Goal: Task Accomplishment & Management: Use online tool/utility

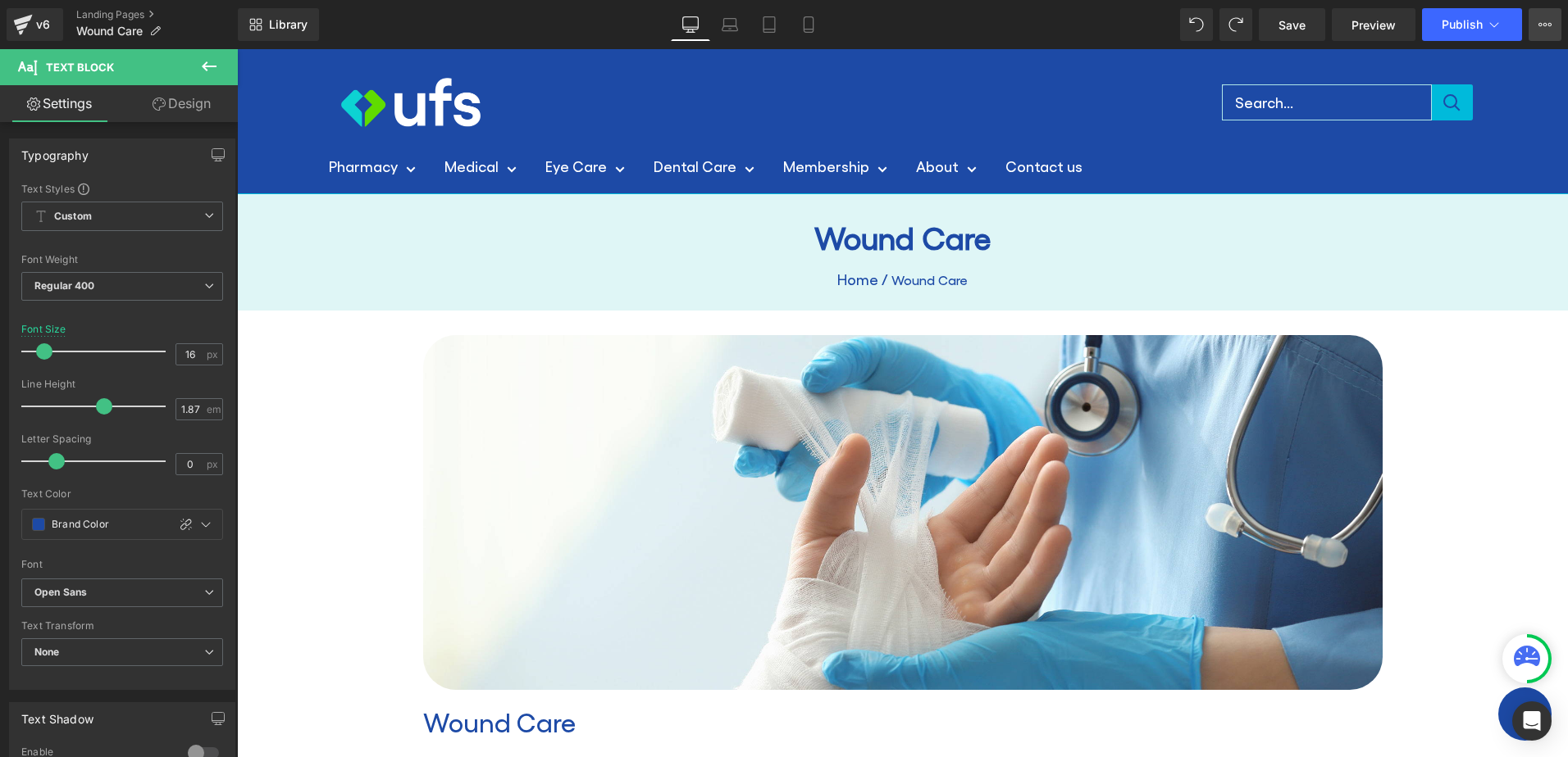
click at [1547, 25] on icon at bounding box center [1545, 24] width 4 height 3
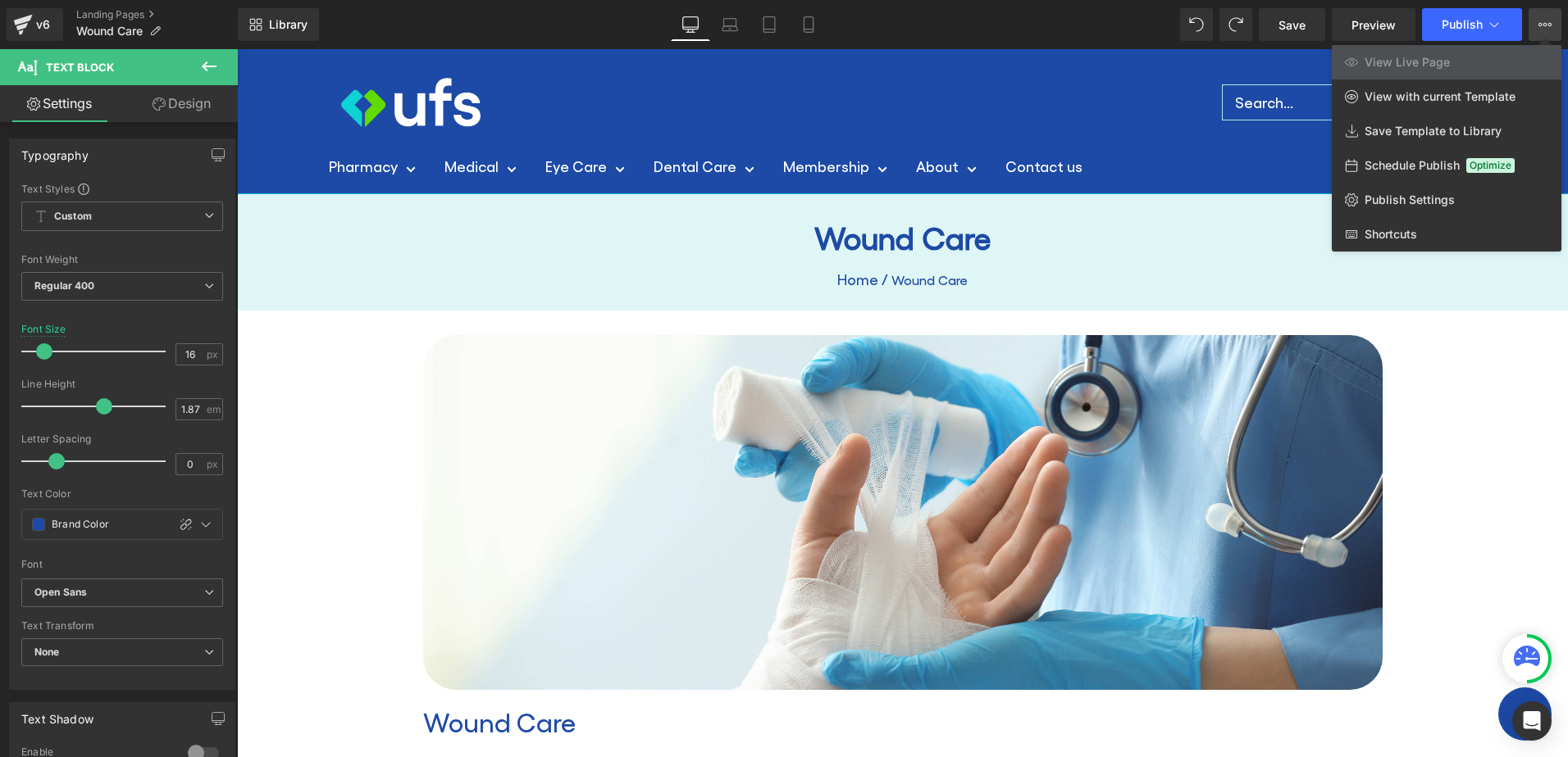
click at [1548, 13] on button "View Live Page View with current Template Save Template to Library Schedule Pub…" at bounding box center [1544, 24] width 33 height 33
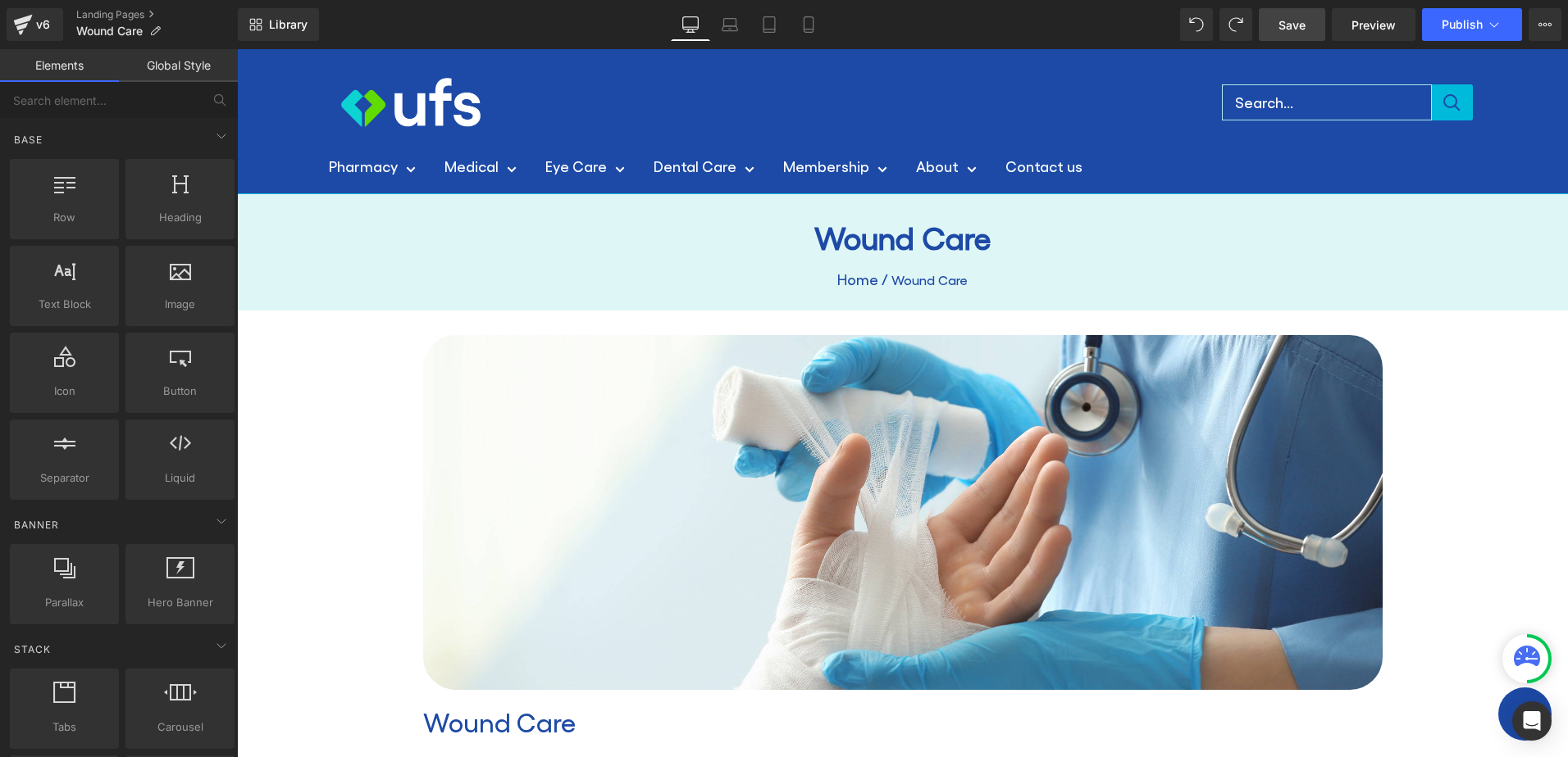
click at [1305, 21] on span "Save" at bounding box center [1292, 24] width 27 height 17
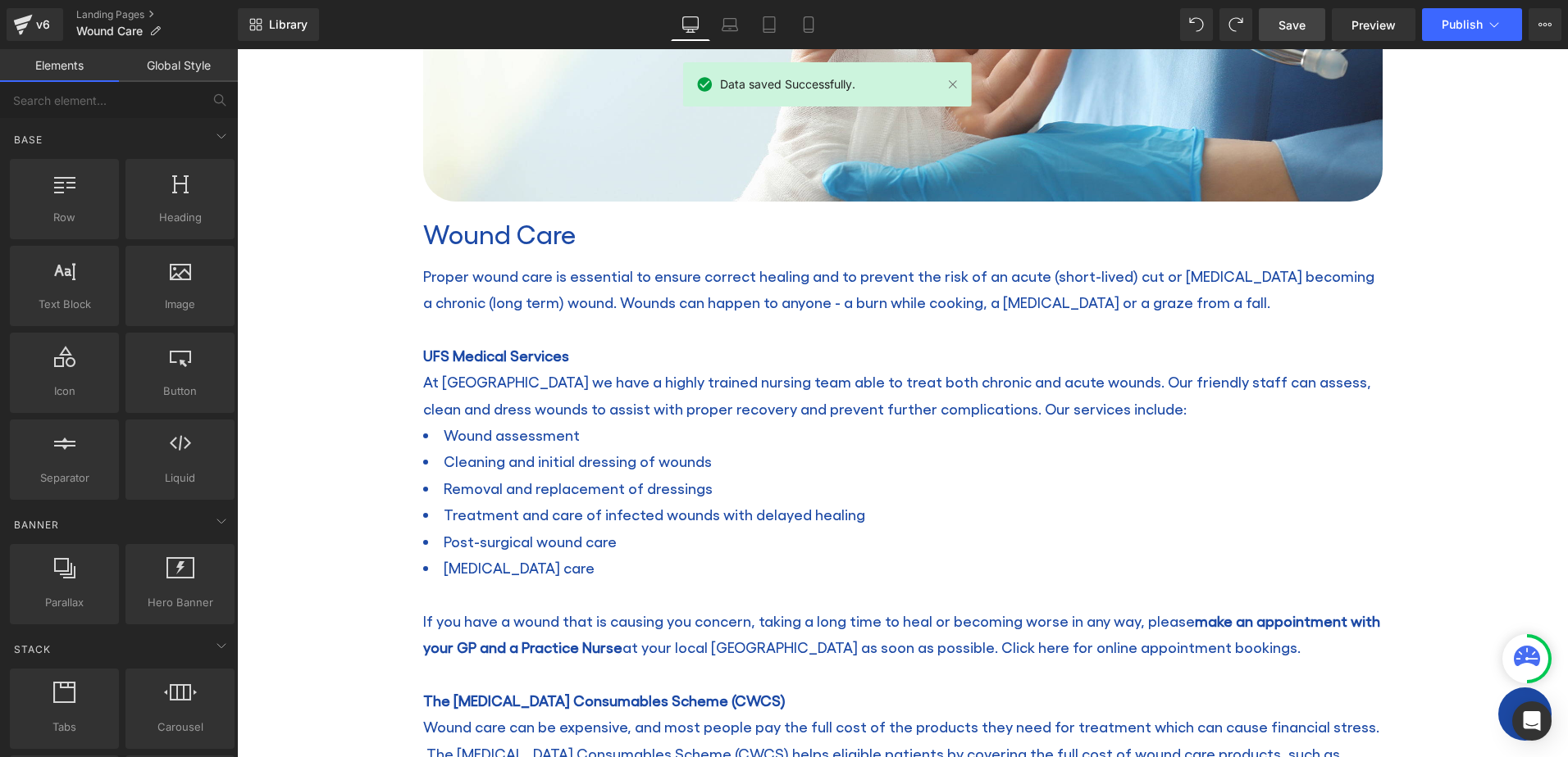
scroll to position [492, 0]
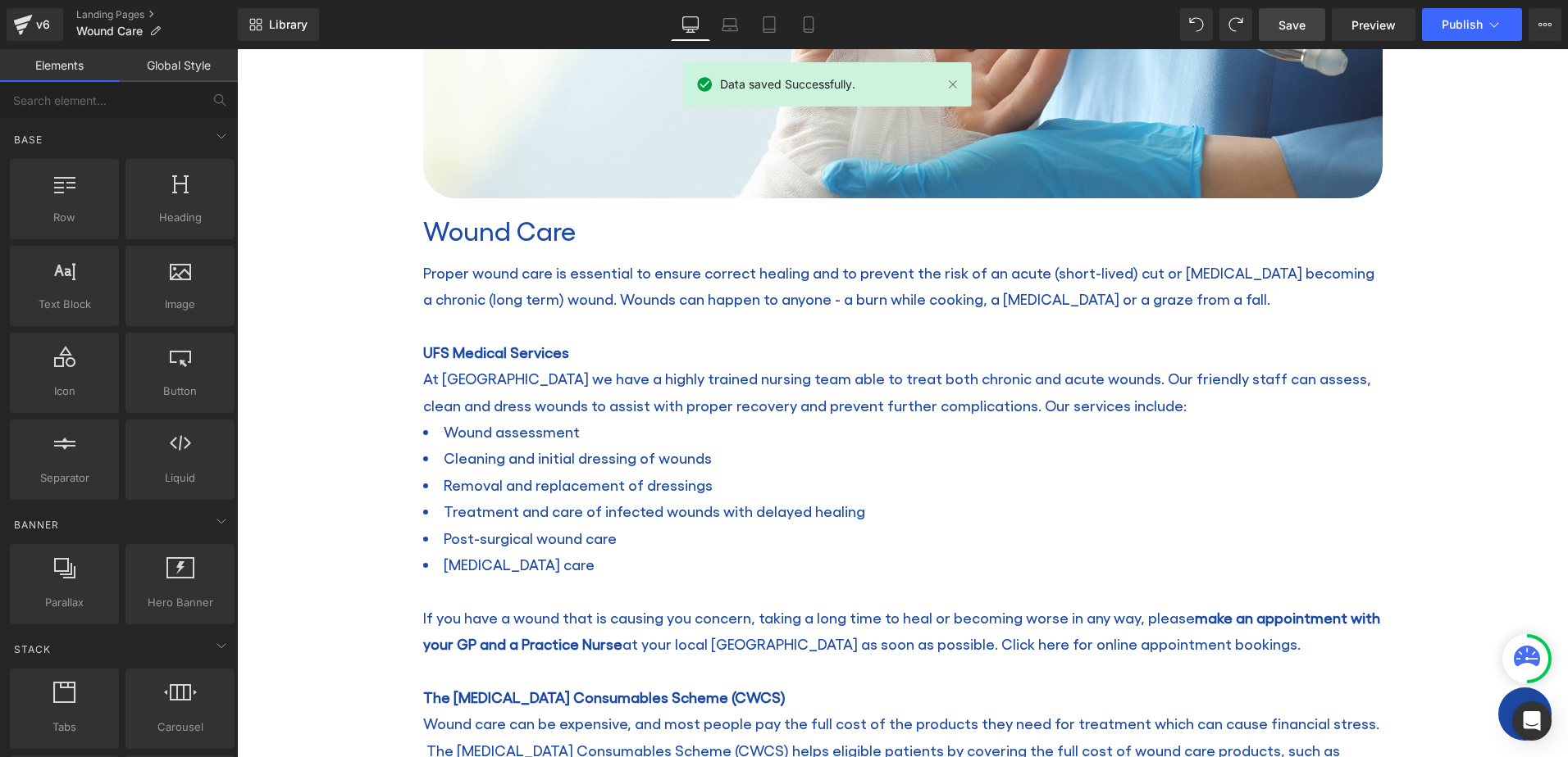
click at [483, 335] on p at bounding box center [903, 325] width 959 height 26
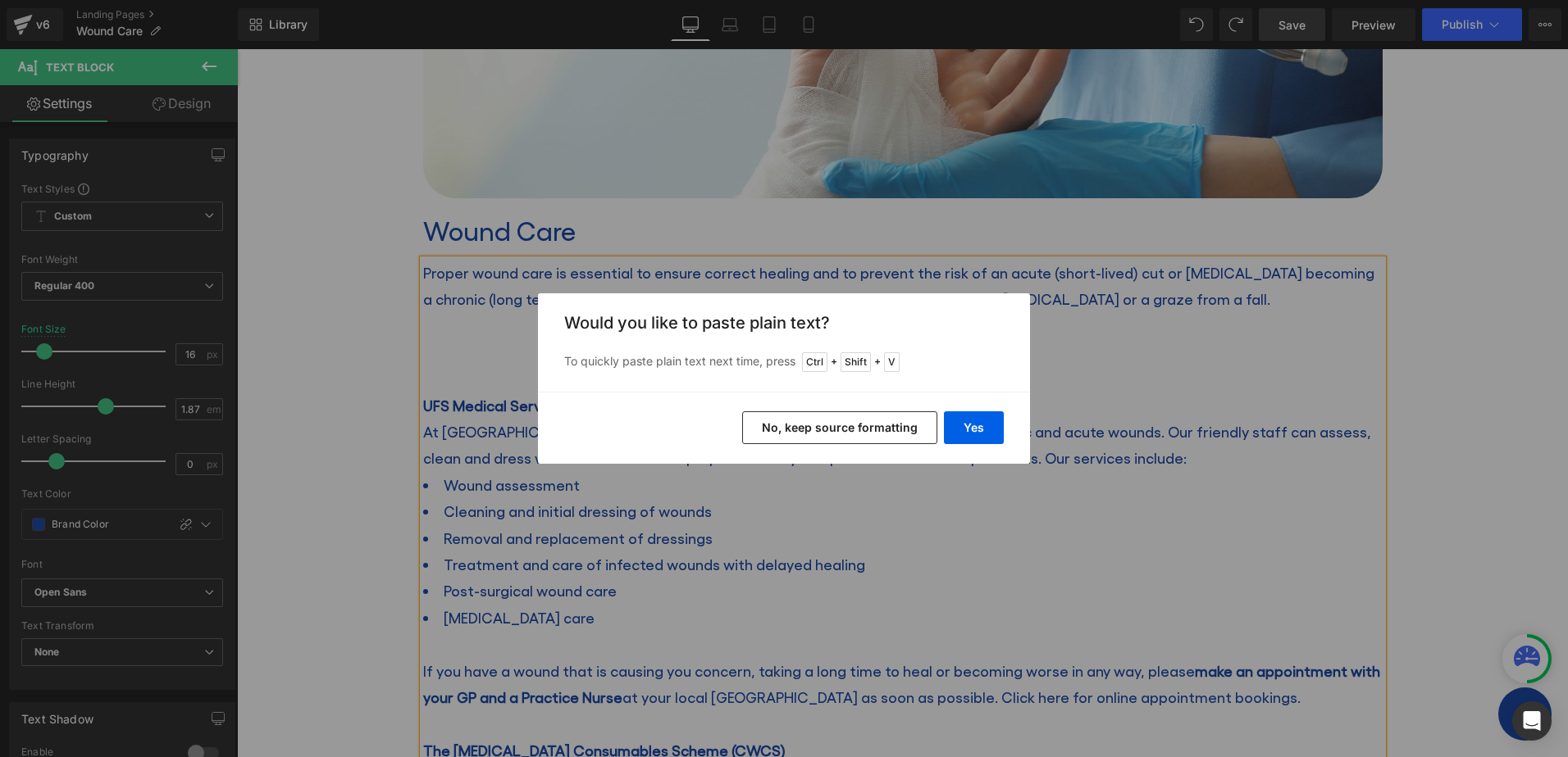
click at [884, 422] on button "No, keep source formatting" at bounding box center [840, 427] width 195 height 33
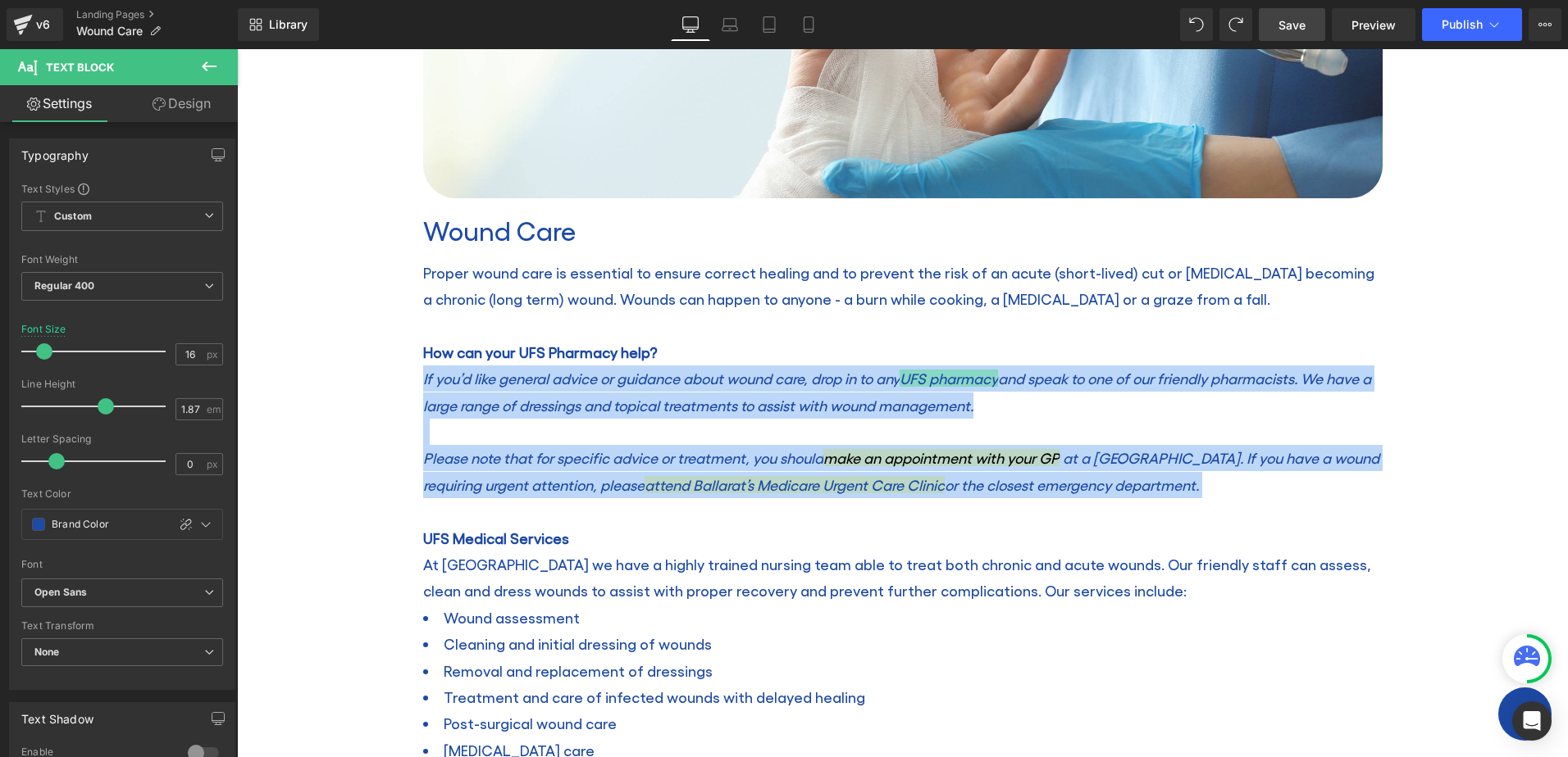
drag, startPoint x: 1212, startPoint y: 484, endPoint x: 396, endPoint y: 379, distance: 822.7
click at [396, 379] on div "Wound Care Heading Home / Wound Care Breadcrumbs Row Row Image Wound Care Headi…" at bounding box center [903, 560] width 1331 height 1717
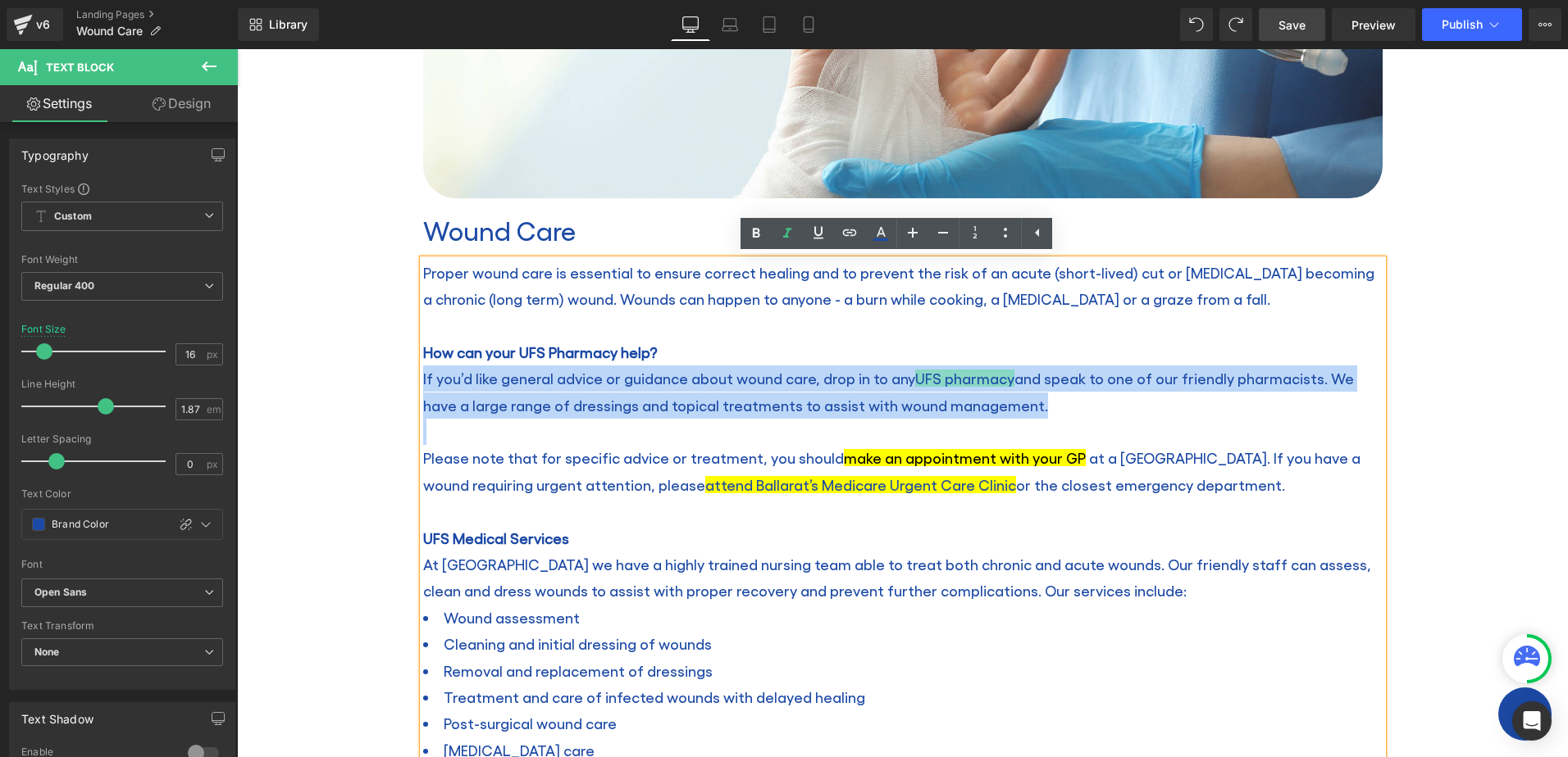
click at [1041, 396] on p "If you’d like general advice or guidance about wound care, drop in to any UFS p…" at bounding box center [903, 392] width 959 height 53
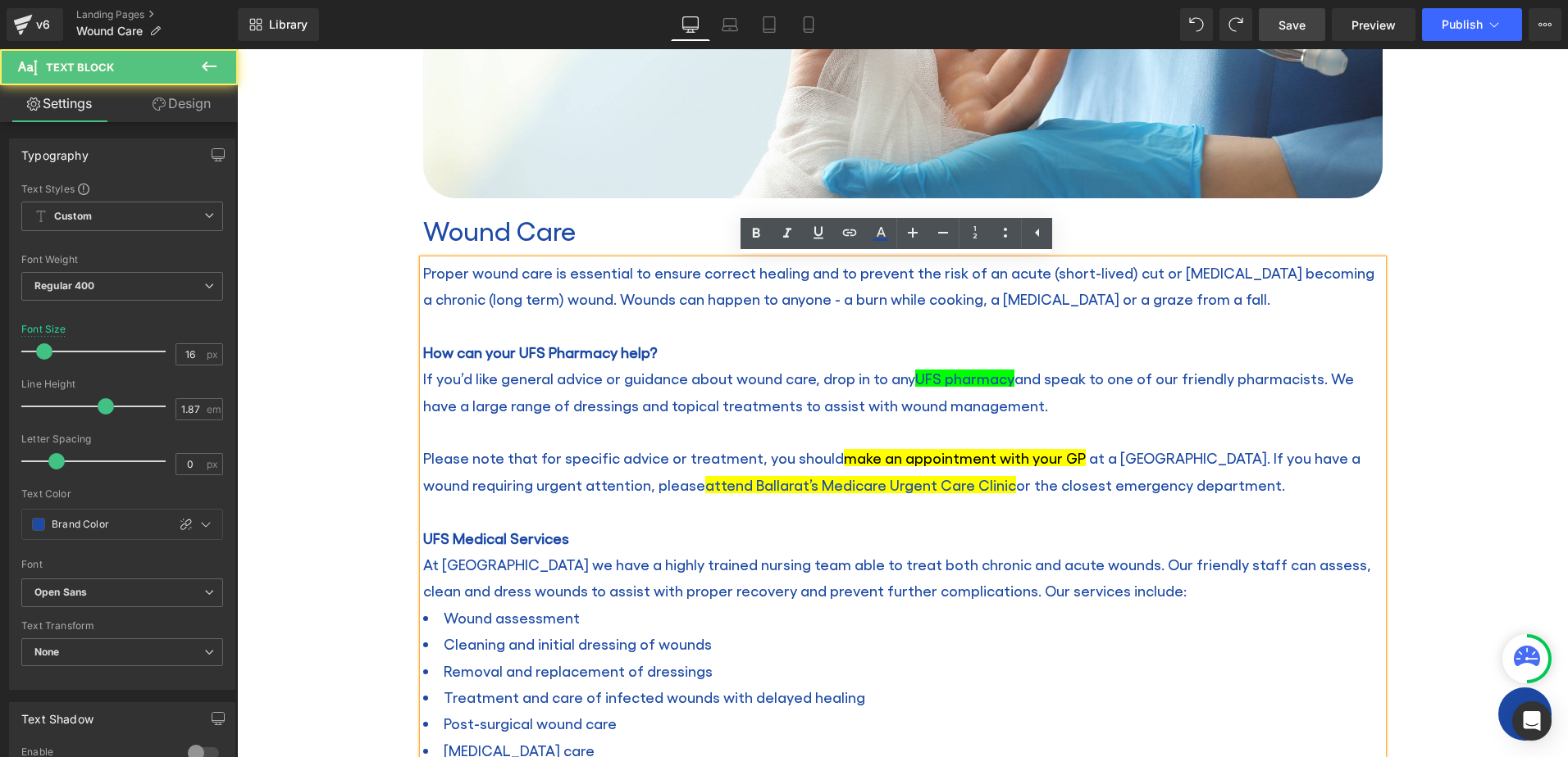
click at [990, 382] on span "UFS pharmacy" at bounding box center [965, 378] width 99 height 17
drag, startPoint x: 1006, startPoint y: 377, endPoint x: 906, endPoint y: 379, distance: 100.0
click at [906, 379] on span "If you’d like general advice or guidance about wound care, drop in to any UFS p…" at bounding box center [889, 391] width 931 height 44
click at [852, 233] on icon at bounding box center [850, 232] width 14 height 7
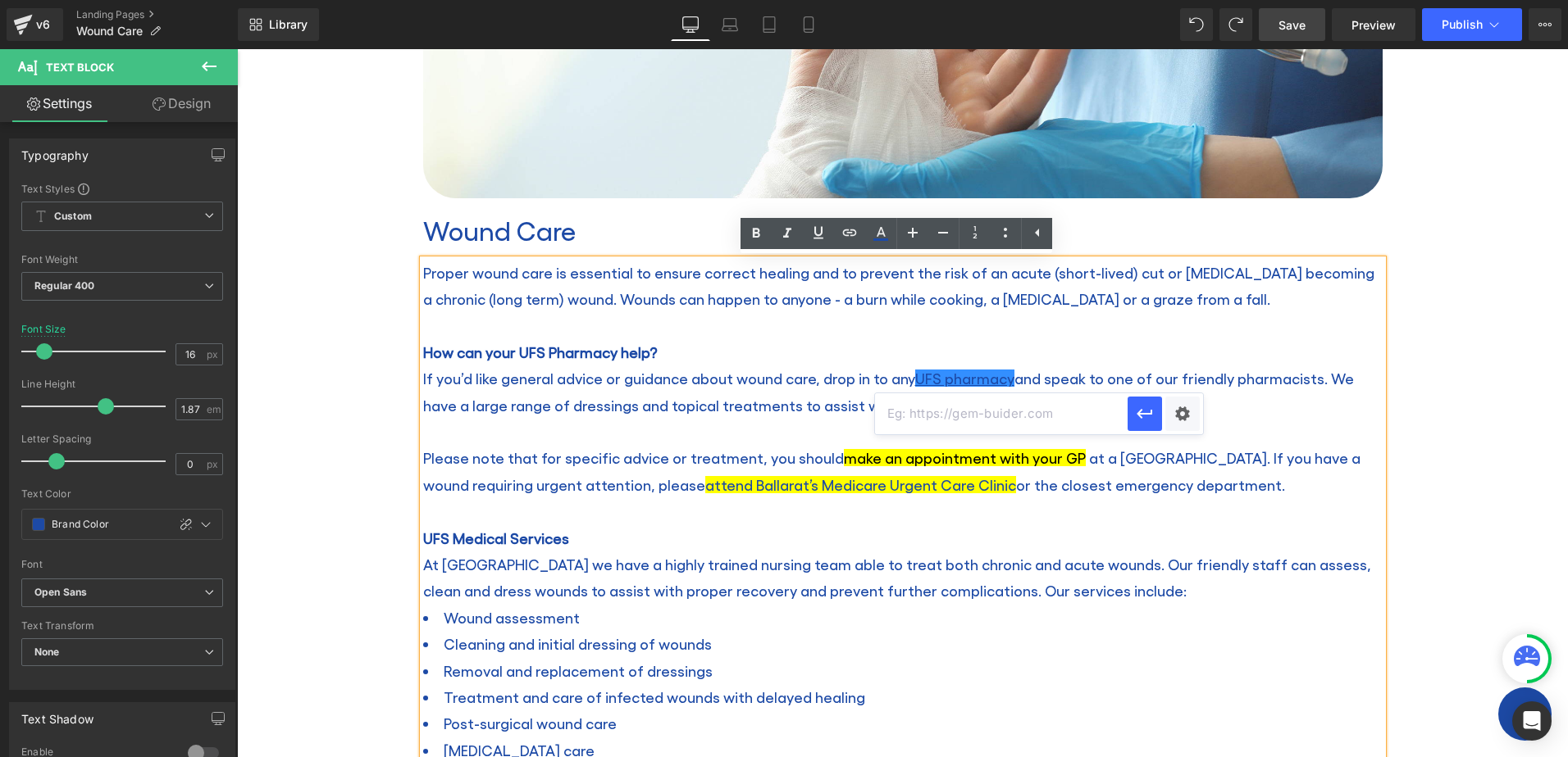
click at [993, 415] on input "text" at bounding box center [1002, 414] width 252 height 41
type input "p"
paste input "[URL][DOMAIN_NAME]"
type input "[URL][DOMAIN_NAME]"
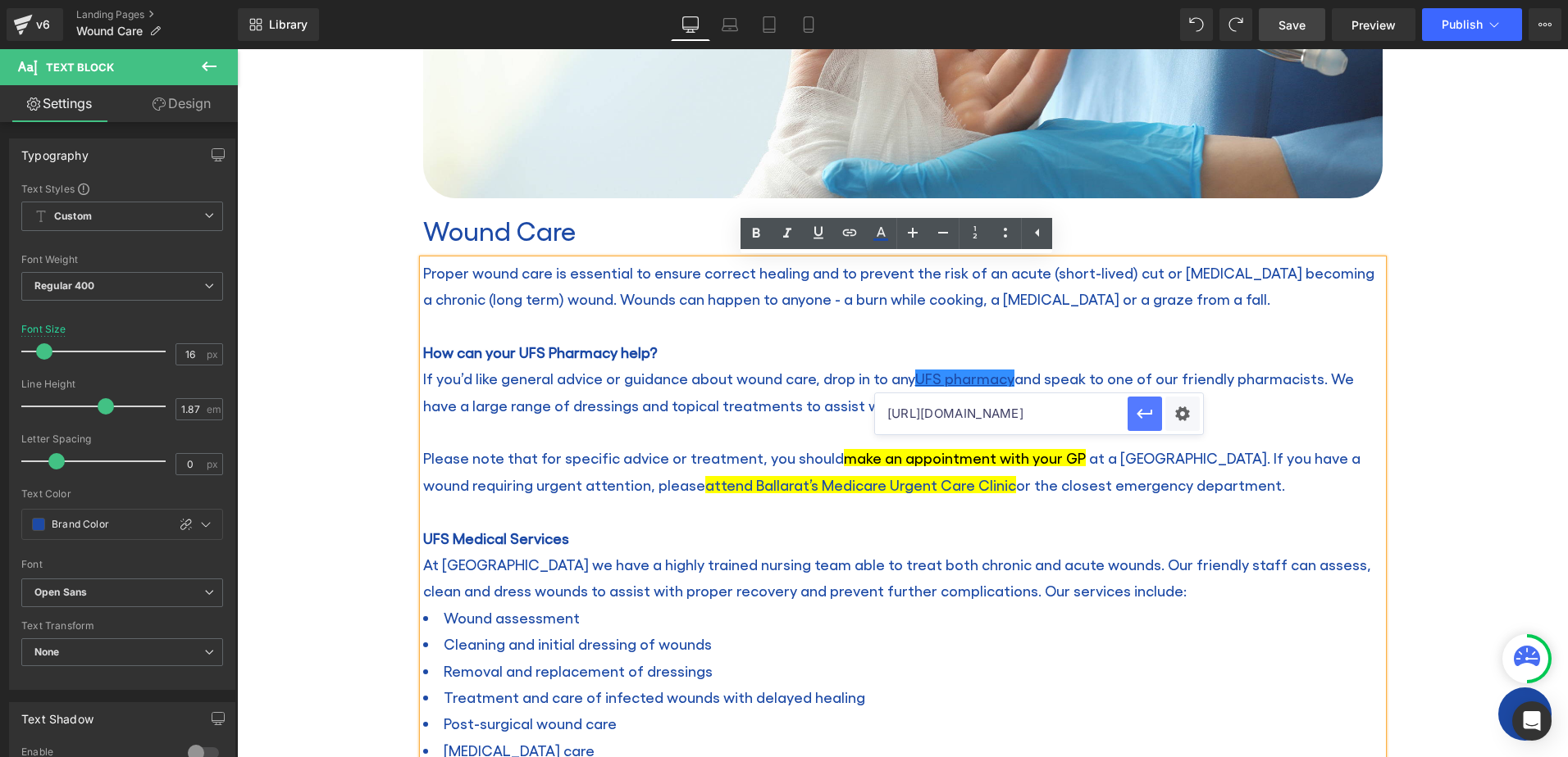
click at [1144, 416] on icon "button" at bounding box center [1145, 413] width 19 height 19
click at [1047, 416] on p "If you’d like general advice or guidance about wound care, drop in to any UFS p…" at bounding box center [903, 392] width 959 height 53
drag, startPoint x: 1008, startPoint y: 374, endPoint x: 905, endPoint y: 377, distance: 103.0
click at [905, 377] on span "If you’d like general advice or guidance about wound care, drop in to any UFS p…" at bounding box center [889, 391] width 931 height 44
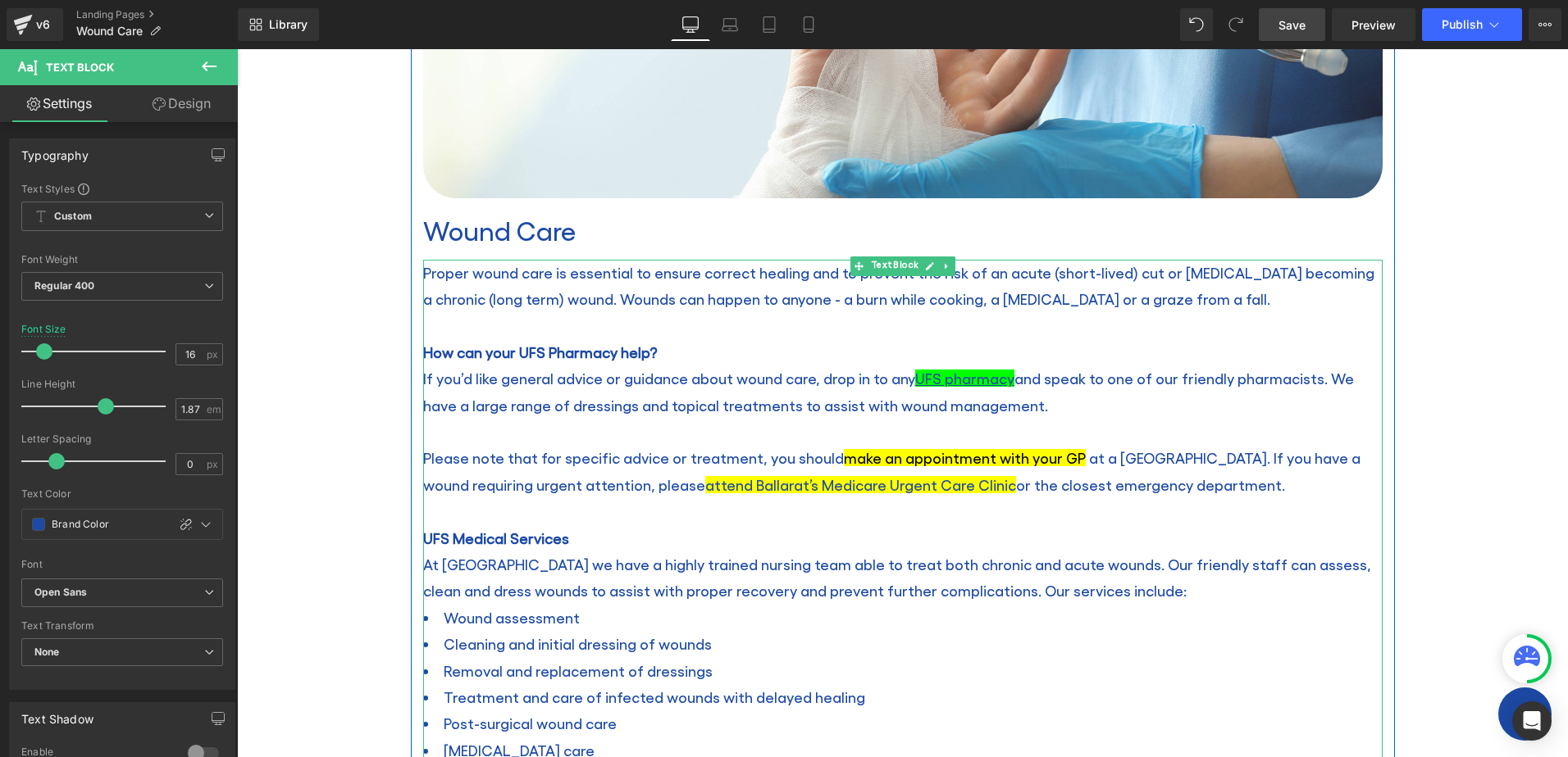
click at [1030, 403] on p "If you’d like general advice or guidance about wound care, drop in to any UFS p…" at bounding box center [903, 392] width 959 height 53
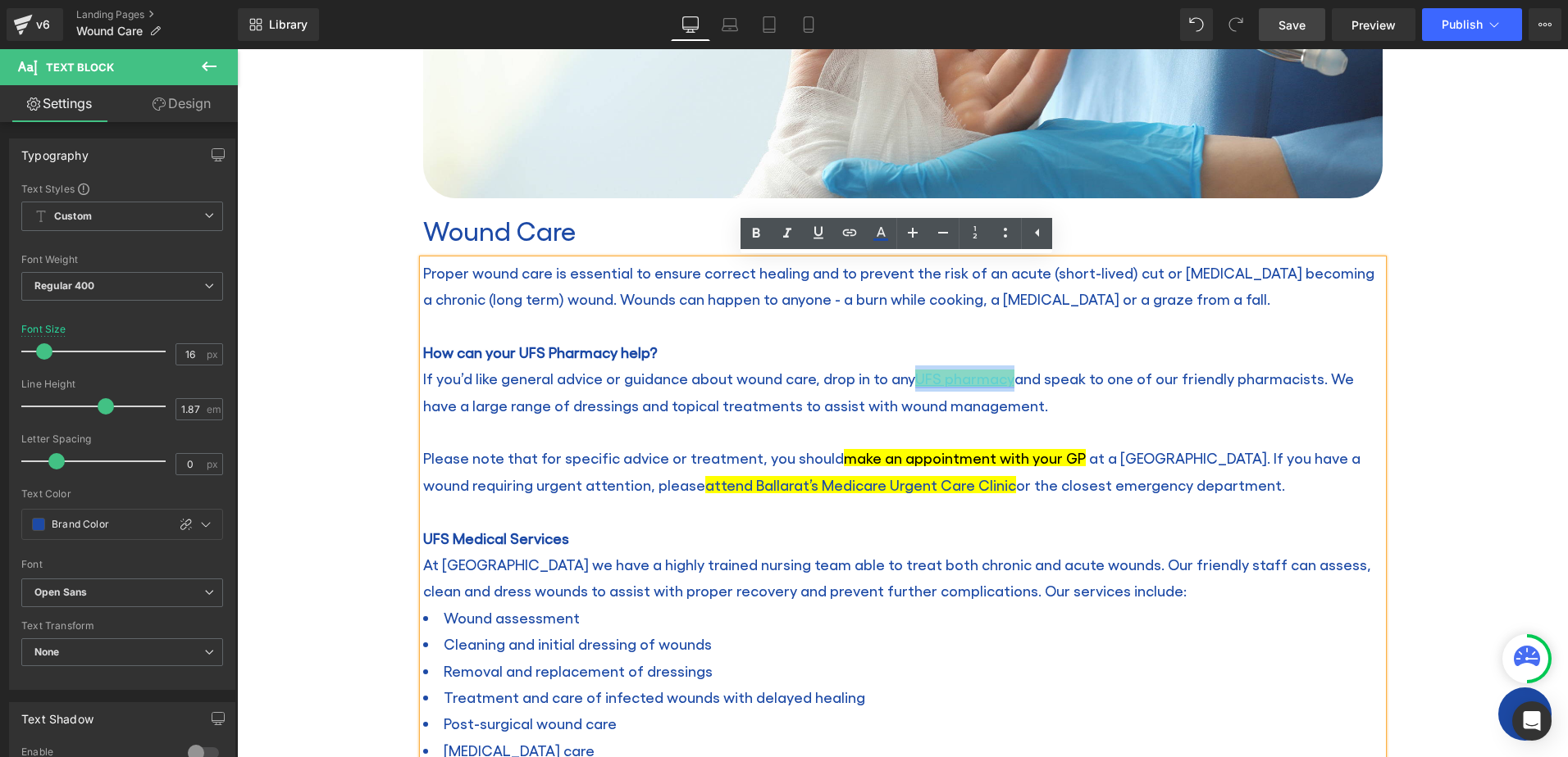
drag, startPoint x: 1007, startPoint y: 374, endPoint x: 907, endPoint y: 378, distance: 100.1
click at [916, 378] on link "UFS pharmacy" at bounding box center [965, 378] width 99 height 17
click at [884, 226] on icon at bounding box center [880, 233] width 19 height 19
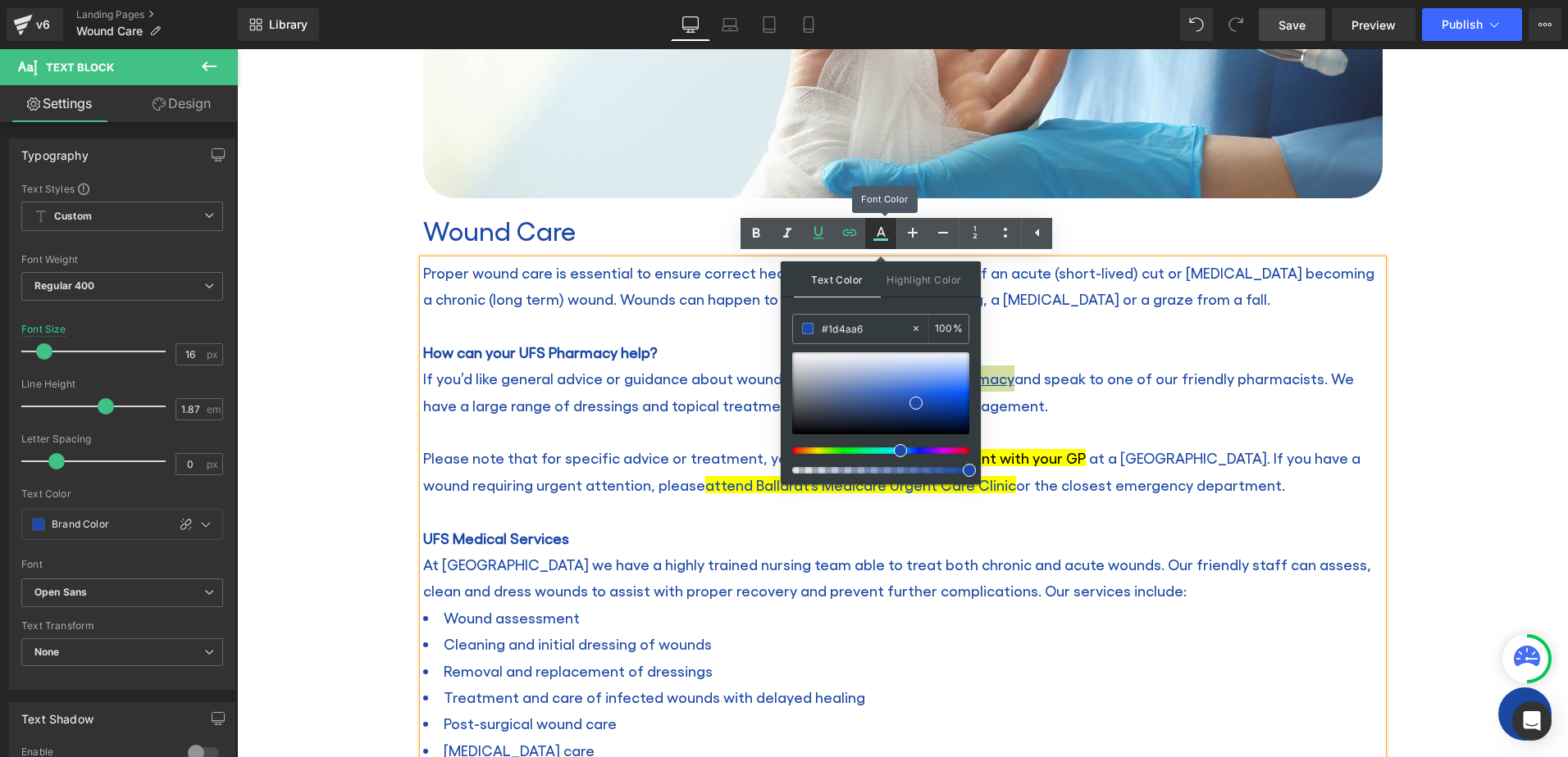
click at [884, 226] on icon at bounding box center [880, 233] width 19 height 19
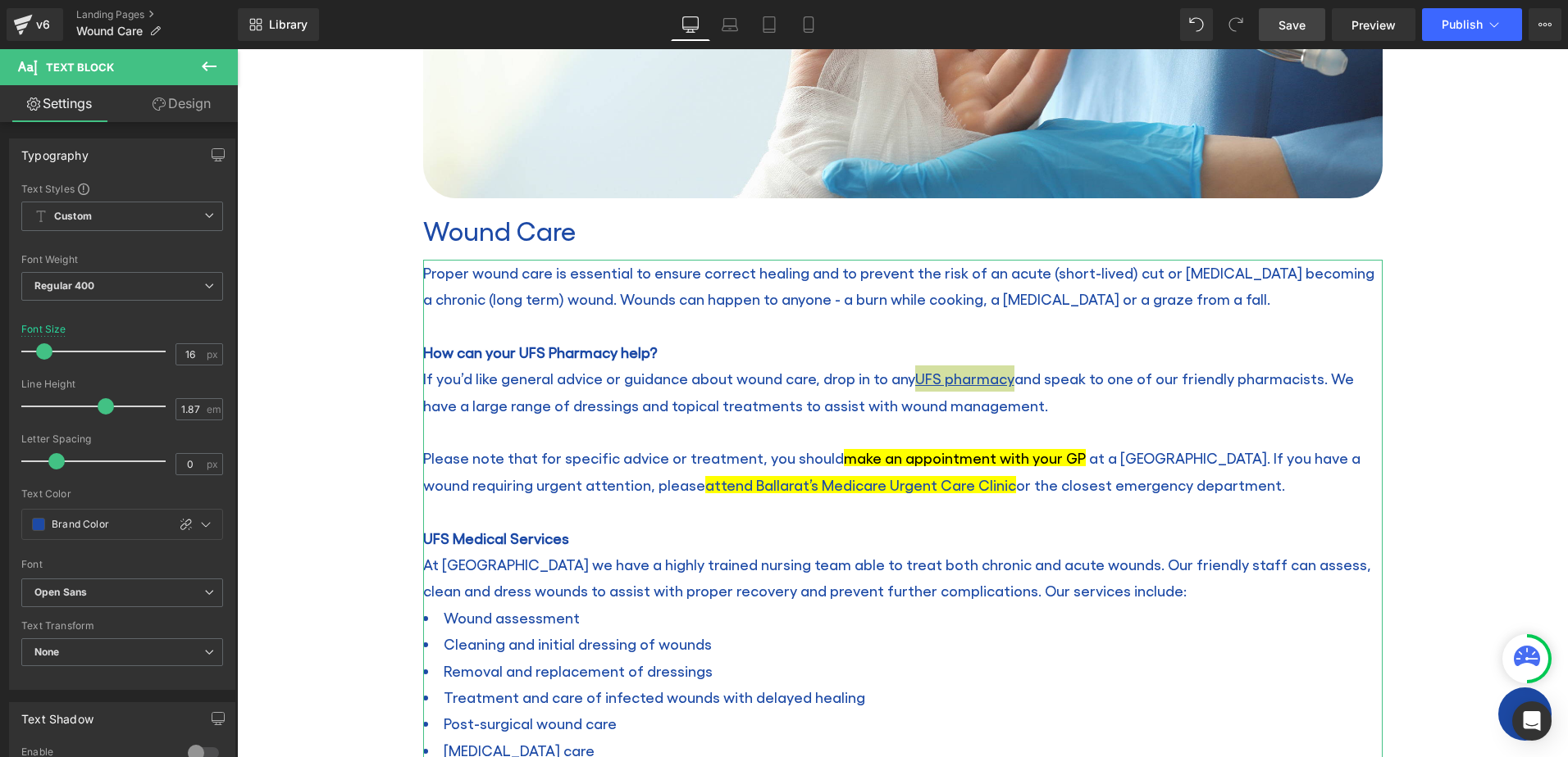
click at [169, 96] on link "Design" at bounding box center [181, 103] width 119 height 37
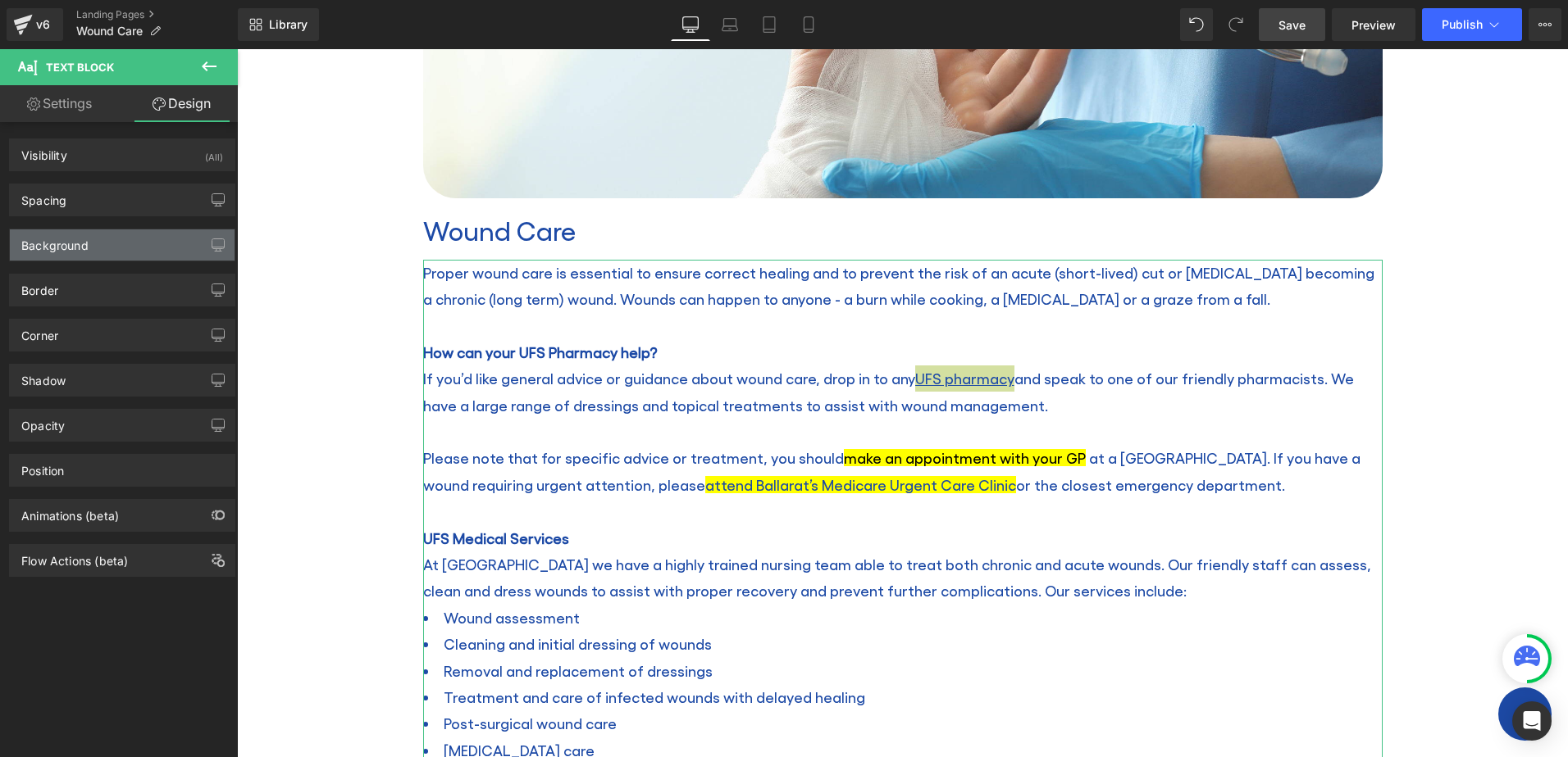
click at [119, 243] on div "Background" at bounding box center [122, 245] width 225 height 31
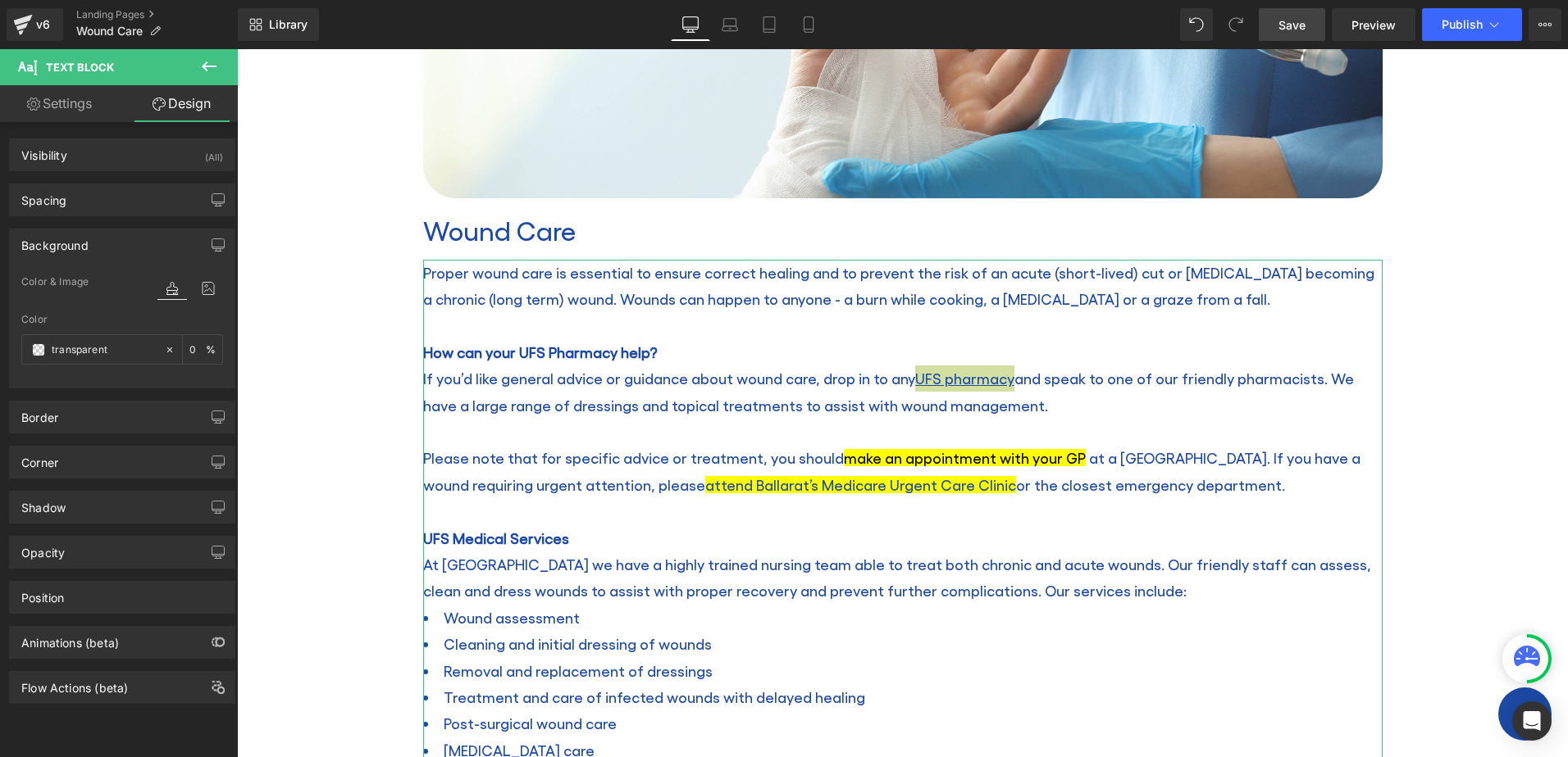
click at [119, 243] on div "Background" at bounding box center [122, 245] width 225 height 31
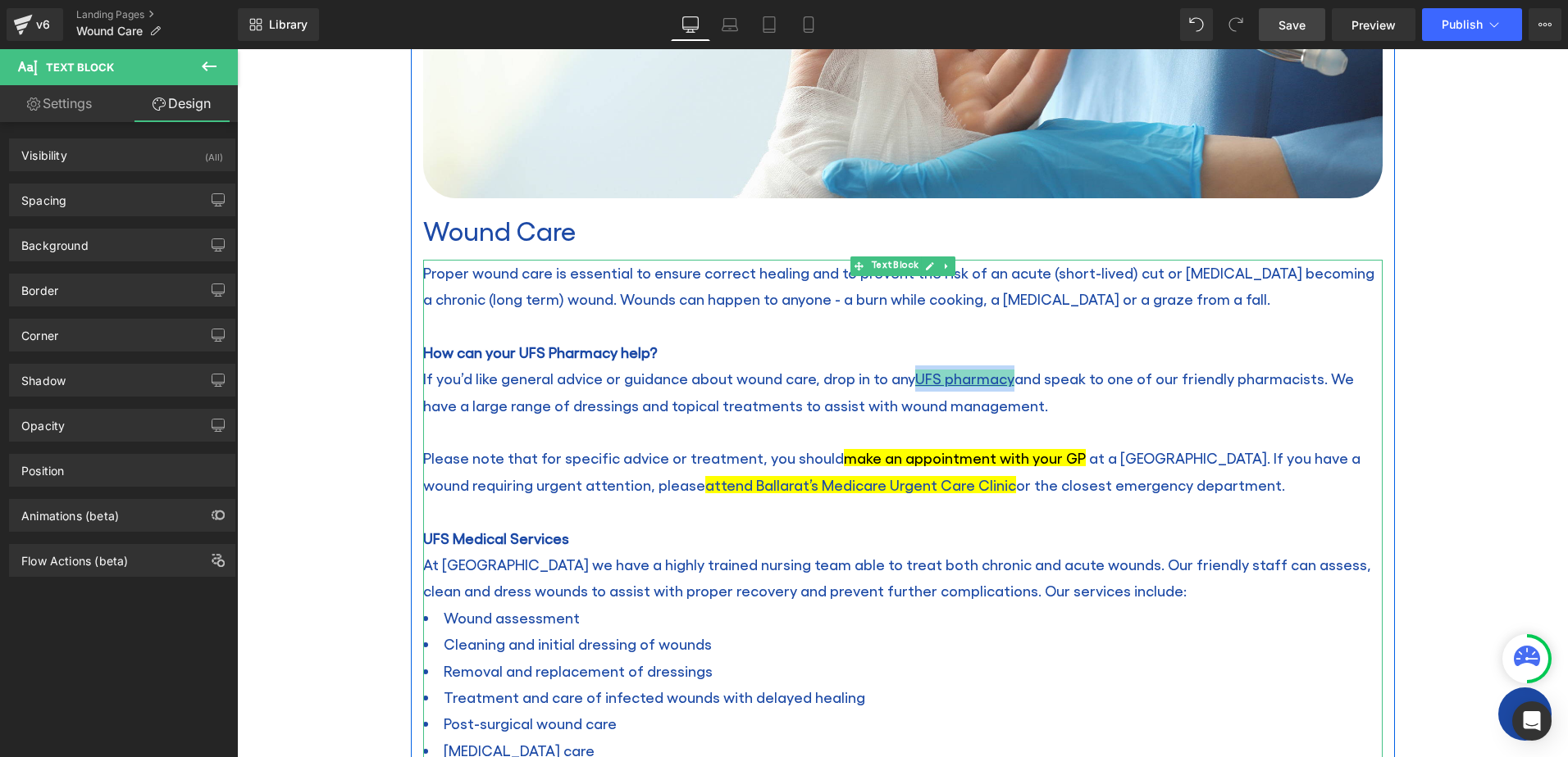
click at [889, 419] on p at bounding box center [903, 431] width 959 height 26
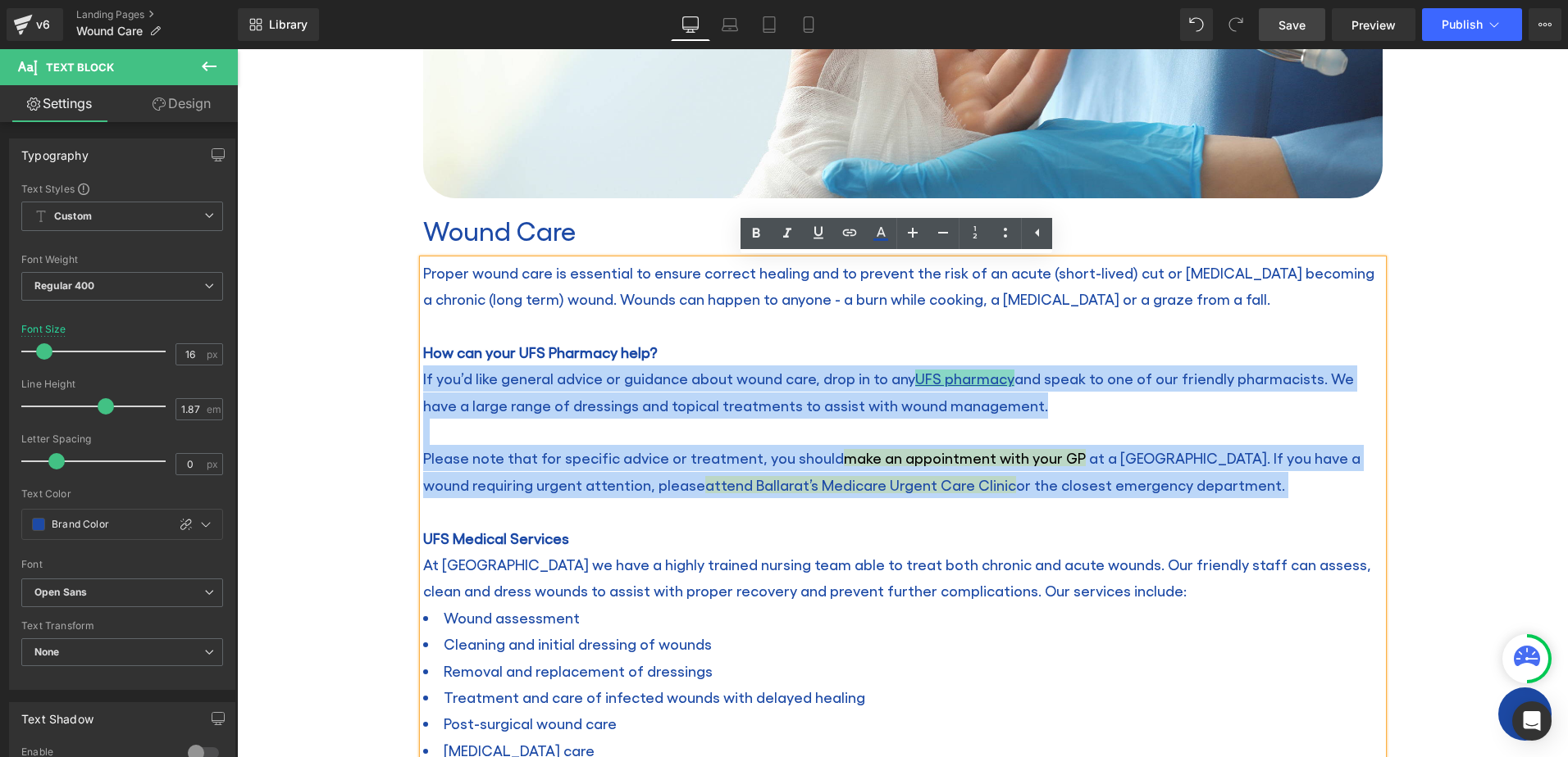
drag, startPoint x: 1283, startPoint y: 492, endPoint x: 417, endPoint y: 381, distance: 873.1
click at [423, 381] on div "Proper wound care is essential to ensure correct healing and to prevent the ris…" at bounding box center [903, 717] width 959 height 916
click at [904, 395] on p "If you’d like general advice or guidance about wound care, drop in to any UFS p…" at bounding box center [903, 392] width 959 height 53
drag, startPoint x: 1238, startPoint y: 488, endPoint x: 418, endPoint y: 372, distance: 828.2
click at [423, 372] on div "Proper wound care is essential to ensure correct healing and to prevent the ris…" at bounding box center [903, 717] width 959 height 916
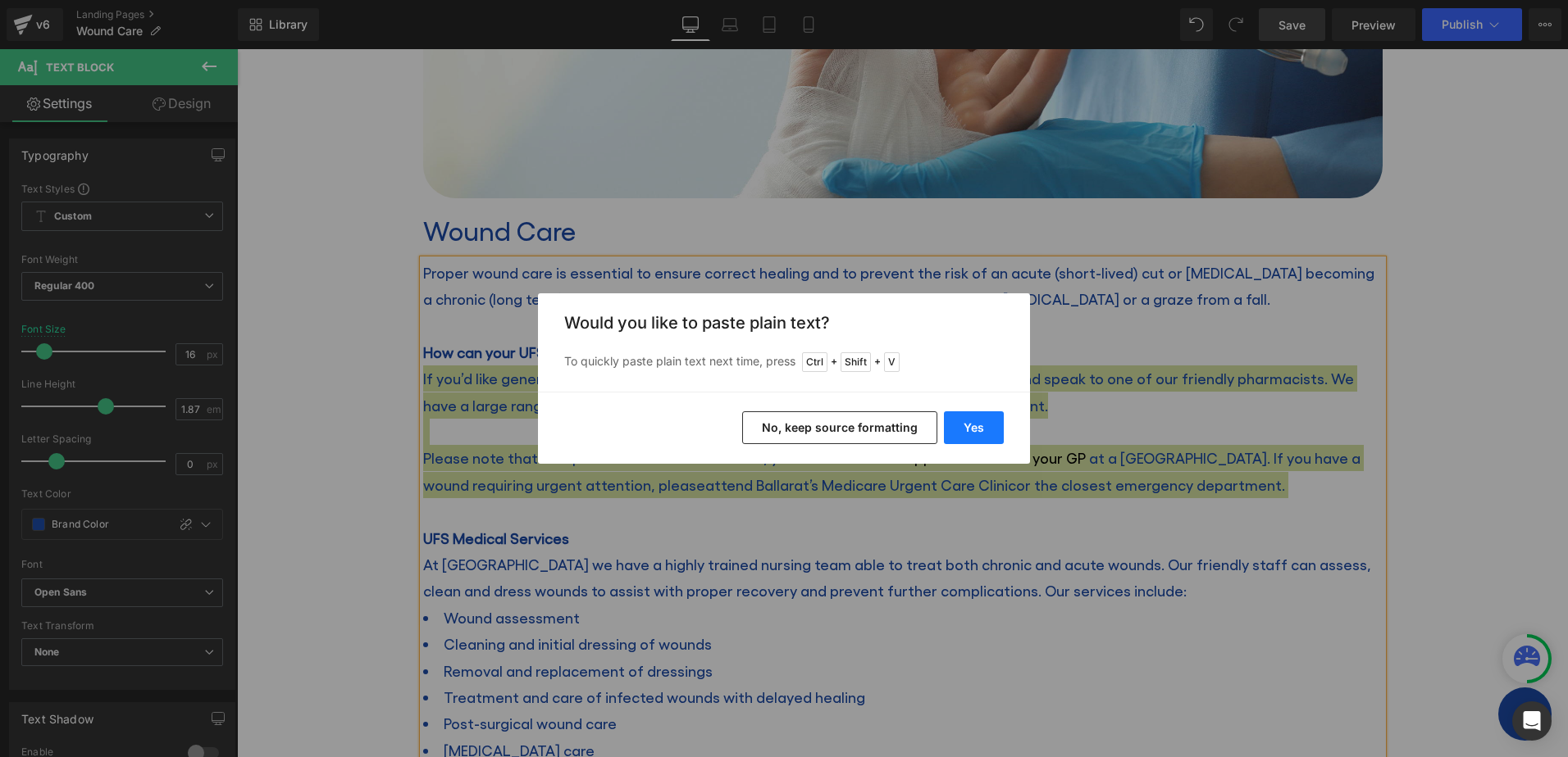
click at [980, 426] on button "Yes" at bounding box center [974, 427] width 60 height 33
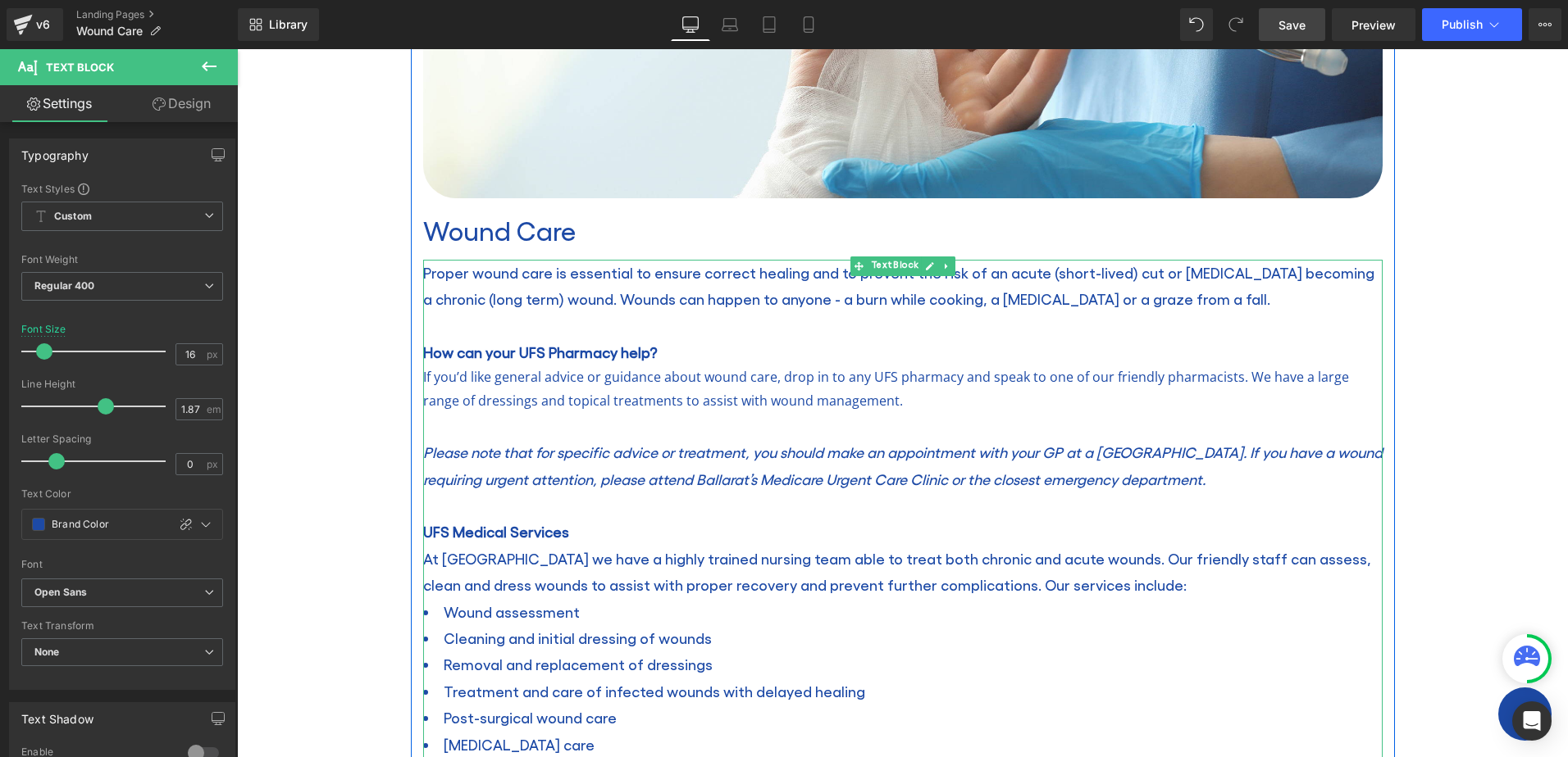
click at [799, 300] on span "Proper wound care is essential to ensure correct healing and to prevent the ris…" at bounding box center [899, 286] width 951 height 44
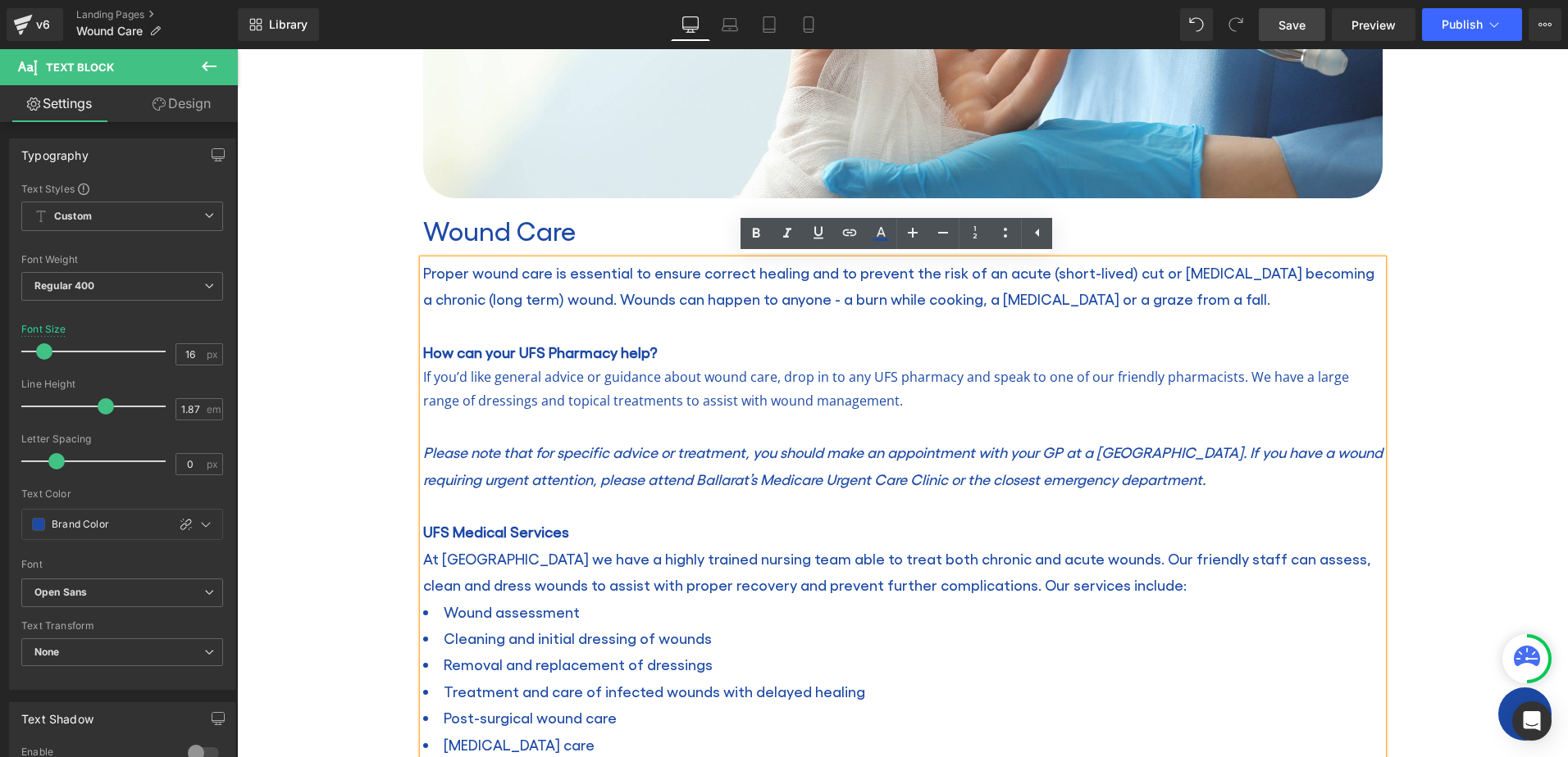
click at [807, 404] on p "If you’d like general advice or guidance about wound care, drop in to any UFS p…" at bounding box center [903, 389] width 959 height 48
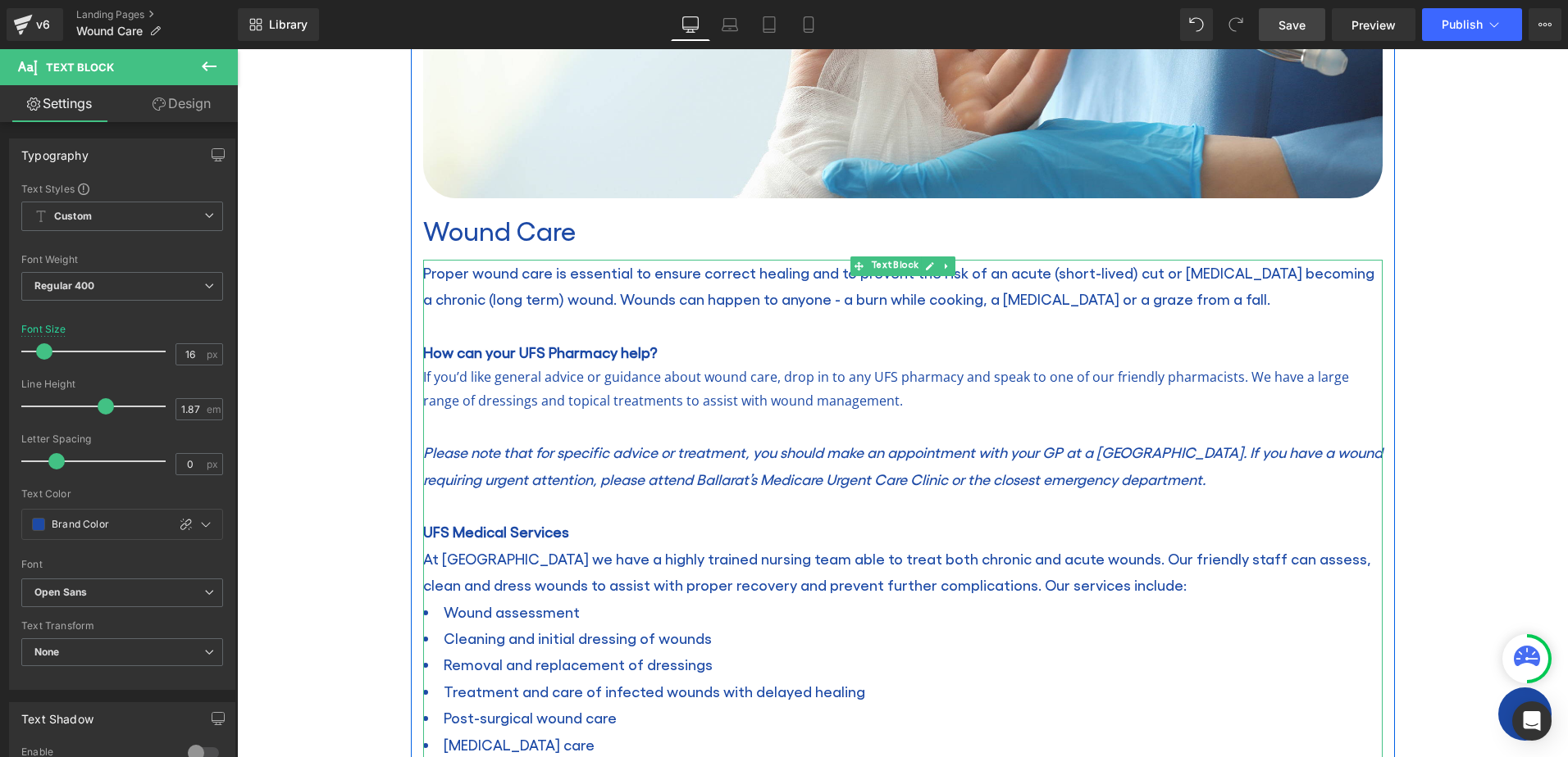
click at [641, 299] on span "Proper wound care is essential to ensure correct healing and to prevent the ris…" at bounding box center [899, 286] width 951 height 44
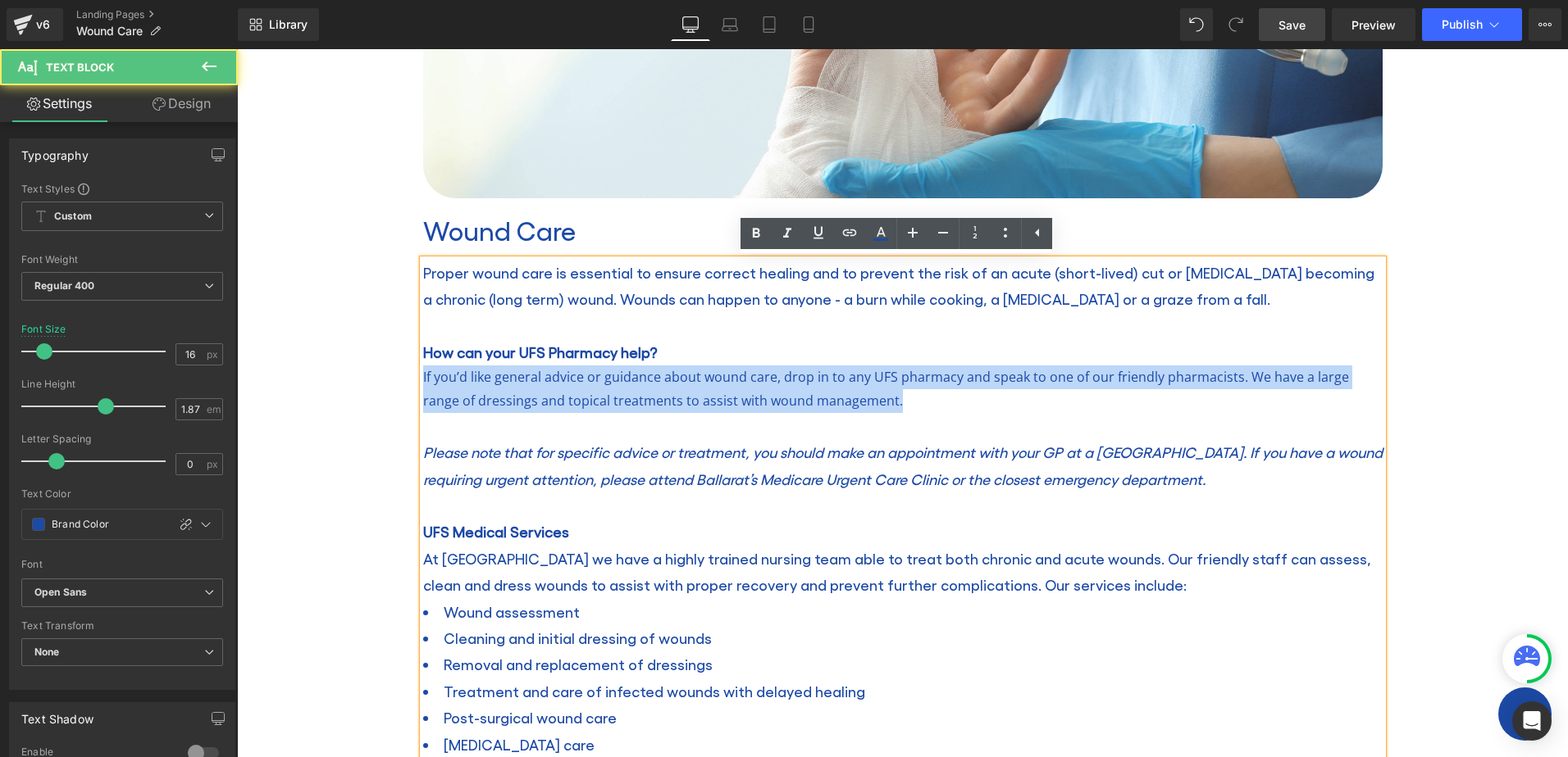
drag, startPoint x: 885, startPoint y: 401, endPoint x: 373, endPoint y: 373, distance: 512.8
click at [373, 373] on div "Wound Care Heading Home / Wound Care Breadcrumbs Row Row Image Wound Care Headi…" at bounding box center [903, 558] width 1331 height 1711
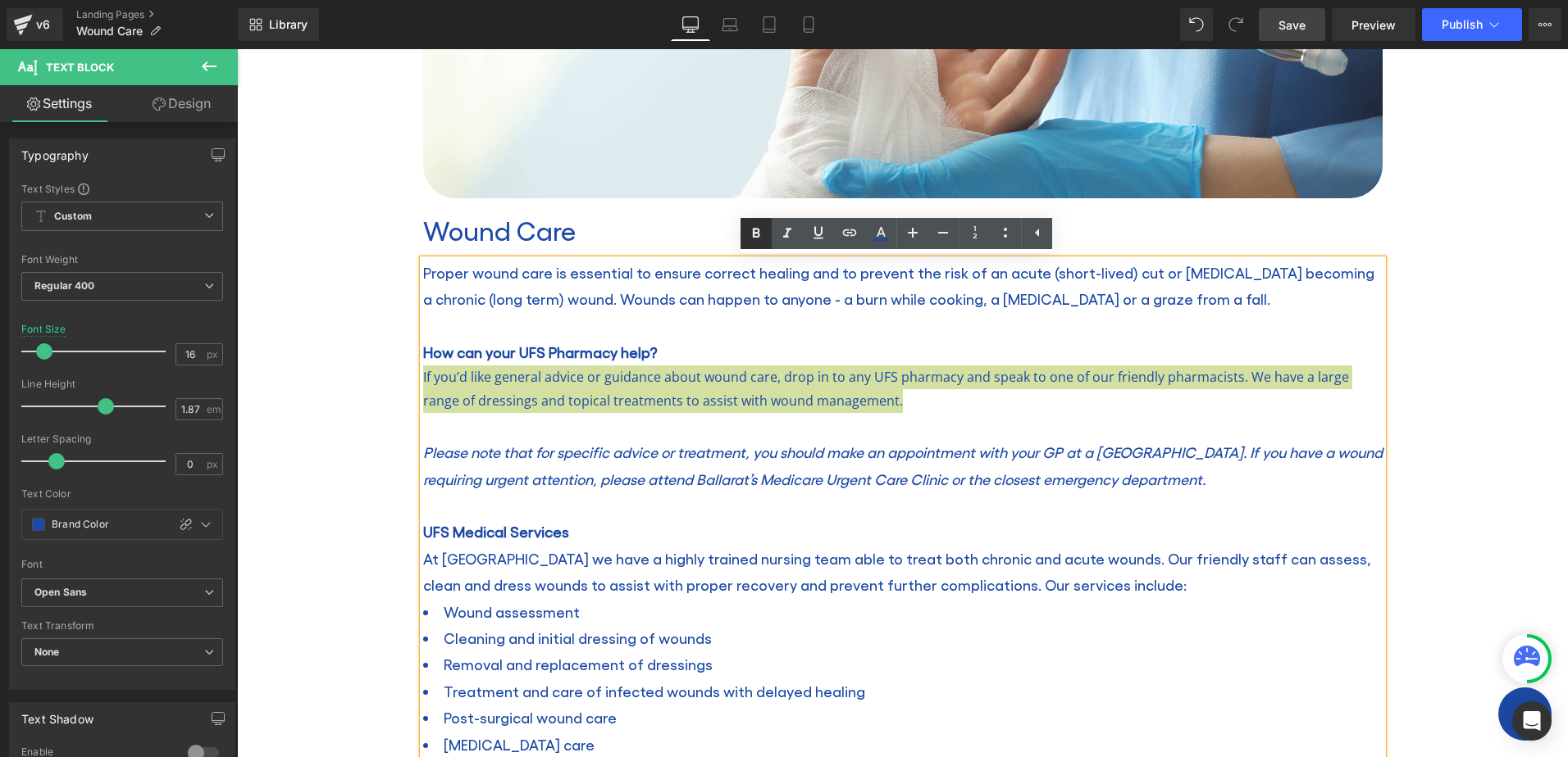
click at [751, 230] on icon at bounding box center [756, 233] width 19 height 19
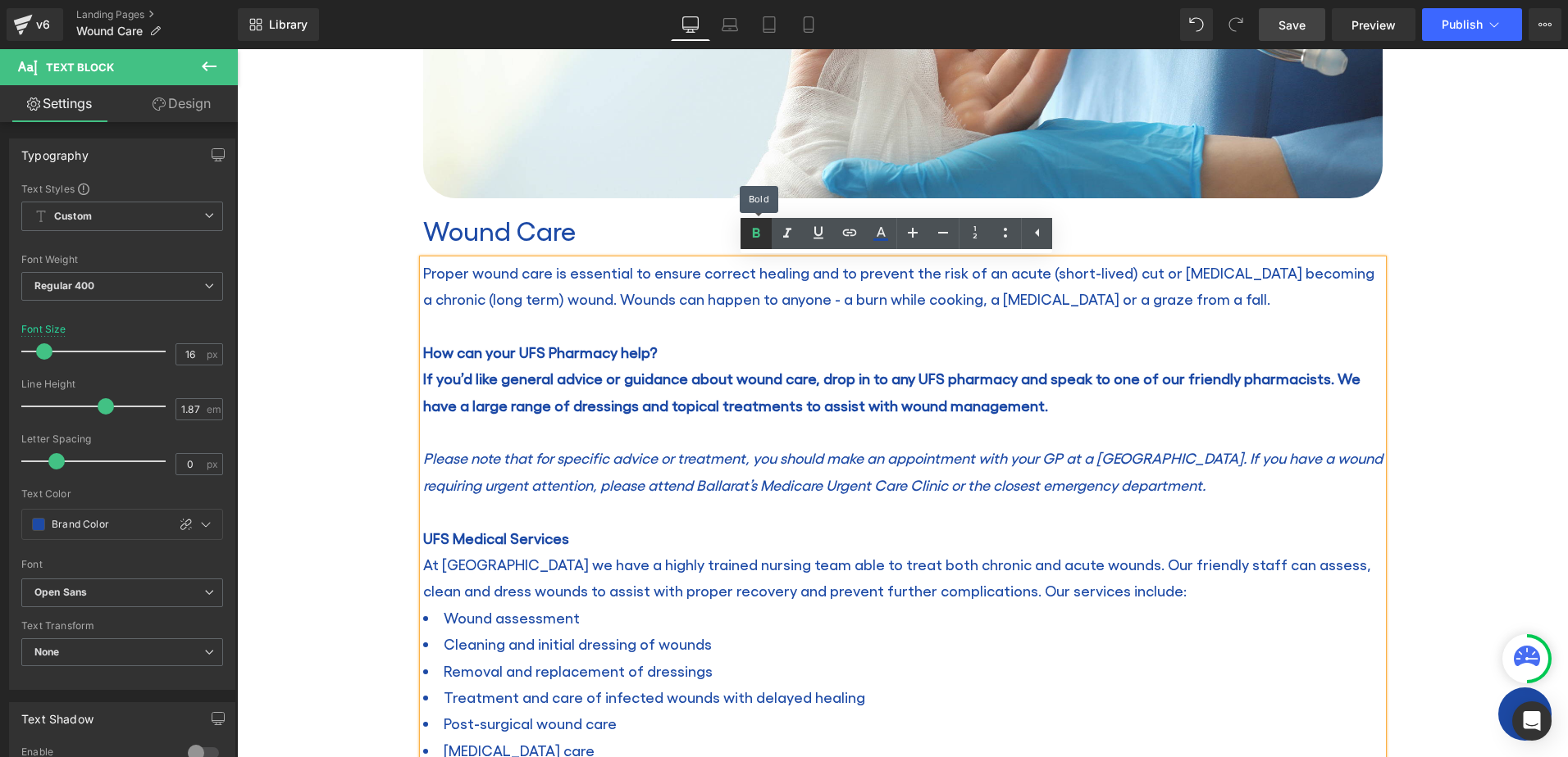
click at [755, 230] on icon at bounding box center [757, 233] width 8 height 10
click at [962, 418] on p "If you’d like general advice or guidance about wound care, drop in to any UFS p…" at bounding box center [903, 392] width 959 height 53
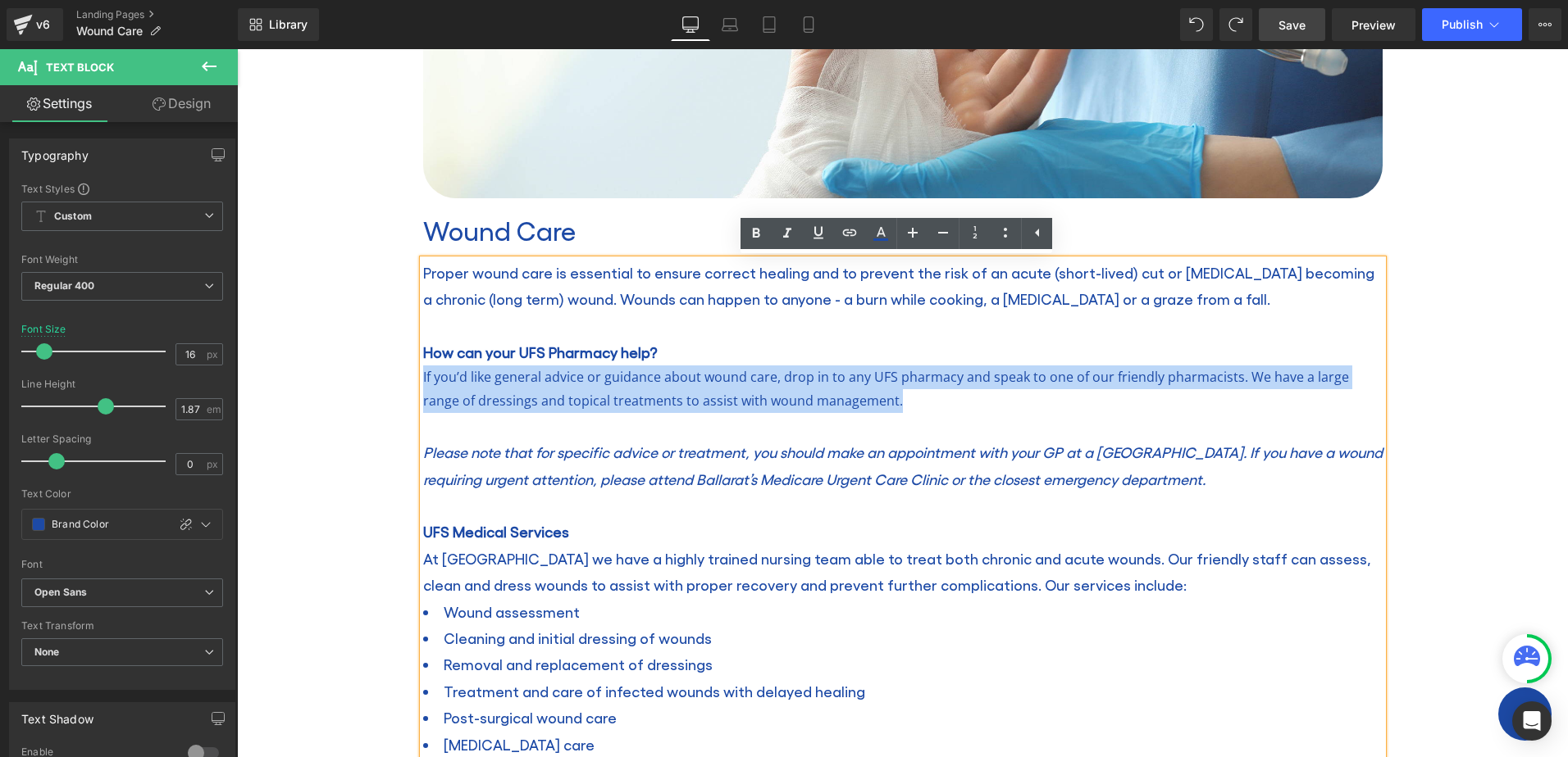
drag, startPoint x: 899, startPoint y: 401, endPoint x: 409, endPoint y: 374, distance: 490.7
click at [411, 374] on div "Image Wound Care Heading Proper wound care is essential to ensure correct heali…" at bounding box center [902, 506] width 984 height 1326
drag, startPoint x: 1237, startPoint y: 479, endPoint x: 417, endPoint y: 450, distance: 820.5
click at [423, 450] on p "Please note that for specific advice or treatment, you should make an appointme…" at bounding box center [903, 465] width 959 height 53
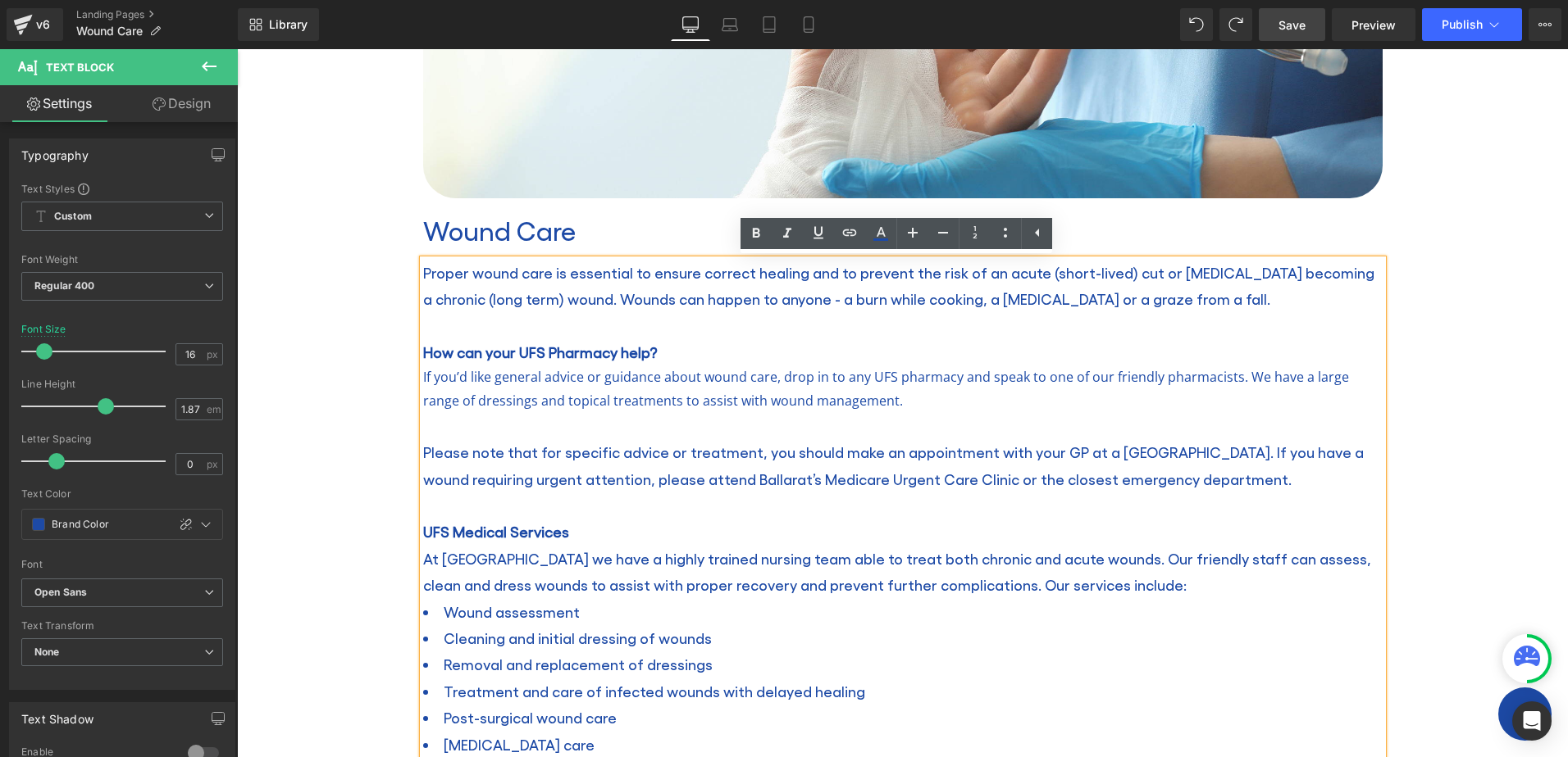
click at [1092, 508] on p at bounding box center [903, 506] width 959 height 26
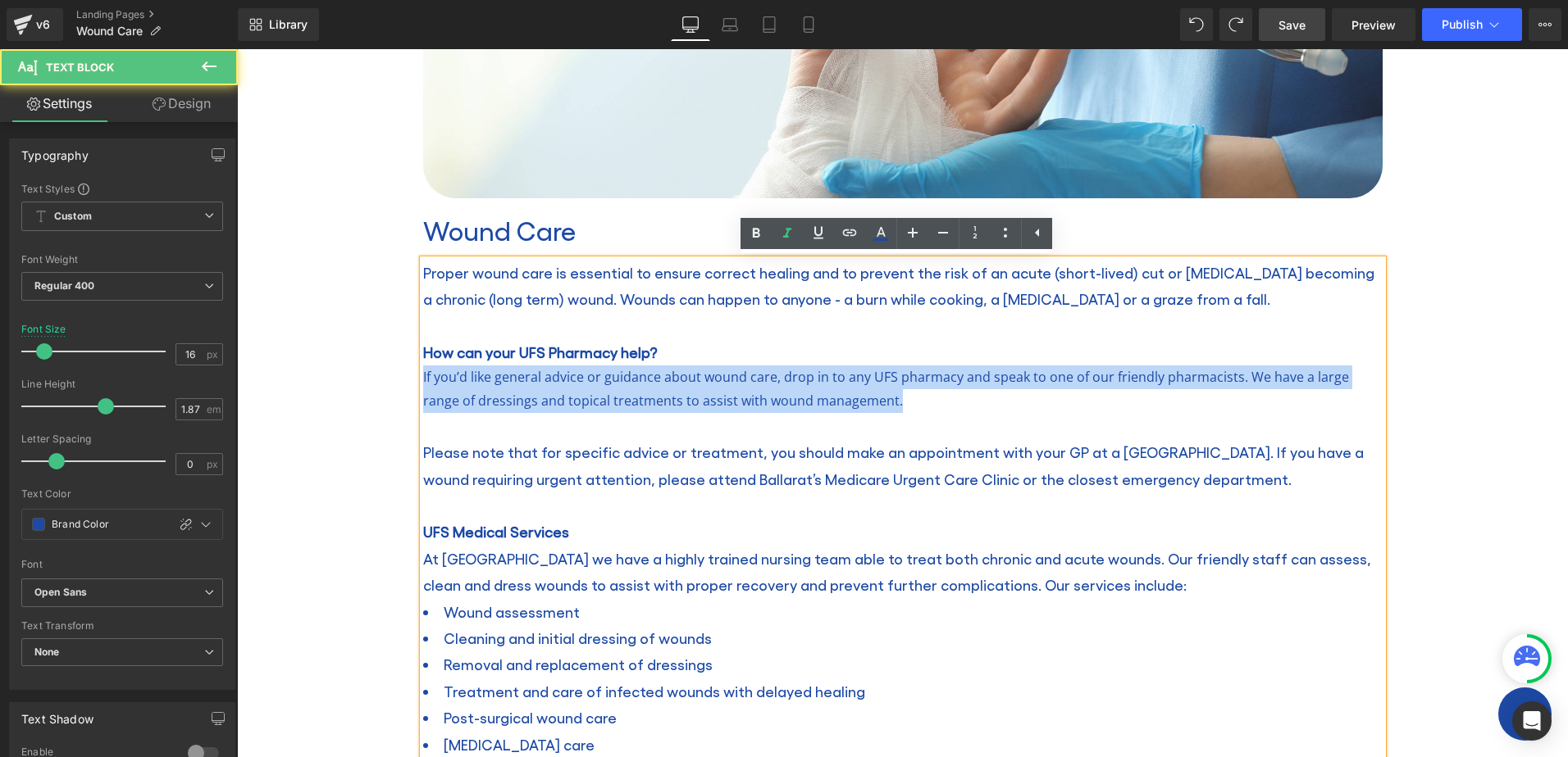
drag, startPoint x: 865, startPoint y: 401, endPoint x: 394, endPoint y: 373, distance: 471.8
click at [394, 373] on div "Wound Care Heading Home / Wound Care Breadcrumbs Row Row Image Wound Care Headi…" at bounding box center [903, 558] width 1331 height 1711
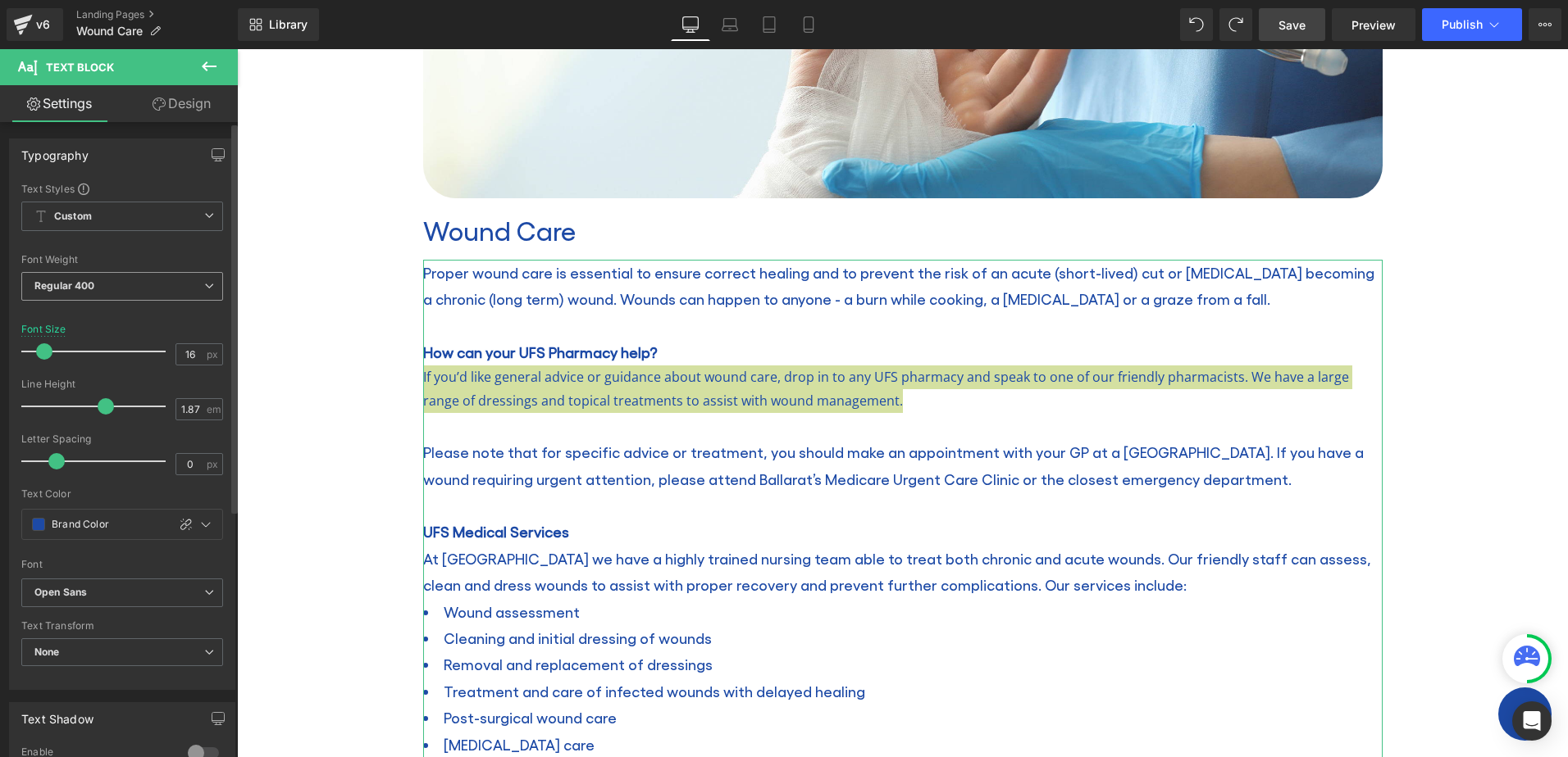
click at [114, 279] on span "Regular 400" at bounding box center [122, 287] width 202 height 29
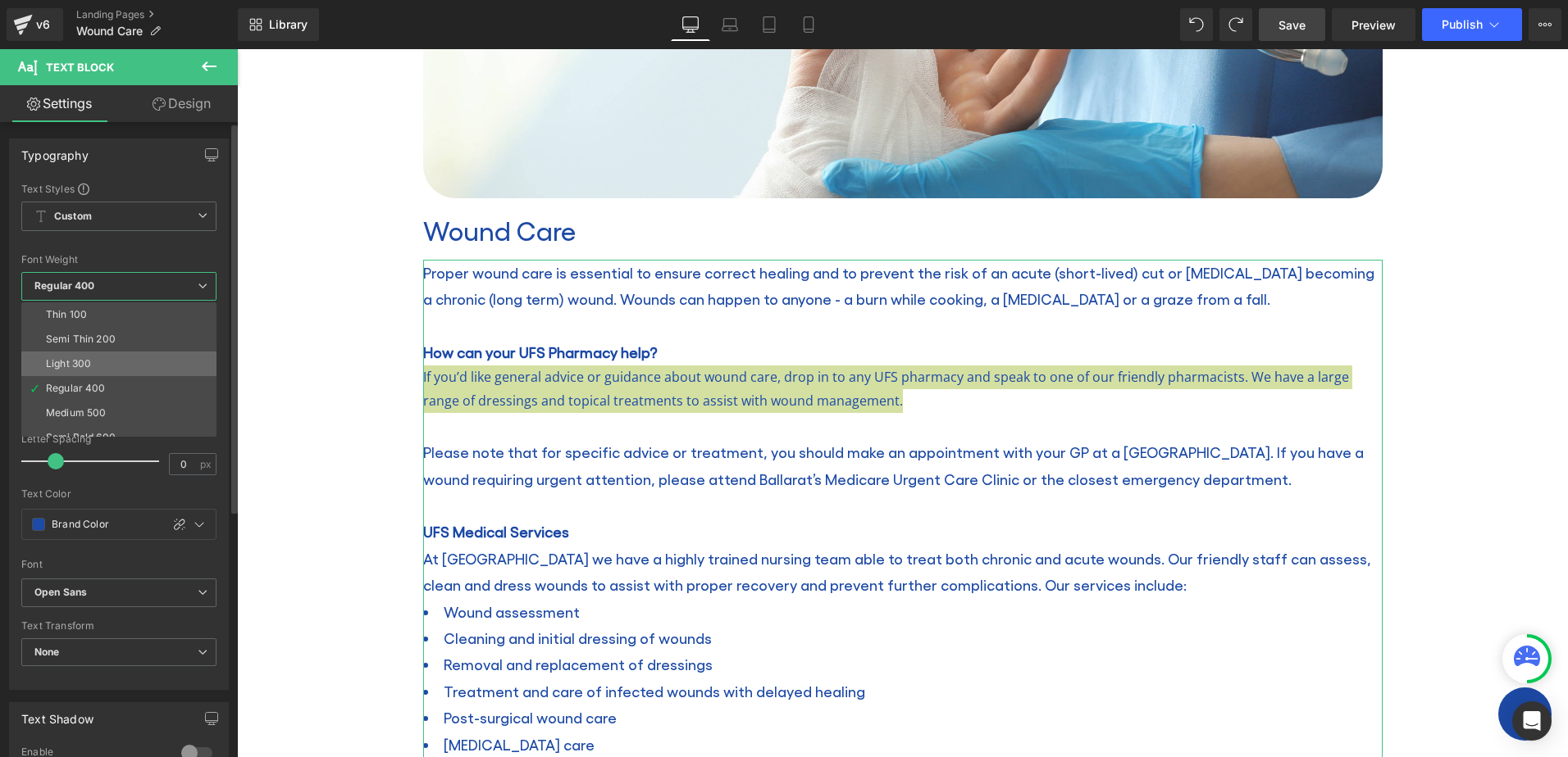
click at [112, 354] on li "Light 300" at bounding box center [122, 363] width 203 height 24
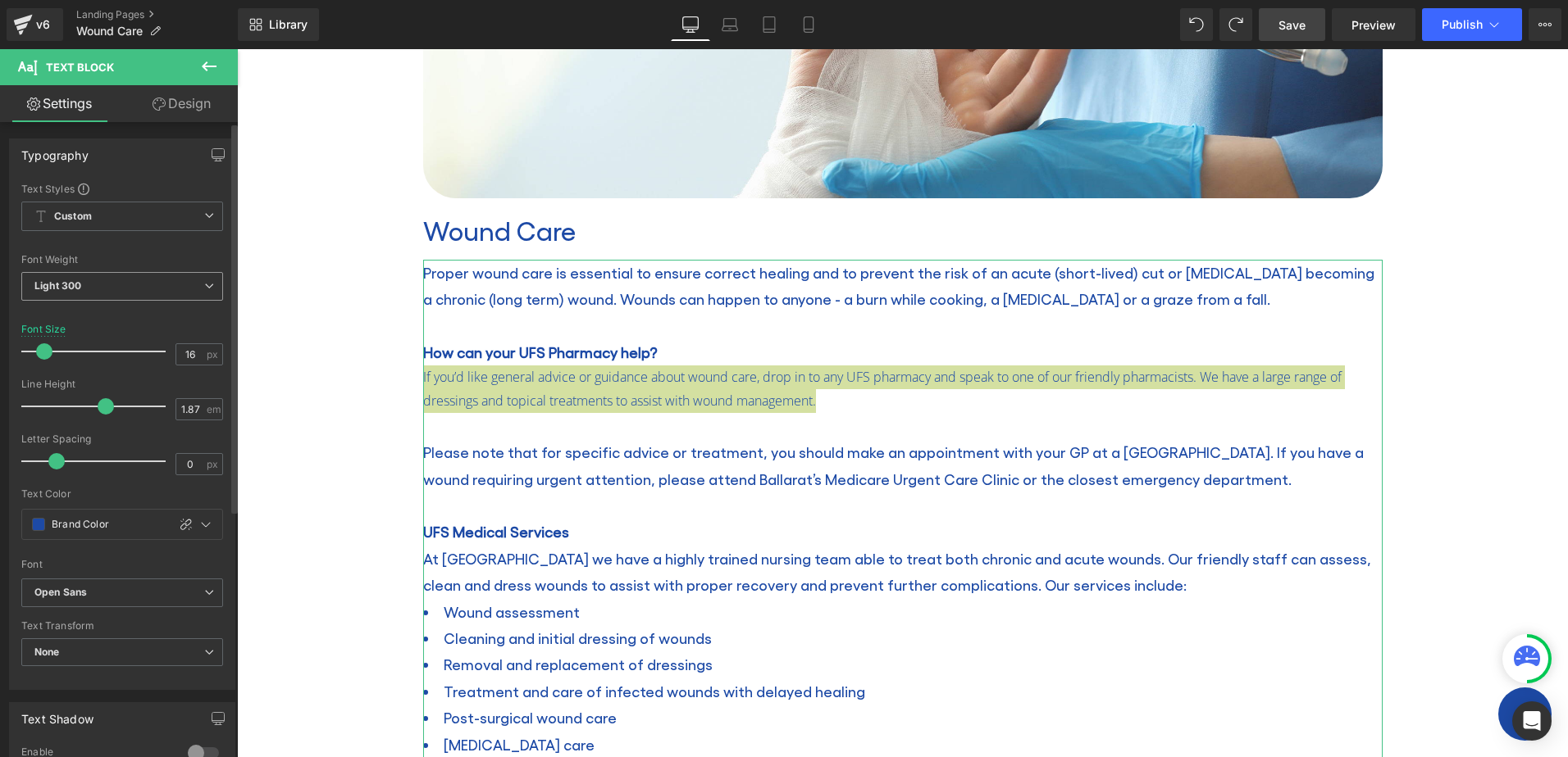
click at [129, 278] on span "Light 300" at bounding box center [122, 287] width 202 height 29
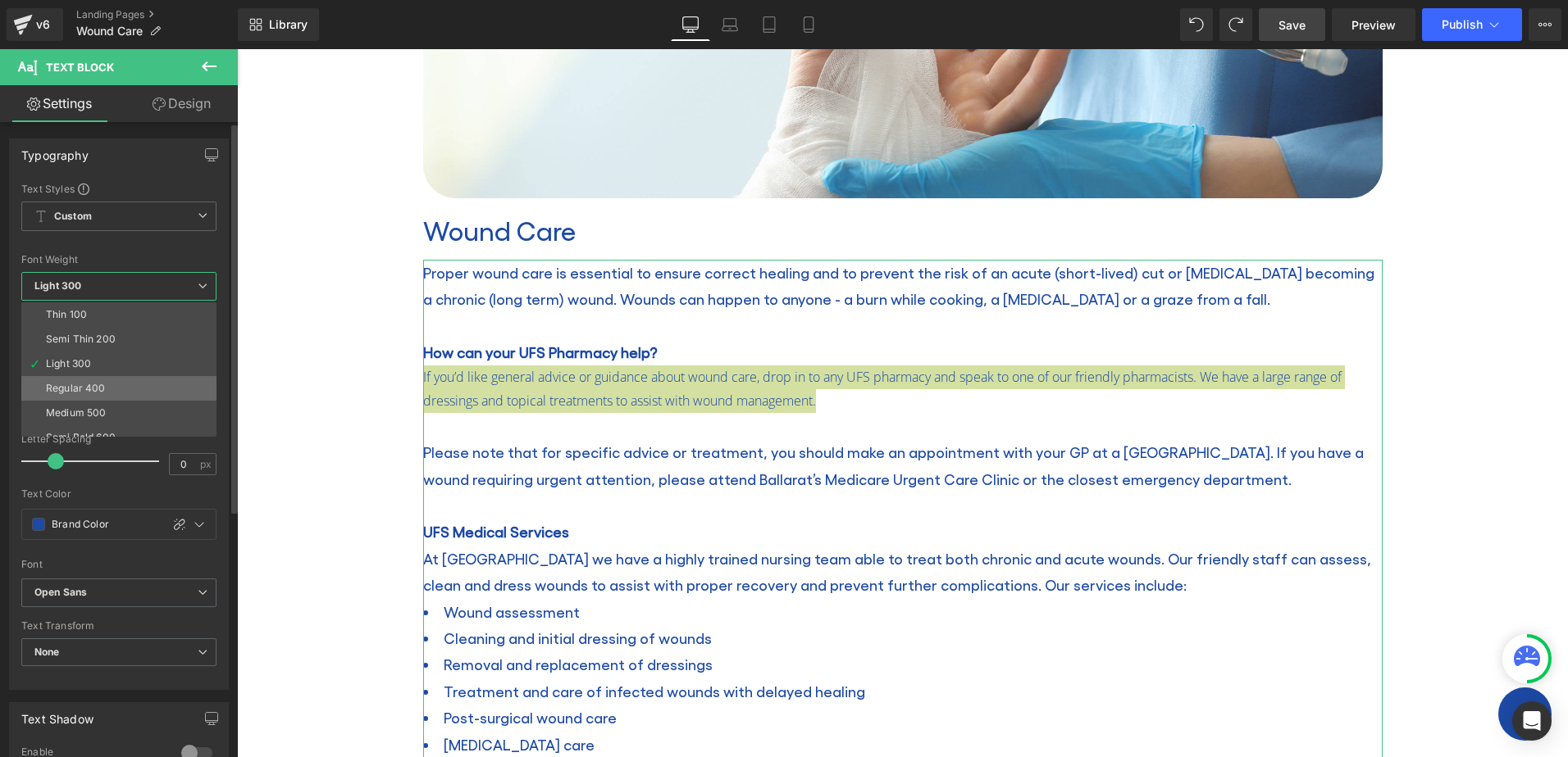
click at [108, 384] on li "Regular 400" at bounding box center [122, 388] width 203 height 24
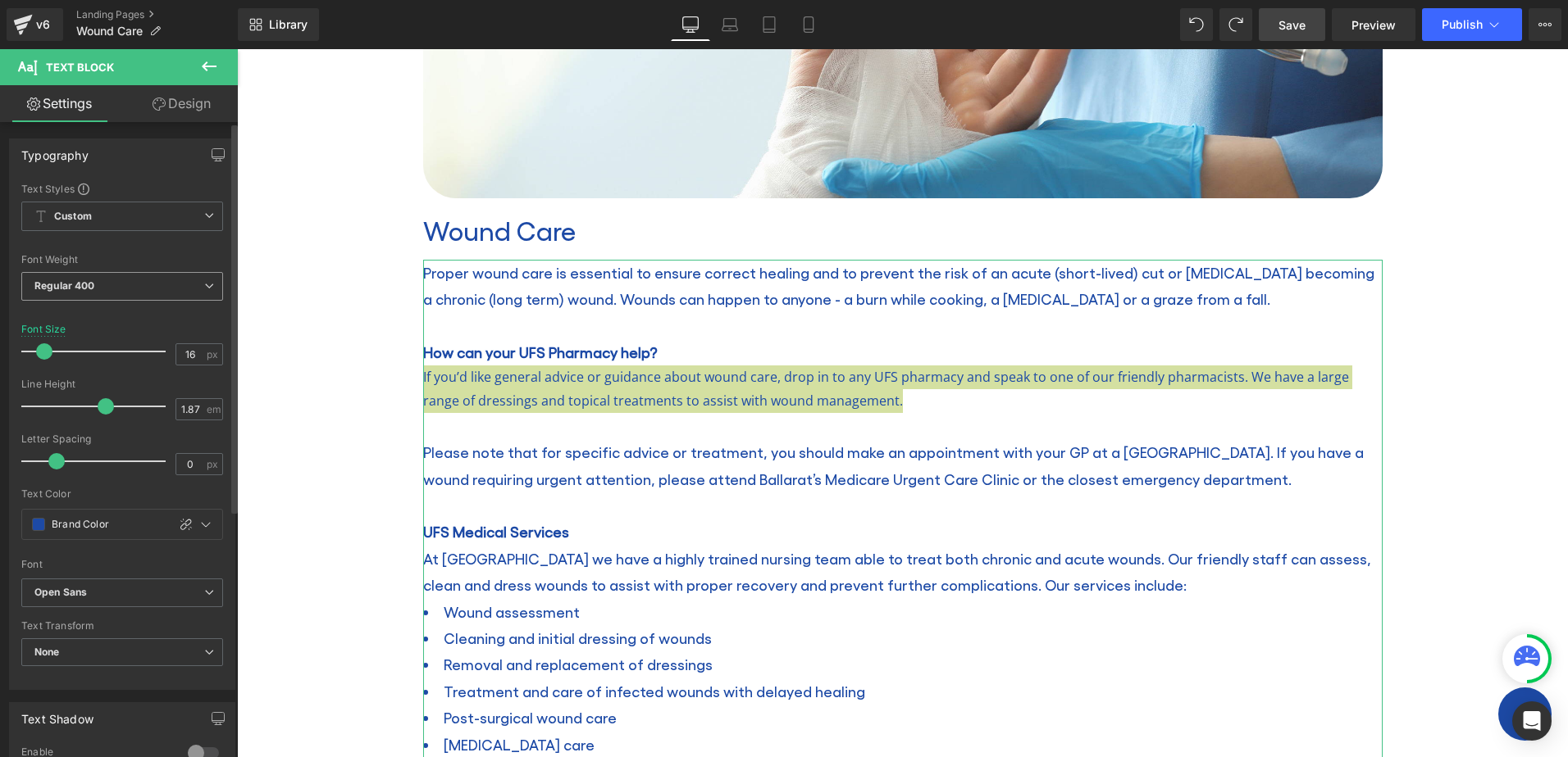
click at [190, 273] on span "Regular 400" at bounding box center [122, 287] width 202 height 29
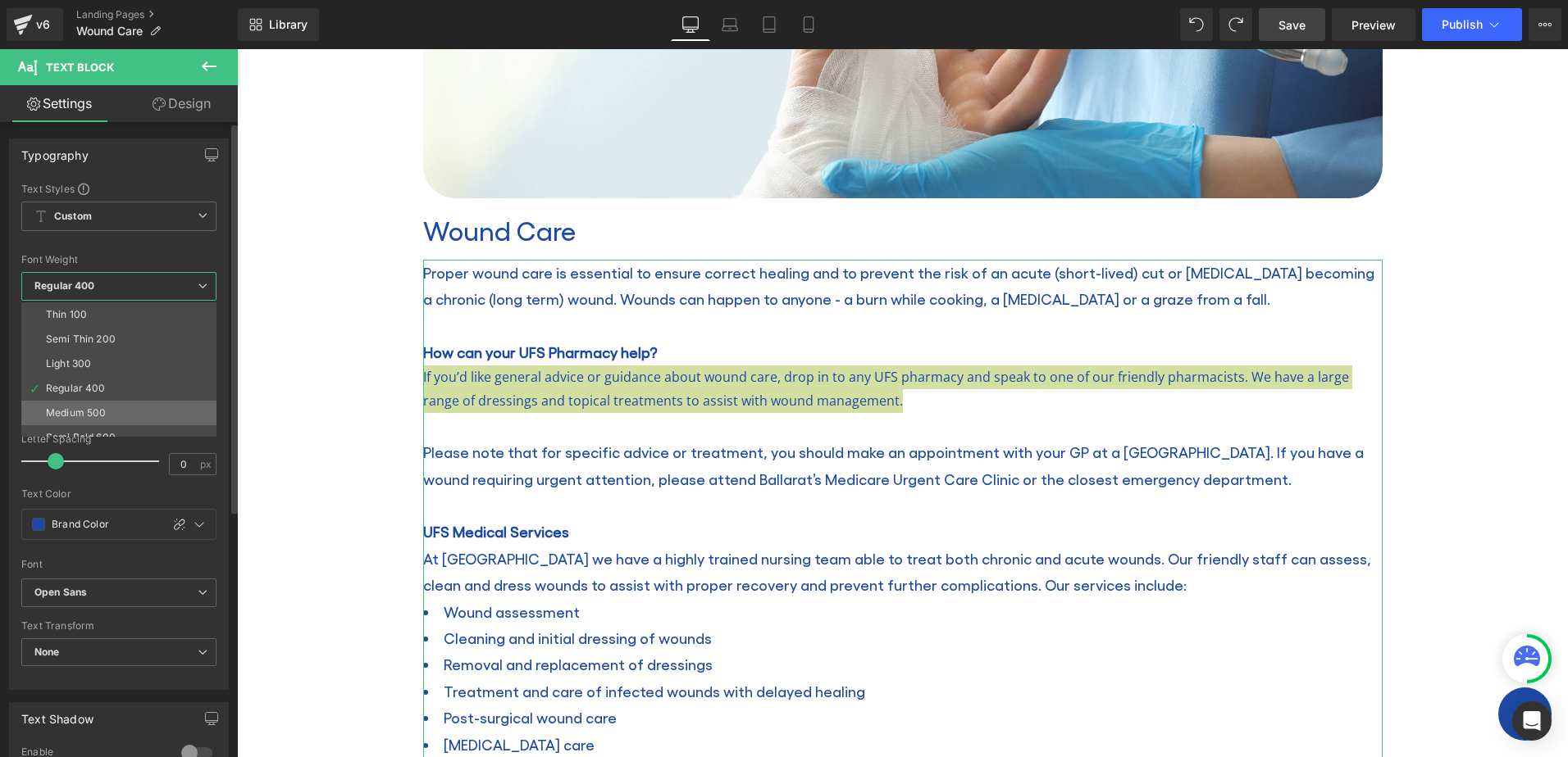
click at [125, 403] on li "Medium 500" at bounding box center [122, 413] width 203 height 24
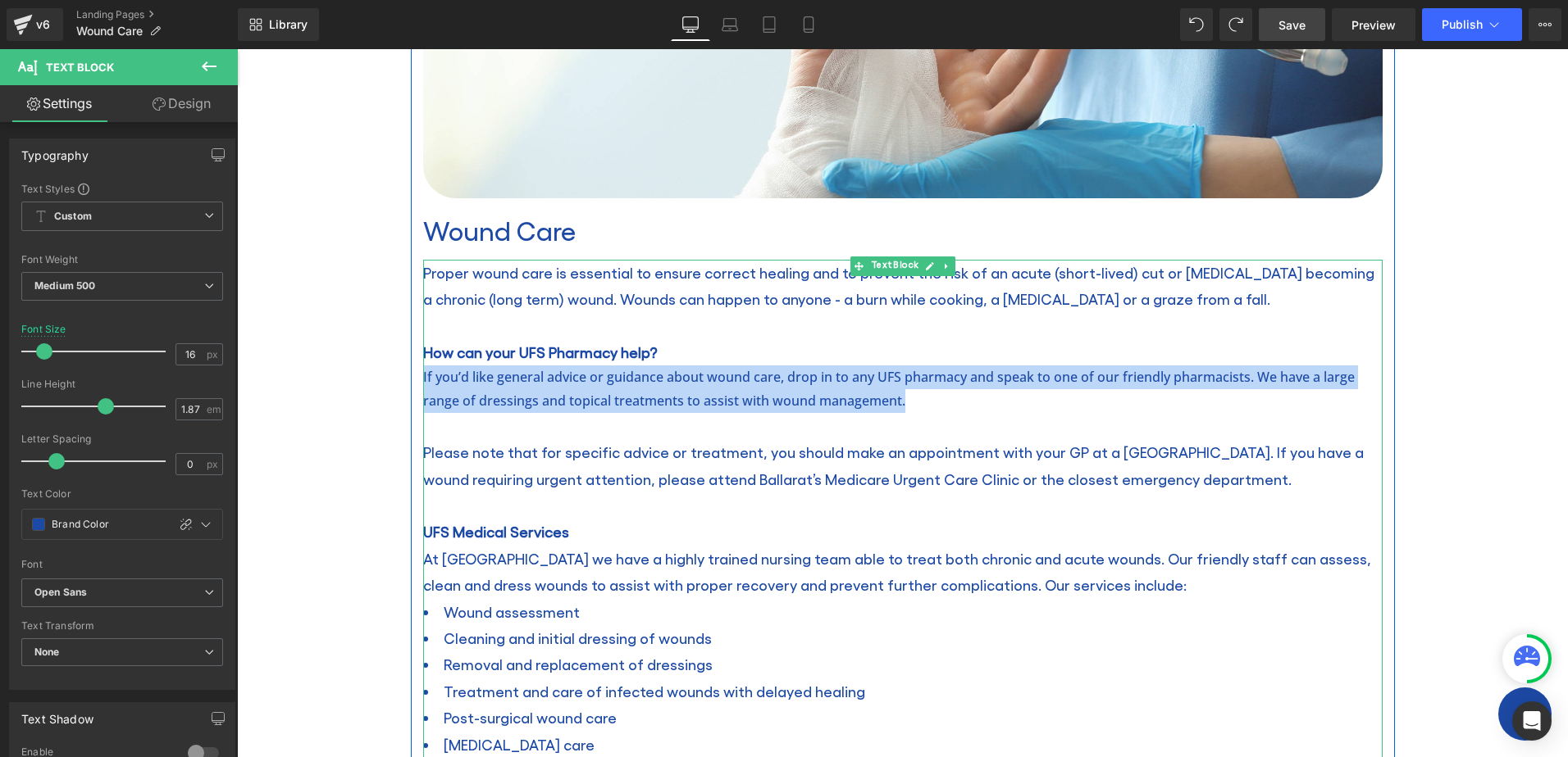
click at [651, 401] on p "If you’d like general advice or guidance about wound care, drop in to any UFS p…" at bounding box center [903, 389] width 959 height 48
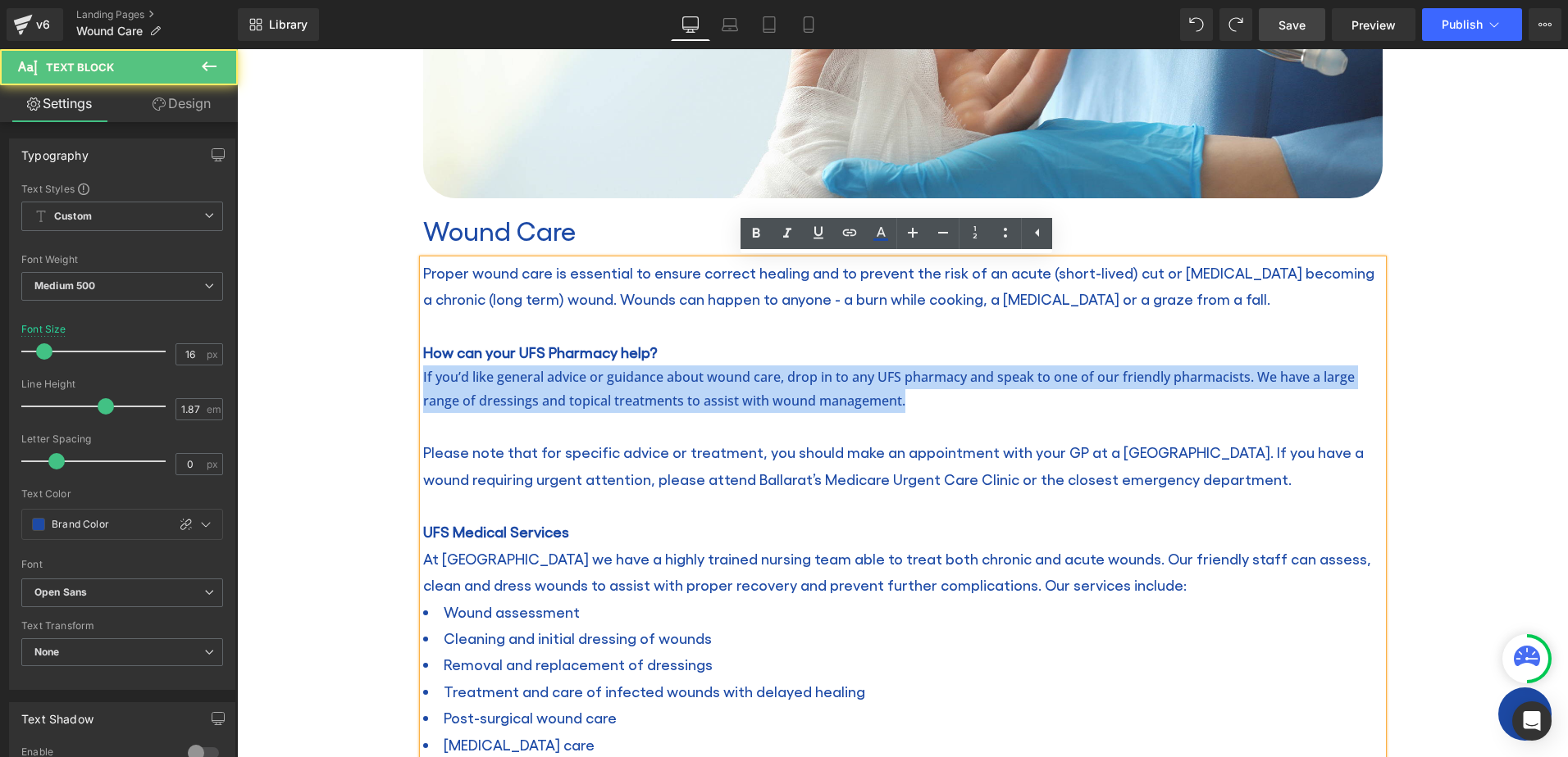
drag, startPoint x: 952, startPoint y: 400, endPoint x: 411, endPoint y: 382, distance: 541.3
click at [411, 382] on div "Image Wound Care Heading Proper wound care is essential to ensure correct heali…" at bounding box center [902, 506] width 984 height 1326
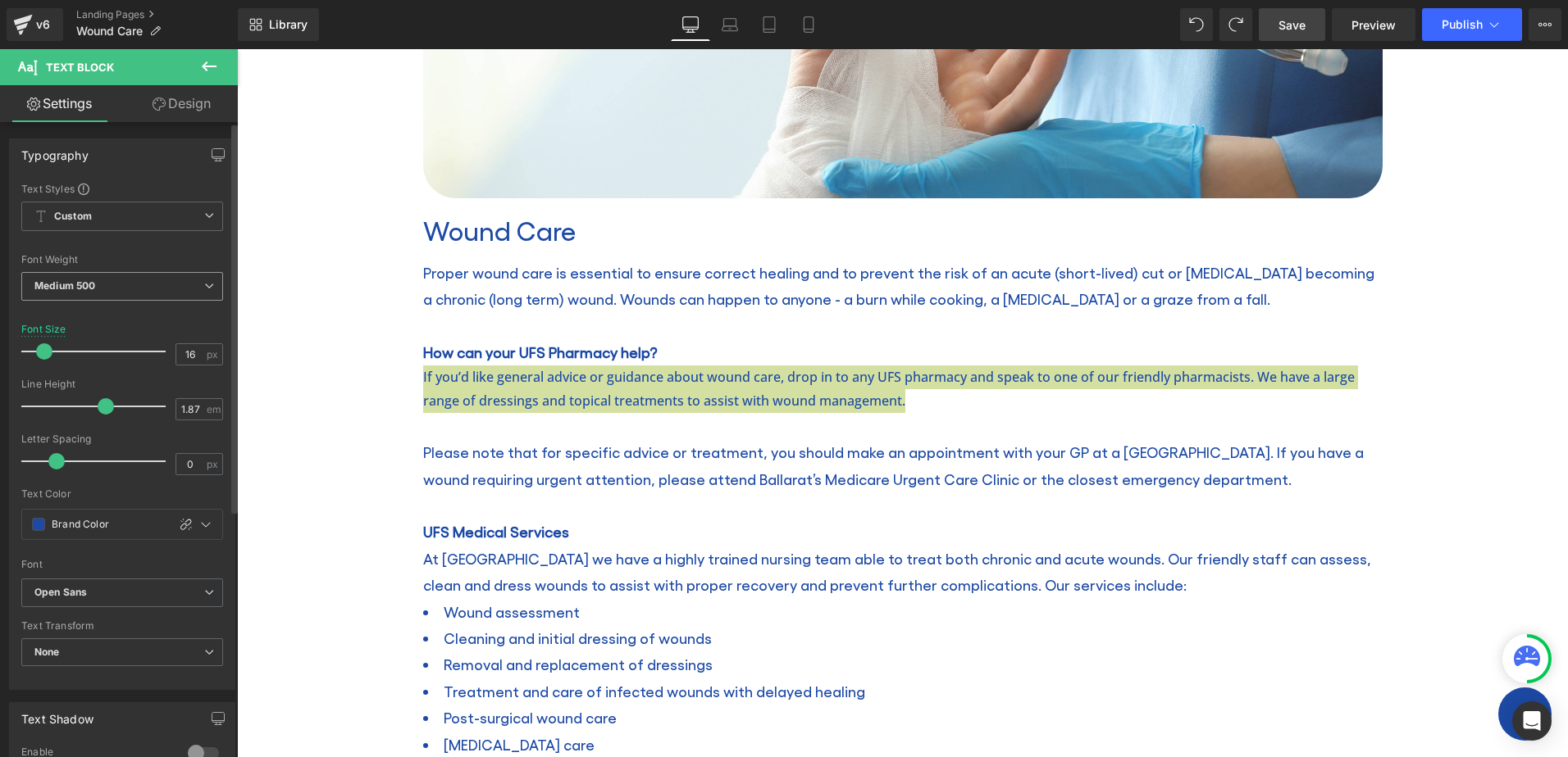
click at [187, 305] on div "Medium 500 Thin 100 Semi Thin 200 Light 300 Regular 400 Medium 500 Semi Bold 60…" at bounding box center [122, 291] width 202 height 37
click at [187, 292] on span "Medium 500" at bounding box center [122, 287] width 202 height 29
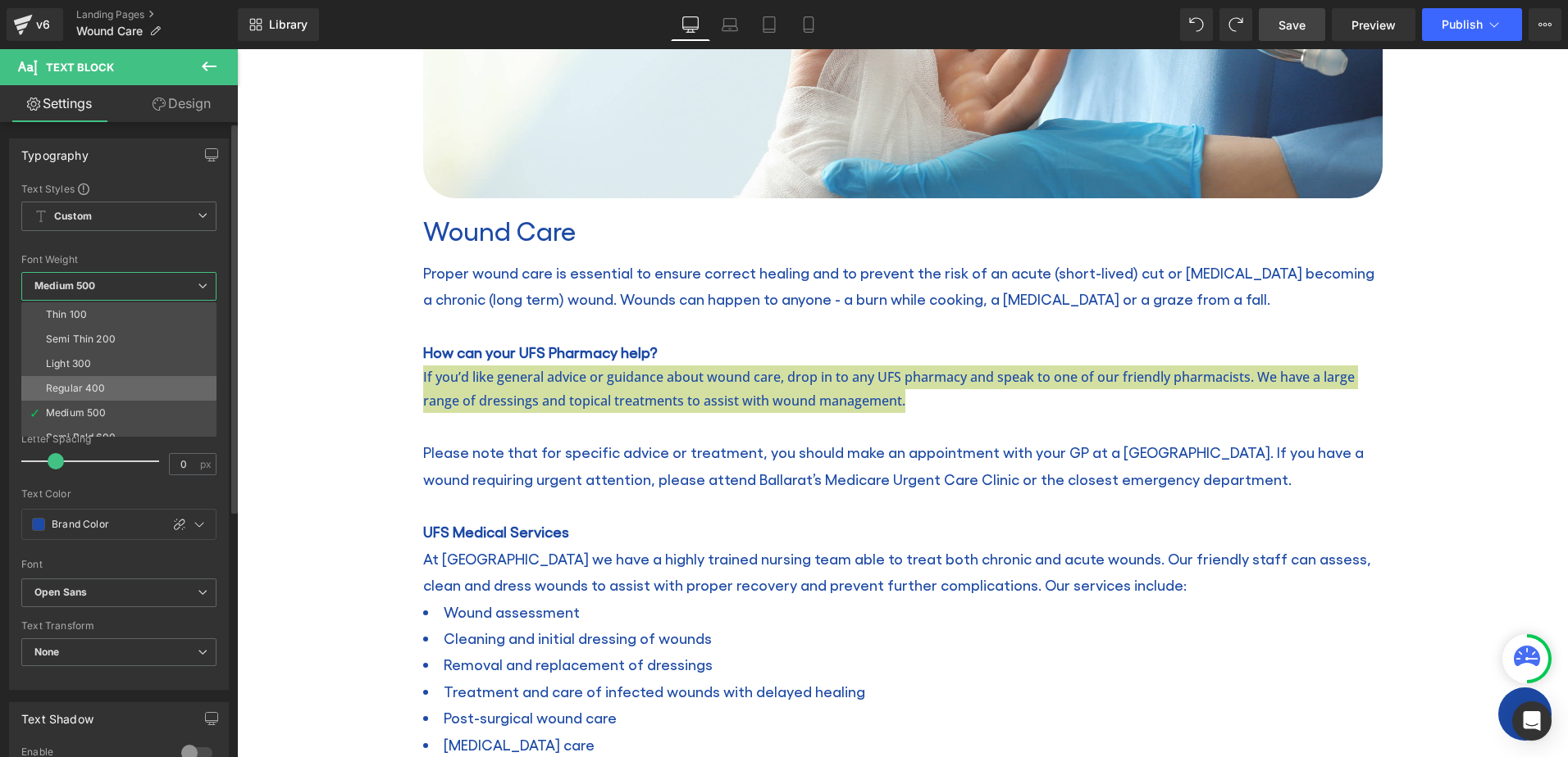
click at [105, 384] on li "Regular 400" at bounding box center [122, 388] width 203 height 24
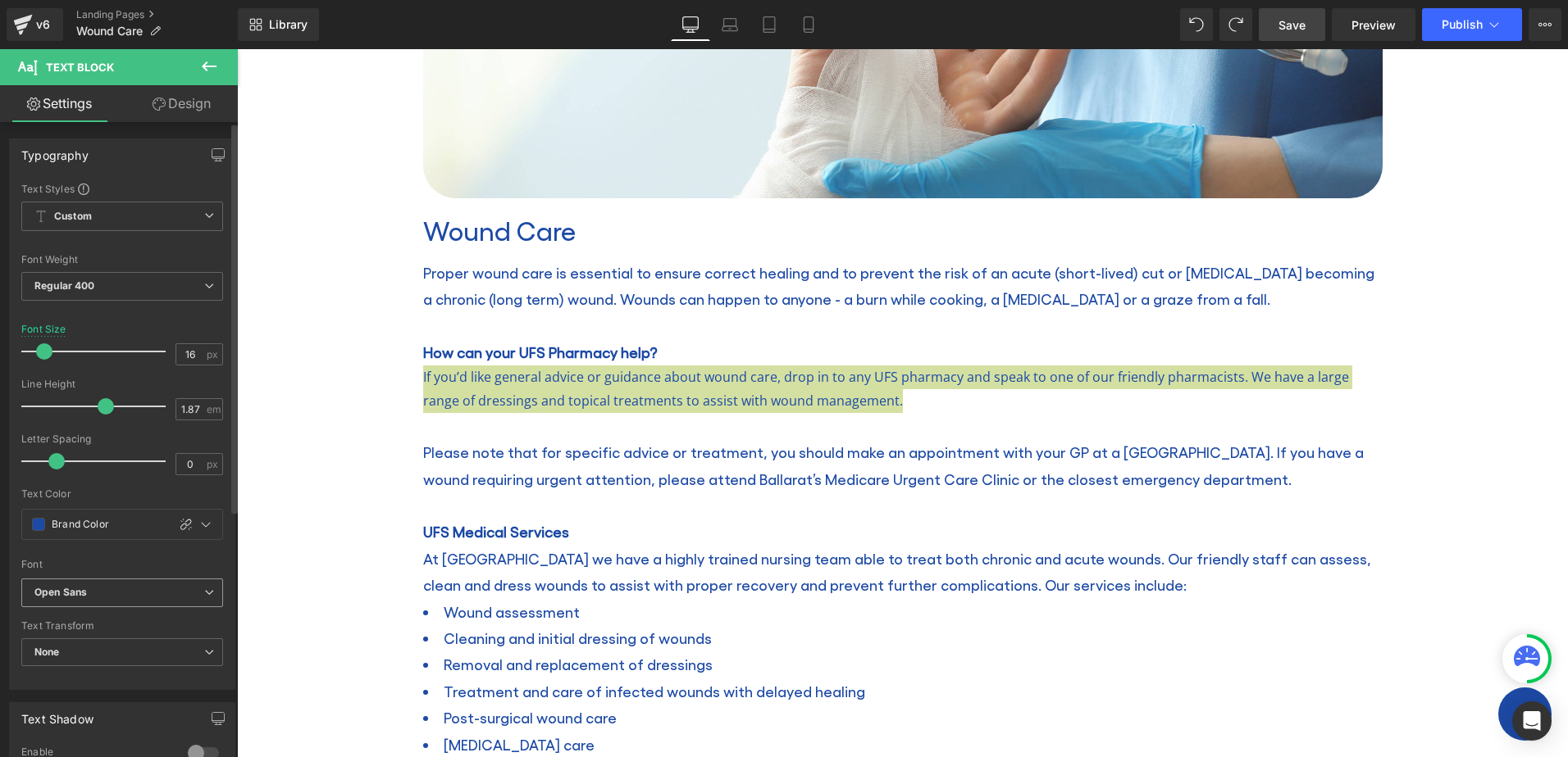
click at [135, 581] on span "Open Sans" at bounding box center [122, 593] width 202 height 29
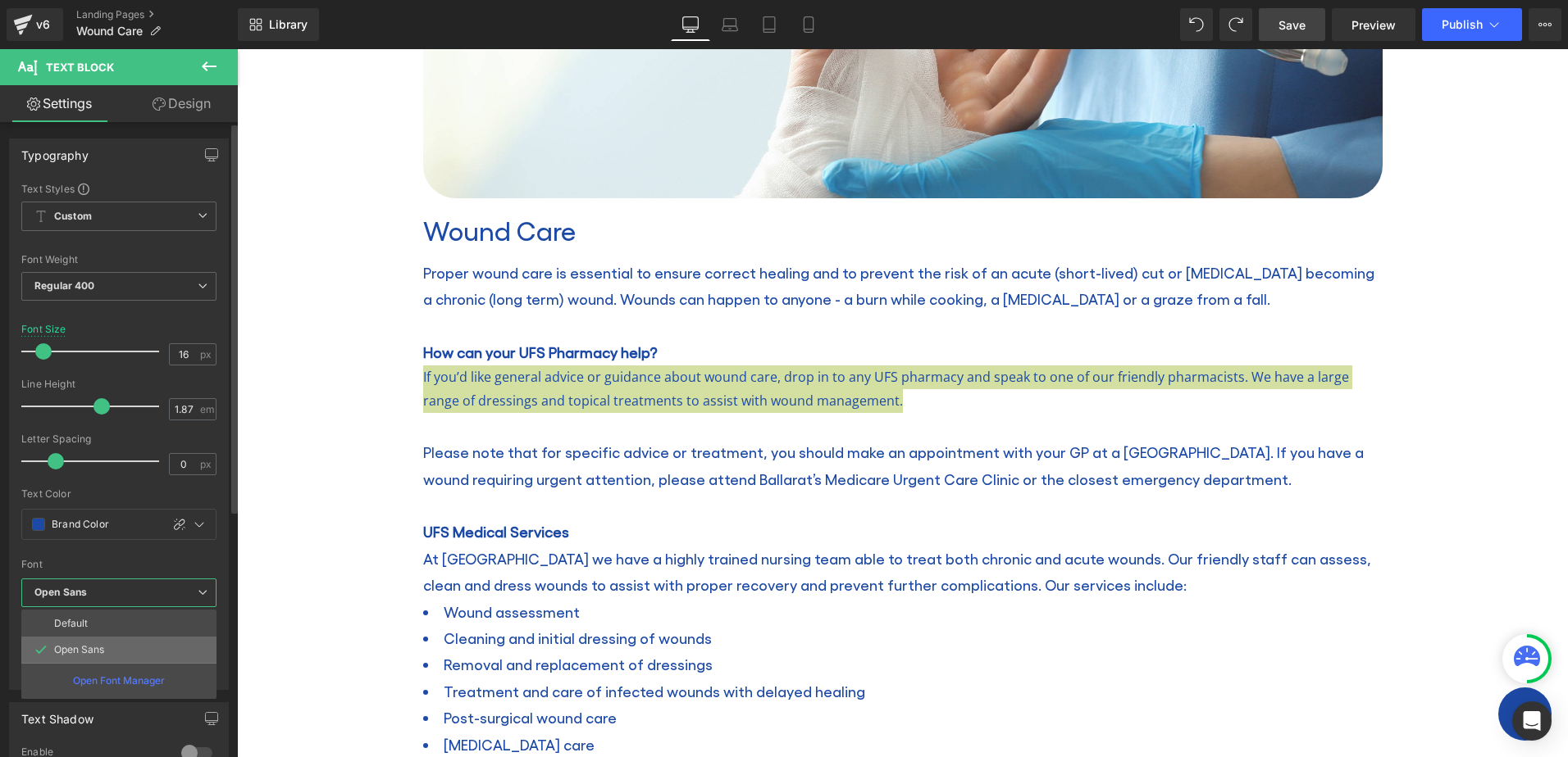
click at [125, 647] on li "Open Sans" at bounding box center [119, 649] width 195 height 26
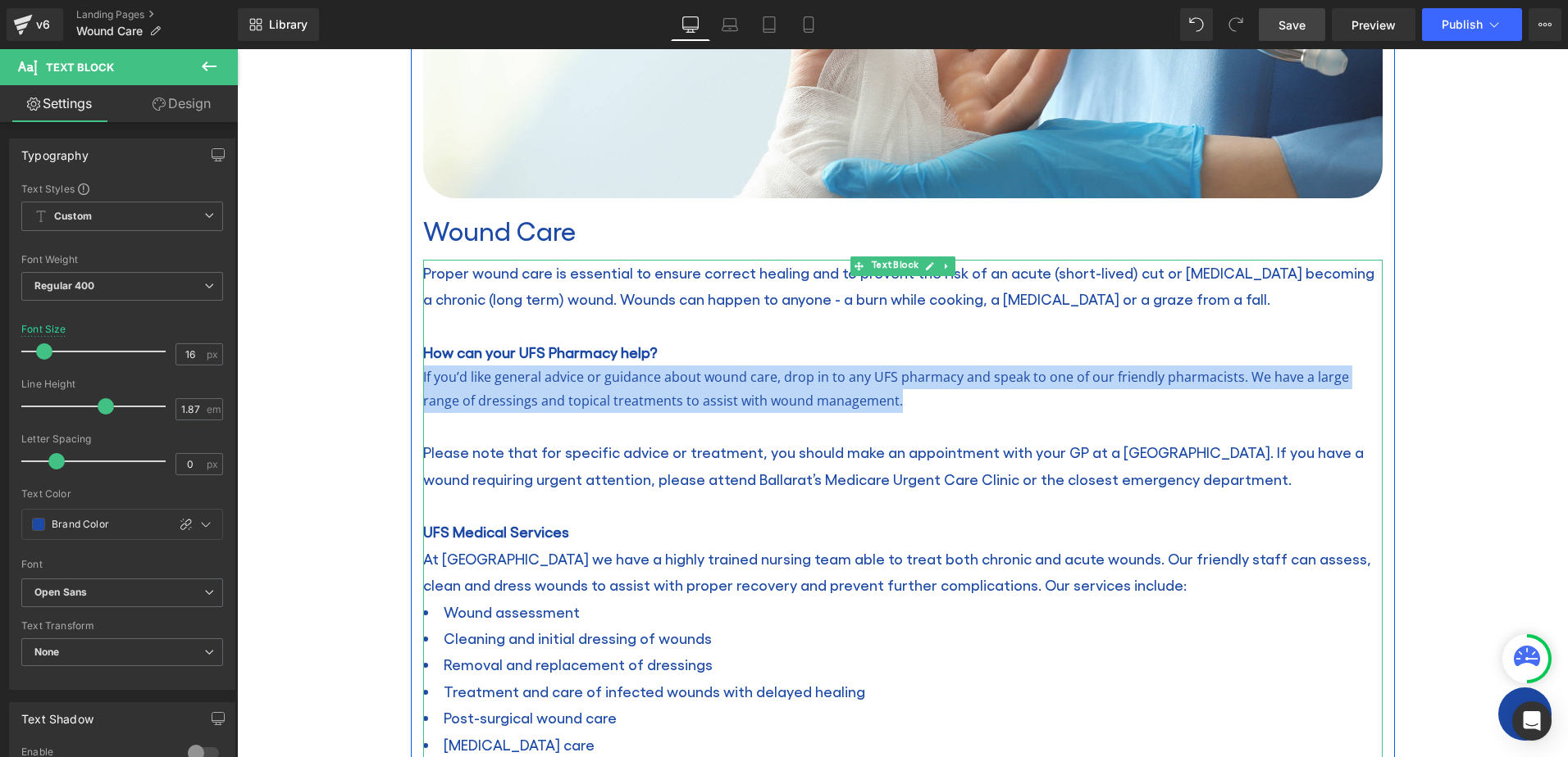
click at [790, 387] on p "If you’d like general advice or guidance about wound care, drop in to any UFS p…" at bounding box center [903, 389] width 959 height 48
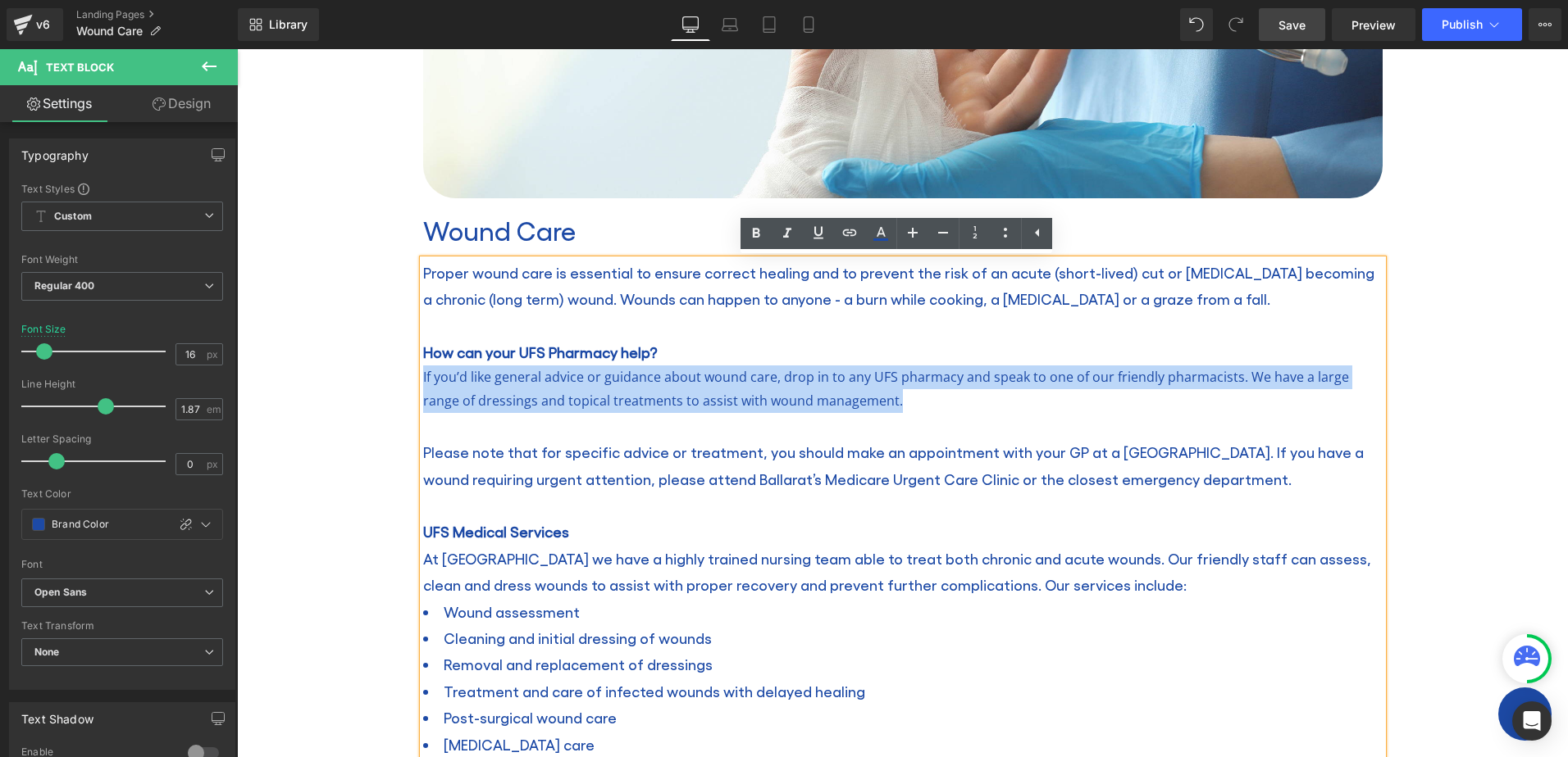
drag, startPoint x: 890, startPoint y: 402, endPoint x: 398, endPoint y: 379, distance: 492.5
click at [398, 379] on div "Wound Care Heading Home / Wound Care Breadcrumbs Row Row Image Wound Care Headi…" at bounding box center [903, 558] width 1331 height 1711
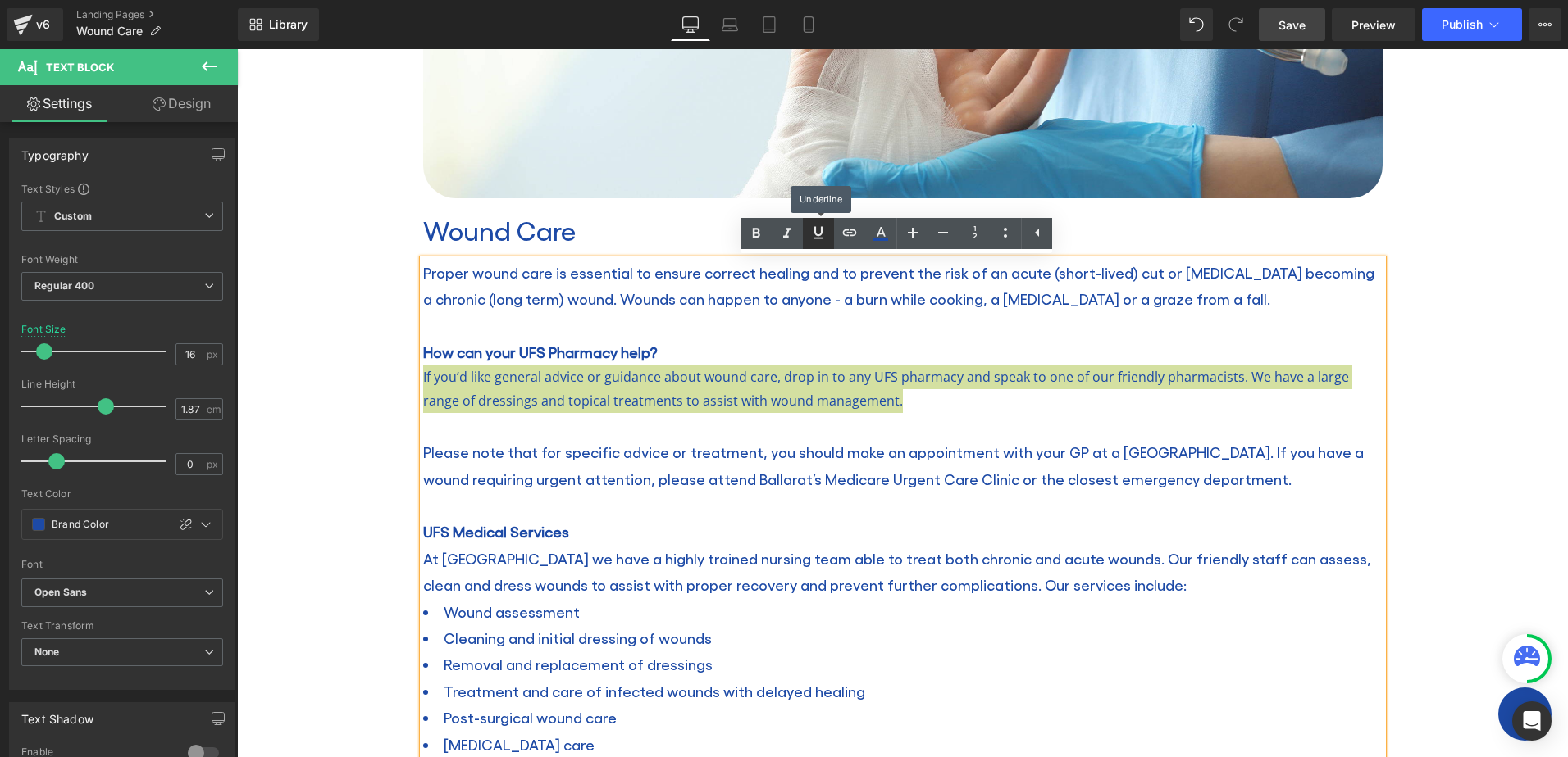
click at [816, 236] on icon at bounding box center [818, 232] width 19 height 19
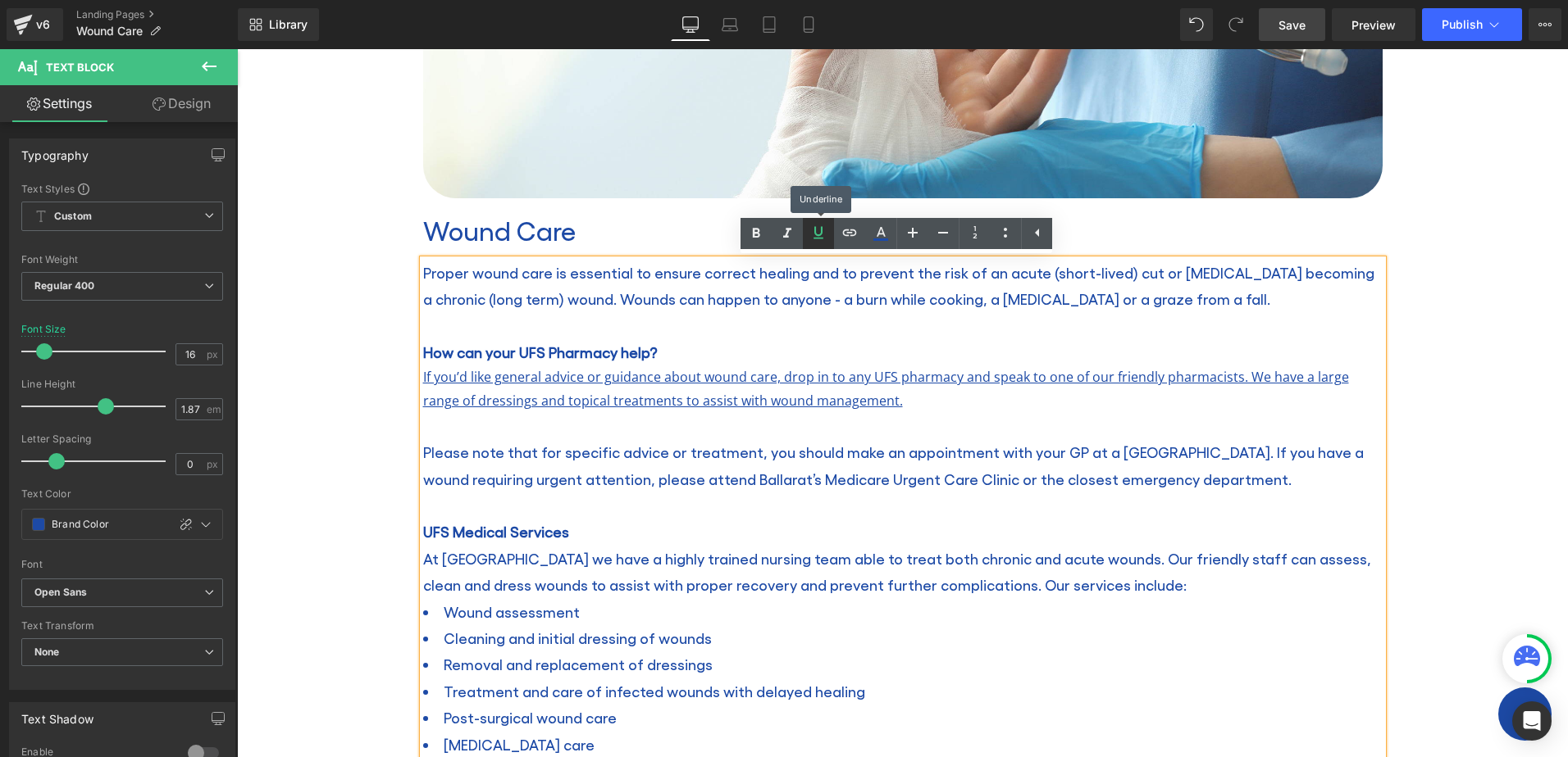
click at [816, 236] on icon at bounding box center [818, 232] width 19 height 19
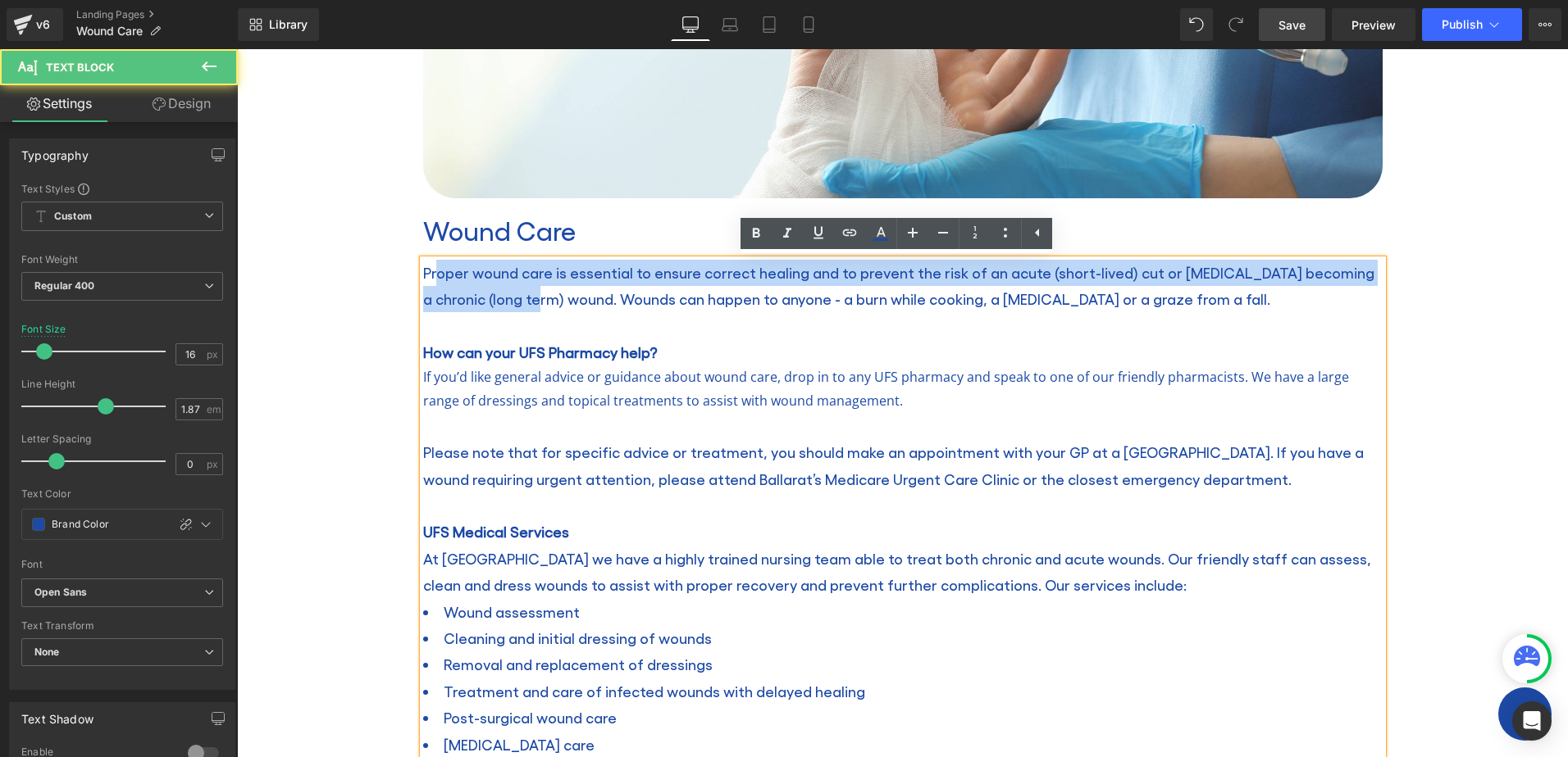
drag, startPoint x: 513, startPoint y: 294, endPoint x: 429, endPoint y: 264, distance: 89.2
click at [429, 264] on span "Proper wound care is essential to ensure correct healing and to prevent the ris…" at bounding box center [899, 286] width 951 height 44
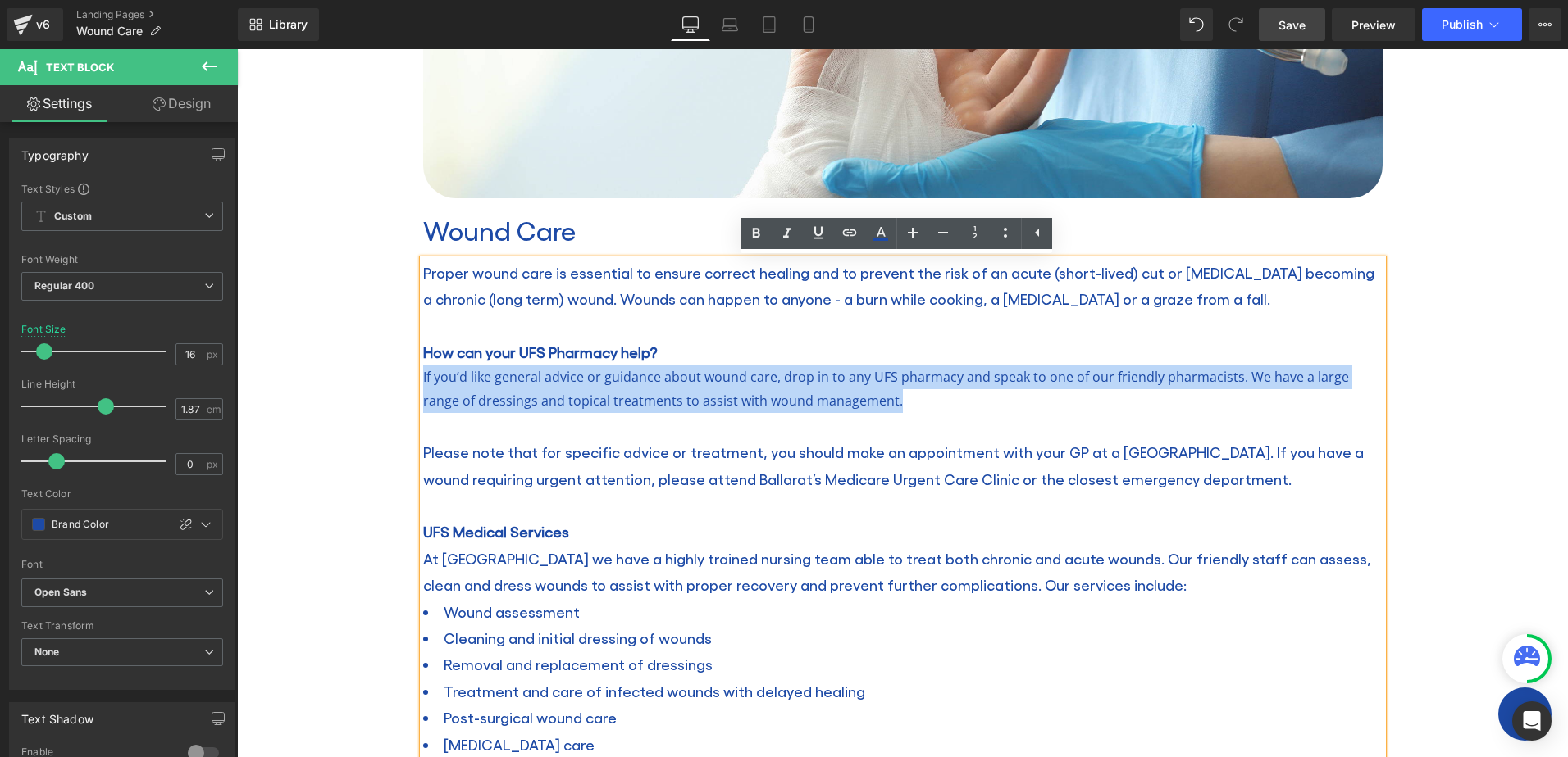
drag, startPoint x: 864, startPoint y: 400, endPoint x: 418, endPoint y: 377, distance: 446.6
click at [423, 377] on p "If you’d like general advice or guidance about wound care, drop in to any UFS p…" at bounding box center [903, 389] width 959 height 48
click at [880, 401] on p "If you’d like general advice or guidance about wound care, drop in to any UFS p…" at bounding box center [903, 389] width 959 height 48
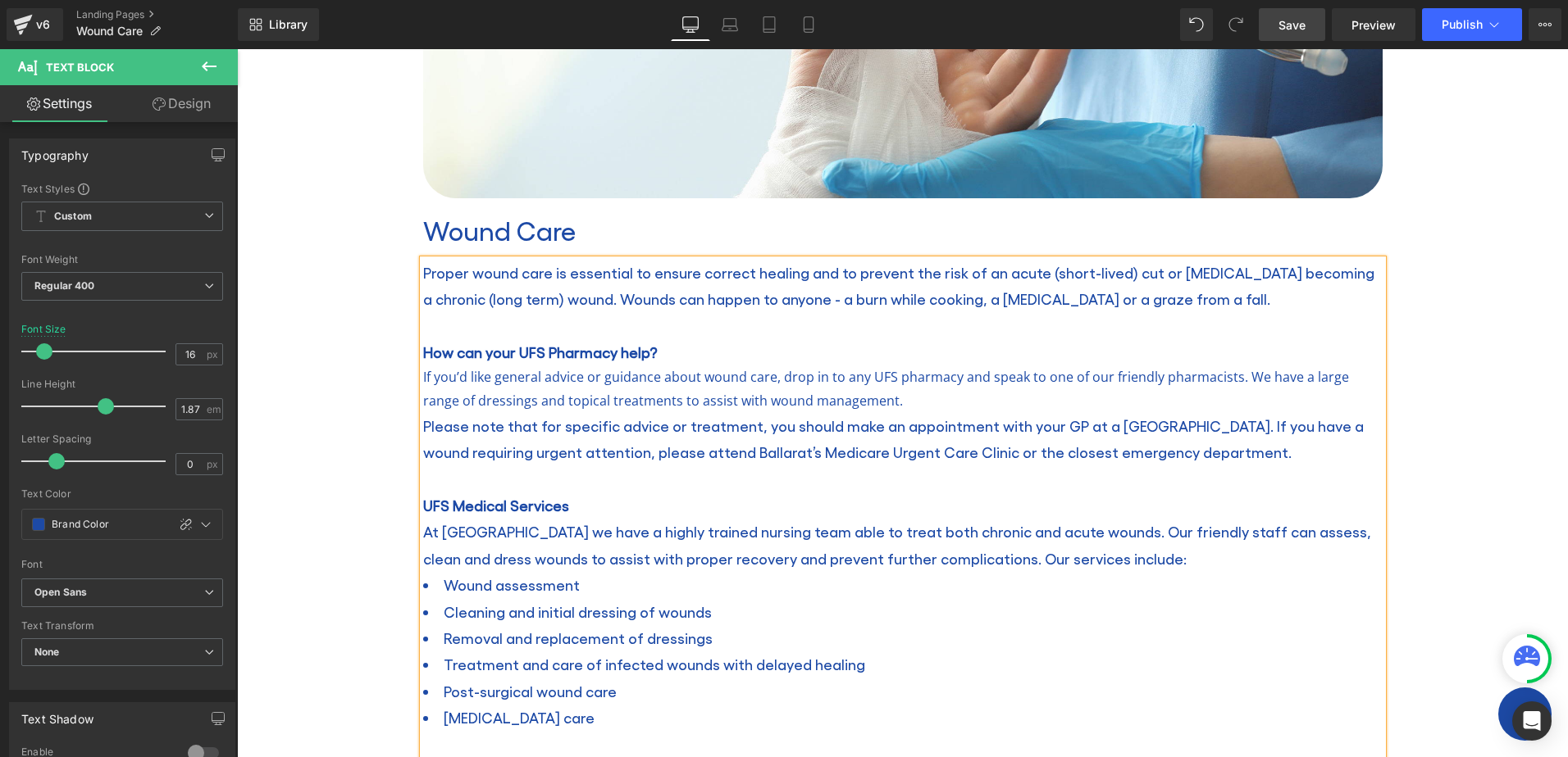
click at [423, 422] on span "Please note that for specific advice or treatment, you should make an appointme…" at bounding box center [894, 439] width 941 height 44
click at [877, 401] on p "If you’d like general advice or guidance about wound care, drop in to any UFS p…" at bounding box center [903, 389] width 959 height 48
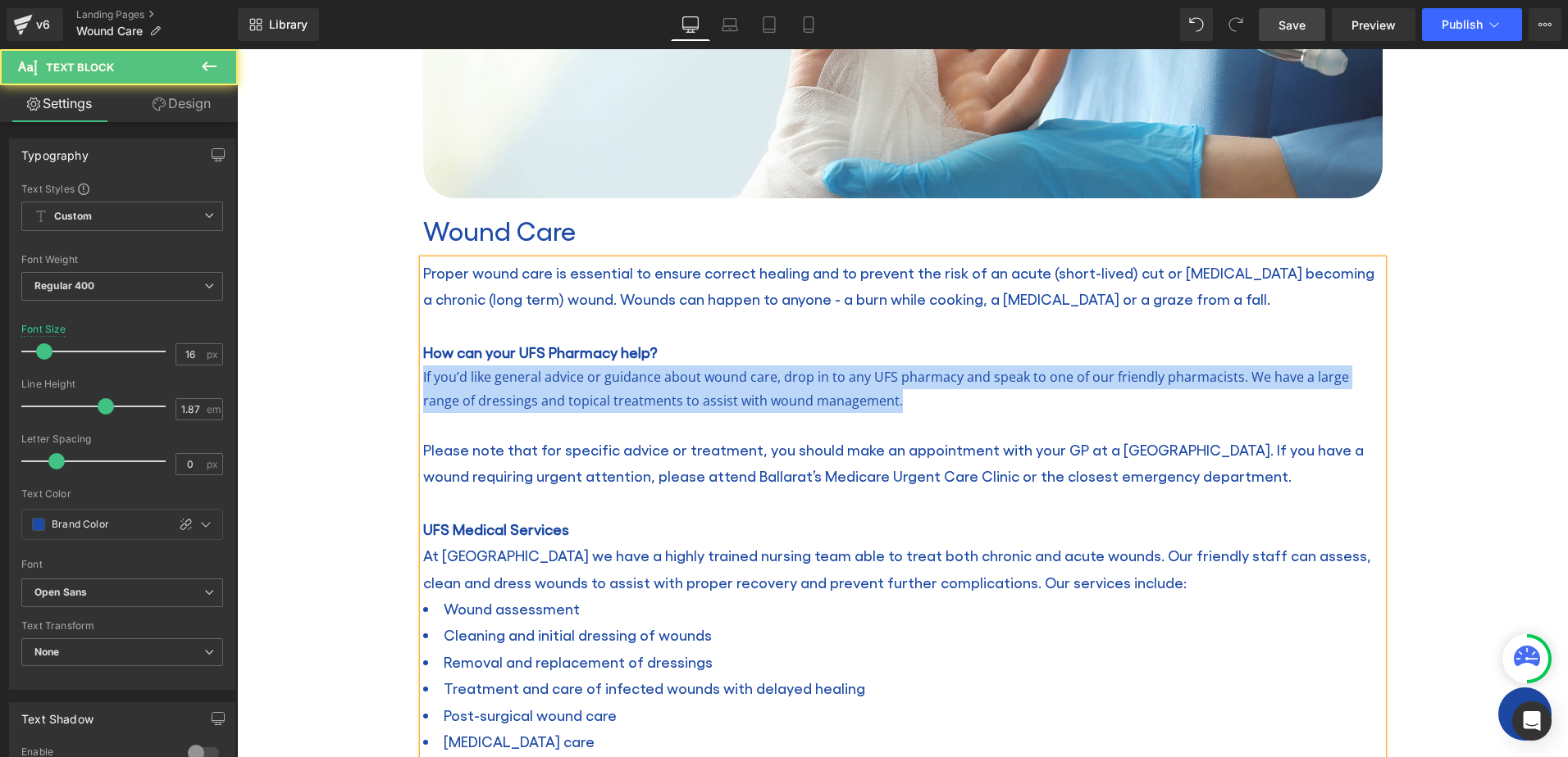
drag, startPoint x: 877, startPoint y: 401, endPoint x: 401, endPoint y: 376, distance: 476.7
click at [401, 376] on div "Wound Care Heading Home / Wound Care Breadcrumbs Row Row Image Wound Care Headi…" at bounding box center [903, 556] width 1331 height 1708
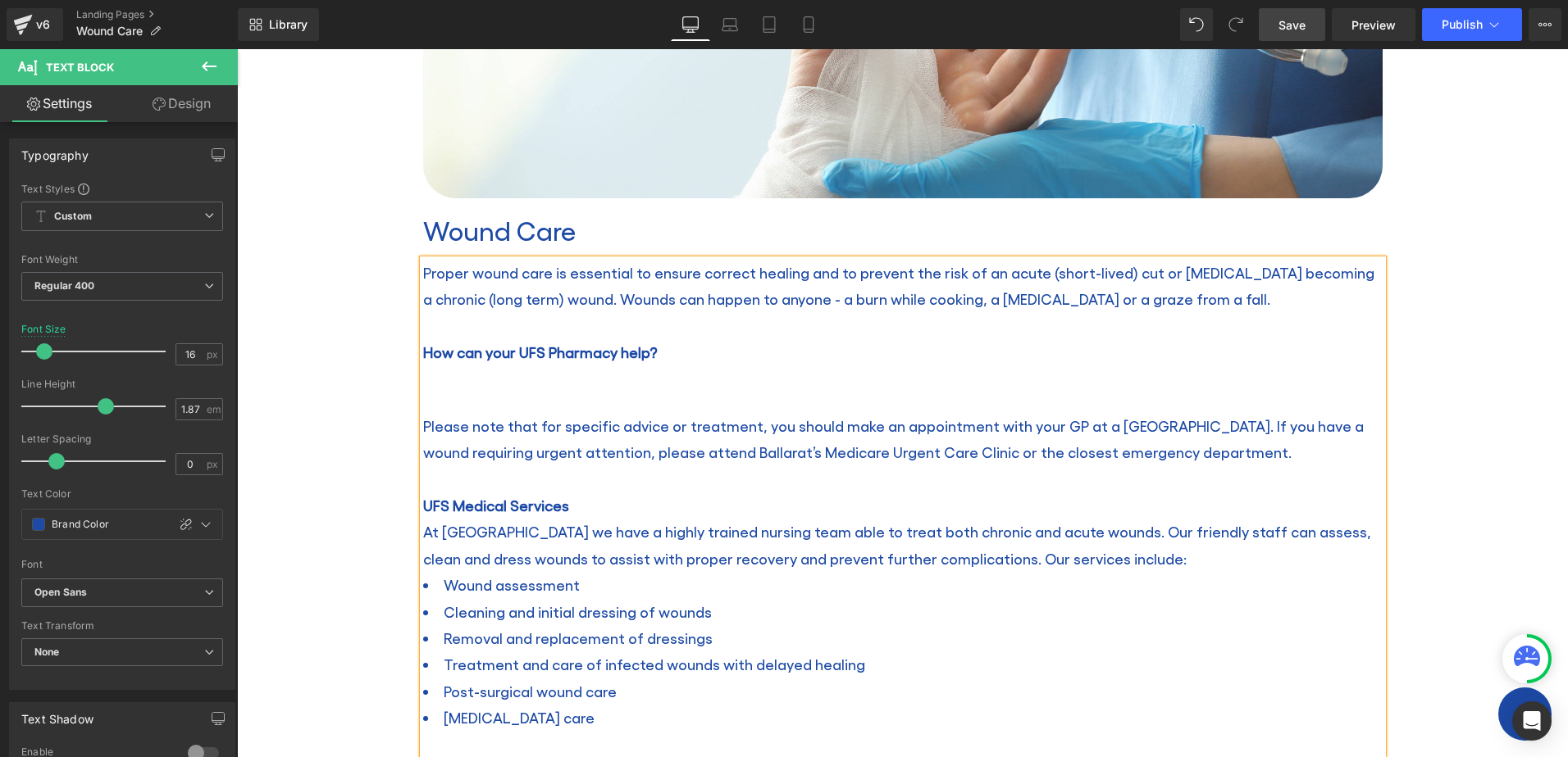
click at [449, 380] on p at bounding box center [903, 378] width 959 height 24
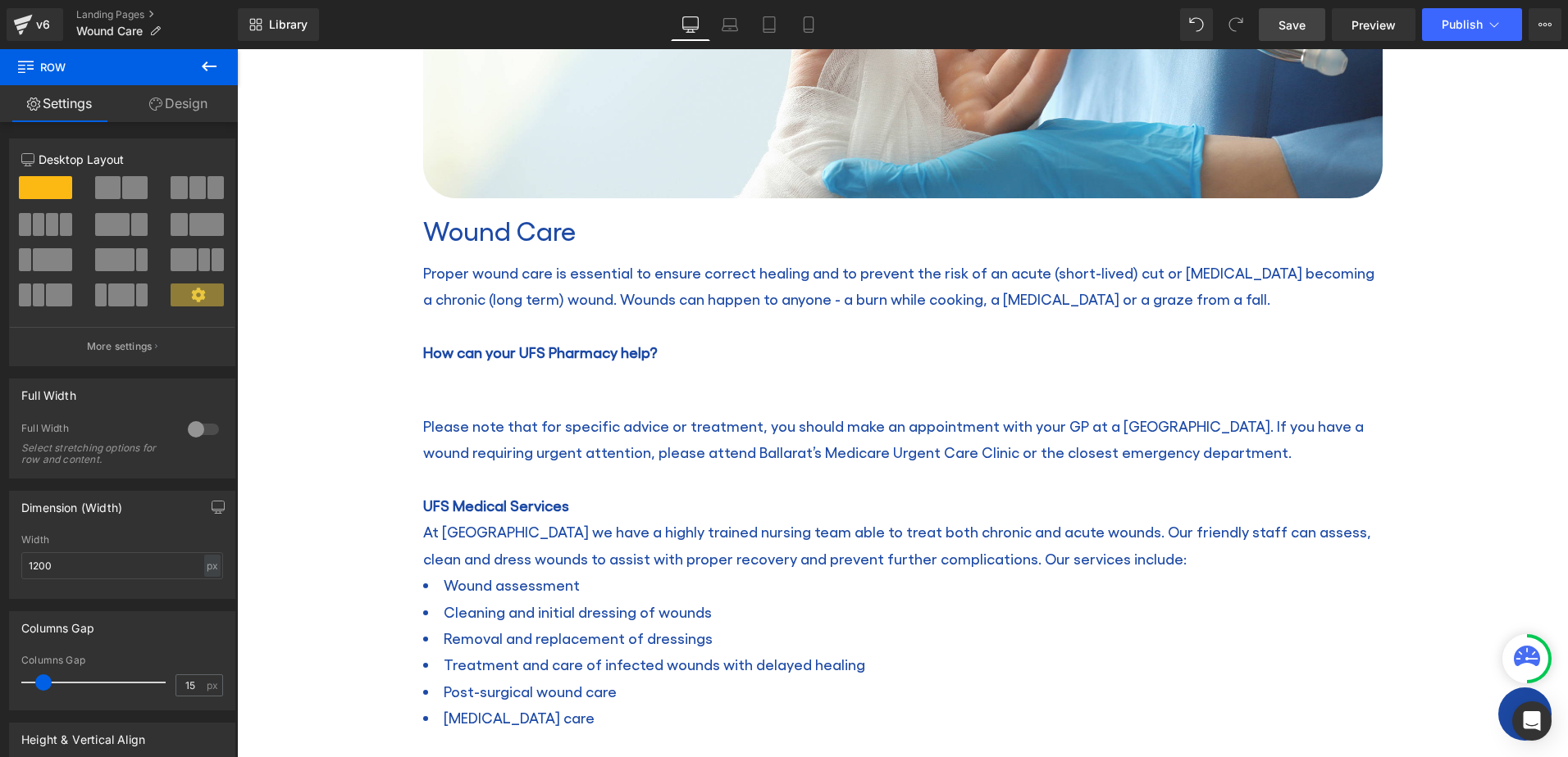
scroll to position [524, 0]
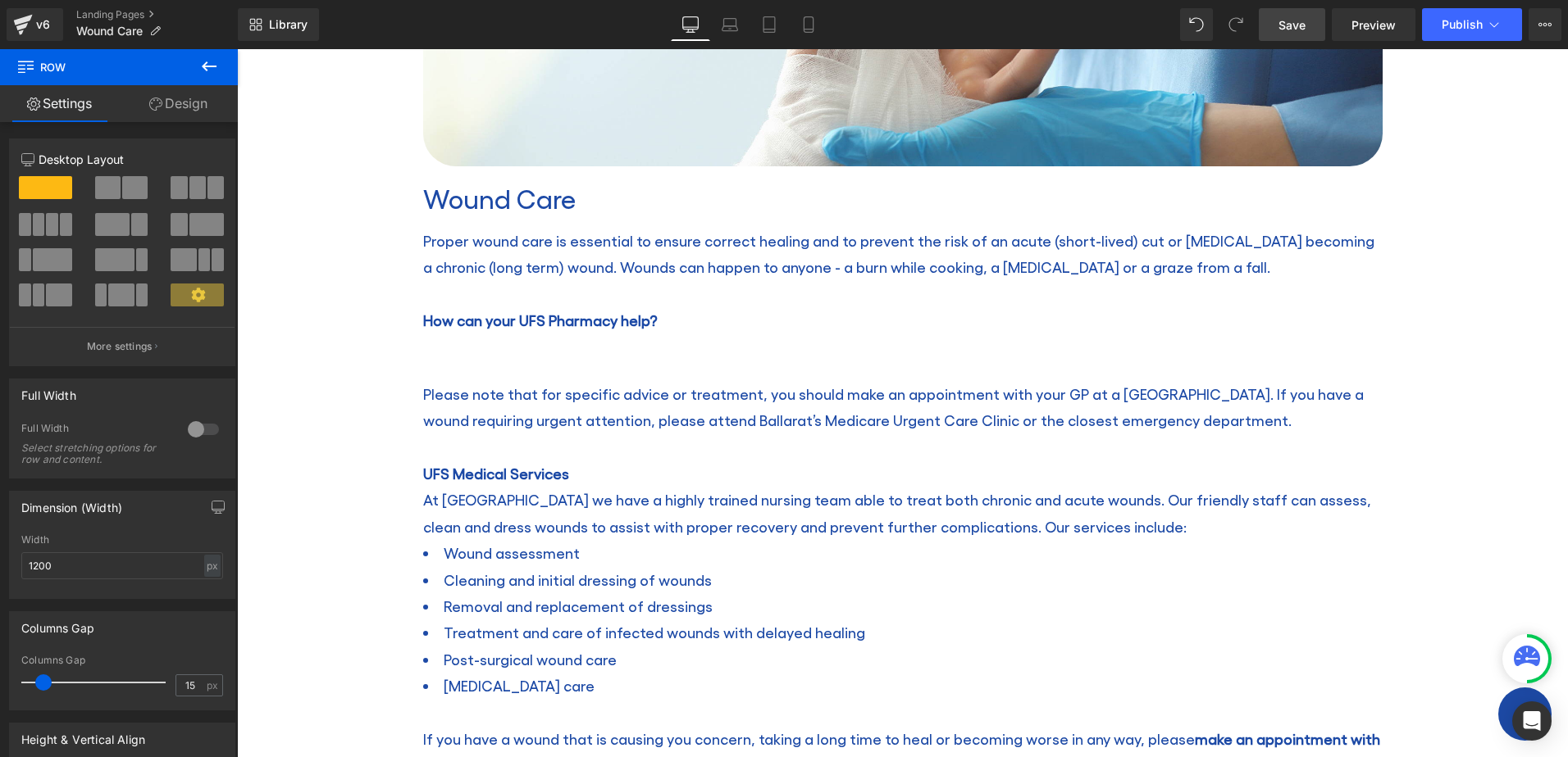
click at [469, 341] on p at bounding box center [903, 346] width 959 height 24
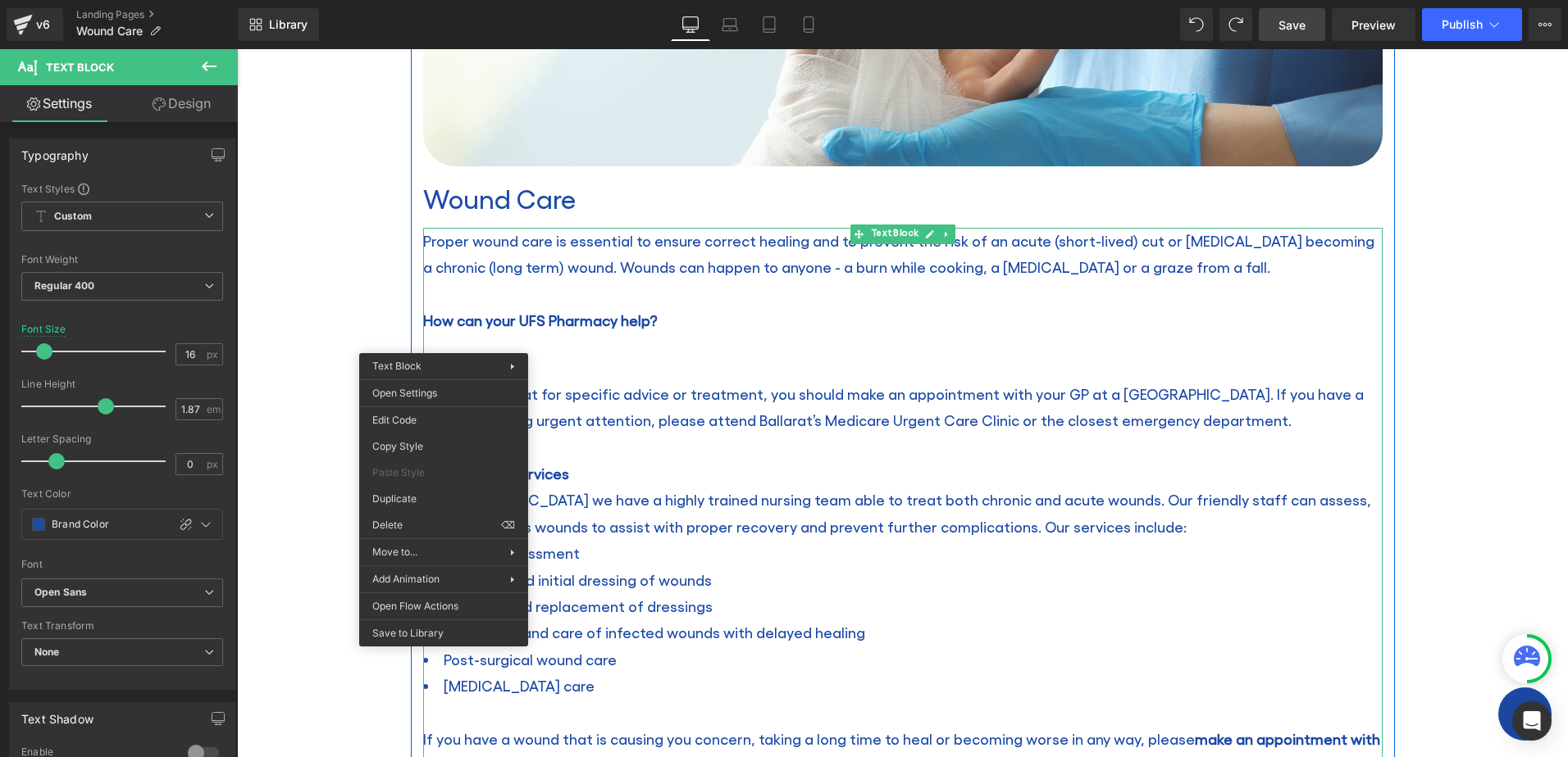
click at [444, 340] on p at bounding box center [903, 346] width 959 height 24
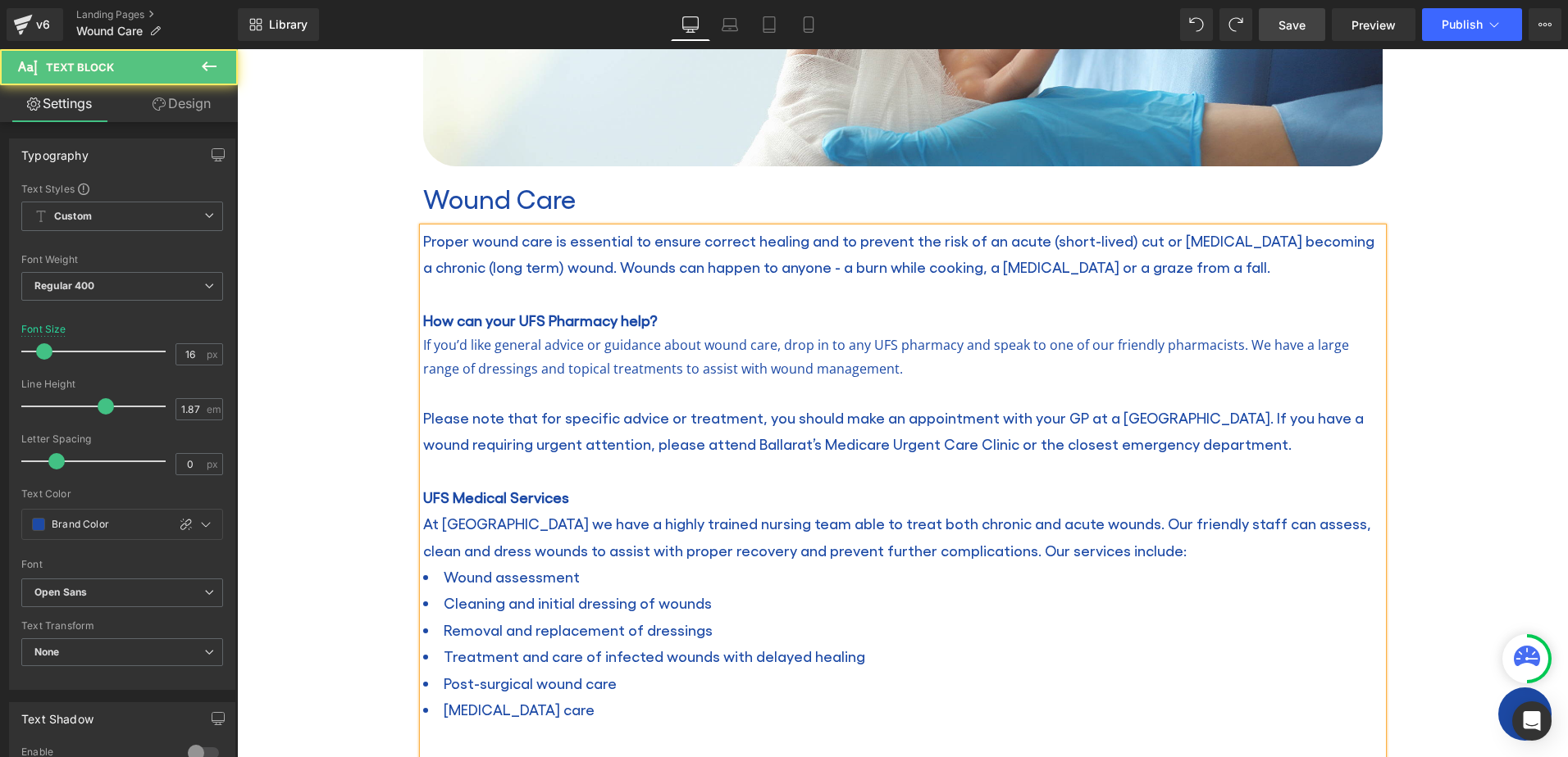
click at [492, 399] on p at bounding box center [903, 393] width 959 height 24
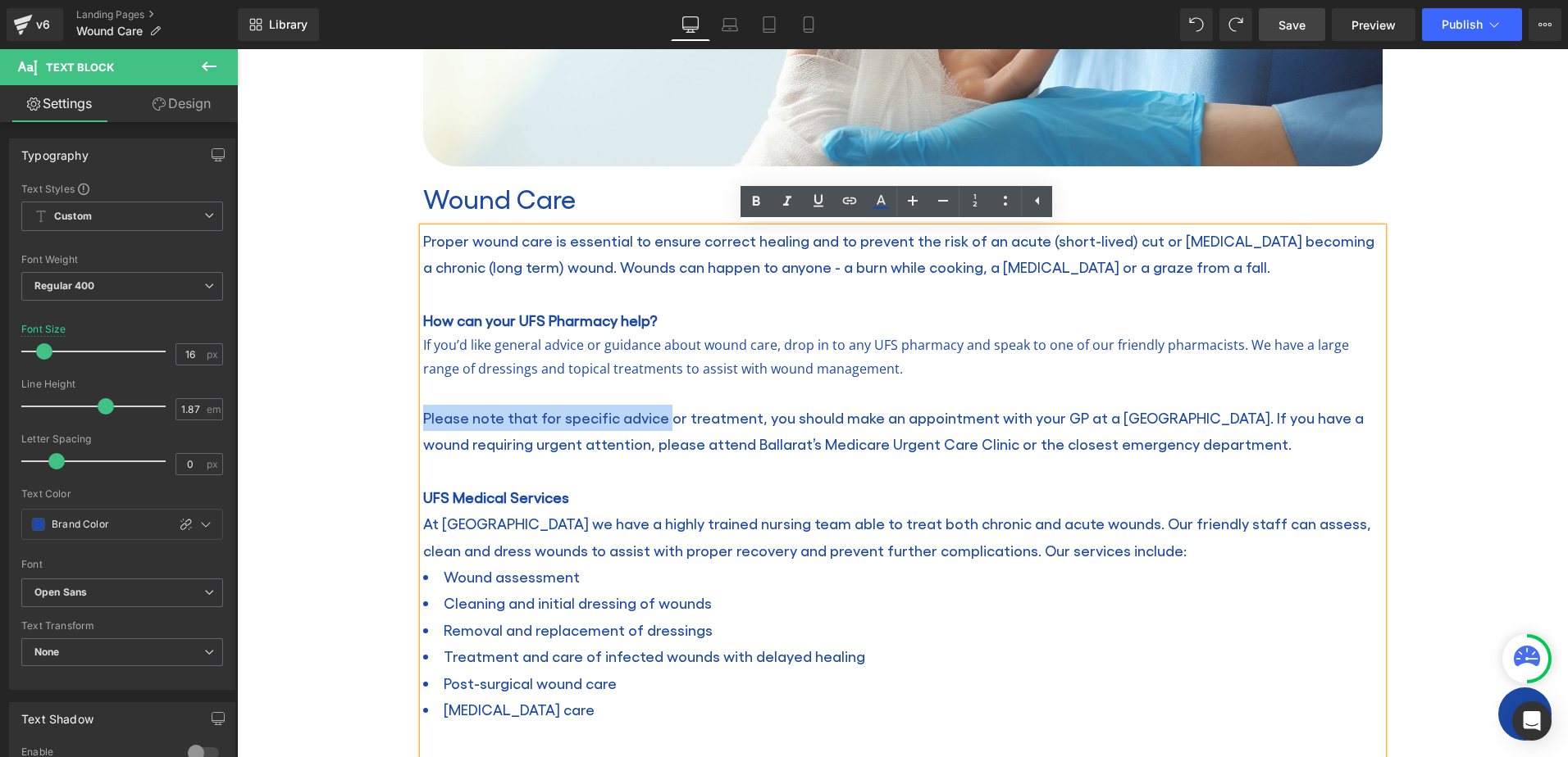
drag, startPoint x: 659, startPoint y: 420, endPoint x: 420, endPoint y: 420, distance: 239.0
click at [423, 420] on span "Please note that for specific advice or treatment, you should make an appointme…" at bounding box center [894, 431] width 941 height 44
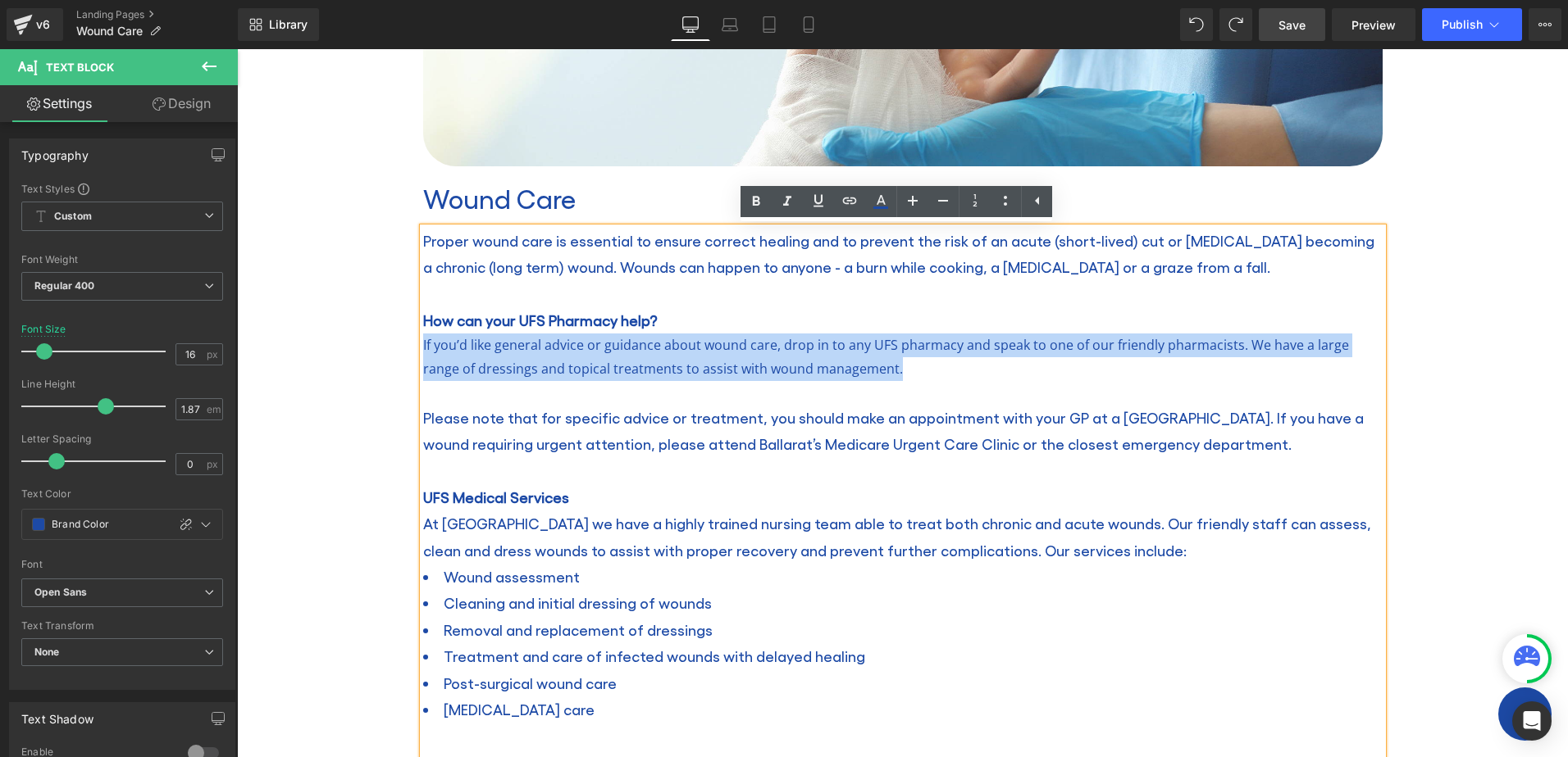
drag, startPoint x: 766, startPoint y: 356, endPoint x: 411, endPoint y: 342, distance: 355.3
click at [411, 342] on div "Image Wound Care Heading Proper wound care is essential to ensure correct heali…" at bounding box center [902, 474] width 984 height 1324
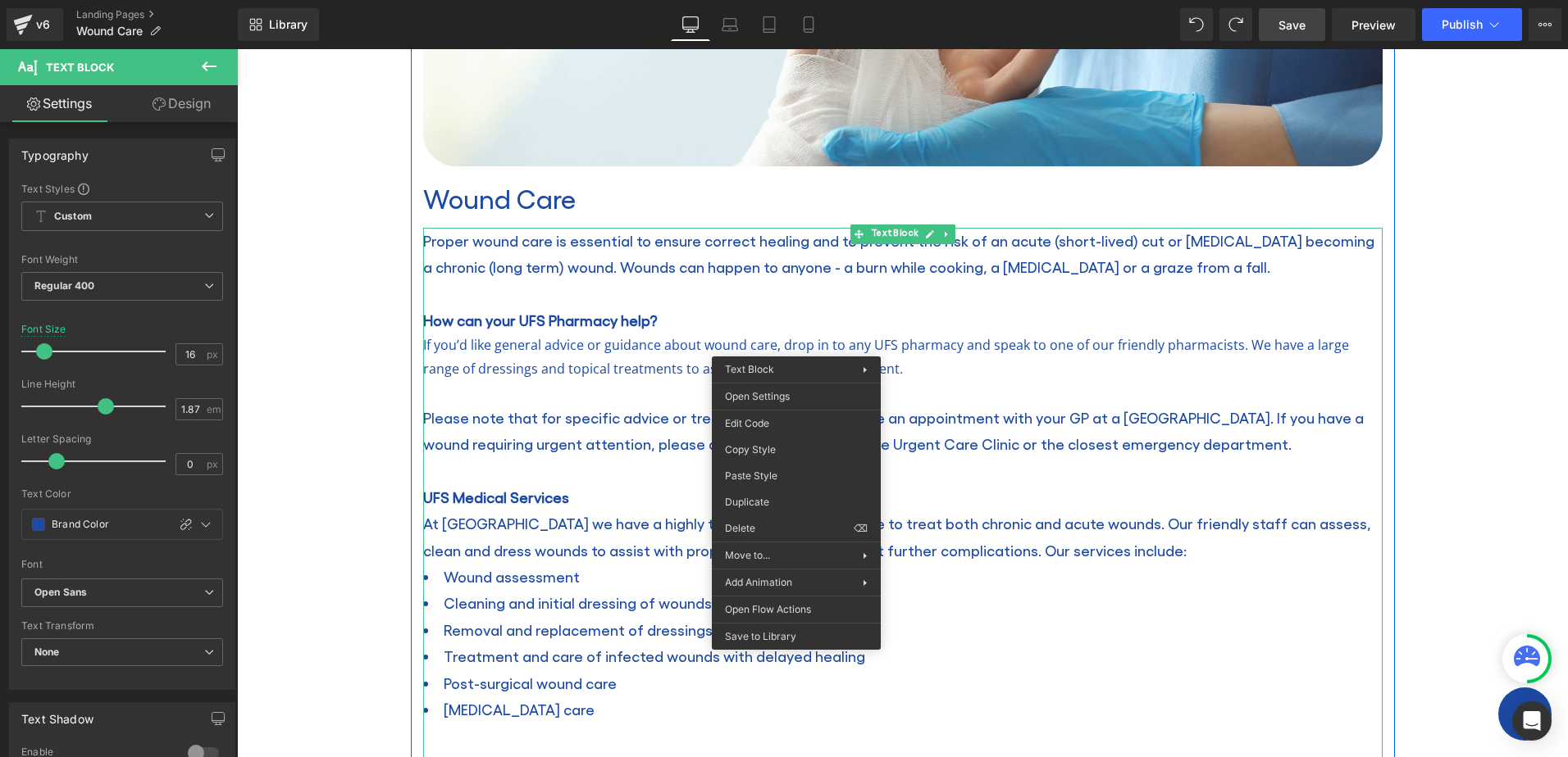
click at [577, 383] on p at bounding box center [903, 393] width 959 height 24
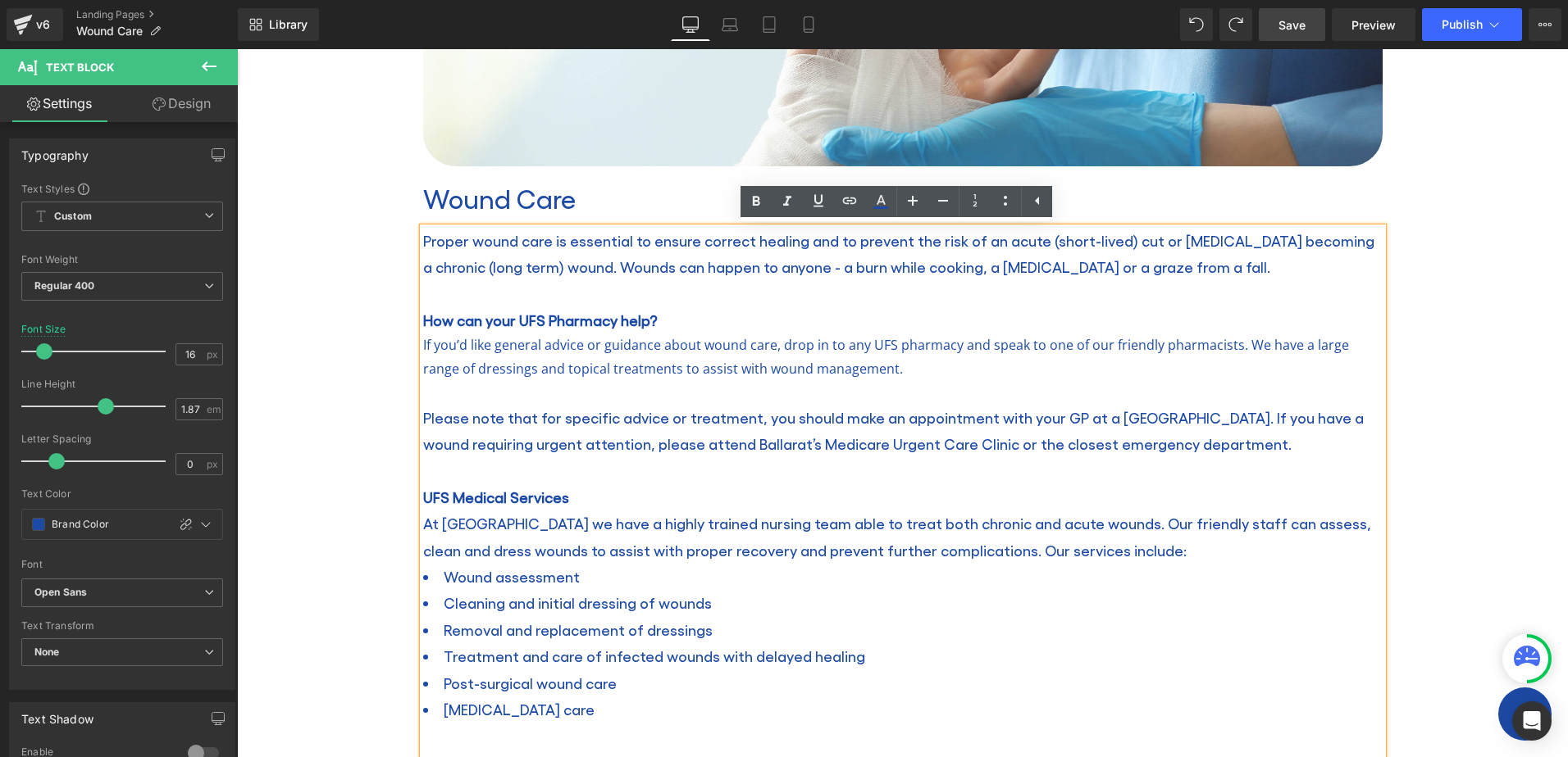
drag, startPoint x: 1229, startPoint y: 447, endPoint x: 417, endPoint y: 420, distance: 812.4
click at [423, 420] on p "Please note that for specific advice or treatment, you should make an appointme…" at bounding box center [903, 431] width 959 height 53
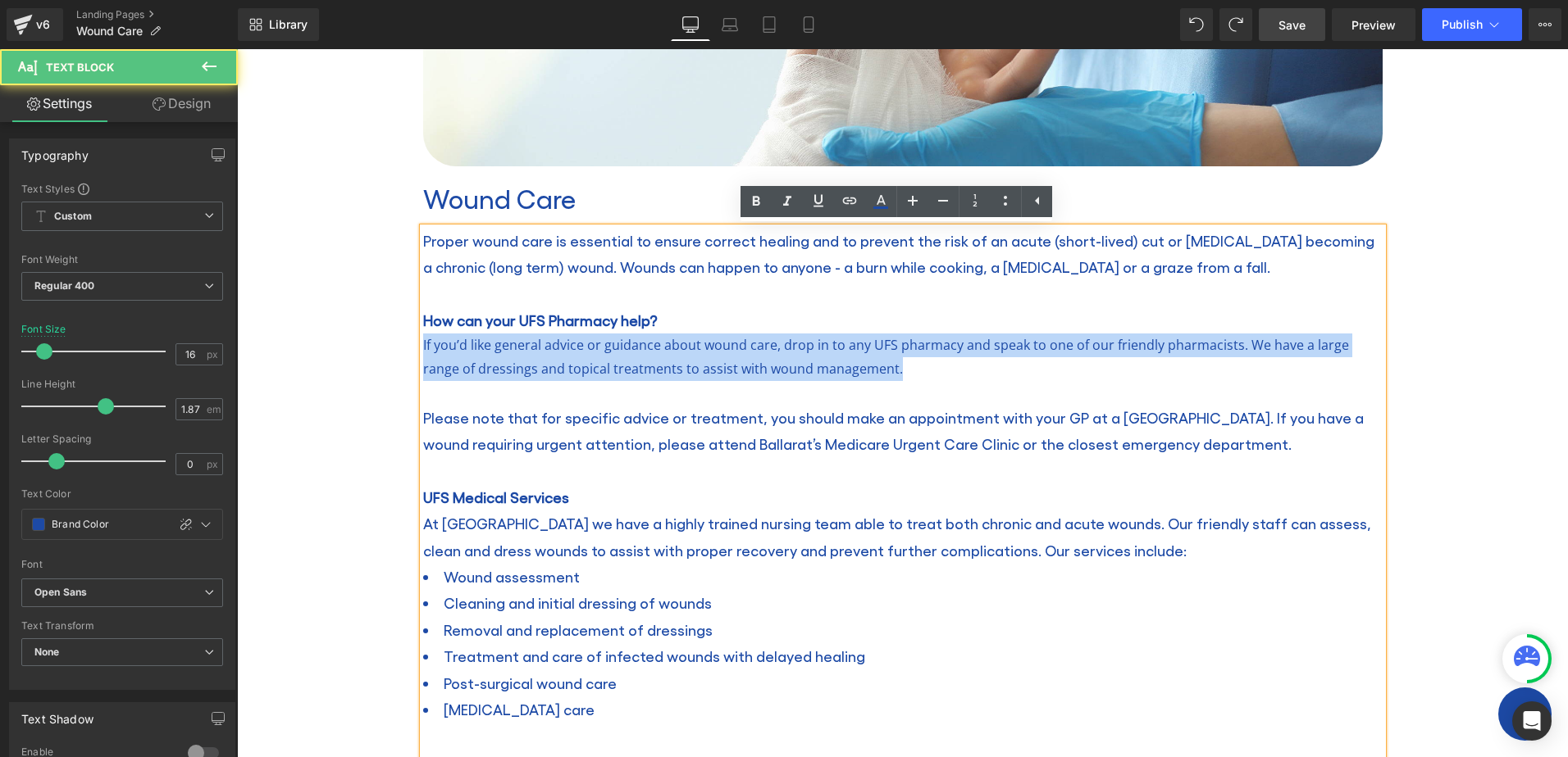
drag, startPoint x: 893, startPoint y: 368, endPoint x: 402, endPoint y: 349, distance: 491.4
click at [402, 349] on div "Wound Care Heading Home / Wound Care Breadcrumbs Row Row Image Wound Care Headi…" at bounding box center [903, 524] width 1331 height 1708
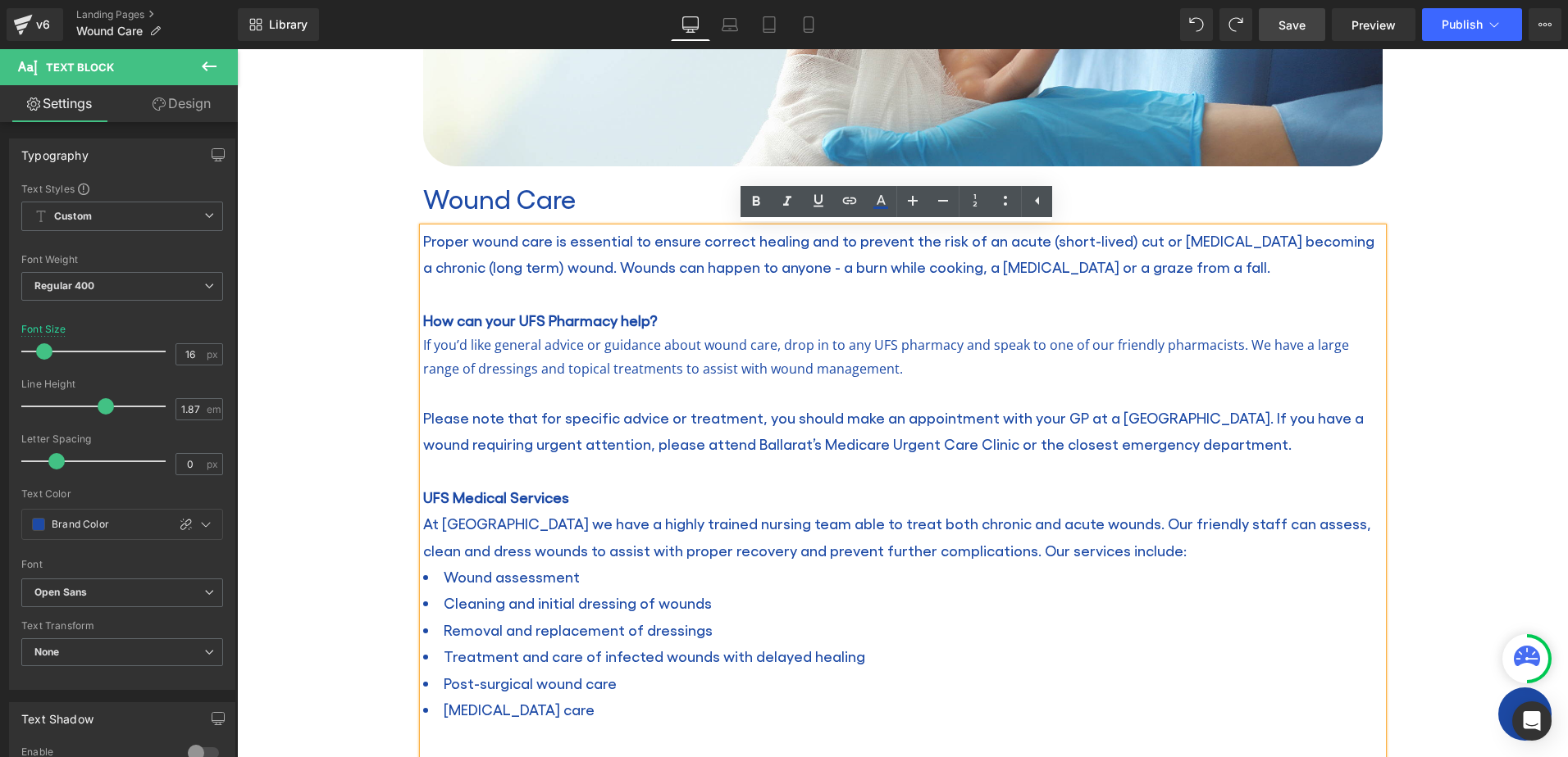
click at [443, 405] on p "Please note that for specific advice or treatment, you should make an appointme…" at bounding box center [903, 431] width 959 height 53
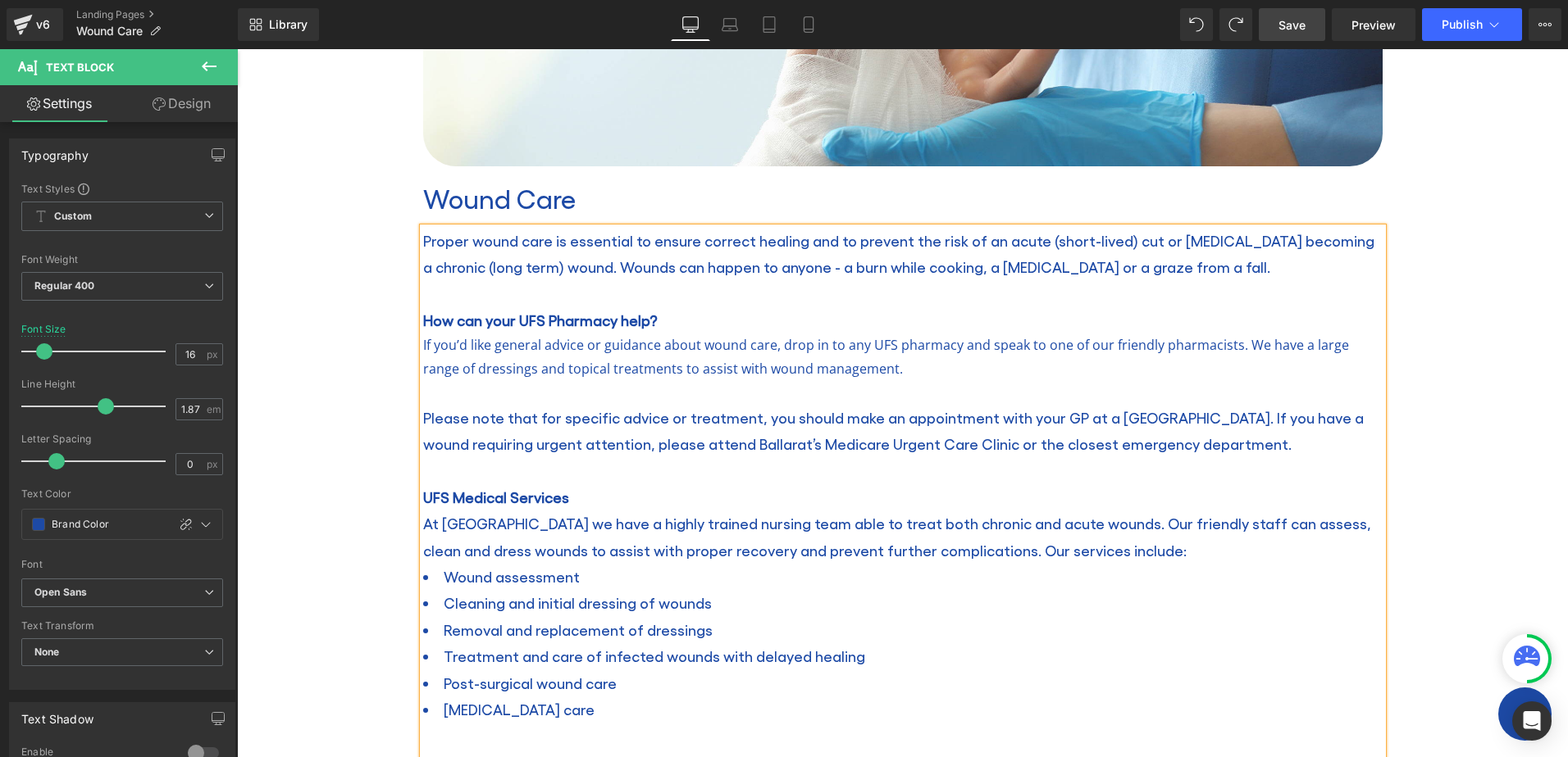
click at [423, 414] on span "Please note that for specific advice or treatment, you should make an appointme…" at bounding box center [894, 431] width 941 height 44
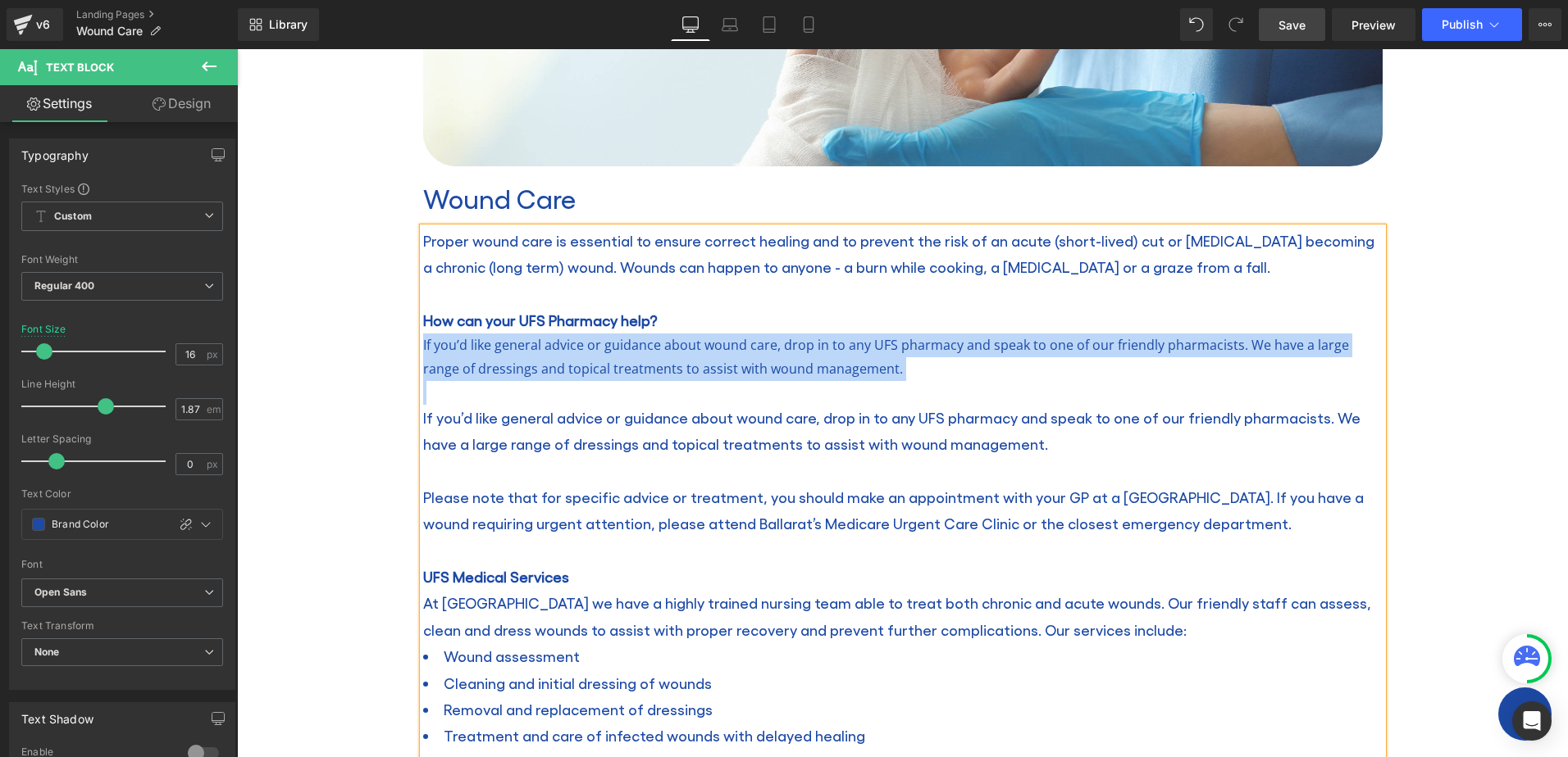
drag, startPoint x: 738, startPoint y: 392, endPoint x: 405, endPoint y: 346, distance: 336.2
click at [411, 346] on div "Image Wound Care Heading Proper wound care is essential to ensure correct heali…" at bounding box center [902, 540] width 984 height 1457
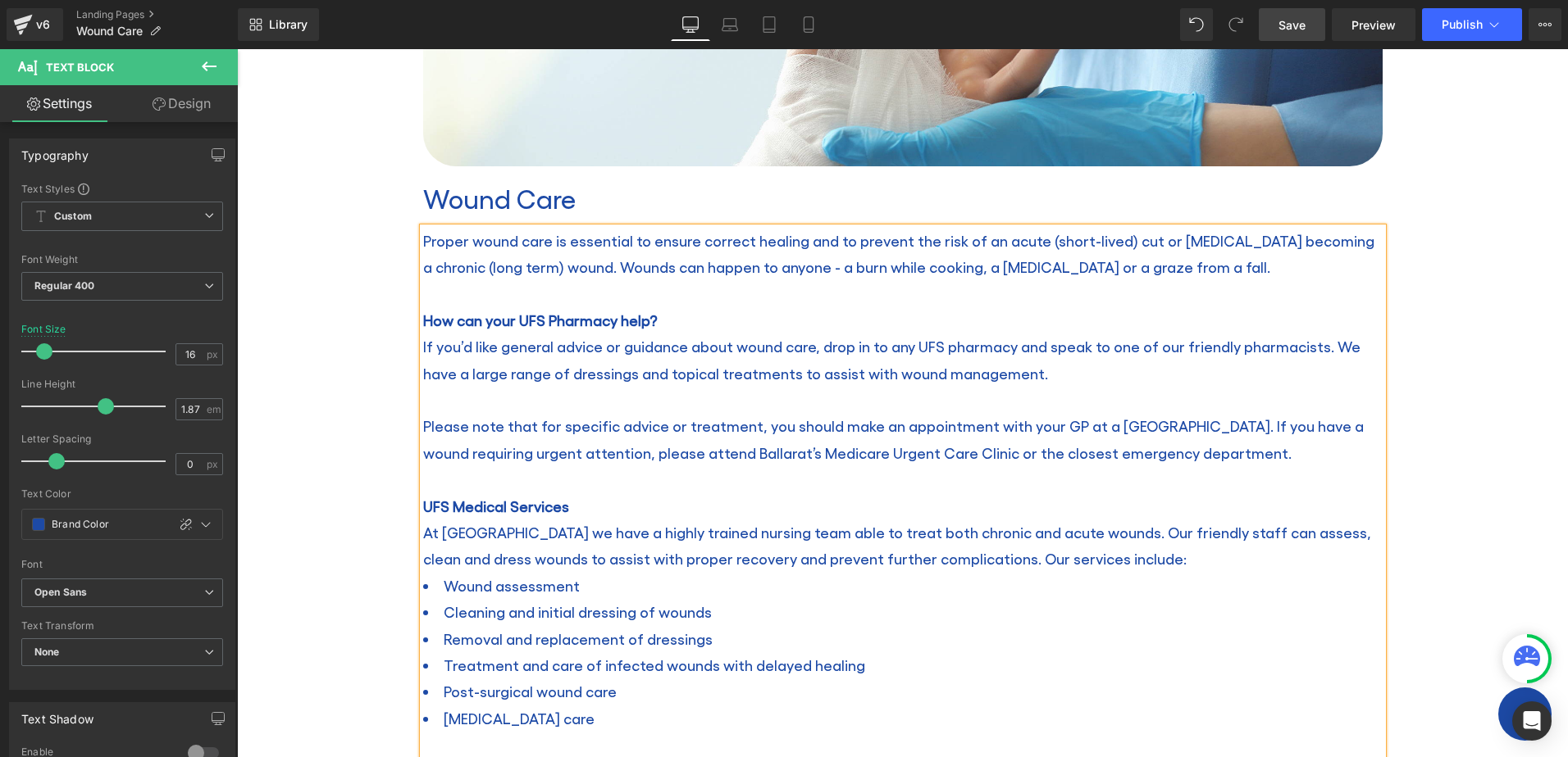
click at [563, 406] on p at bounding box center [903, 400] width 959 height 26
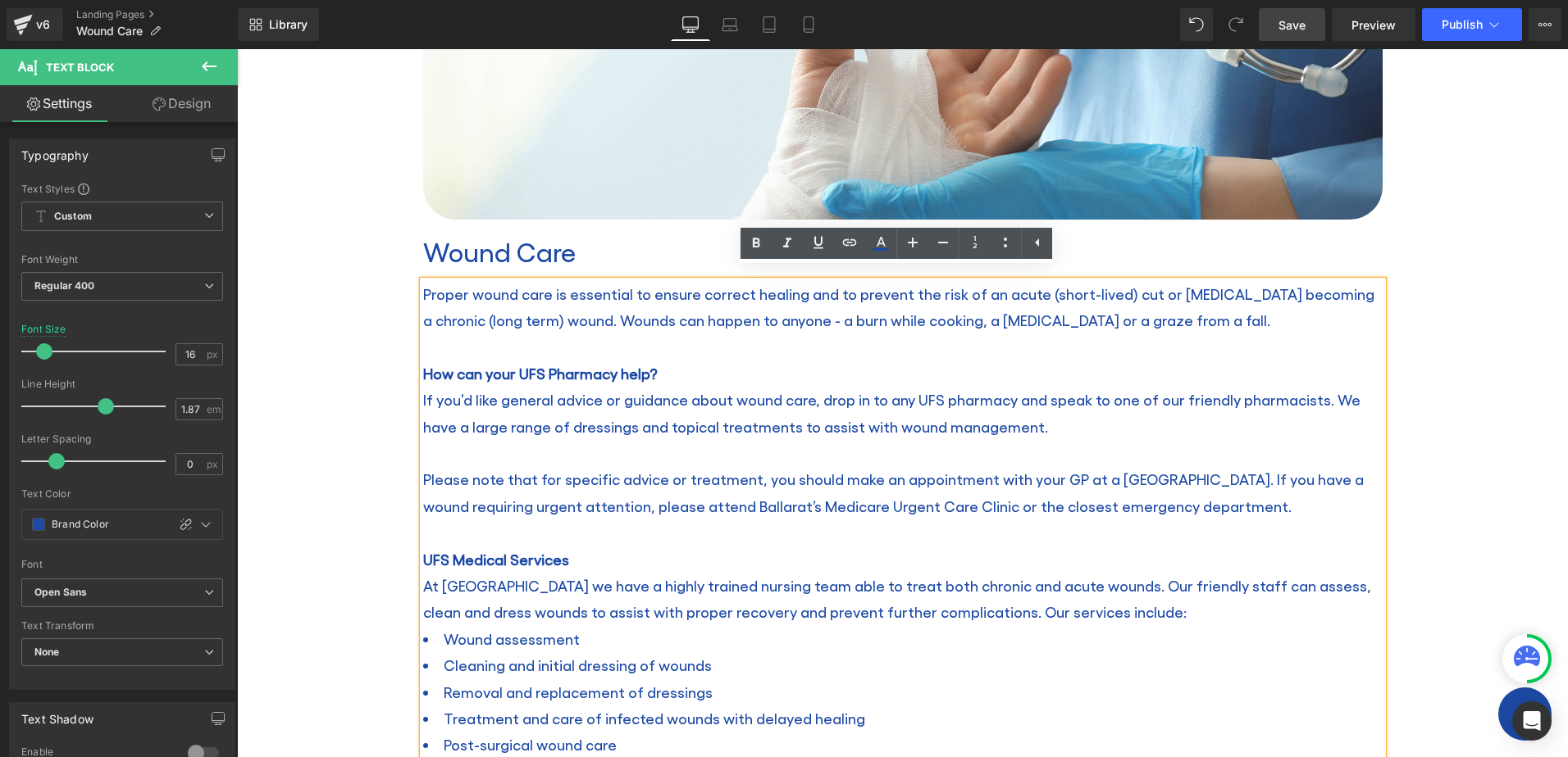
scroll to position [442, 0]
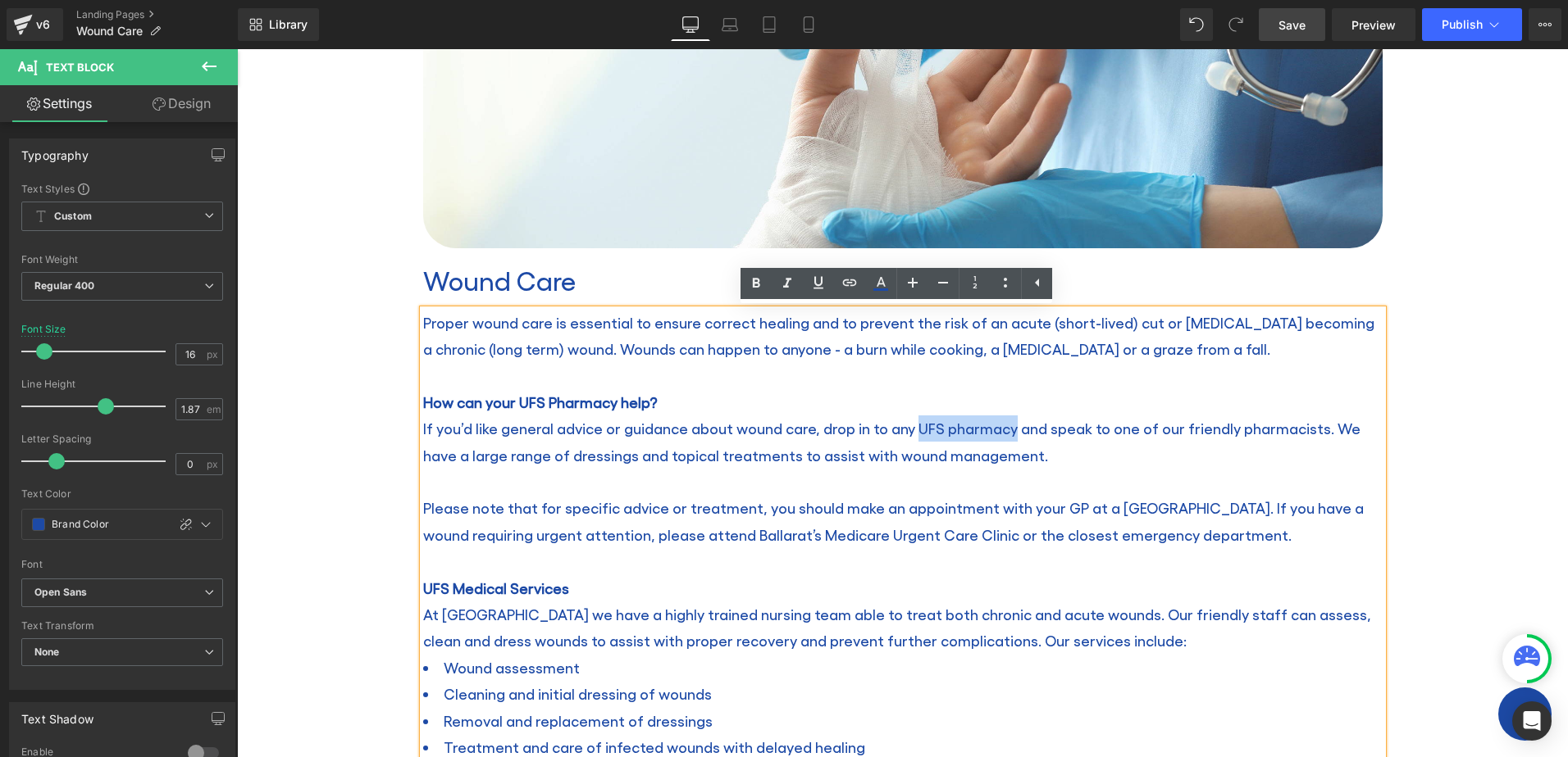
drag, startPoint x: 1006, startPoint y: 430, endPoint x: 912, endPoint y: 429, distance: 94.0
click at [912, 429] on span "If you’d like general advice or guidance about wound care, drop in to any UFS p…" at bounding box center [892, 442] width 938 height 44
click at [847, 283] on icon at bounding box center [849, 282] width 19 height 19
click at [1044, 469] on input "text" at bounding box center [1002, 463] width 252 height 41
paste input "[URL][DOMAIN_NAME]"
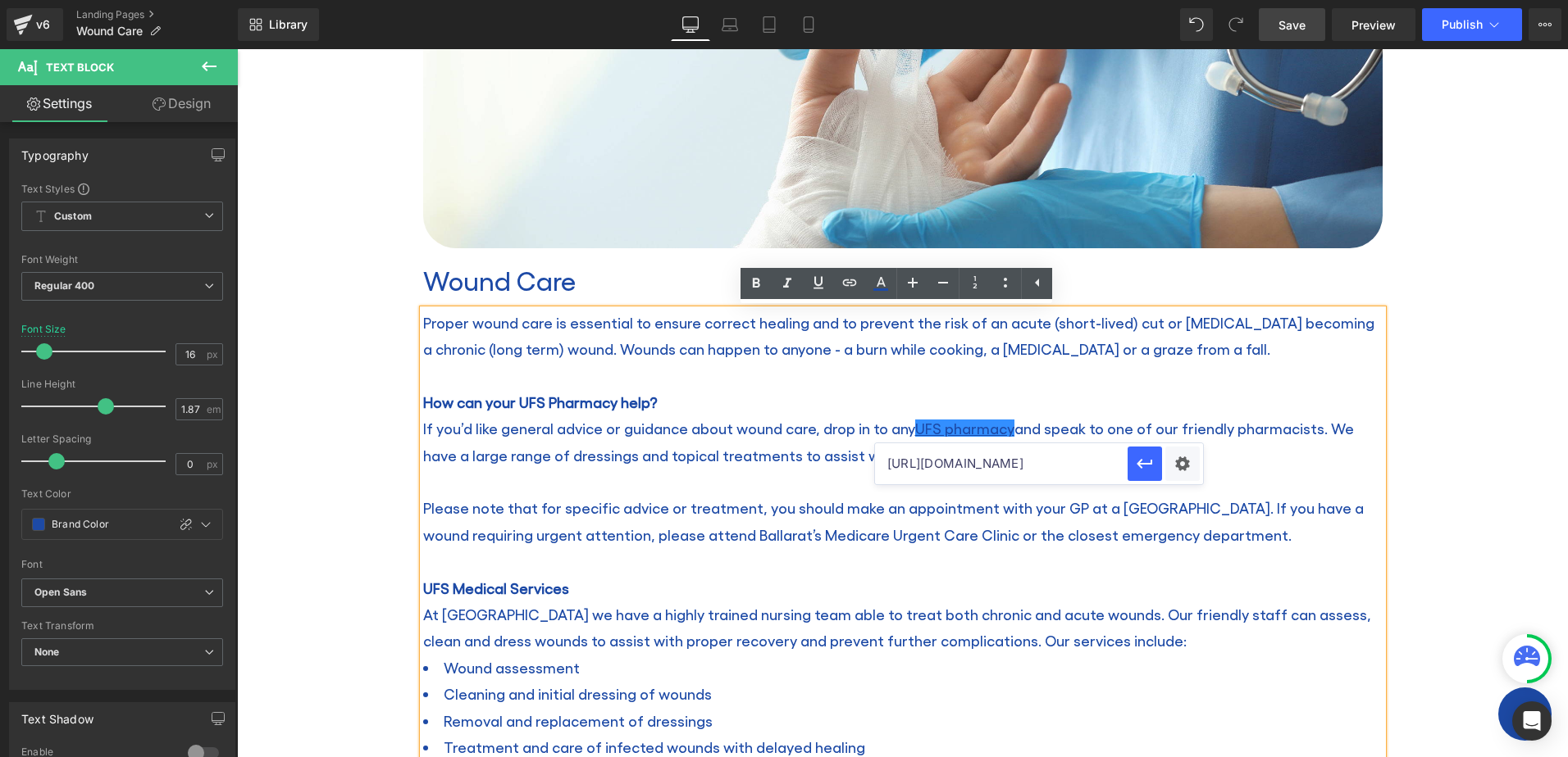
scroll to position [0, 36]
type input "[URL][DOMAIN_NAME]"
click at [1150, 470] on icon "button" at bounding box center [1145, 463] width 19 height 19
click at [1150, 470] on p at bounding box center [903, 481] width 959 height 26
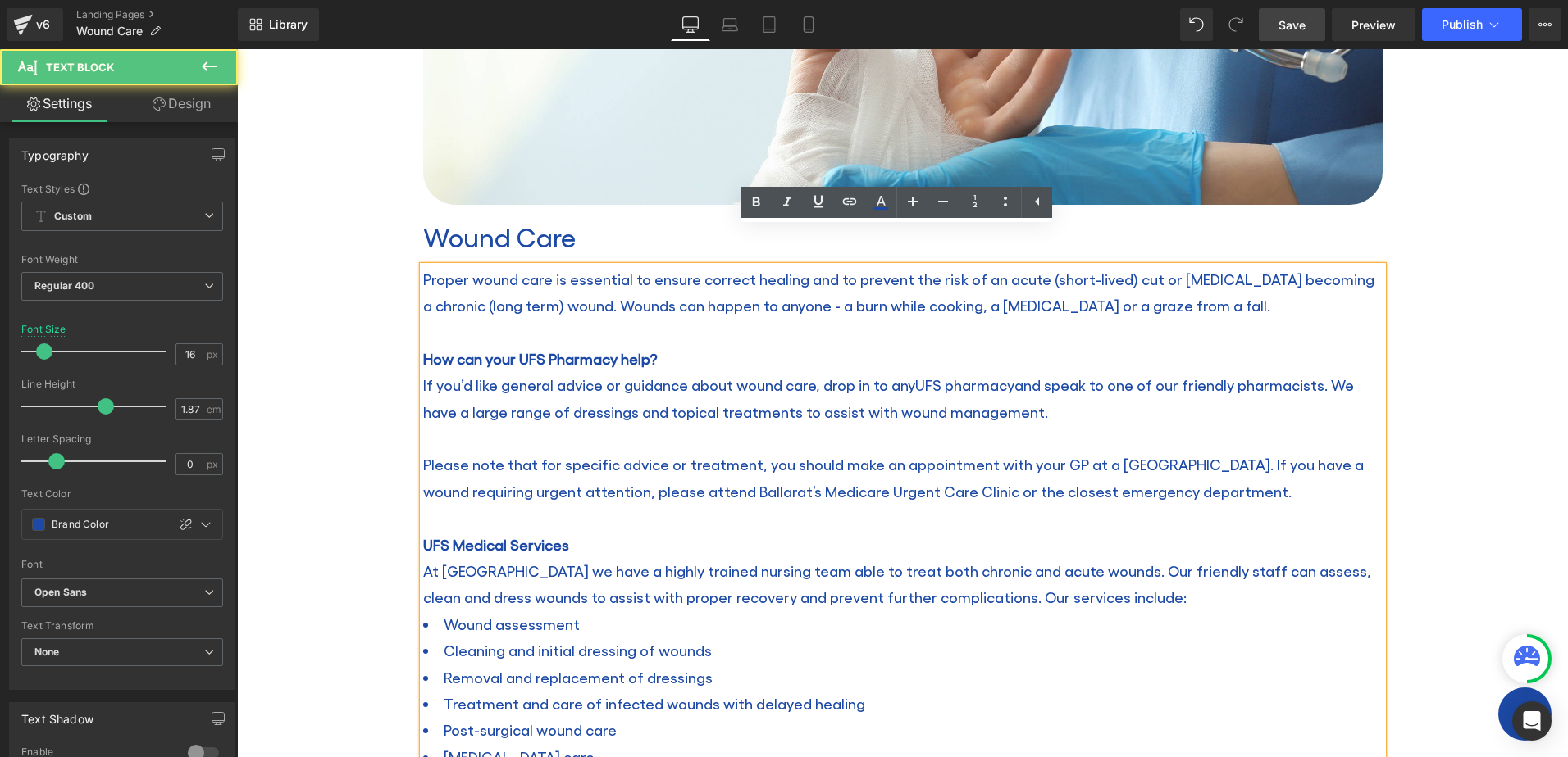
scroll to position [524, 0]
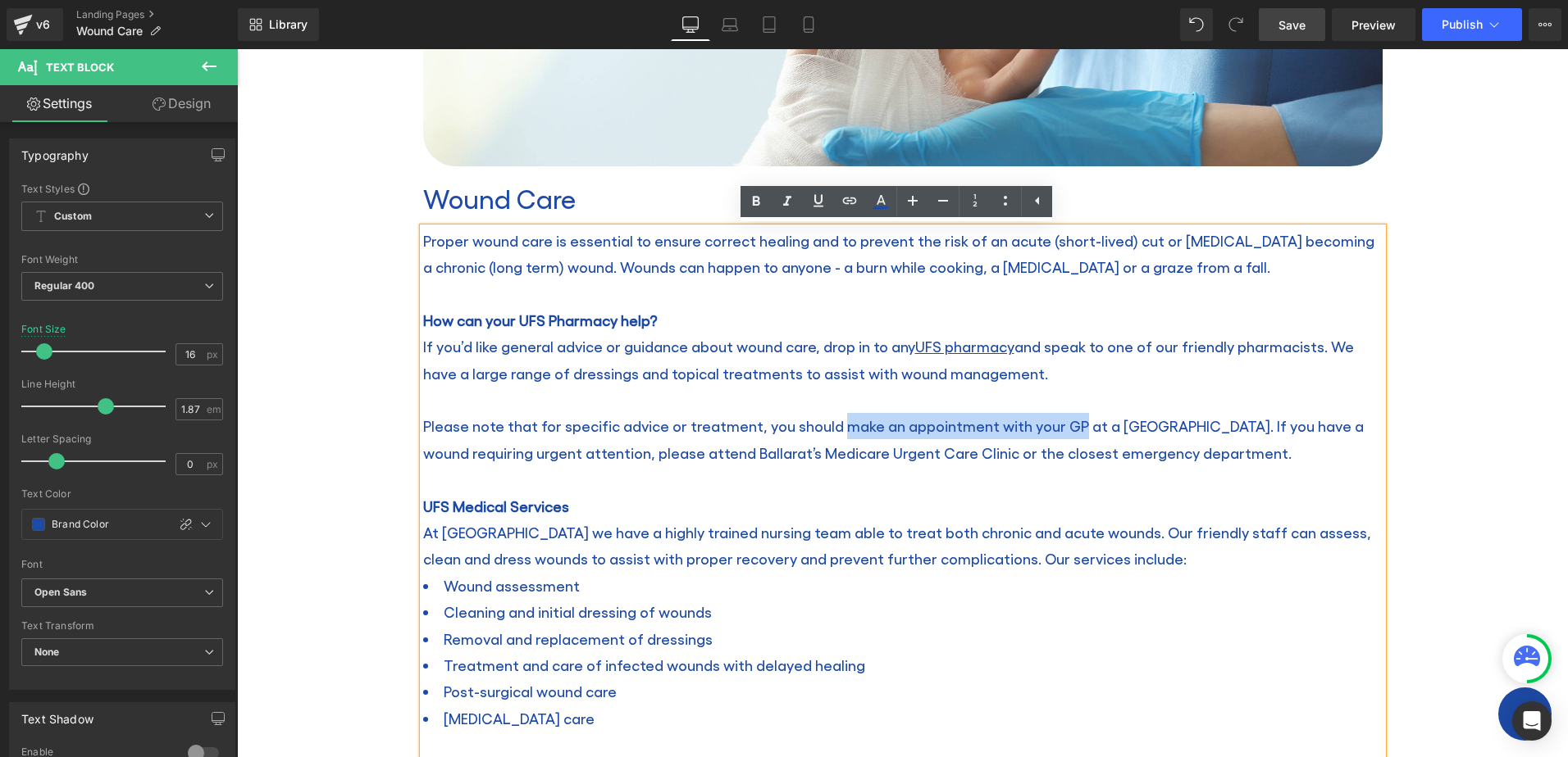
drag, startPoint x: 823, startPoint y: 426, endPoint x: 1063, endPoint y: 438, distance: 240.3
click at [1063, 438] on p "Please note that for specific advice or treatment, you should make an appointme…" at bounding box center [903, 439] width 959 height 53
click at [855, 199] on icon at bounding box center [850, 200] width 14 height 7
click at [1058, 463] on input "text" at bounding box center [987, 461] width 252 height 41
paste input "[URL][DOMAIN_NAME]"
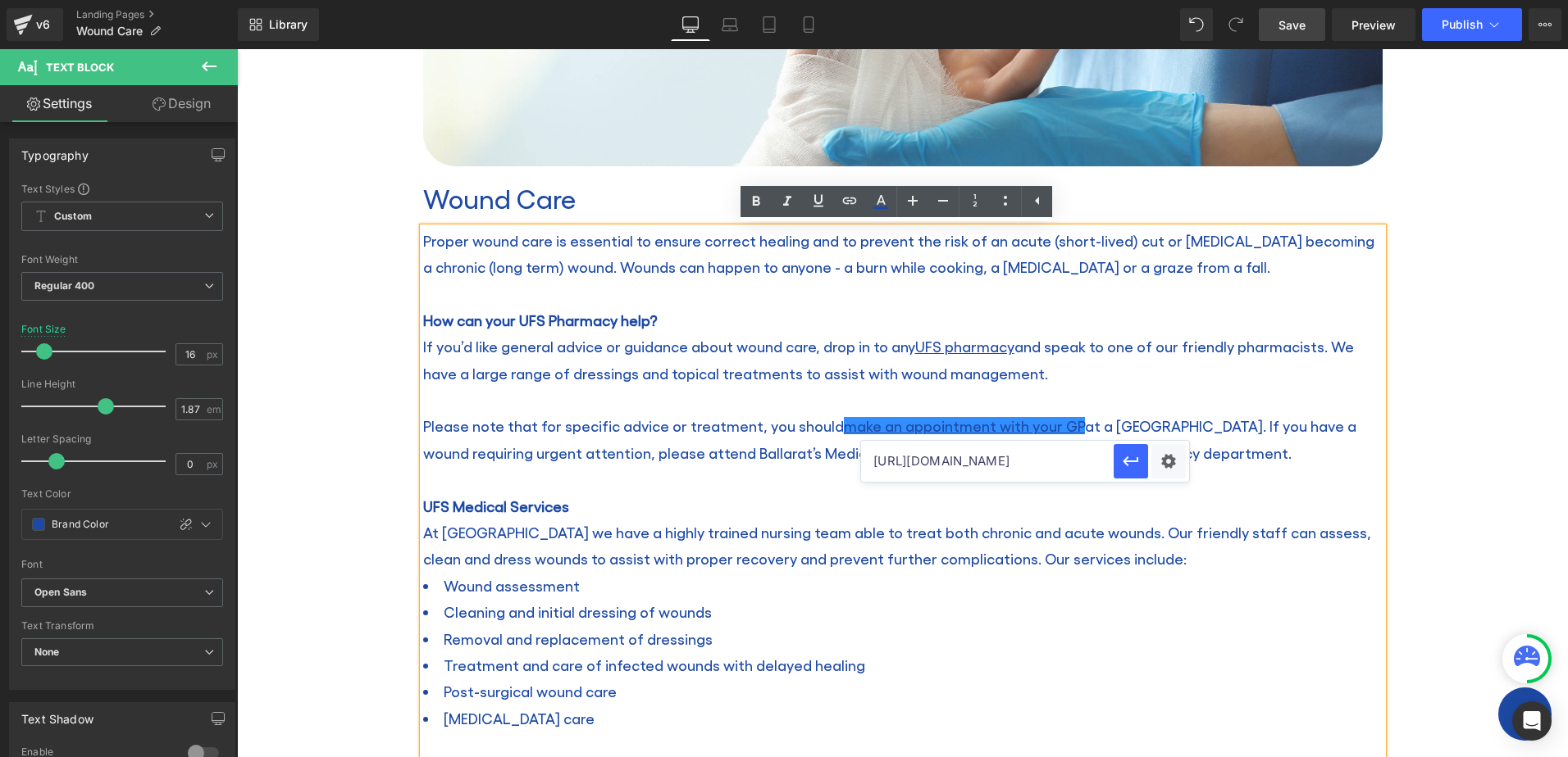
scroll to position [0, 3]
type input "[URL][DOMAIN_NAME]"
click at [1131, 466] on icon "button" at bounding box center [1130, 461] width 19 height 19
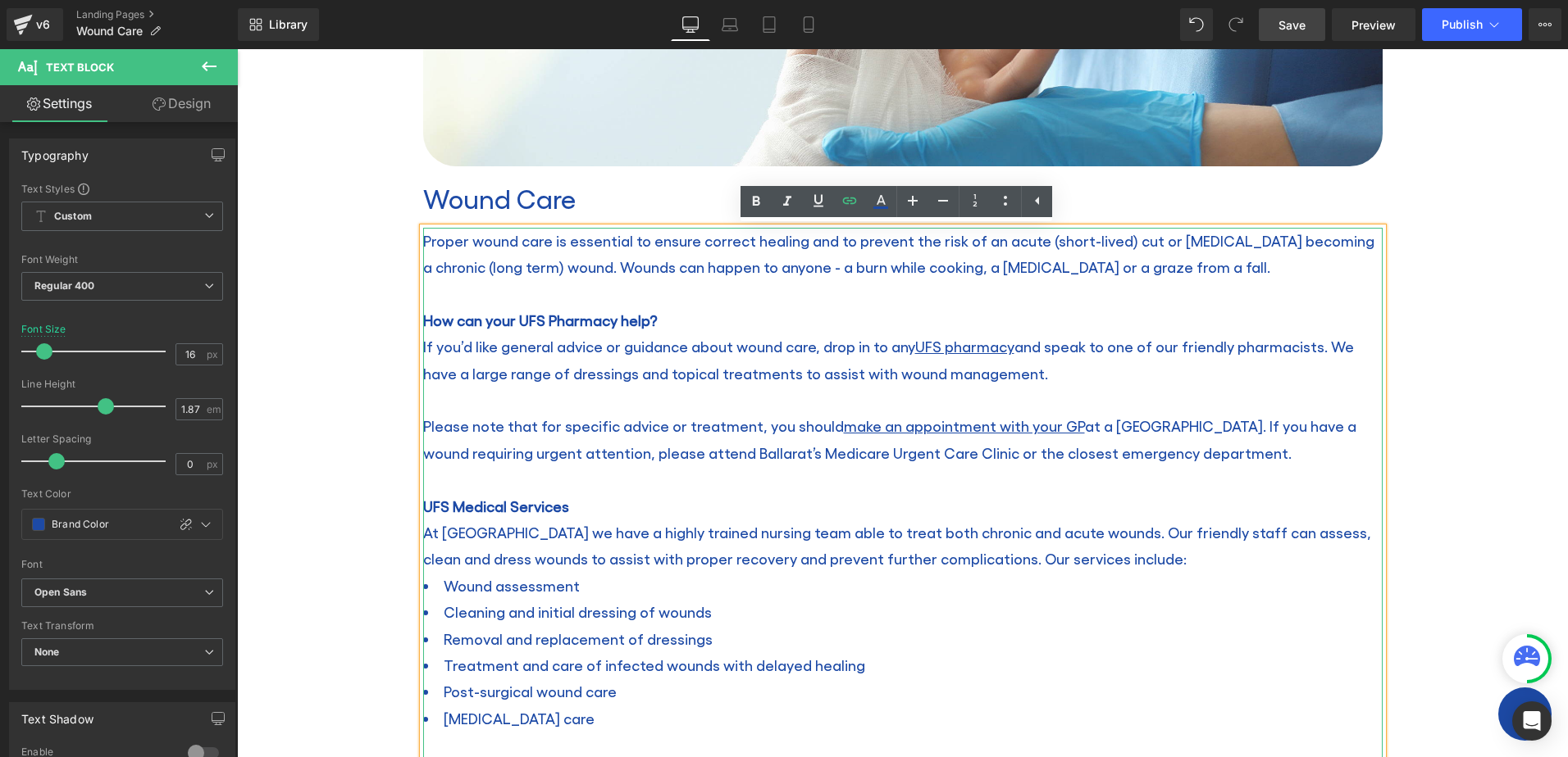
click at [1103, 384] on p "If you’d like general advice or guidance about wound care, drop in to any UFS p…" at bounding box center [903, 360] width 959 height 53
drag, startPoint x: 640, startPoint y: 454, endPoint x: 651, endPoint y: 454, distance: 11.0
click at [651, 454] on span "Please note that for specific advice or treatment, you should make an appointme…" at bounding box center [890, 439] width 933 height 44
click at [656, 451] on span "Please note that for specific advice or treatment, you should make an appointme…" at bounding box center [890, 439] width 933 height 44
drag, startPoint x: 643, startPoint y: 450, endPoint x: 948, endPoint y: 447, distance: 305.0
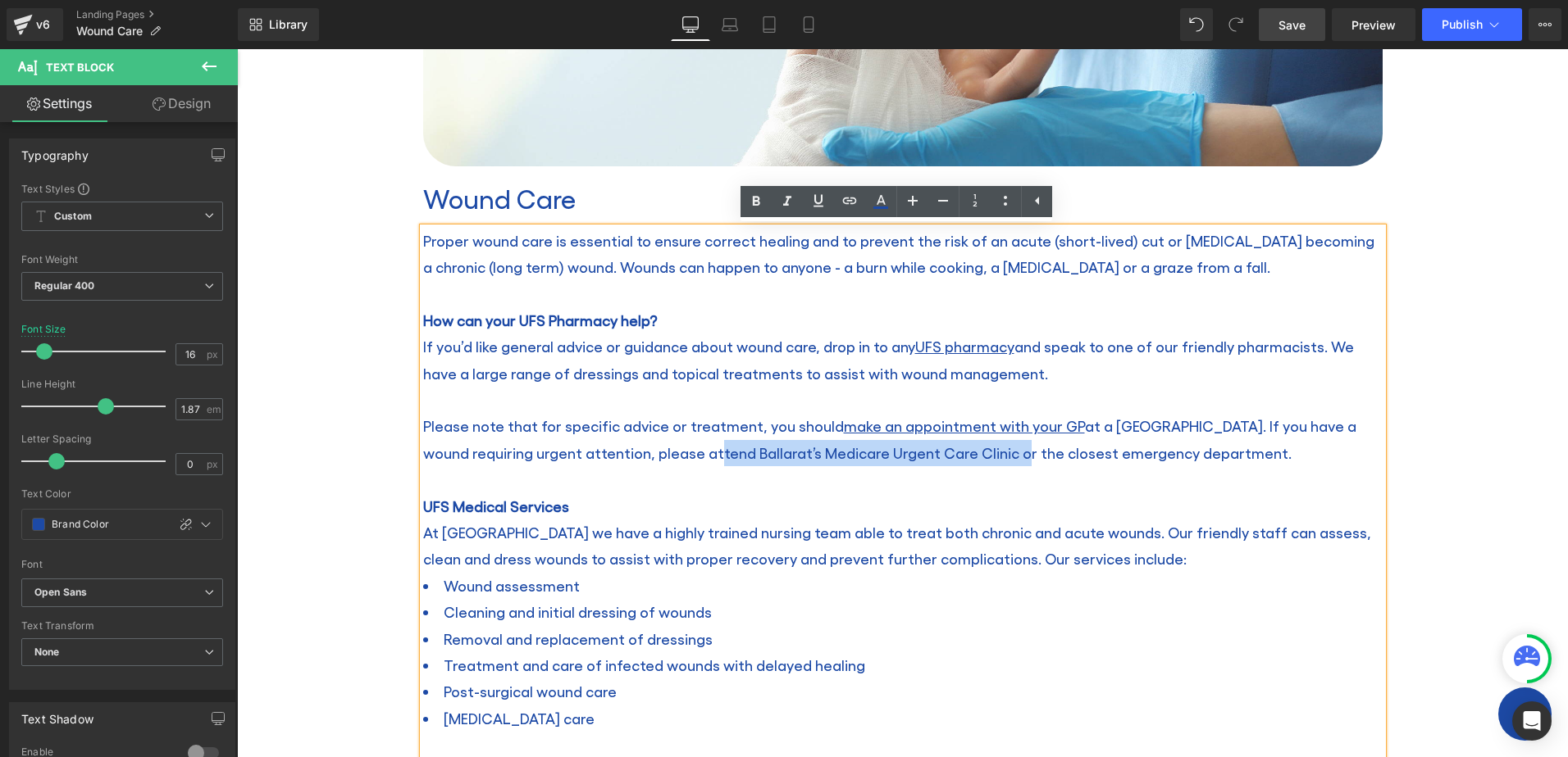
click at [948, 447] on span "Please note that for specific advice or treatment, you should make an appointme…" at bounding box center [890, 439] width 933 height 44
click at [853, 203] on icon at bounding box center [850, 200] width 14 height 7
click at [912, 495] on input "text" at bounding box center [841, 488] width 252 height 41
paste input "[URL][DOMAIN_NAME]"
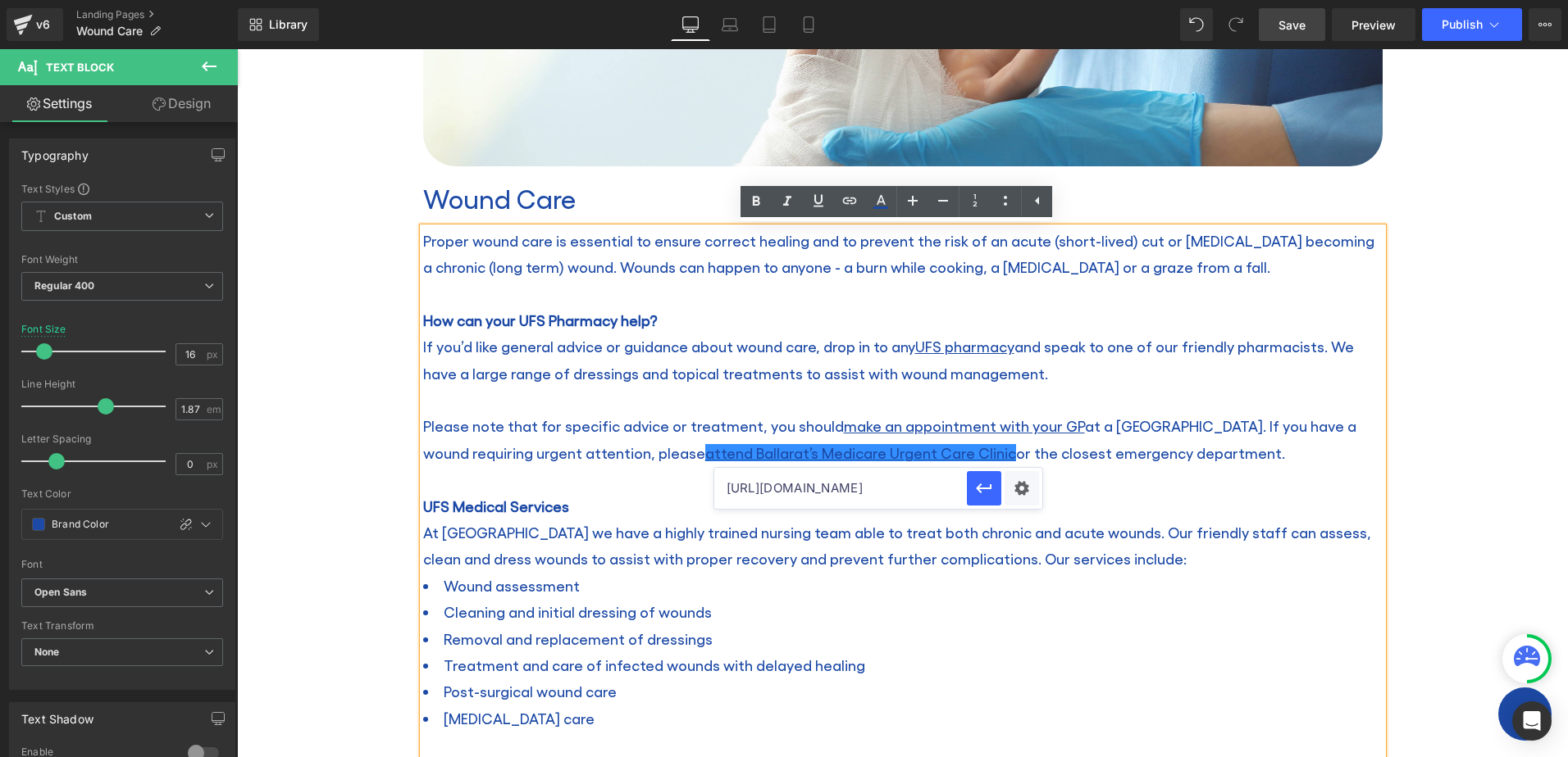
scroll to position [0, 58]
type input "[URL][DOMAIN_NAME]"
click at [990, 481] on icon "button" at bounding box center [984, 488] width 19 height 19
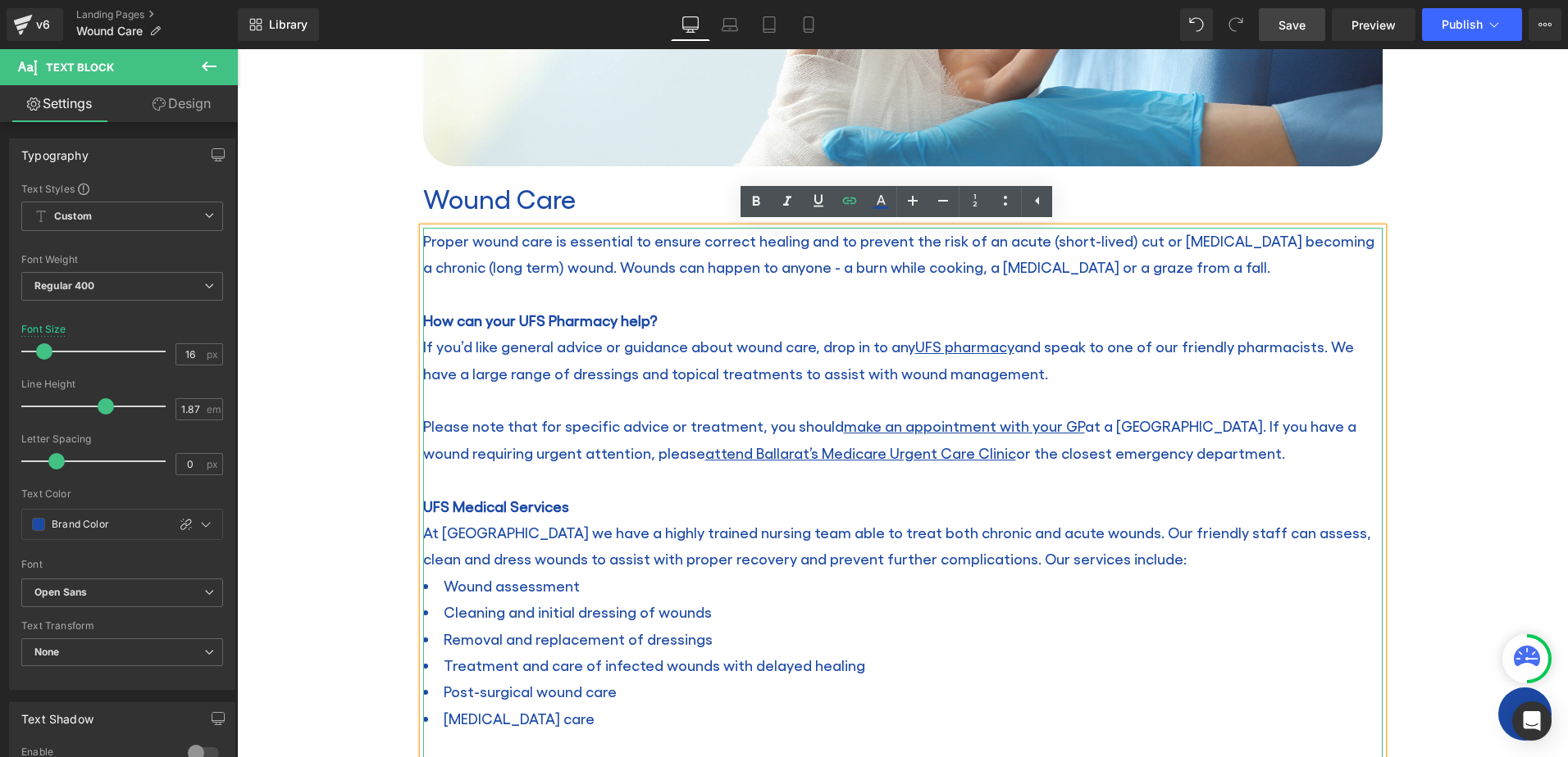
click at [986, 495] on p "UFS Medical Services" at bounding box center [903, 506] width 959 height 26
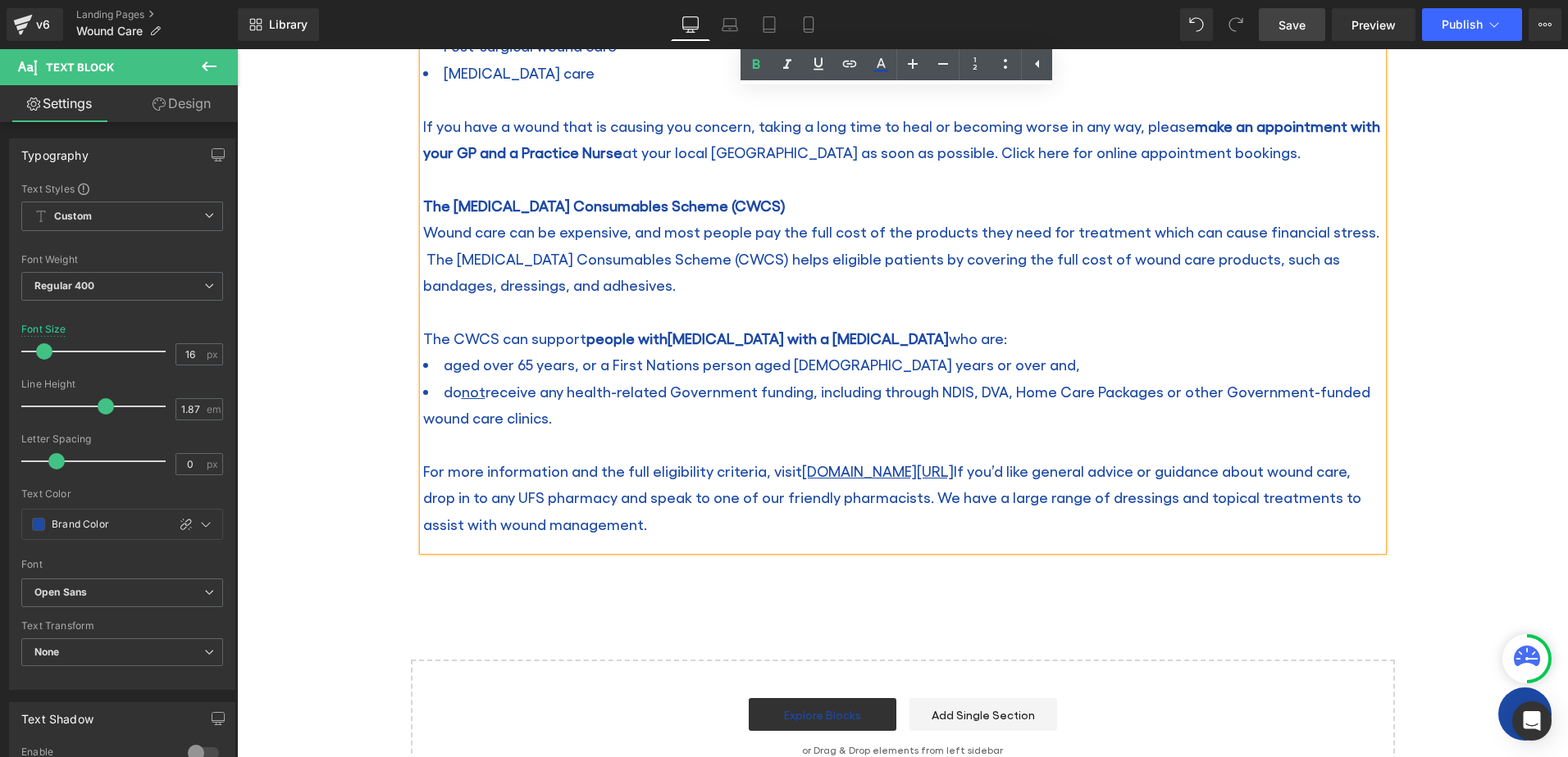
scroll to position [1179, 0]
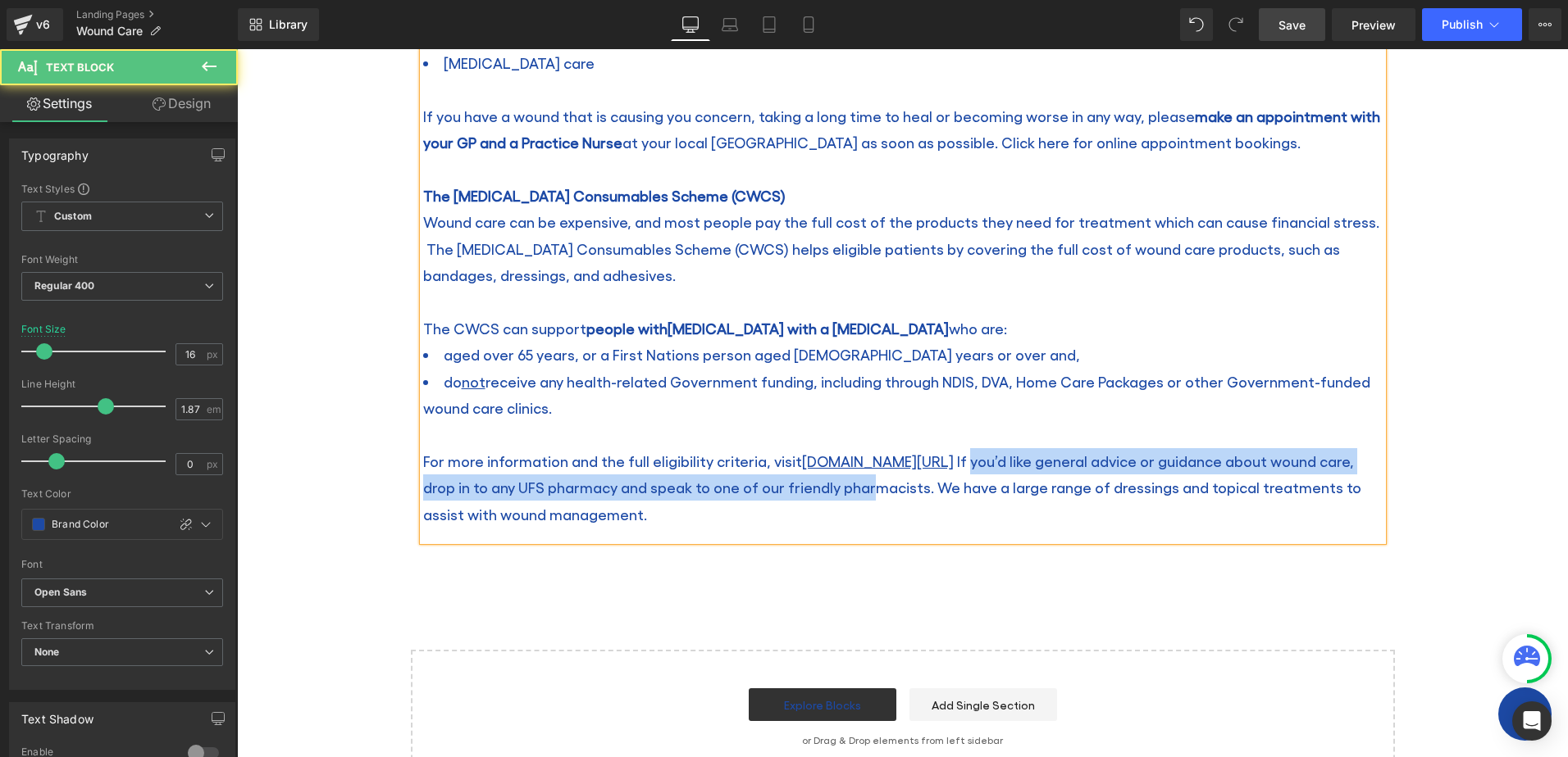
drag, startPoint x: 906, startPoint y: 500, endPoint x: 1001, endPoint y: 454, distance: 105.6
click at [1001, 454] on p "For more information and the full eligibility criteria, visit [DOMAIN_NAME][URL…" at bounding box center [903, 488] width 959 height 80
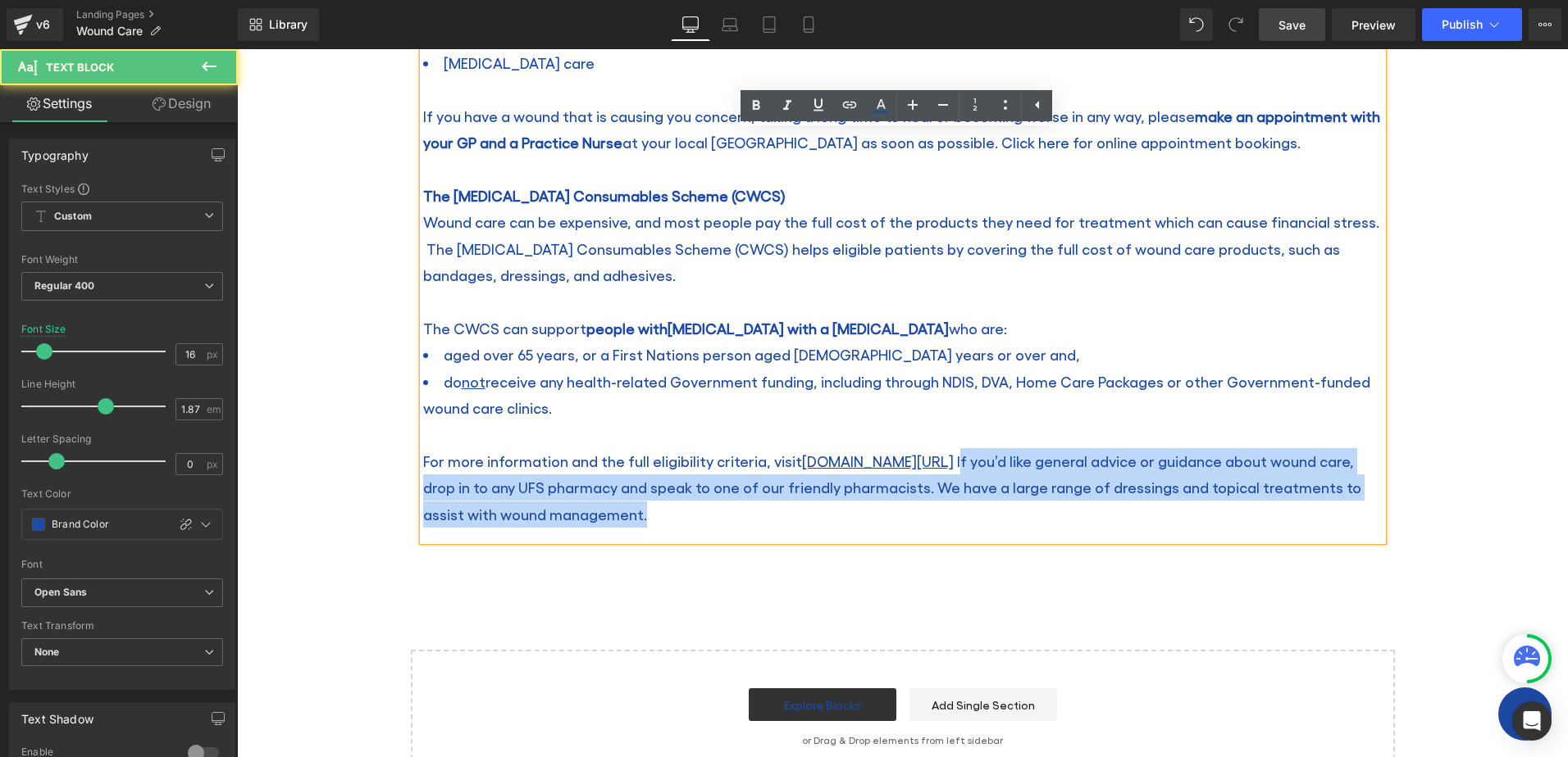
drag, startPoint x: 972, startPoint y: 511, endPoint x: 989, endPoint y: 463, distance: 50.9
click at [989, 463] on p "For more information and the full eligibility criteria, visit [DOMAIN_NAME][URL…" at bounding box center [903, 488] width 959 height 80
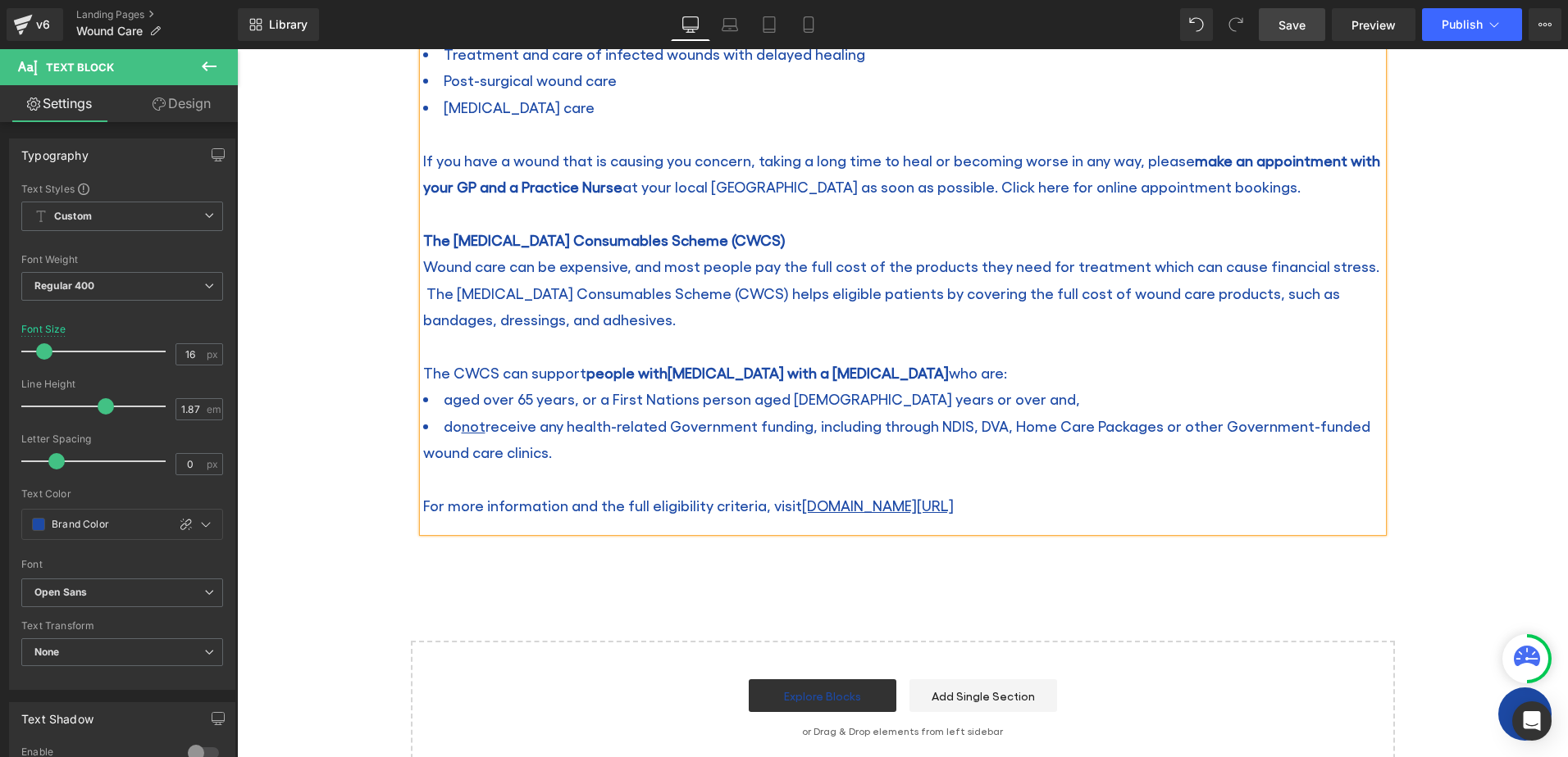
scroll to position [1098, 0]
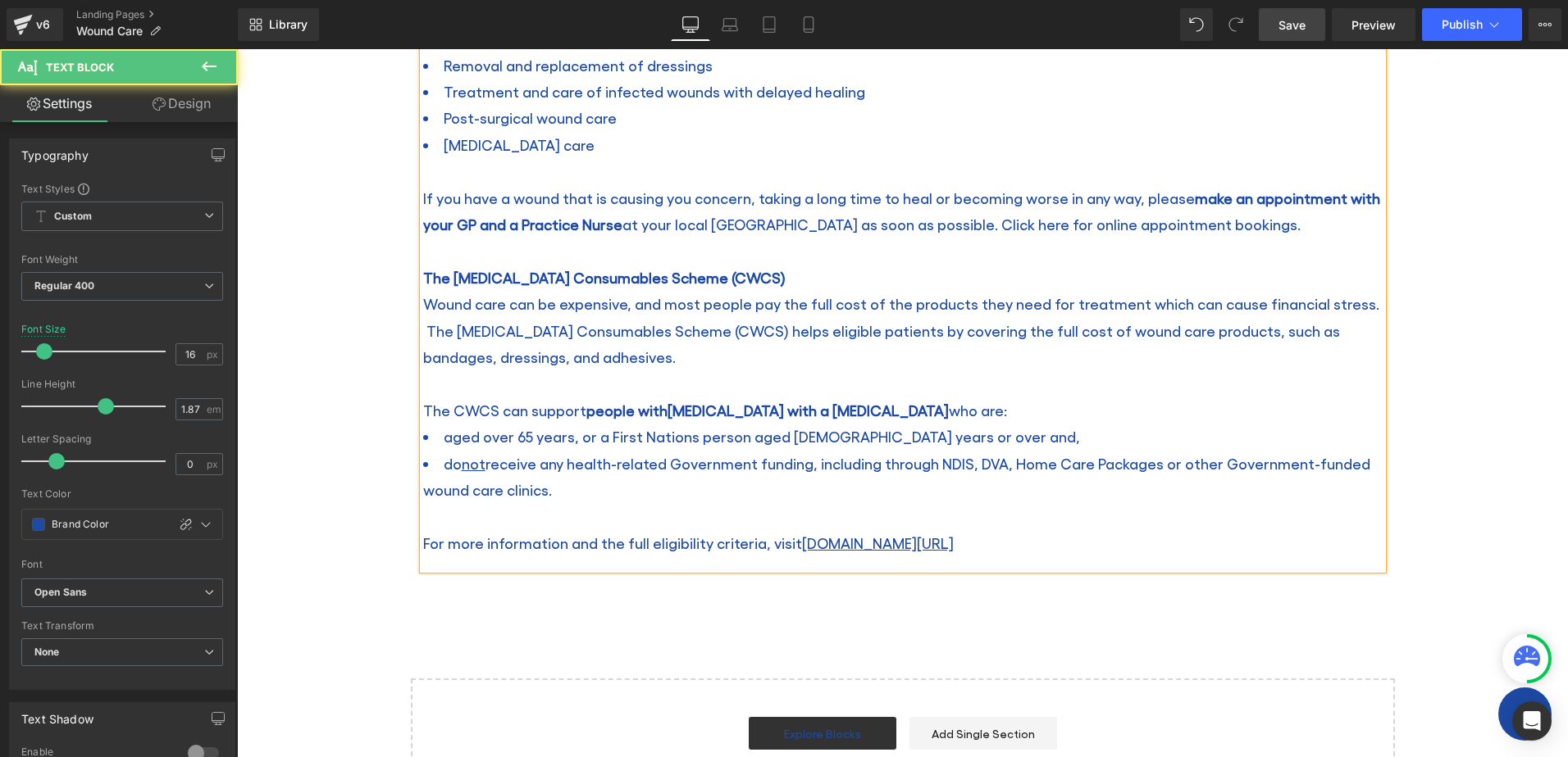
click at [785, 479] on li "do not receive any health-related Government funding, including through NDIS, D…" at bounding box center [903, 477] width 959 height 53
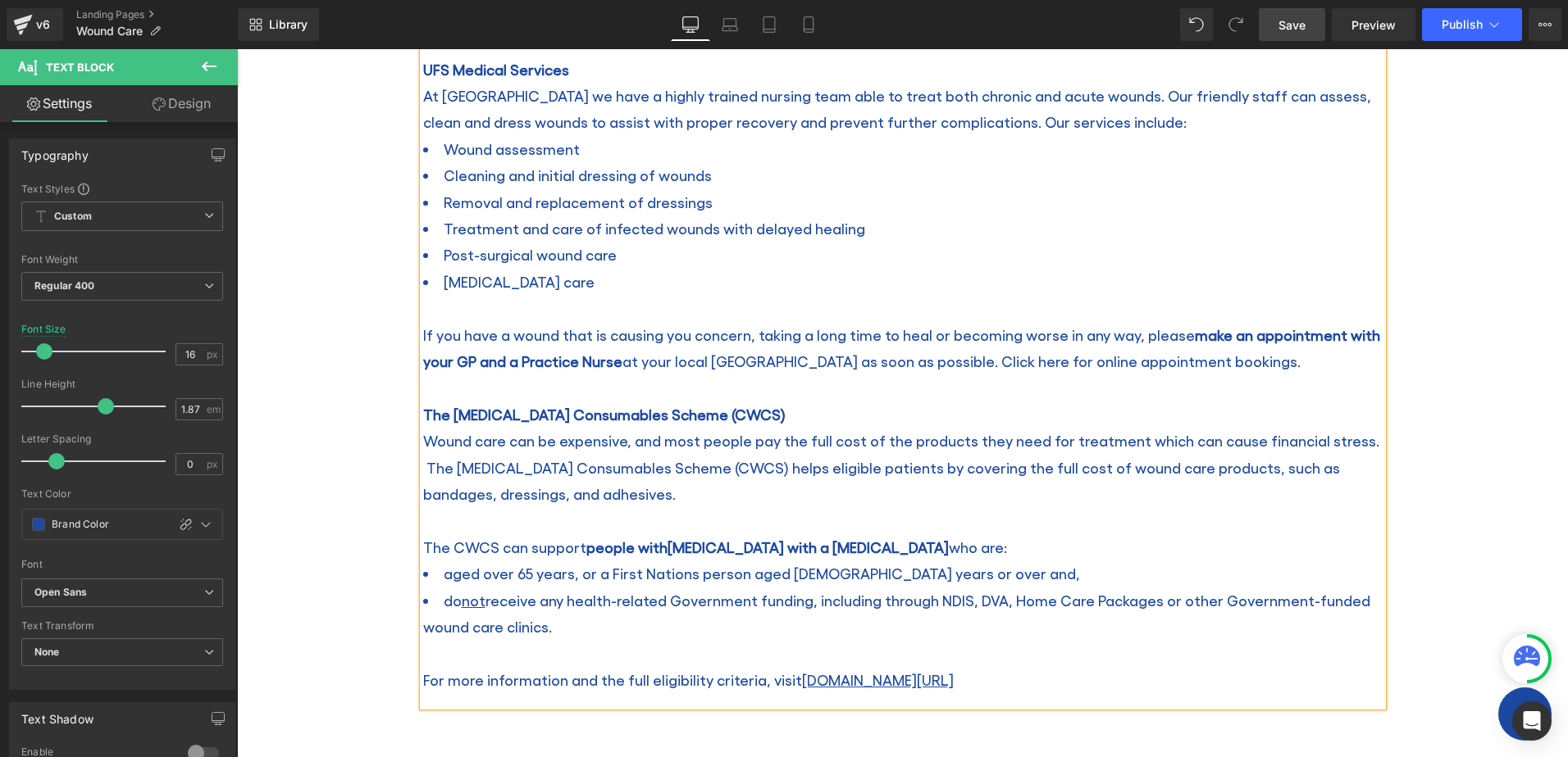
scroll to position [934, 0]
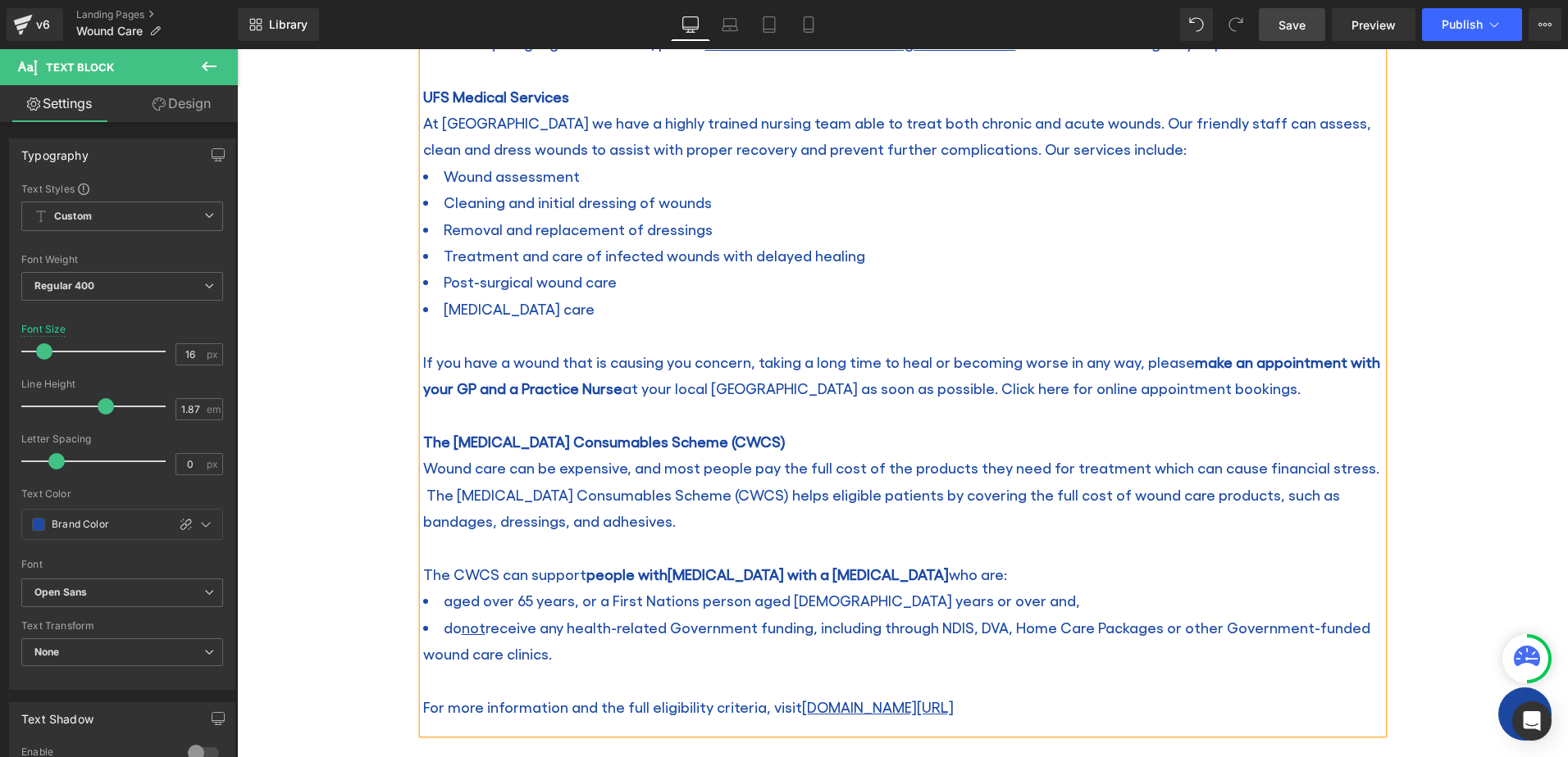
click at [761, 520] on p "Wound care can be expensive, and most people pay the full cost of the products …" at bounding box center [903, 495] width 959 height 80
click at [711, 482] on p "Wound care can be expensive, and most people pay the full cost of the products …" at bounding box center [903, 495] width 959 height 80
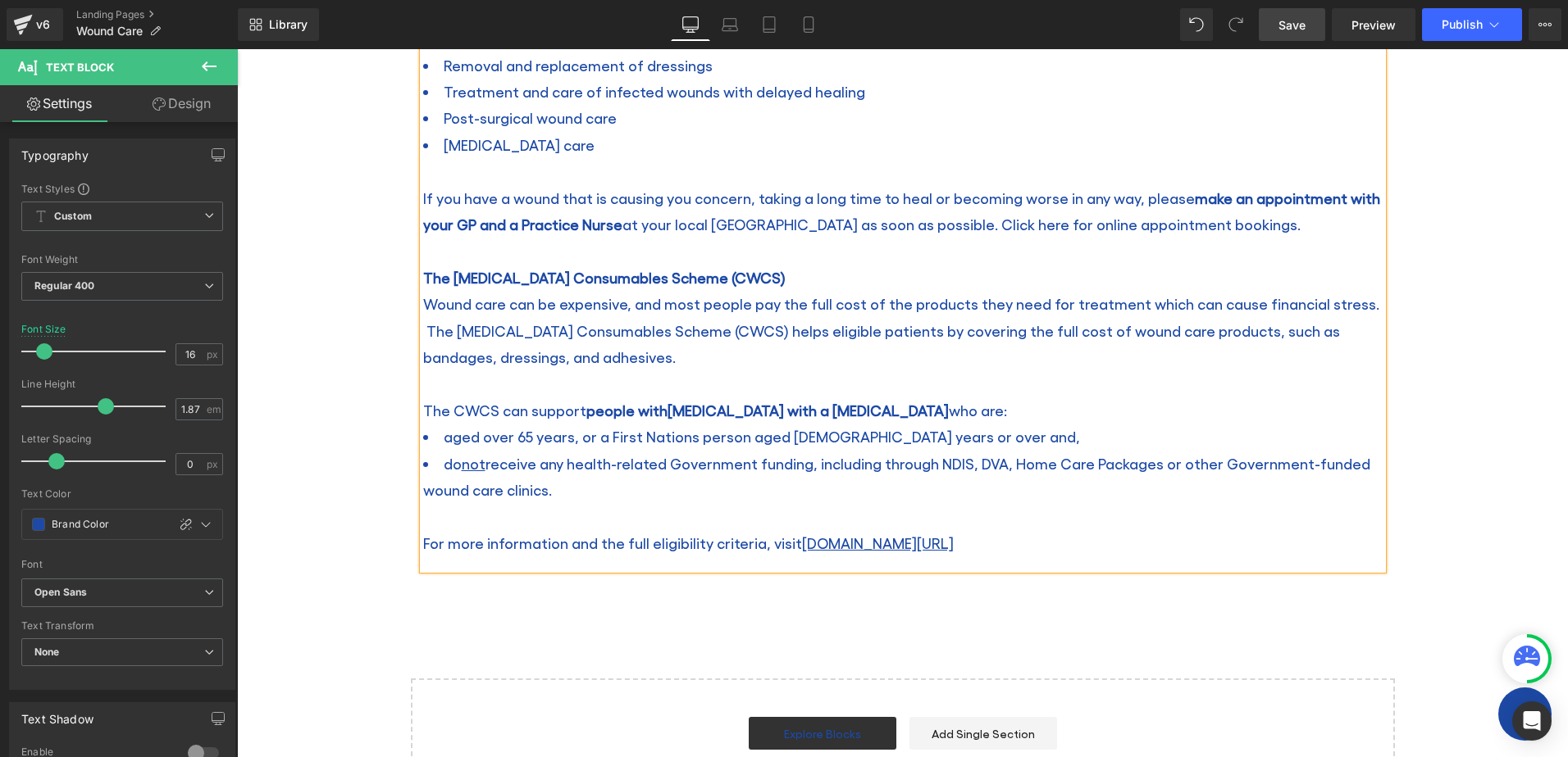
scroll to position [1015, 0]
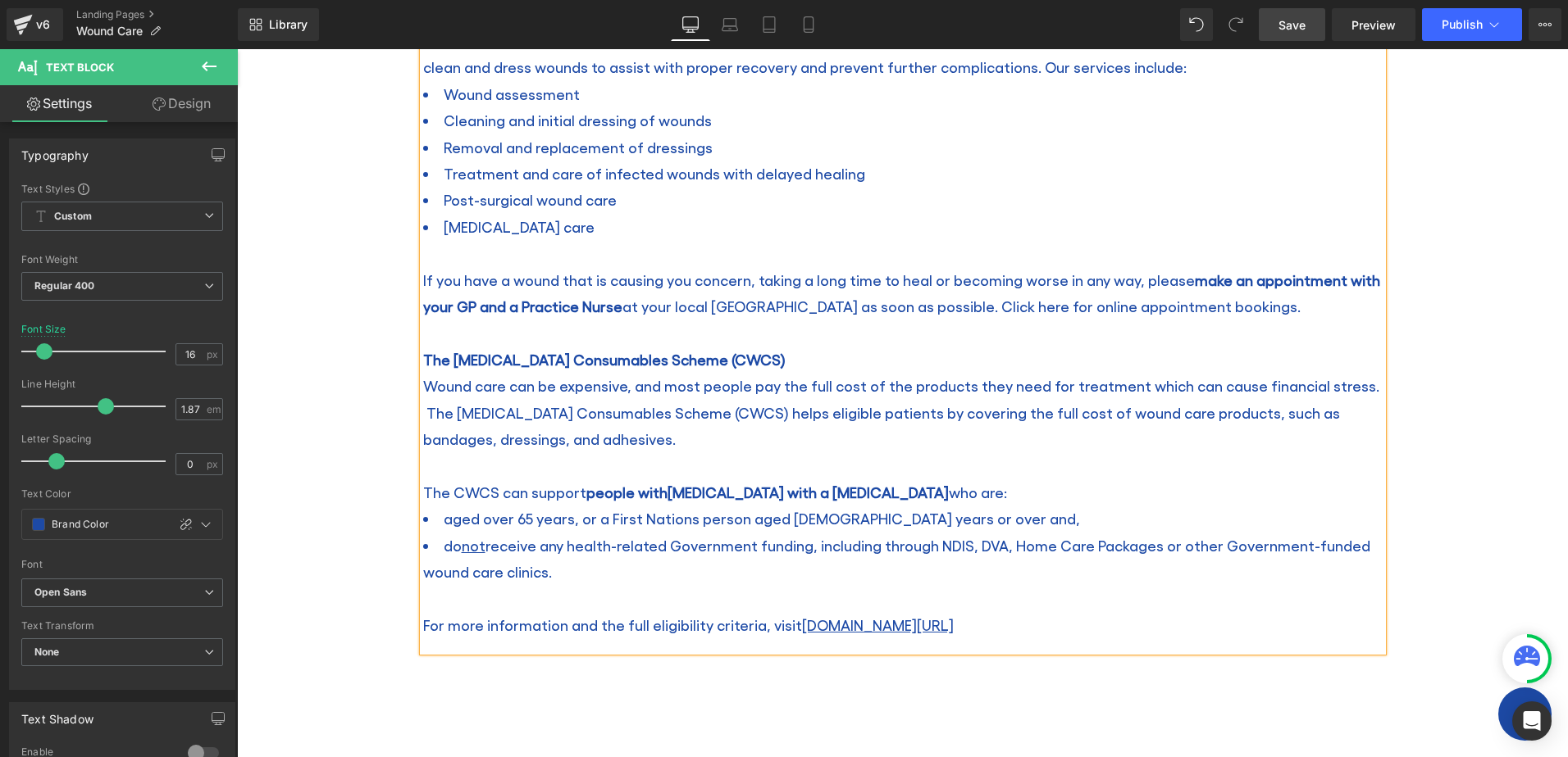
click at [722, 434] on p "Wound care can be expensive, and most people pay the full cost of the products …" at bounding box center [903, 412] width 959 height 80
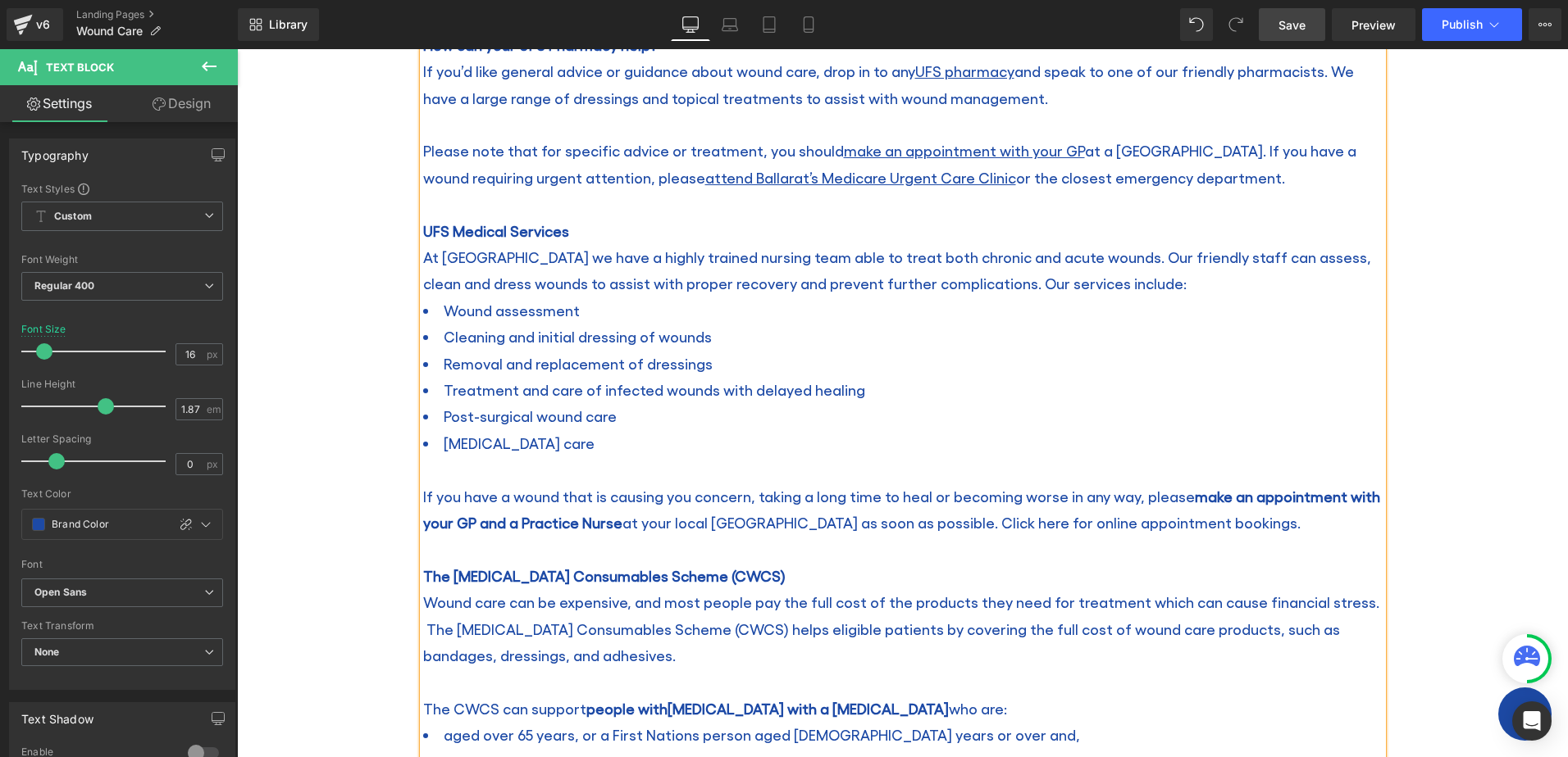
scroll to position [770, 0]
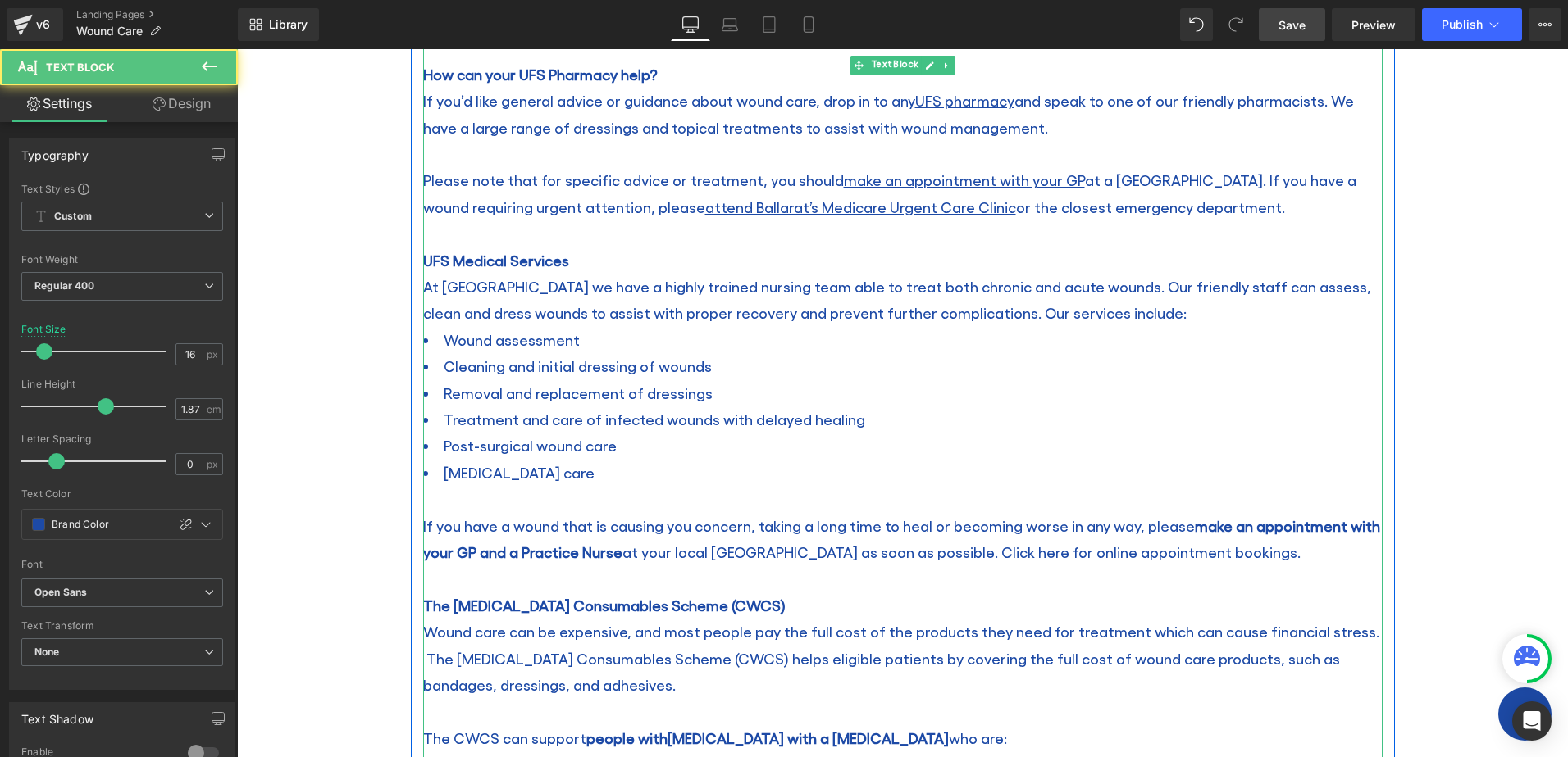
click at [927, 421] on li "Treatment and care of infected wounds with delayed healing" at bounding box center [903, 419] width 959 height 26
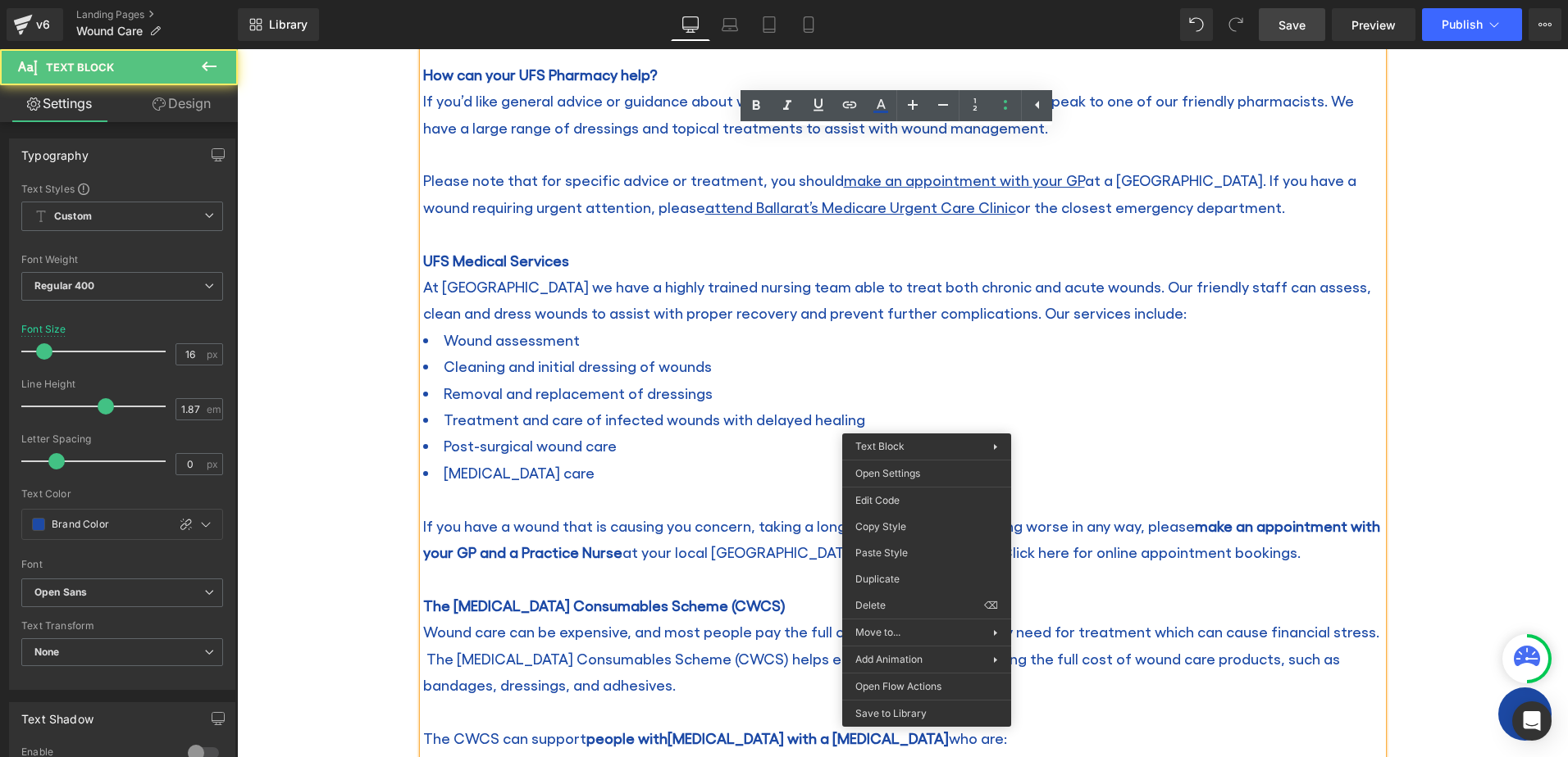
click at [918, 381] on li "Removal and replacement of dressings" at bounding box center [903, 393] width 959 height 26
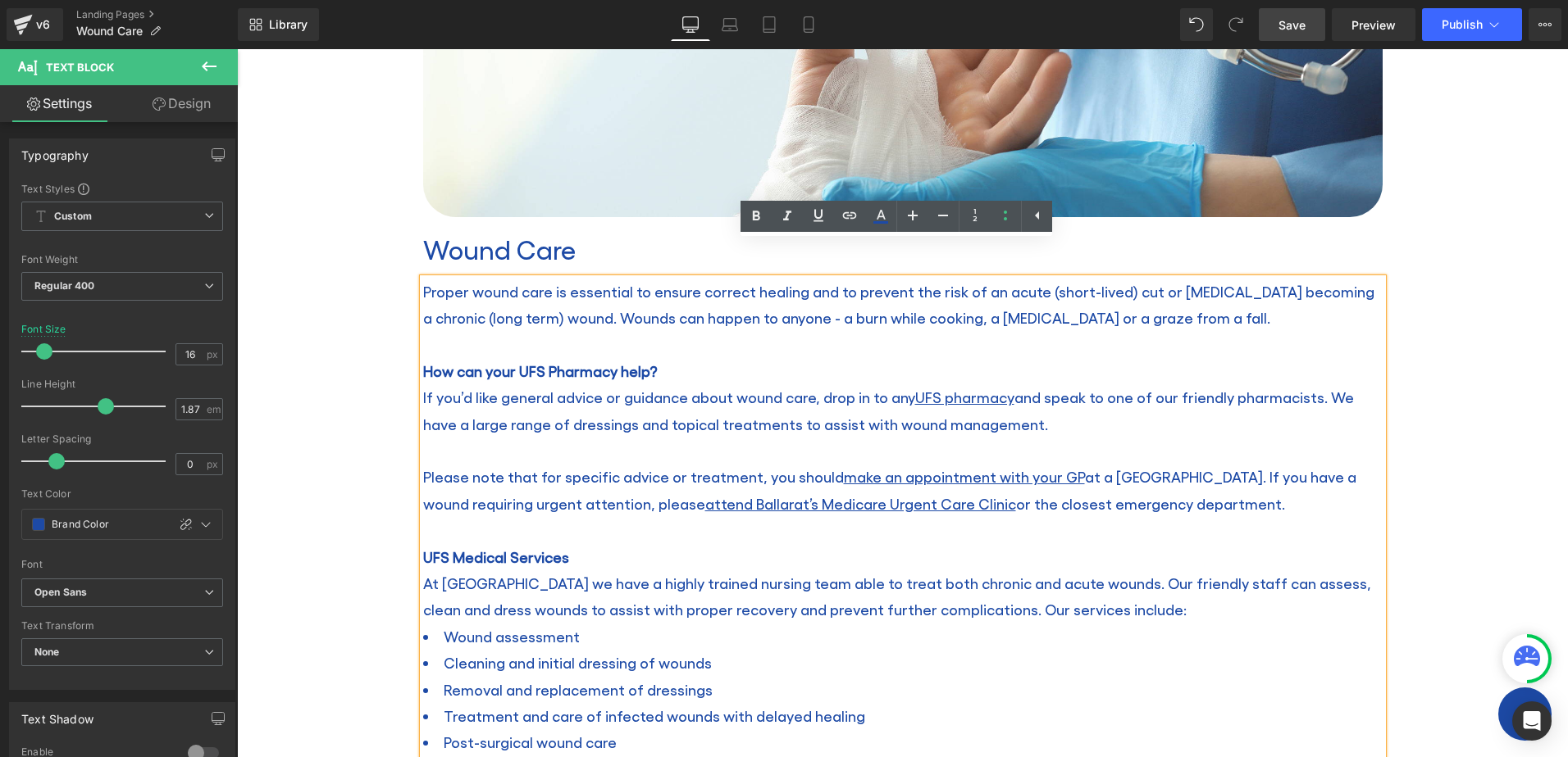
scroll to position [442, 0]
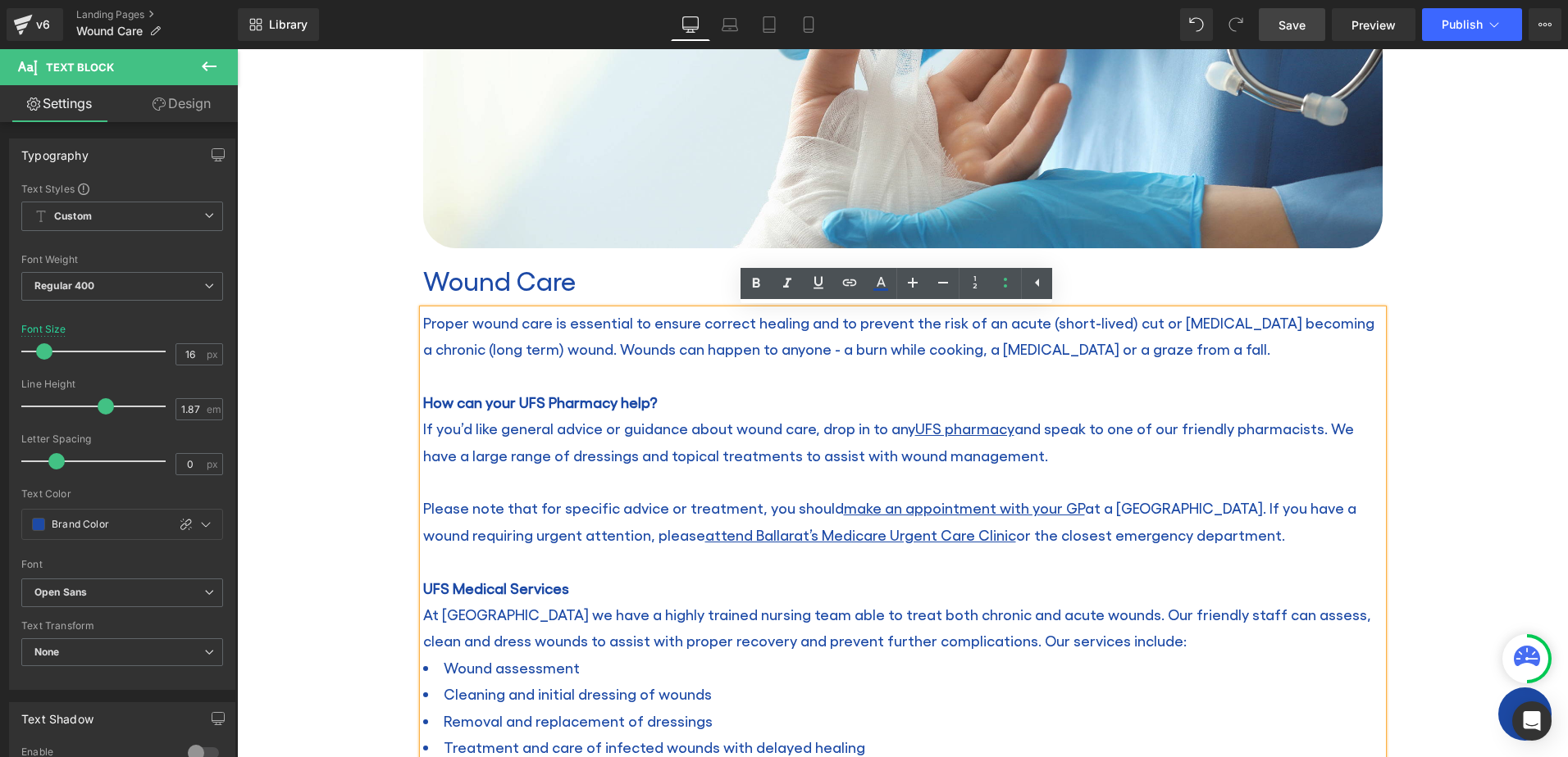
click at [1291, 27] on span "Save" at bounding box center [1292, 24] width 27 height 17
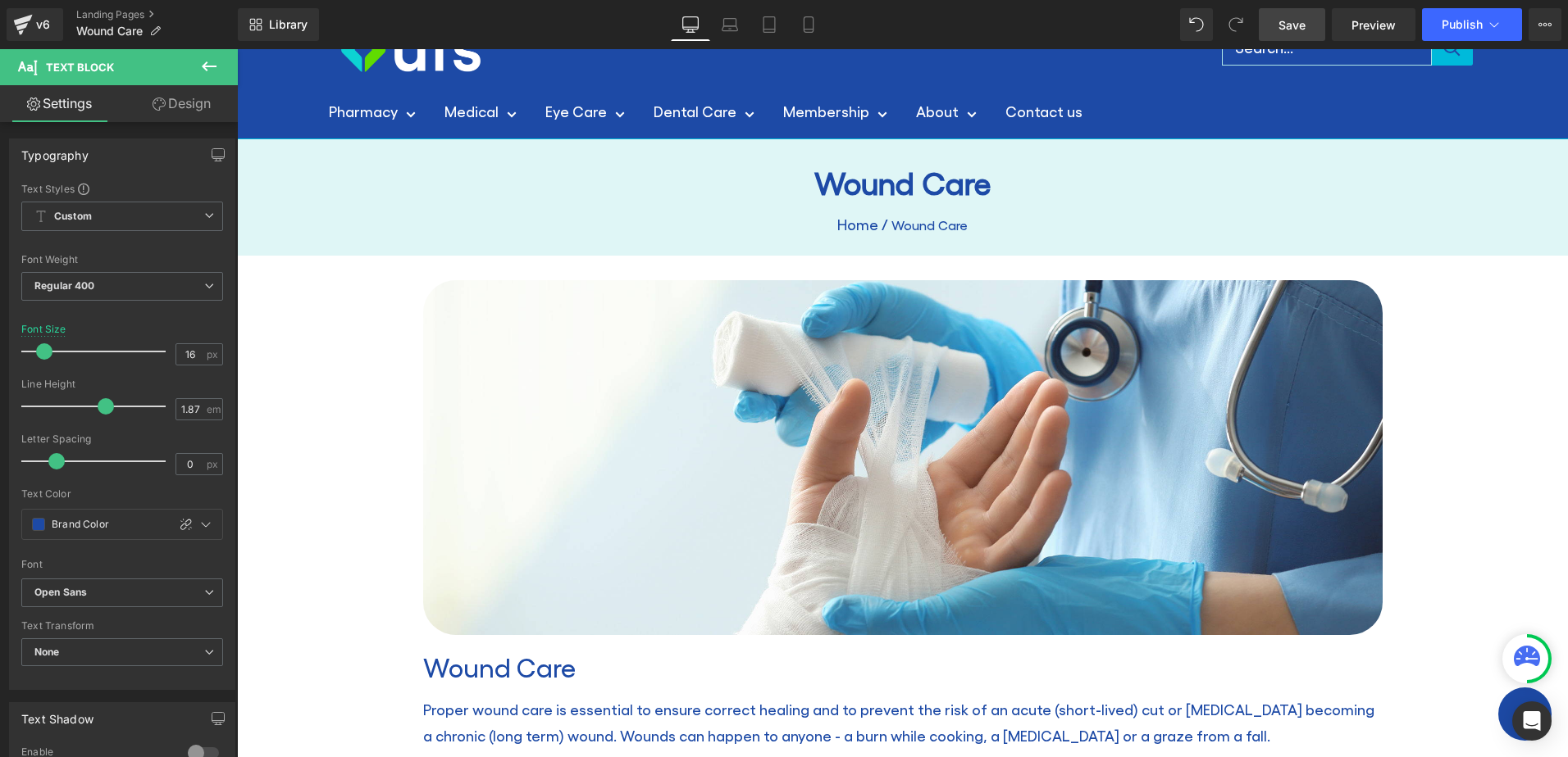
scroll to position [32, 0]
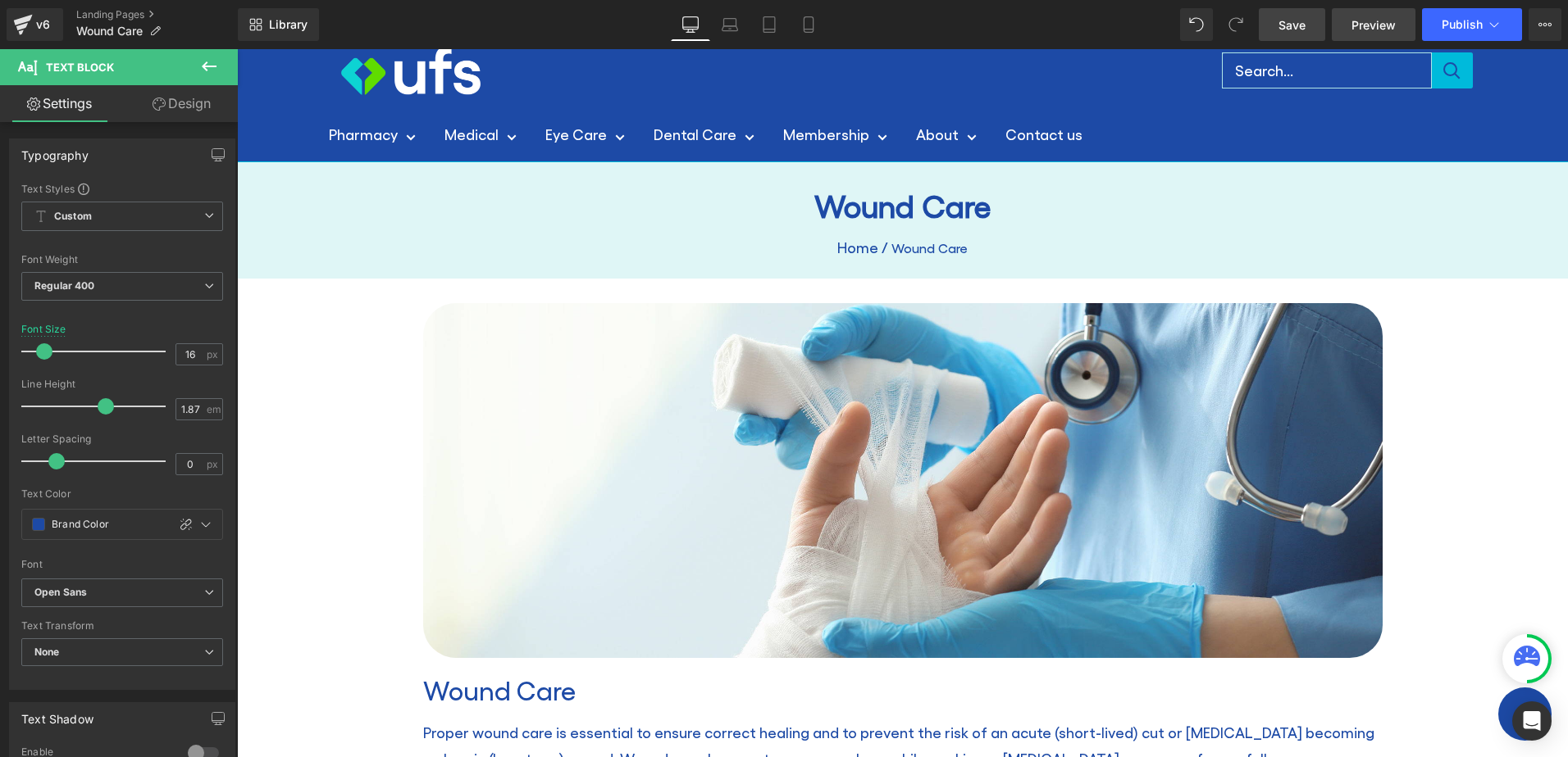
click at [1365, 20] on span "Preview" at bounding box center [1374, 24] width 45 height 17
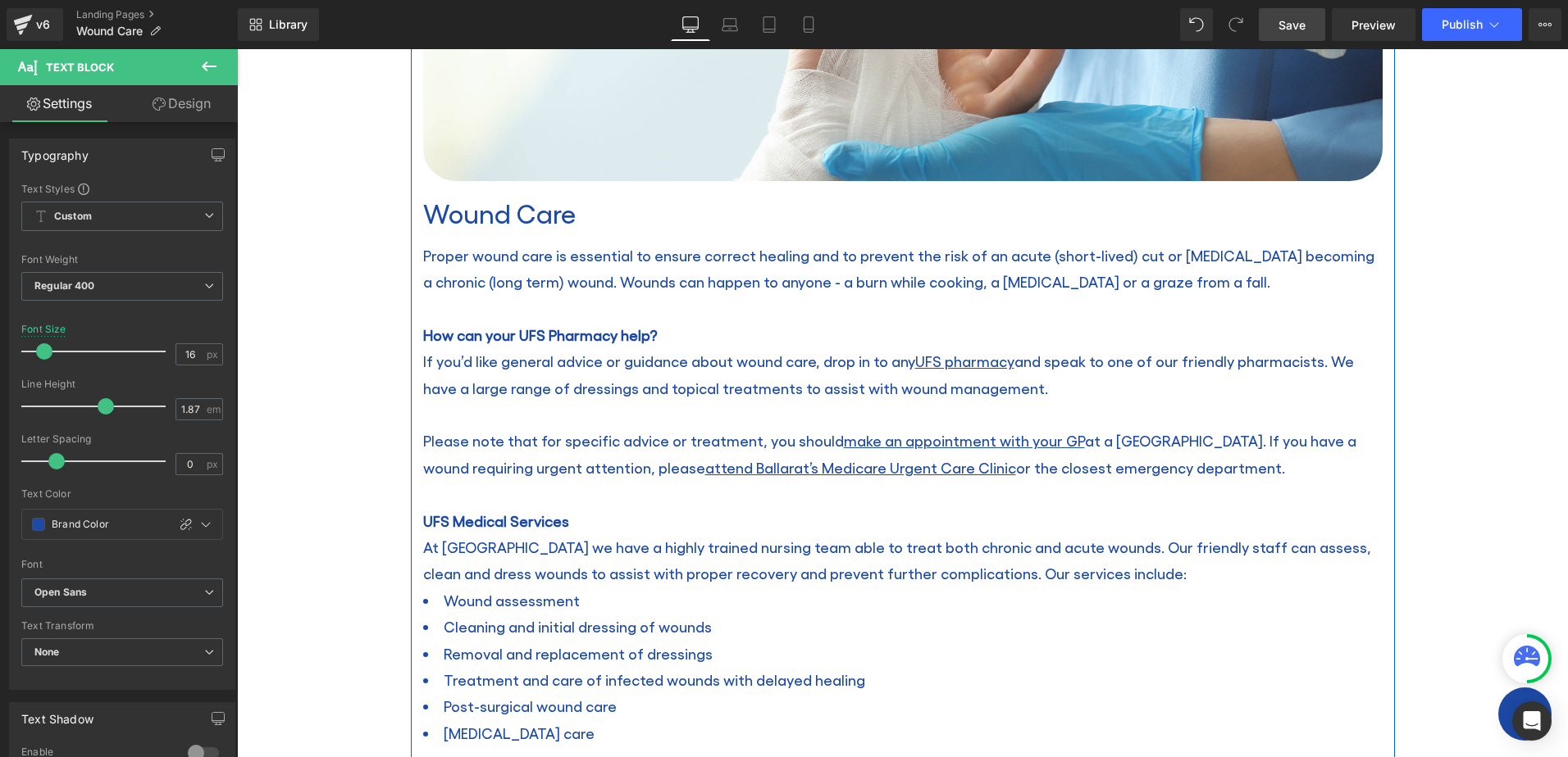
scroll to position [524, 0]
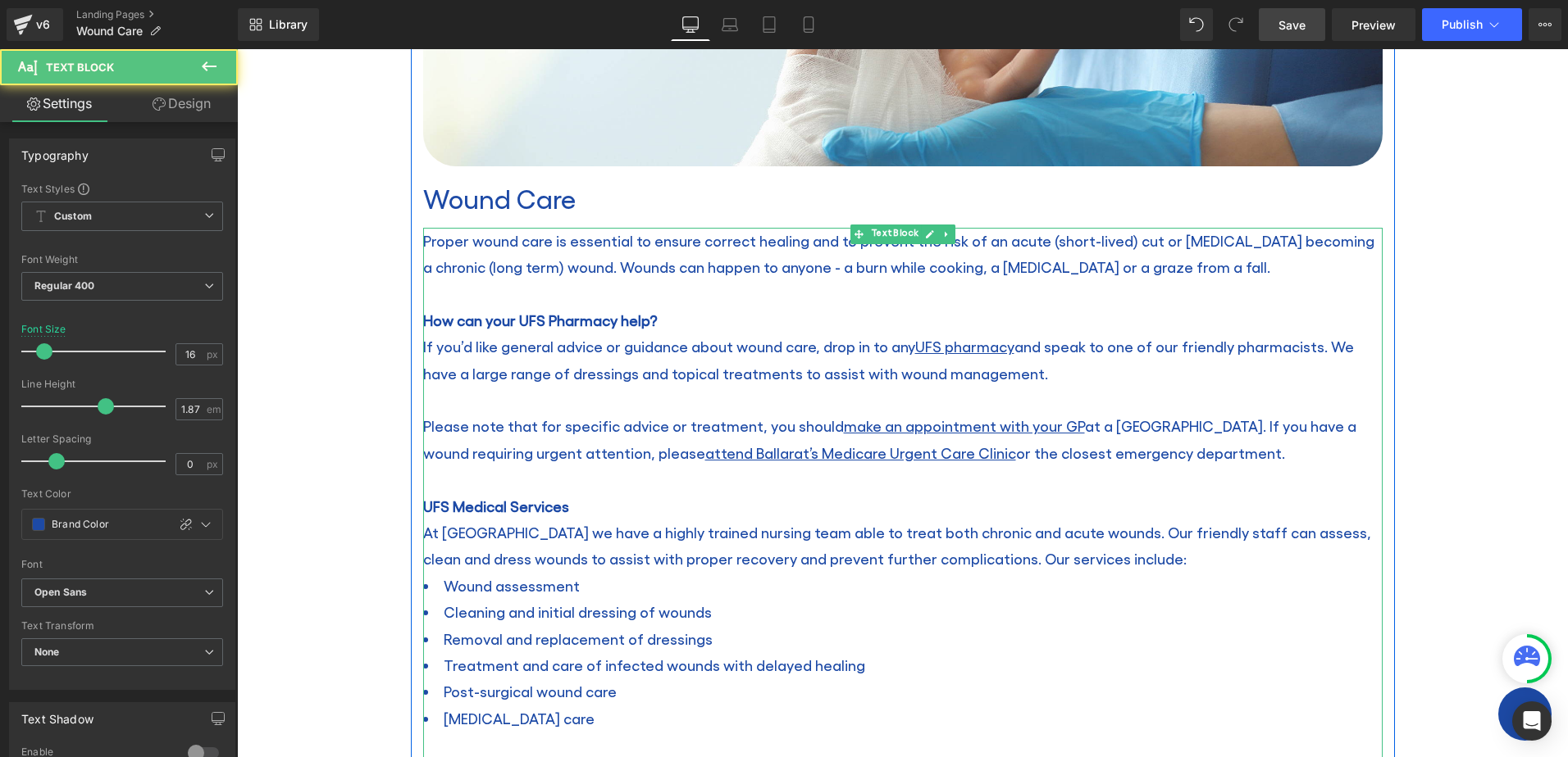
click at [708, 368] on span "If you’d like general advice or guidance about wound care, drop in to any UFS p…" at bounding box center [889, 359] width 931 height 44
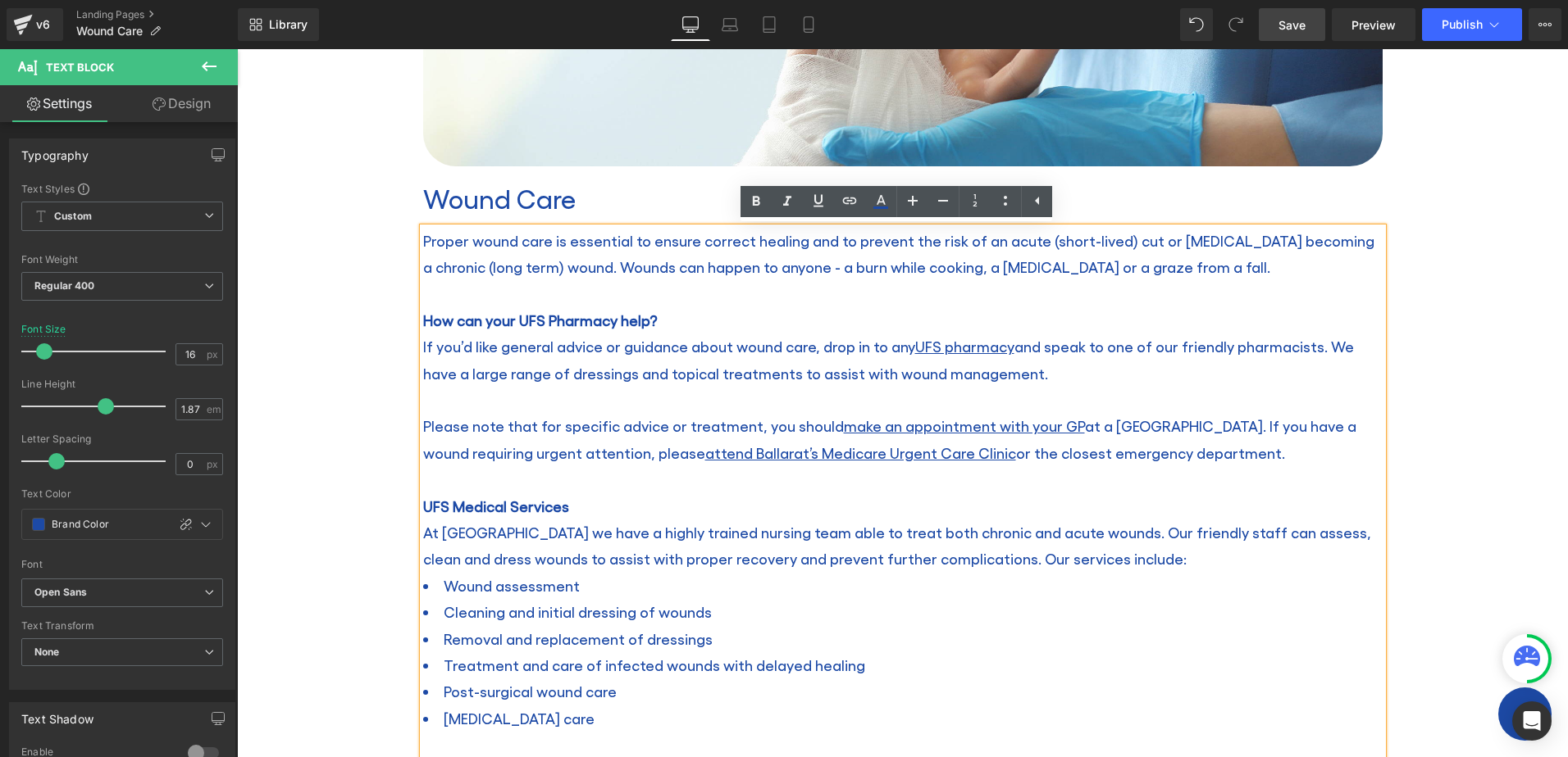
click at [423, 241] on span "Proper wound care is essential to ensure correct healing and to prevent the ris…" at bounding box center [899, 254] width 951 height 44
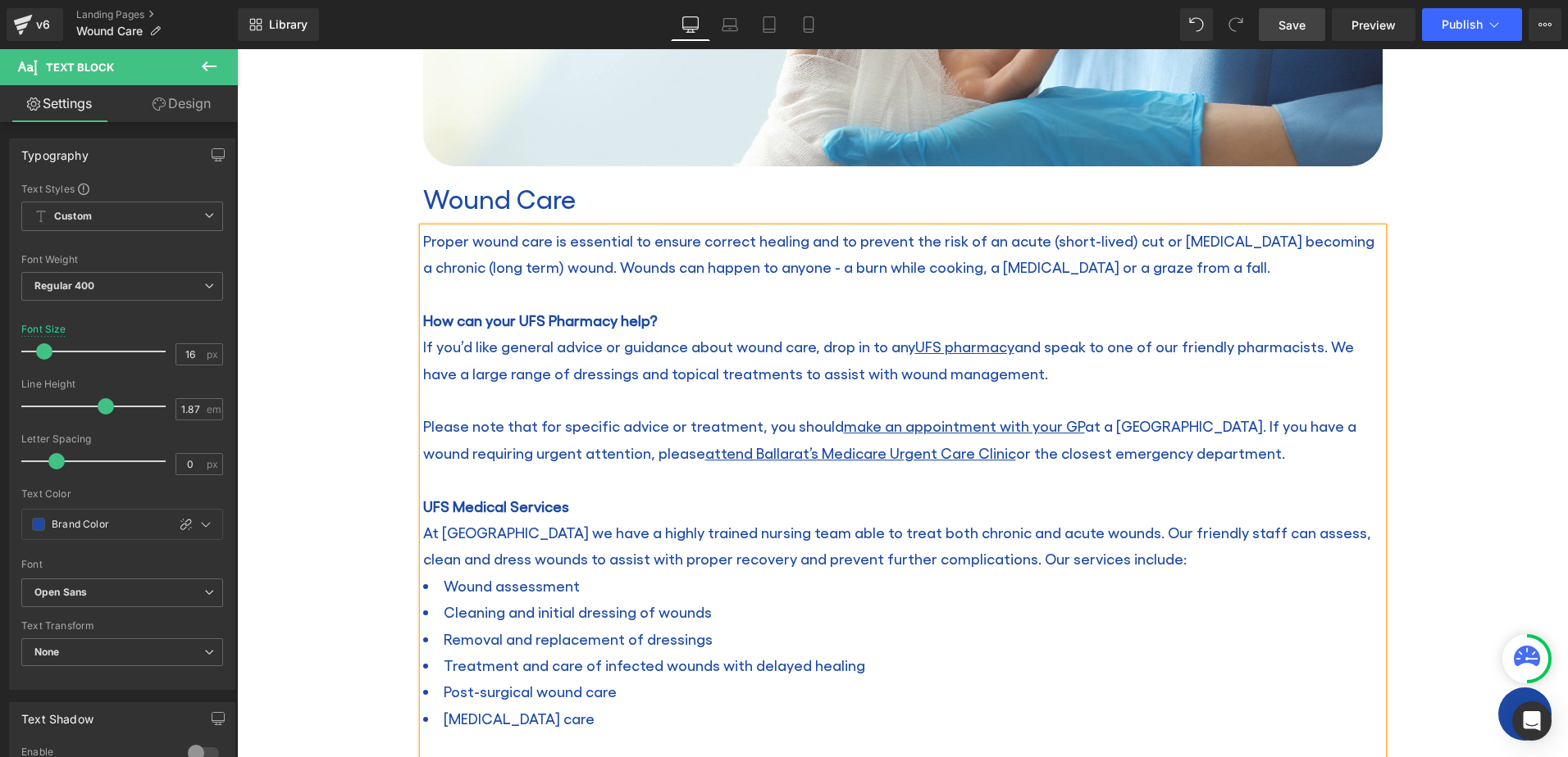
copy div "Loremi dolor sita co adipiscin el seddoe tempori utlabor etd ma aliquae adm ven…"
click at [315, 241] on div "Wound Care Heading Home / Wound Care Breadcrumbs Row Row Image Wound Care Headi…" at bounding box center [903, 528] width 1331 height 1717
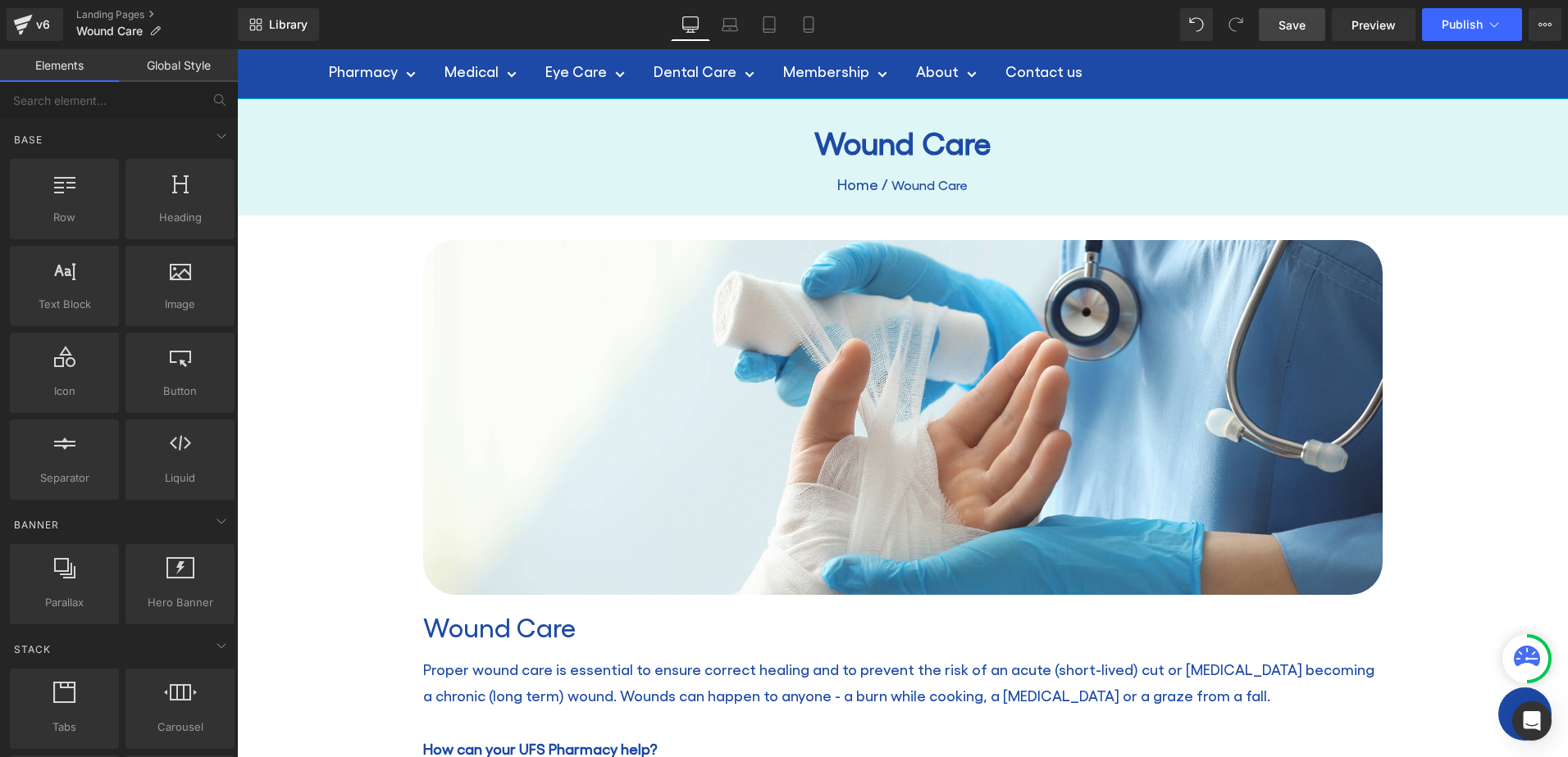
scroll to position [0, 0]
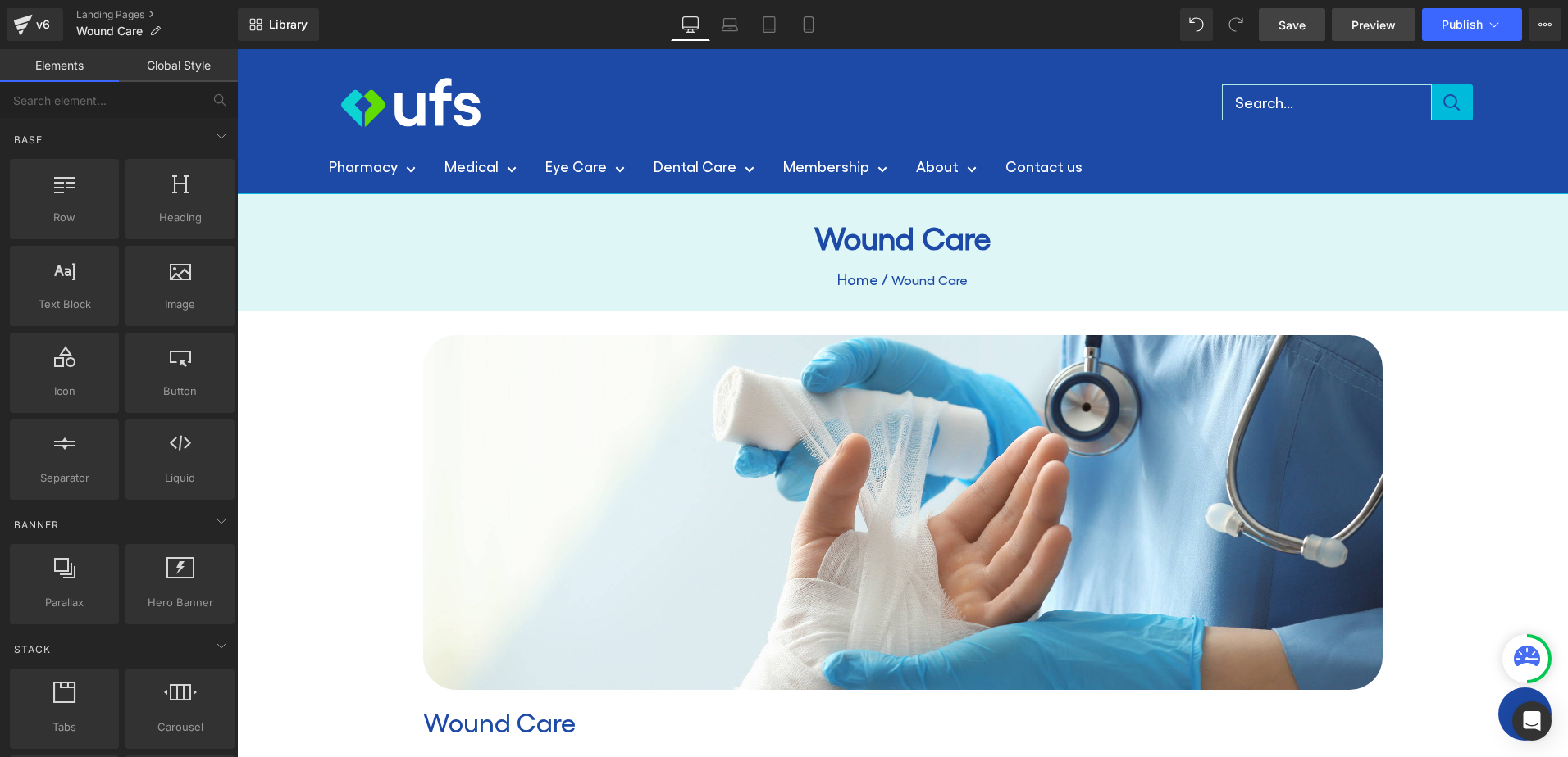
click at [1378, 23] on span "Preview" at bounding box center [1374, 24] width 45 height 17
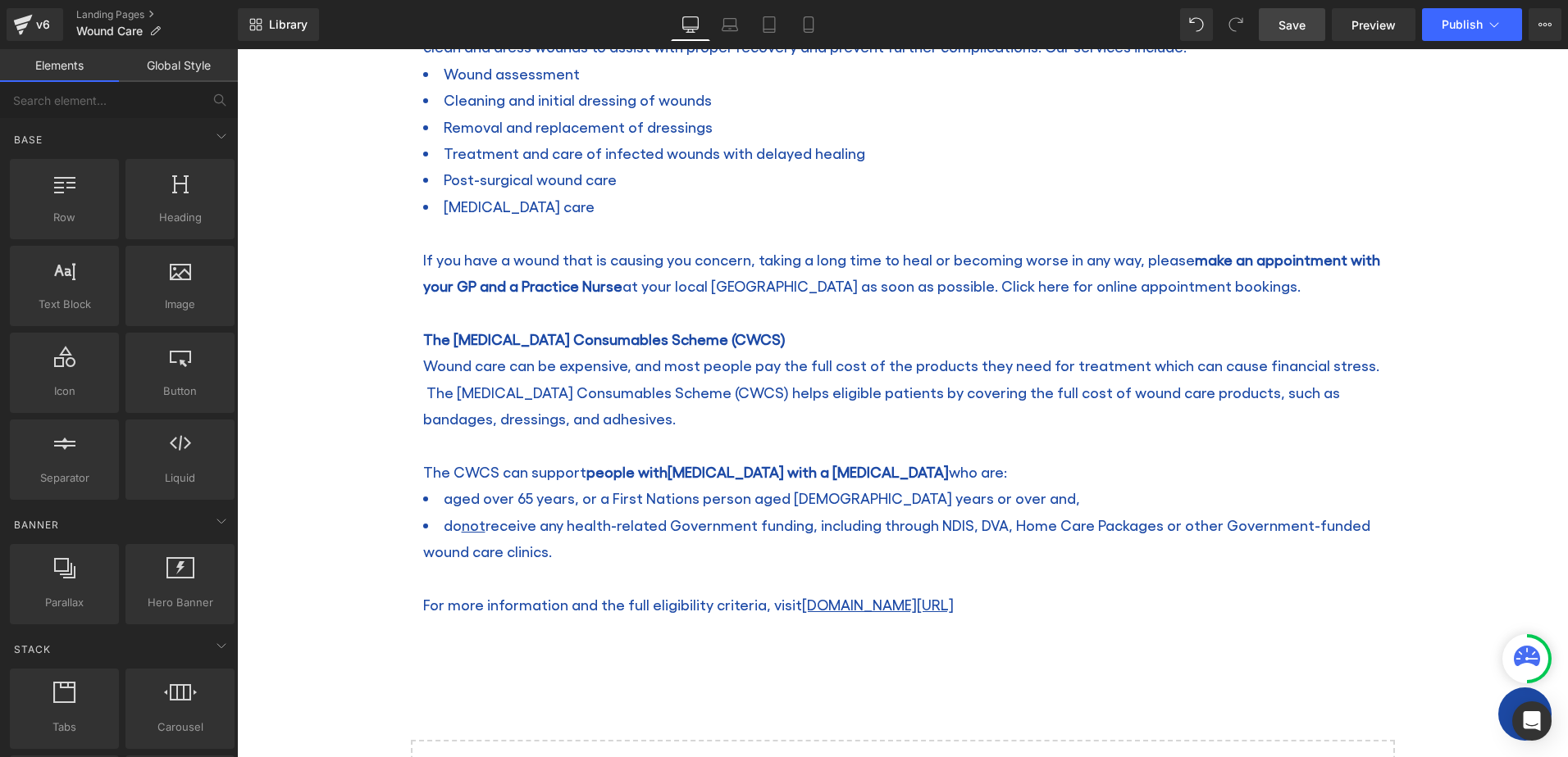
scroll to position [1066, 0]
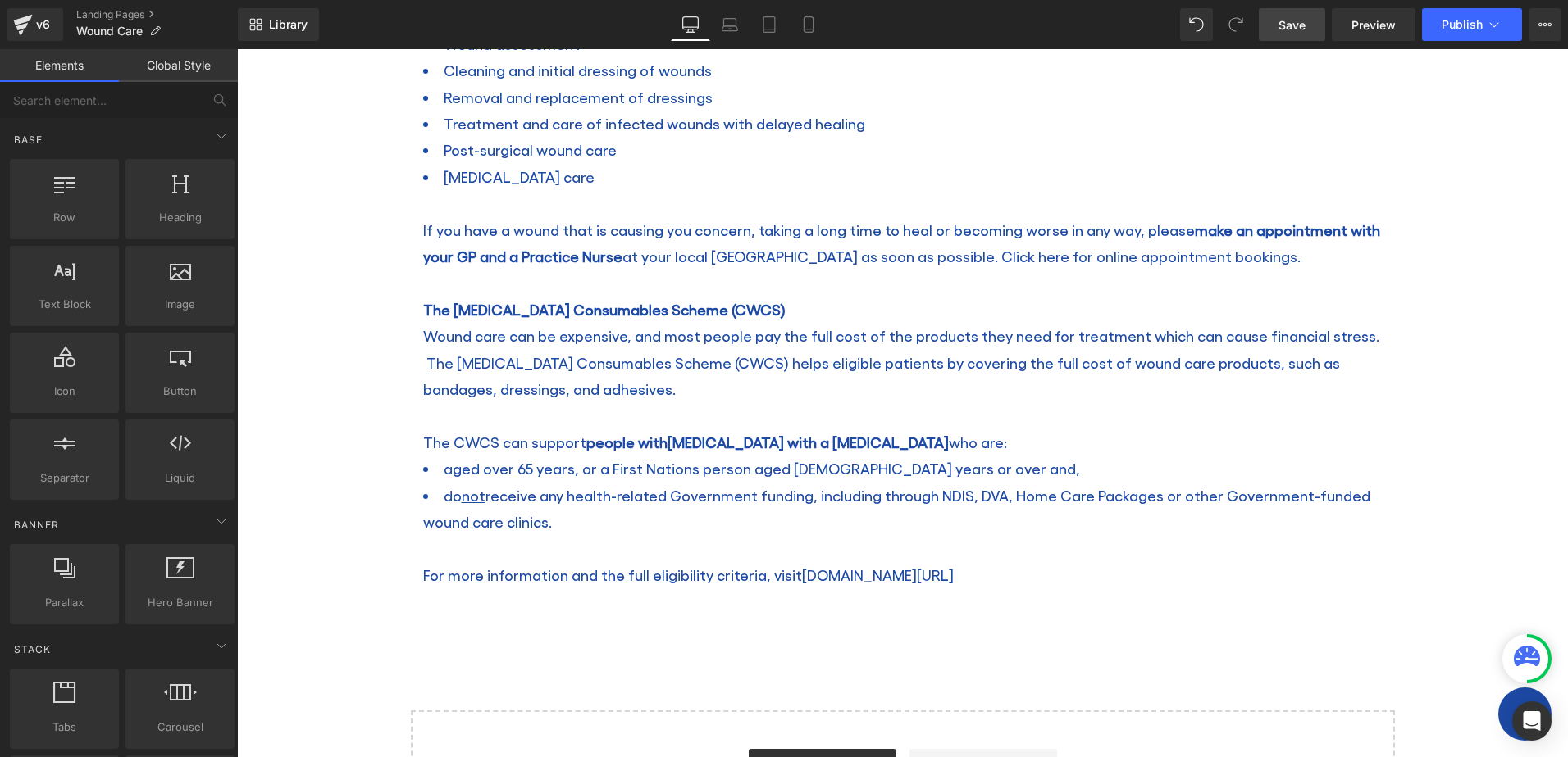
click at [1136, 294] on p at bounding box center [903, 283] width 959 height 26
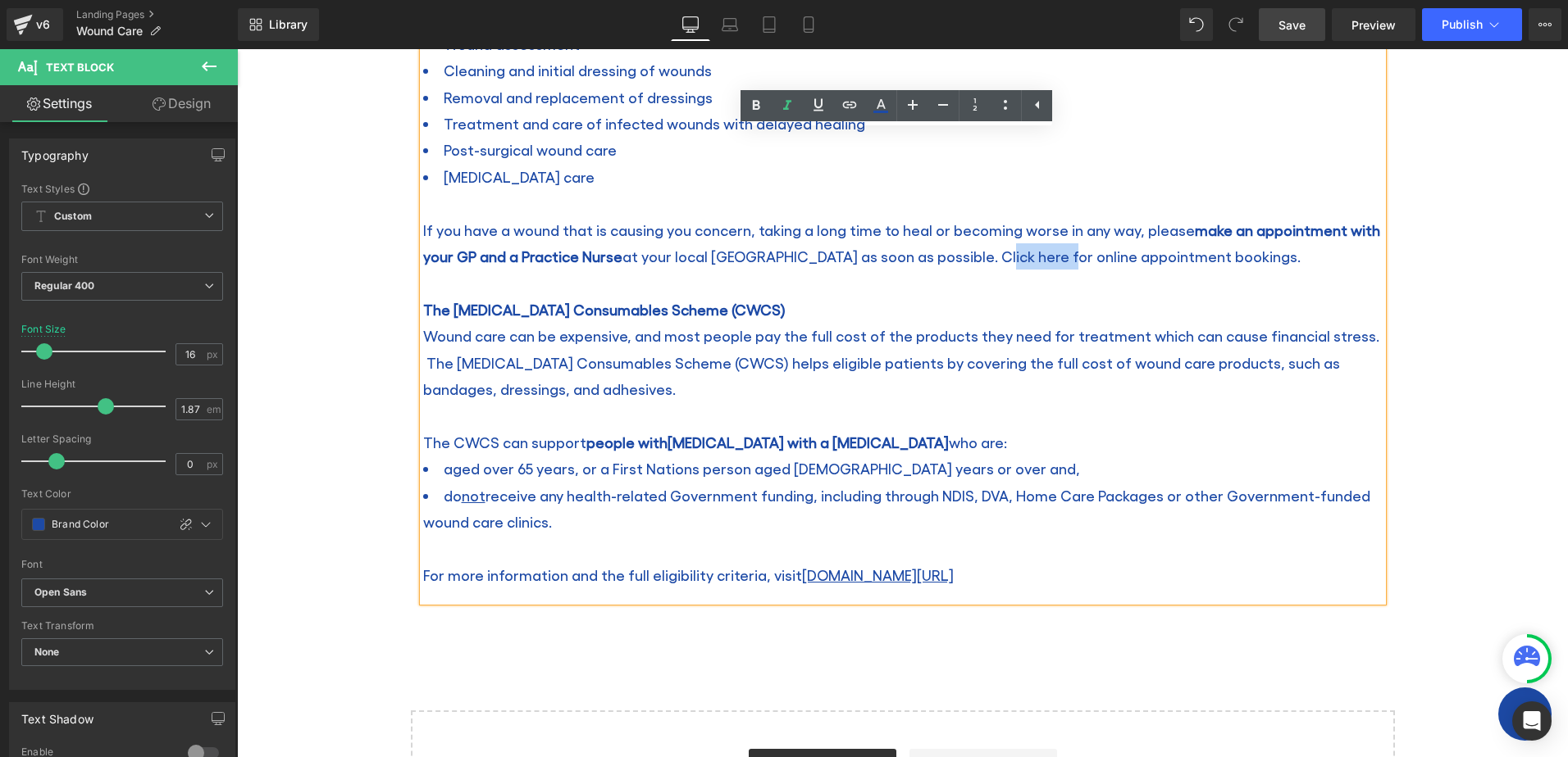
drag, startPoint x: 972, startPoint y: 250, endPoint x: 1038, endPoint y: 247, distance: 66.1
click at [1038, 247] on span "If you have a wound that is causing you concern, taking a long time to heal or …" at bounding box center [901, 243] width 957 height 44
click at [854, 102] on icon at bounding box center [849, 104] width 19 height 19
click at [1101, 304] on input "text" at bounding box center [1050, 292] width 252 height 41
paste input "[URL][DOMAIN_NAME]"
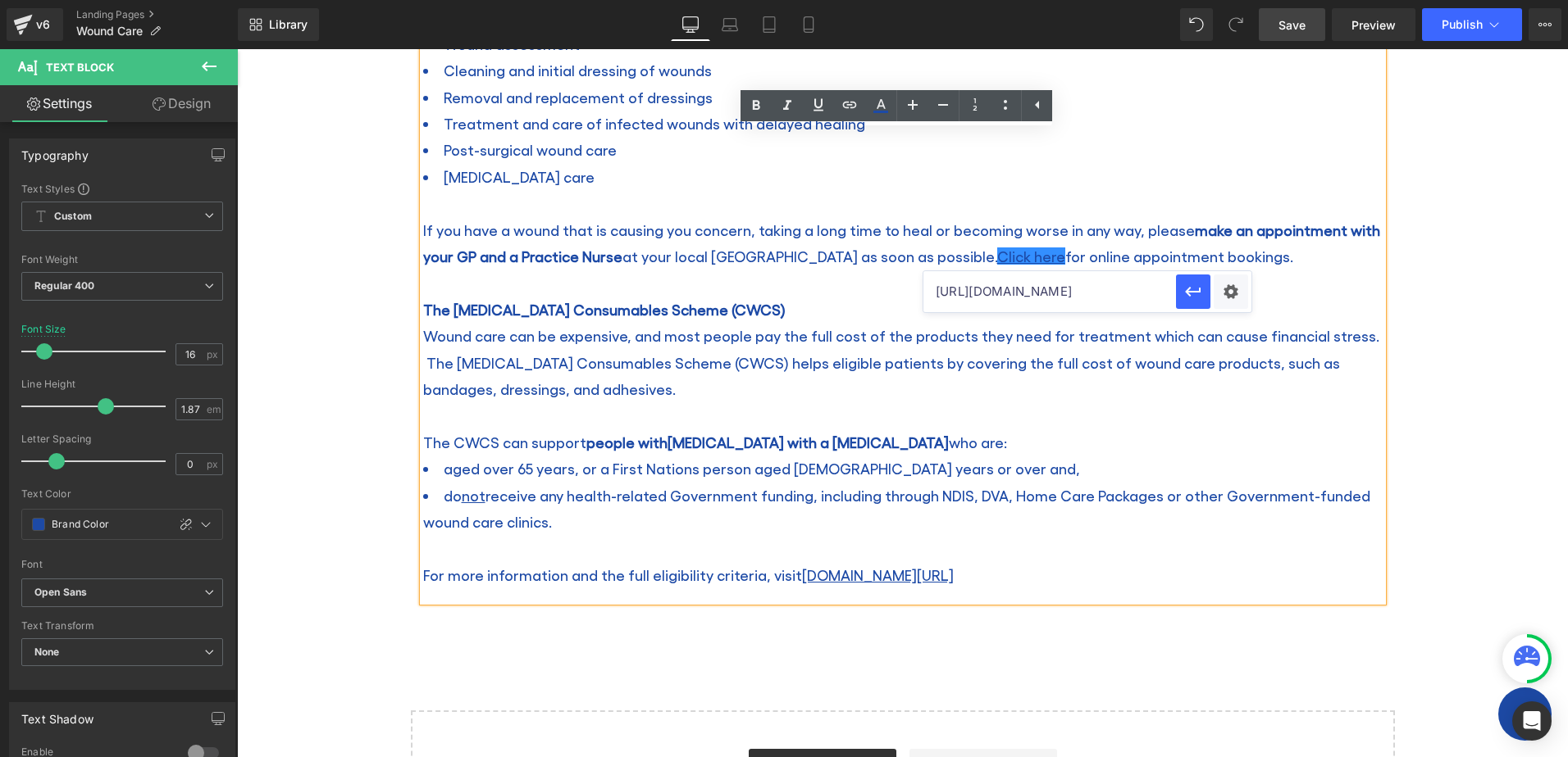
scroll to position [0, 3]
click at [1190, 293] on icon "button" at bounding box center [1193, 292] width 16 height 10
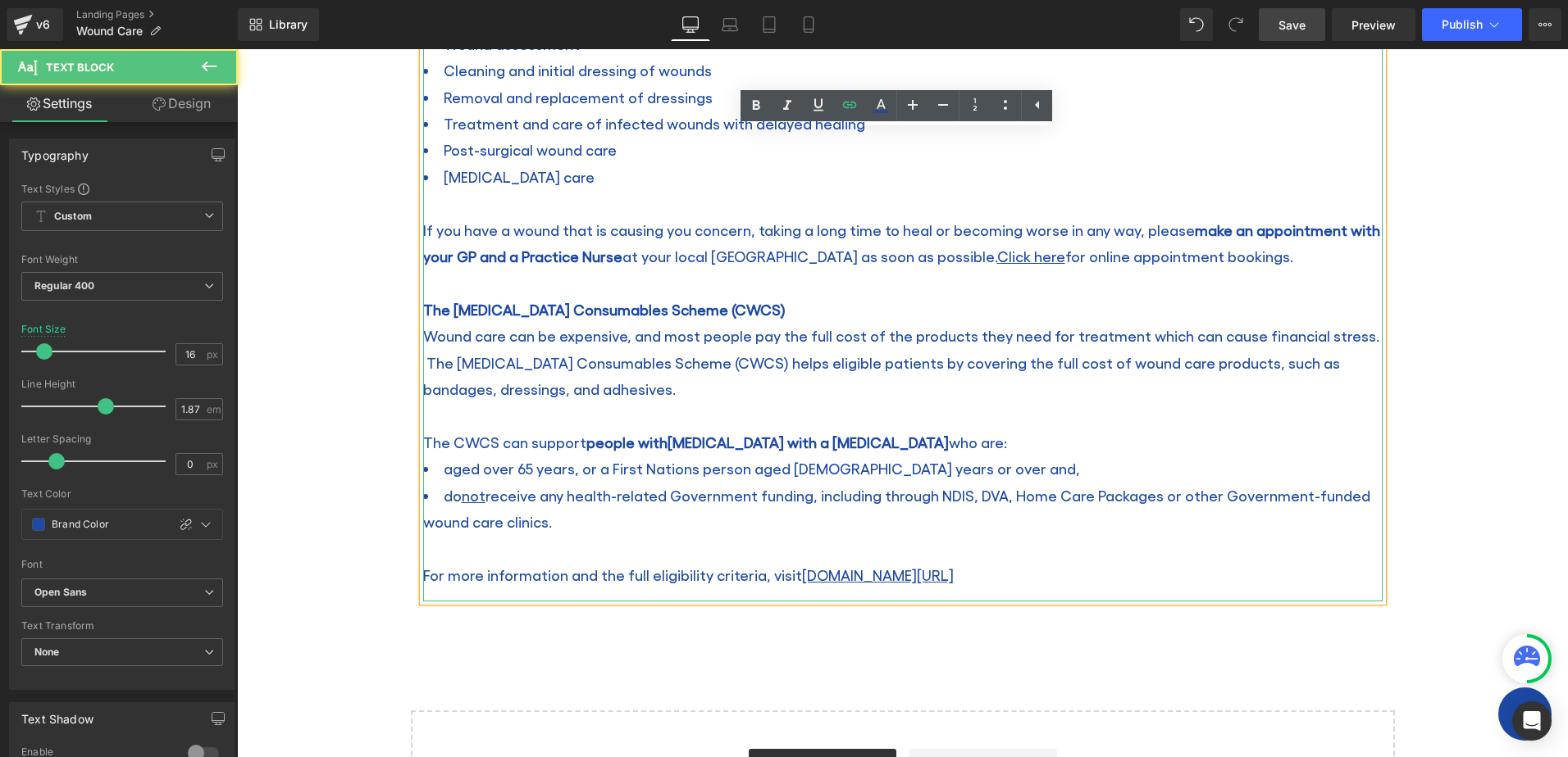
click at [1105, 305] on p "The [MEDICAL_DATA] Consumables Scheme (CWCS)" at bounding box center [903, 310] width 959 height 26
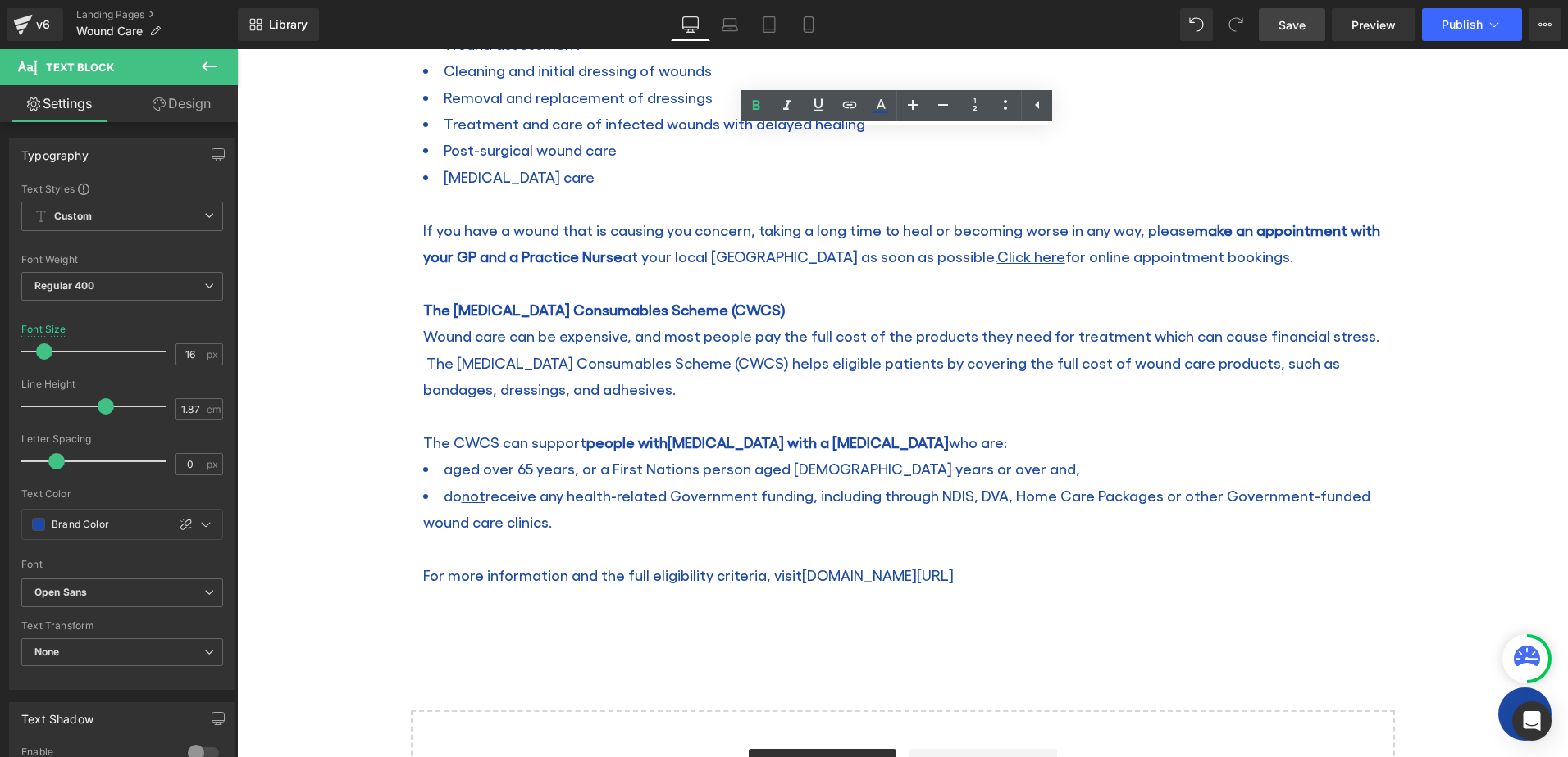
click at [1300, 22] on span "Save" at bounding box center [1292, 24] width 27 height 17
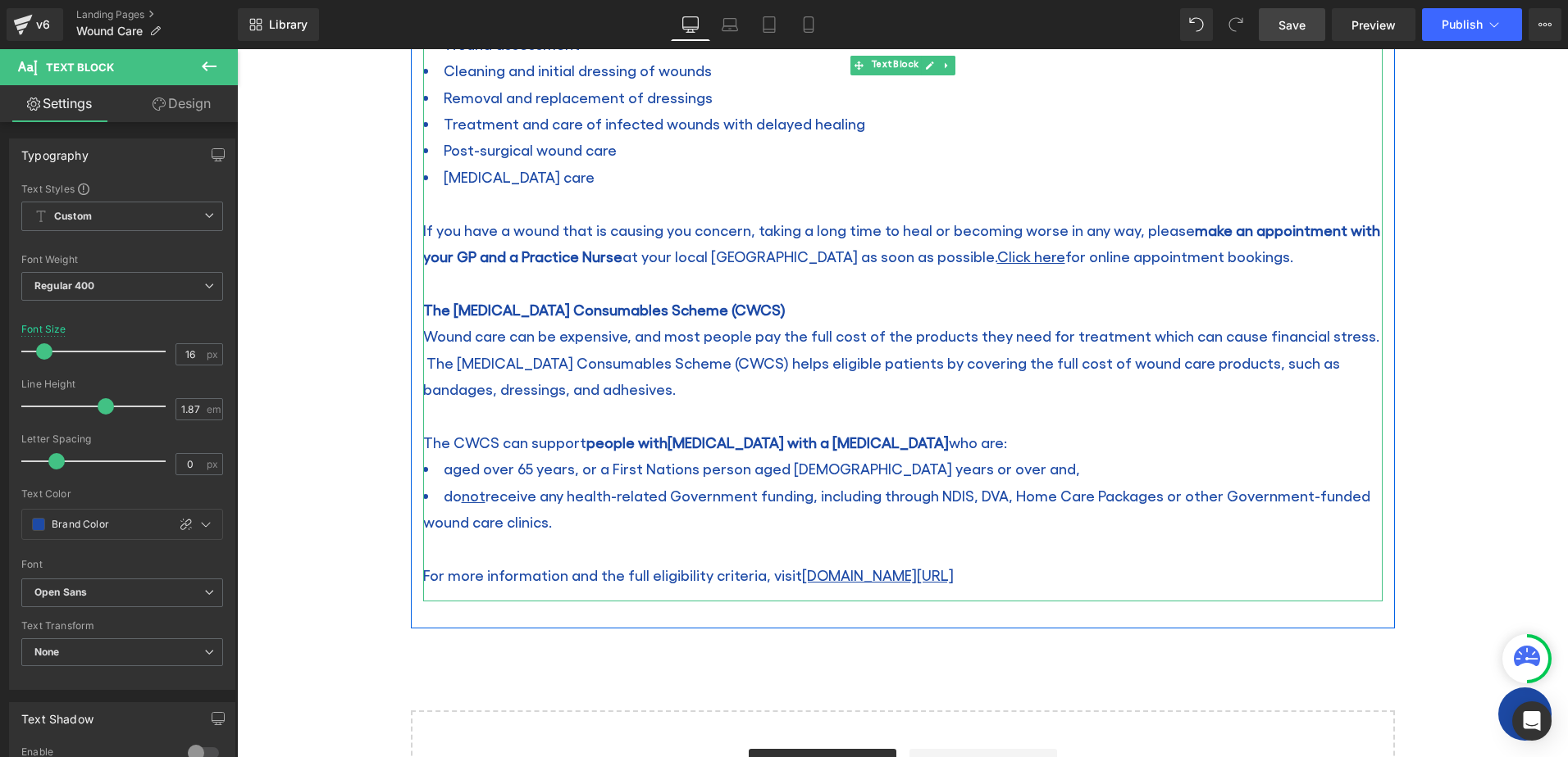
drag, startPoint x: 952, startPoint y: 460, endPoint x: 988, endPoint y: 462, distance: 36.1
click at [952, 460] on li "aged over 65 years, or a First Nations person aged [DEMOGRAPHIC_DATA] years or …" at bounding box center [903, 468] width 959 height 26
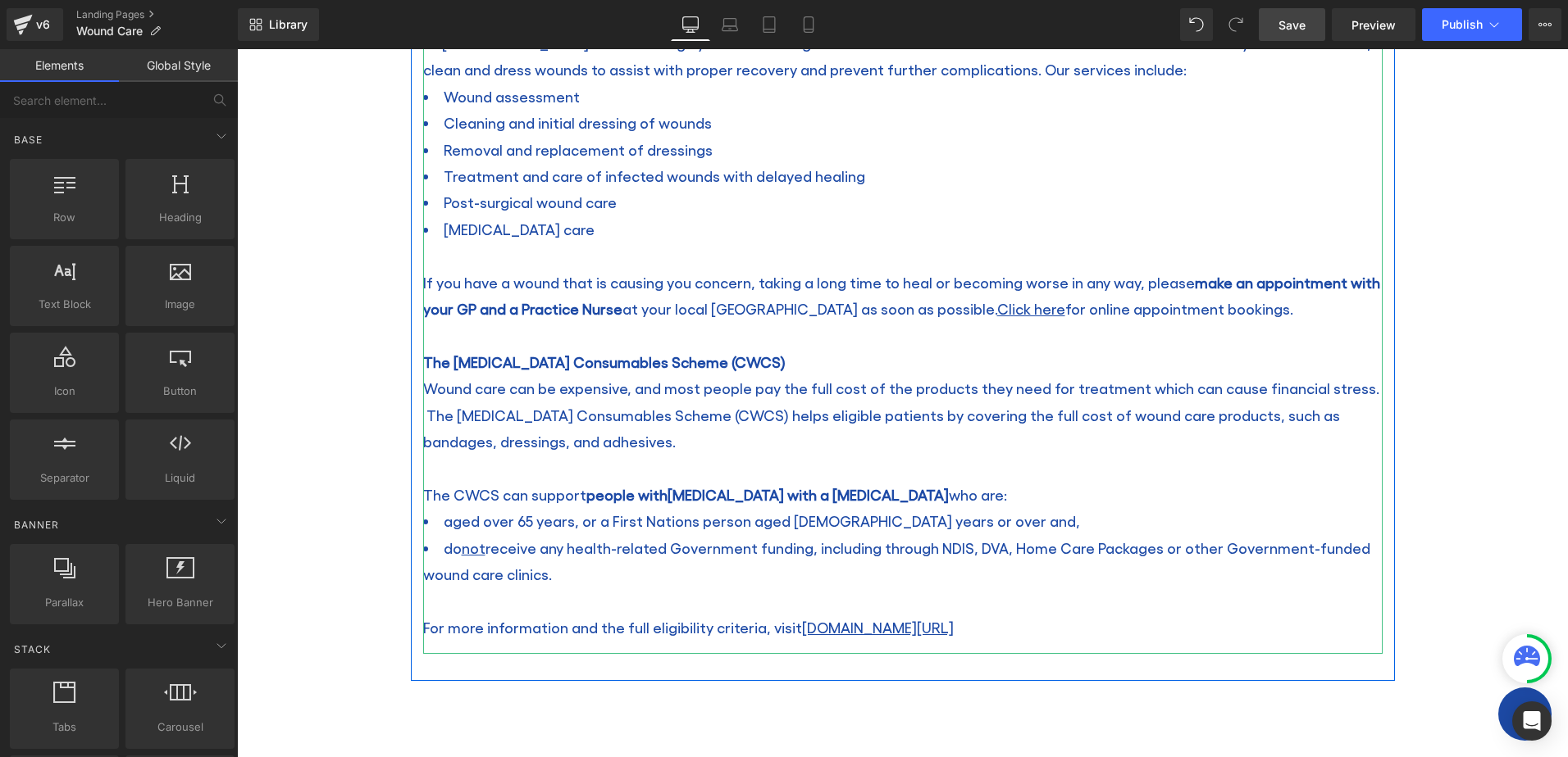
scroll to position [983, 0]
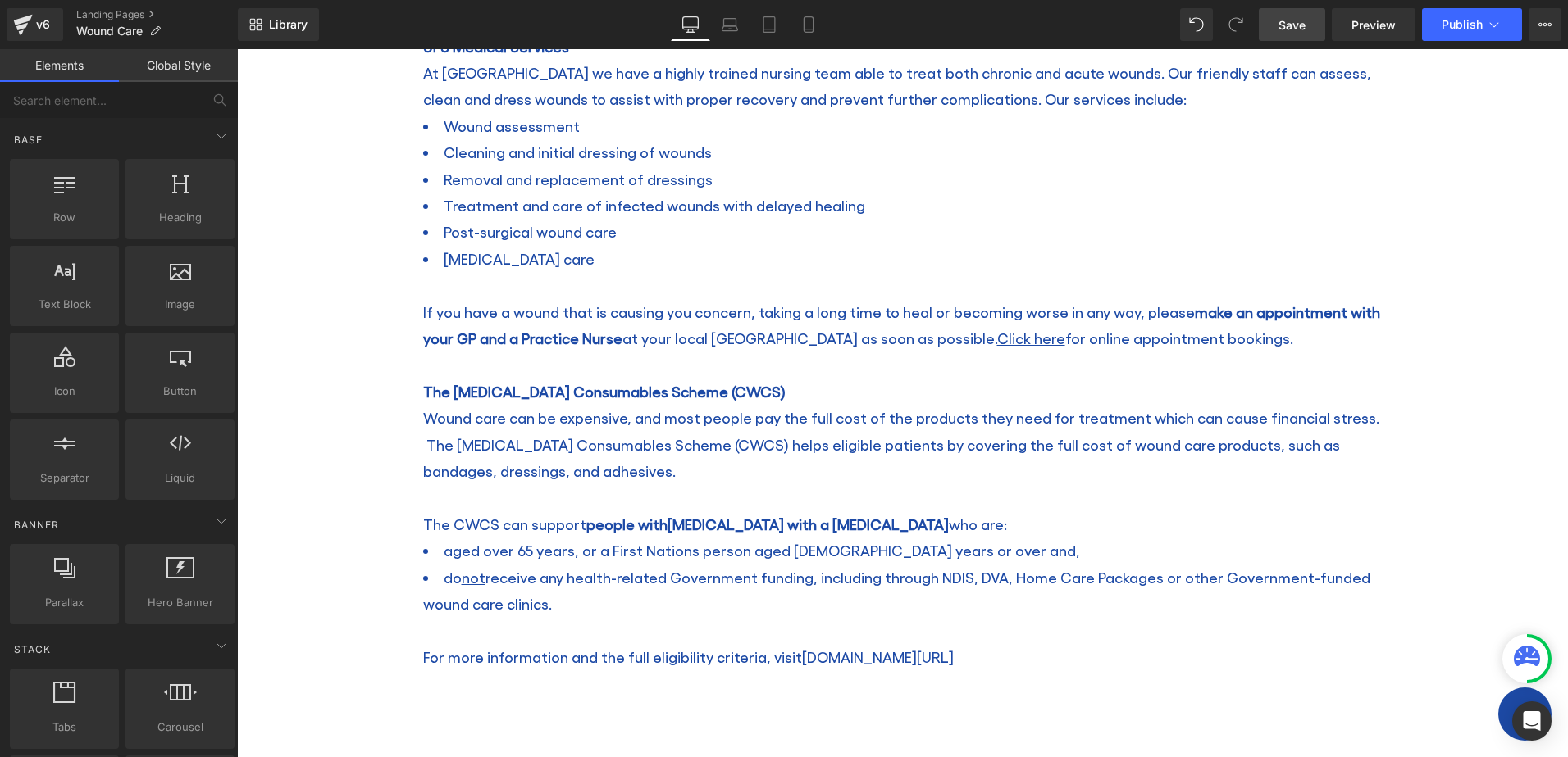
click at [1282, 24] on span "Save" at bounding box center [1292, 24] width 27 height 17
drag, startPoint x: 976, startPoint y: 214, endPoint x: 1003, endPoint y: 363, distance: 151.4
click at [976, 214] on li "Treatment and care of infected wounds with delayed healing" at bounding box center [903, 205] width 959 height 26
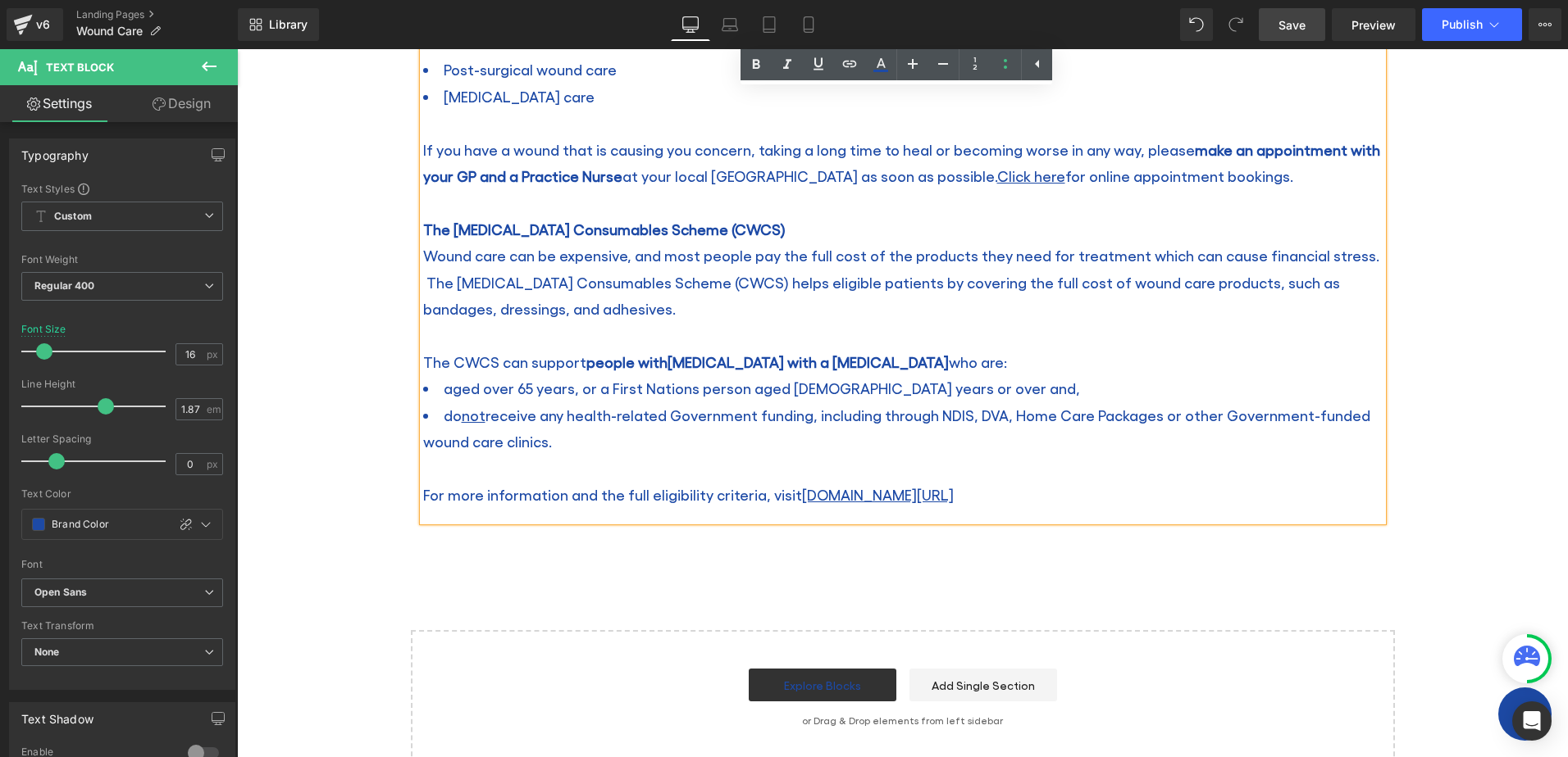
scroll to position [1147, 0]
drag, startPoint x: 987, startPoint y: 491, endPoint x: 790, endPoint y: 493, distance: 197.0
click at [790, 493] on p "For more information and the full eligibility criteria, visit [DOMAIN_NAME][URL]" at bounding box center [903, 493] width 959 height 26
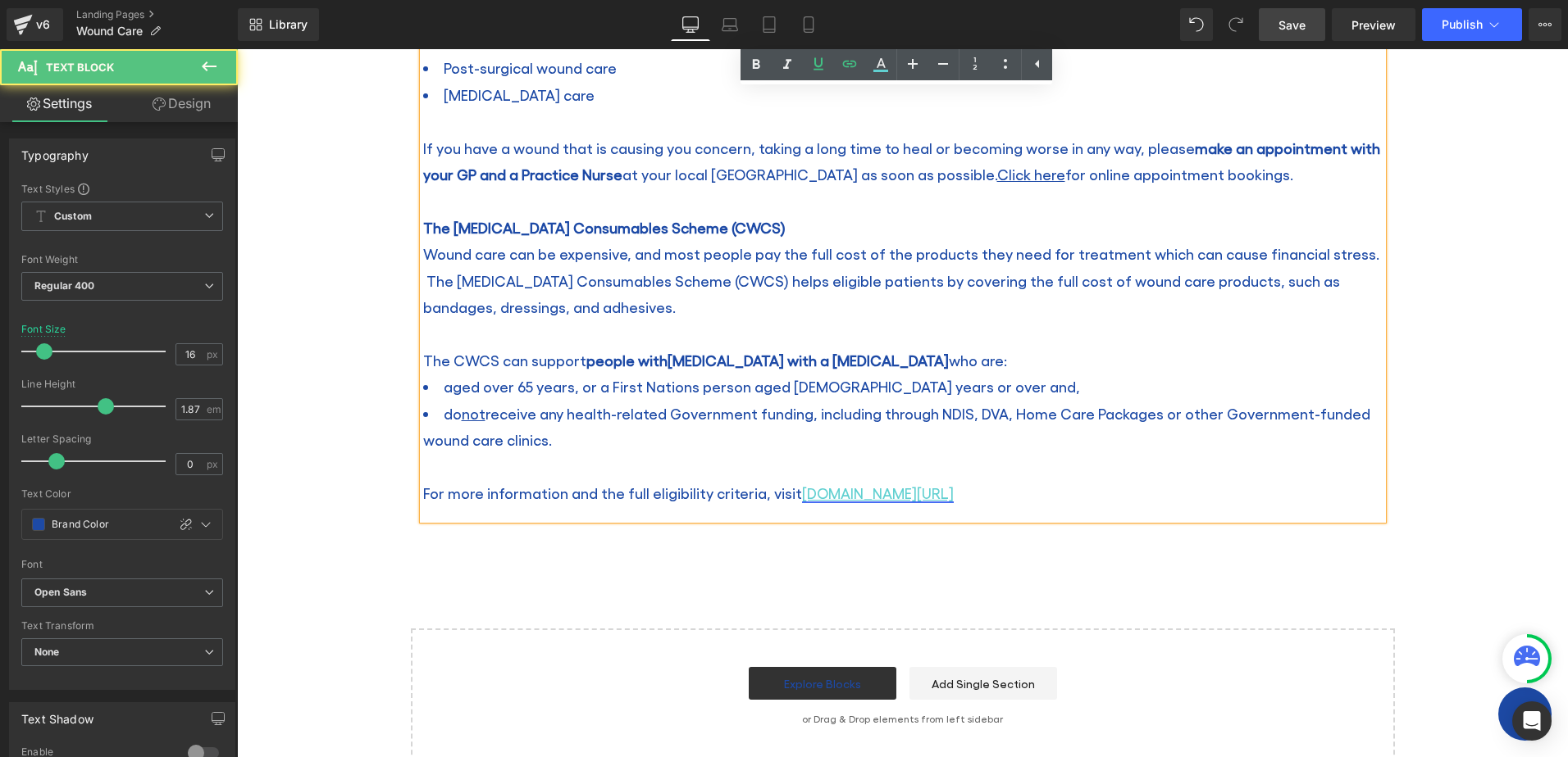
click at [838, 493] on link "[DOMAIN_NAME][URL]" at bounding box center [878, 493] width 151 height 17
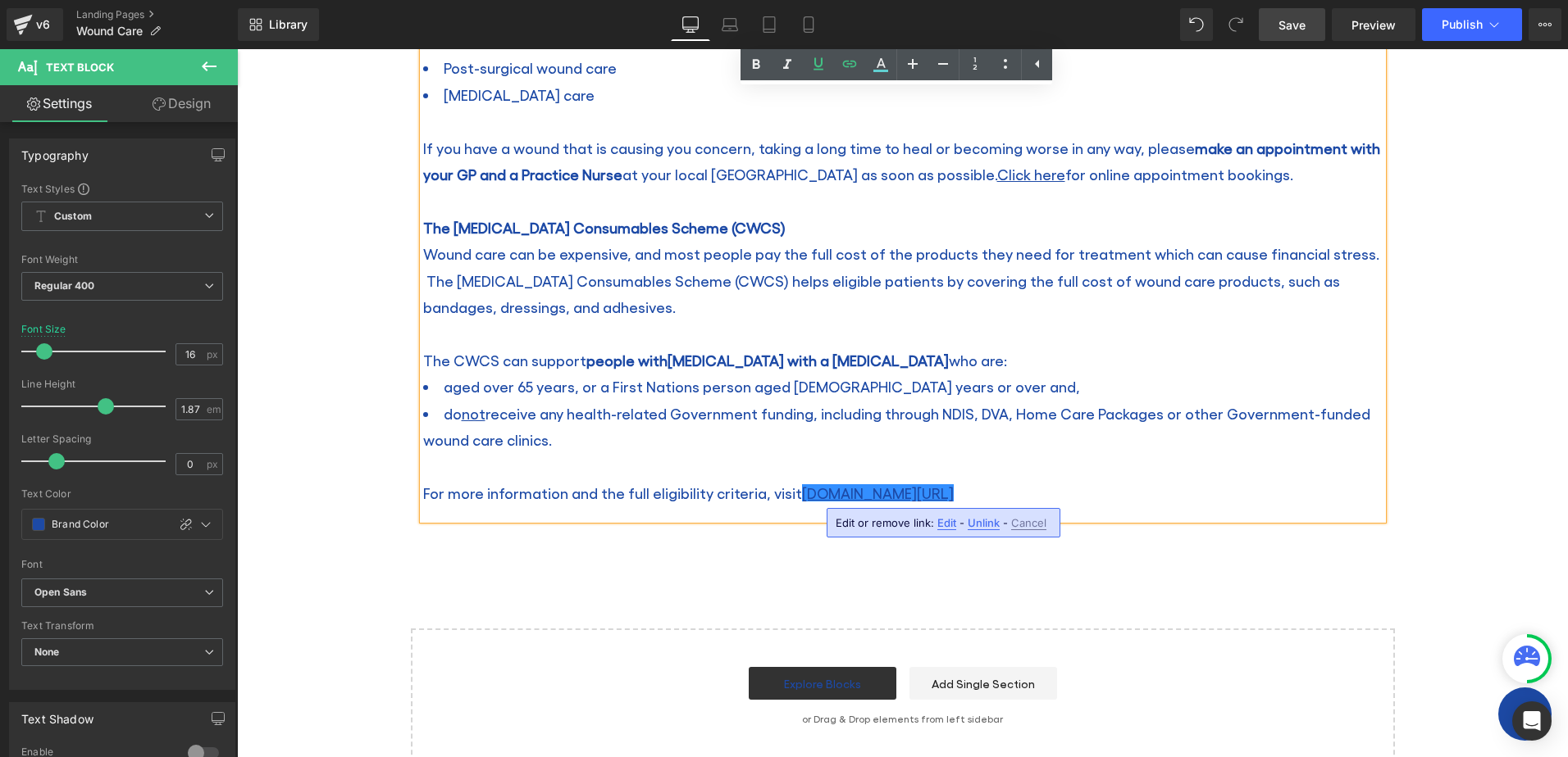
click at [942, 523] on span "Edit" at bounding box center [947, 523] width 19 height 14
type input "[DOMAIN_NAME][URL]"
drag, startPoint x: 1246, startPoint y: 574, endPoint x: 763, endPoint y: 511, distance: 487.1
click at [1108, 390] on li "aged over 65 years, or a First Nations person aged [DEMOGRAPHIC_DATA] years or …" at bounding box center [903, 386] width 959 height 26
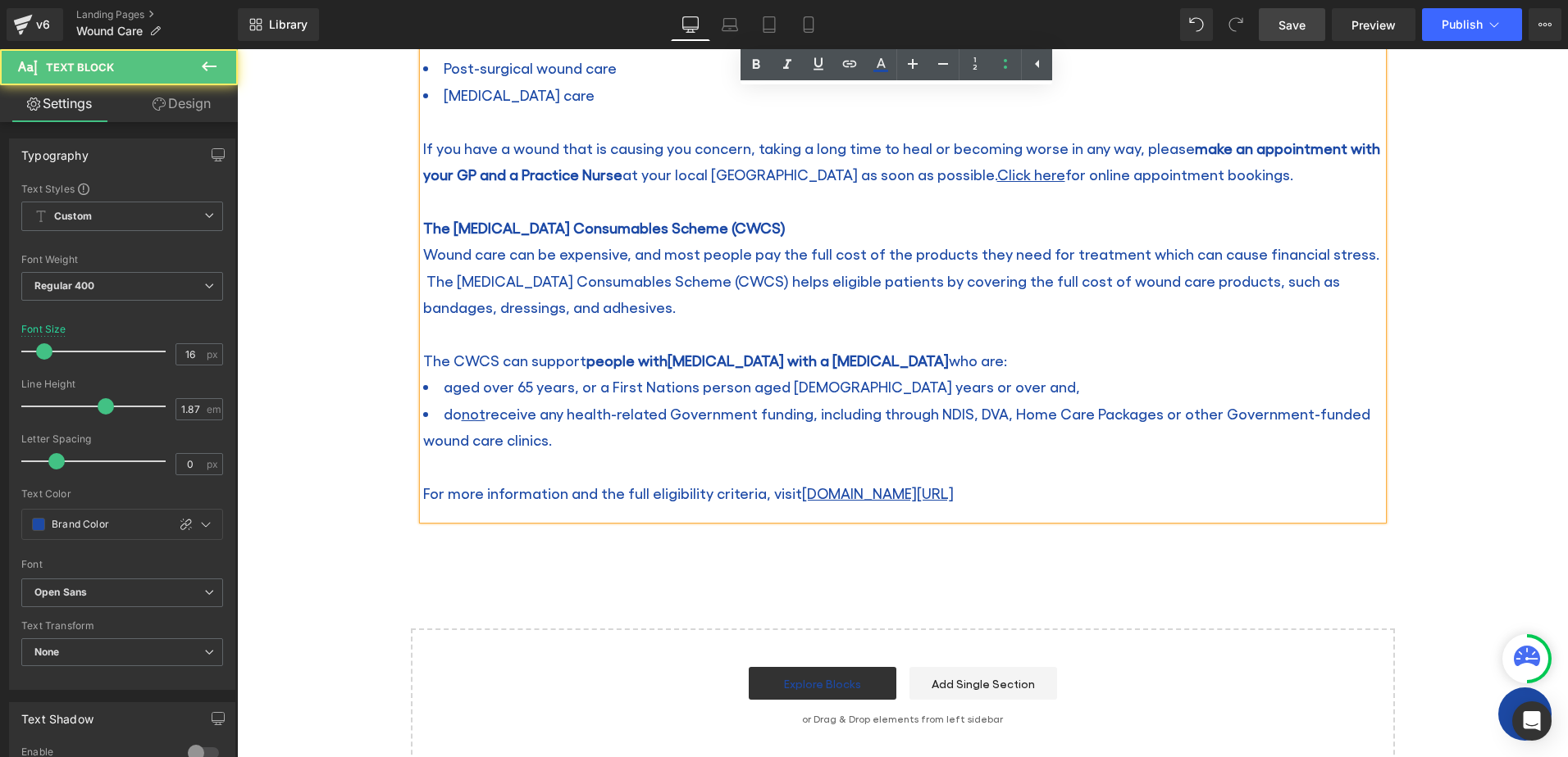
click at [1092, 461] on p at bounding box center [903, 467] width 959 height 26
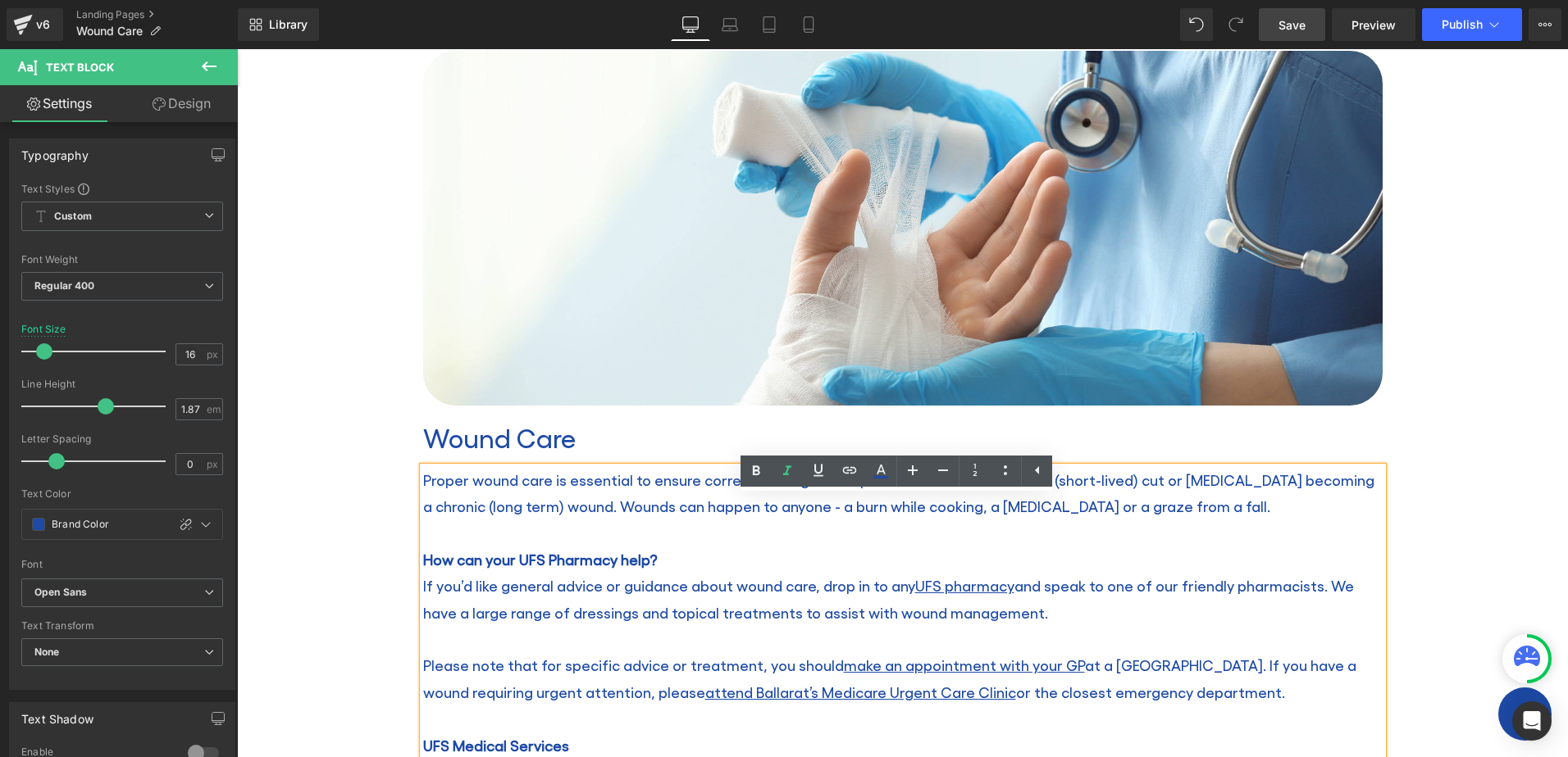
scroll to position [246, 0]
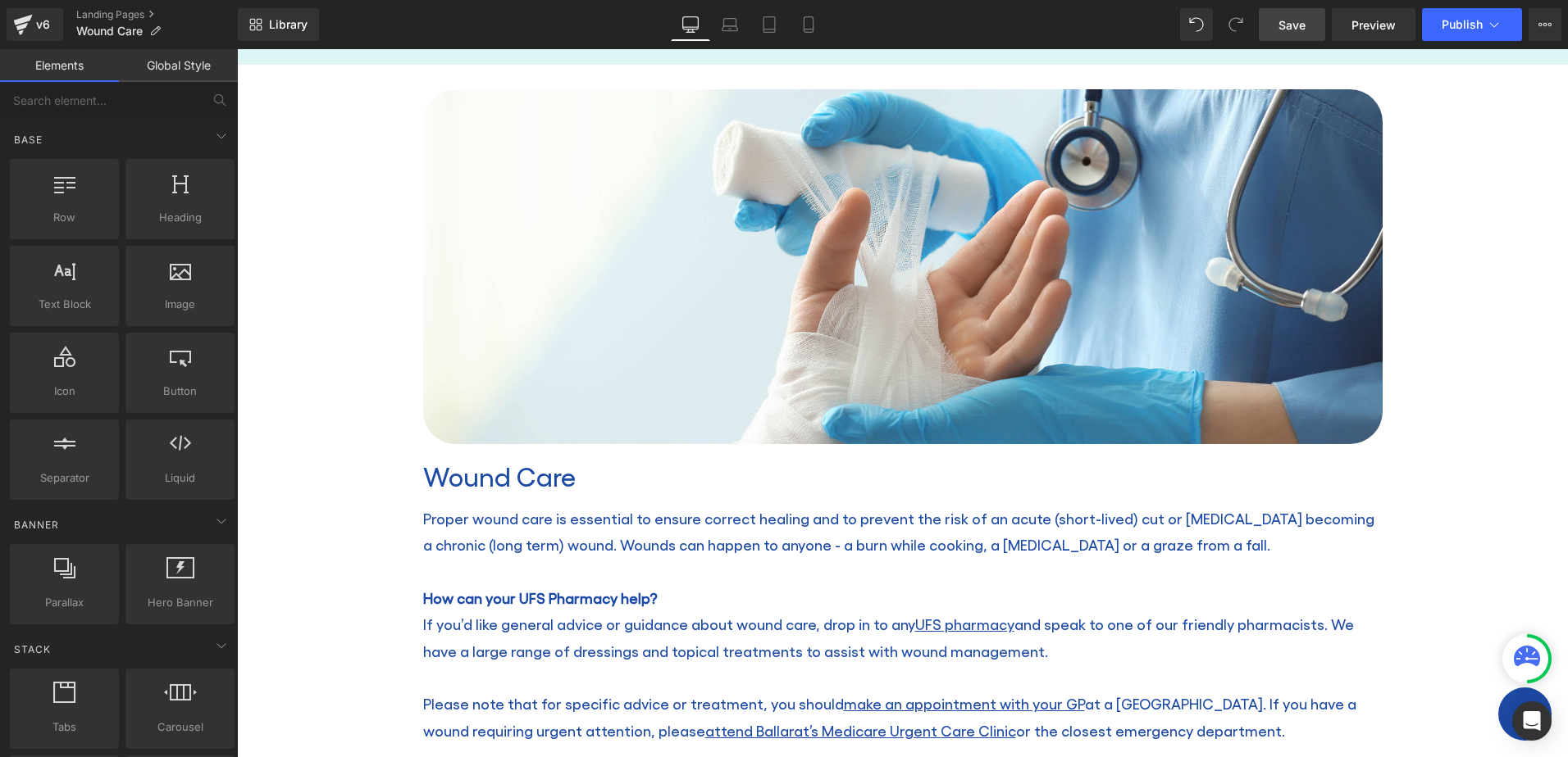
click at [1305, 22] on span "Save" at bounding box center [1292, 24] width 27 height 17
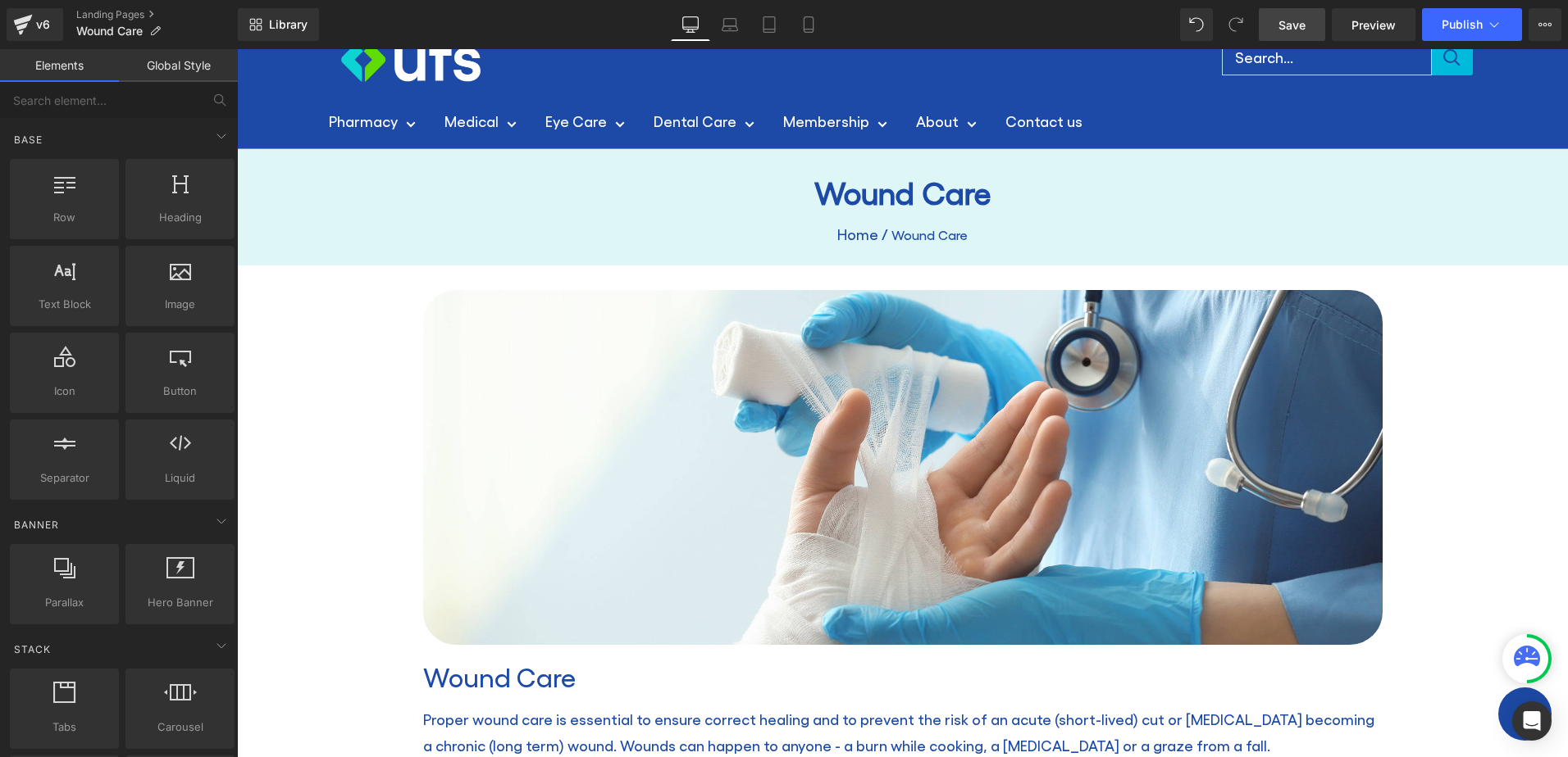
scroll to position [0, 0]
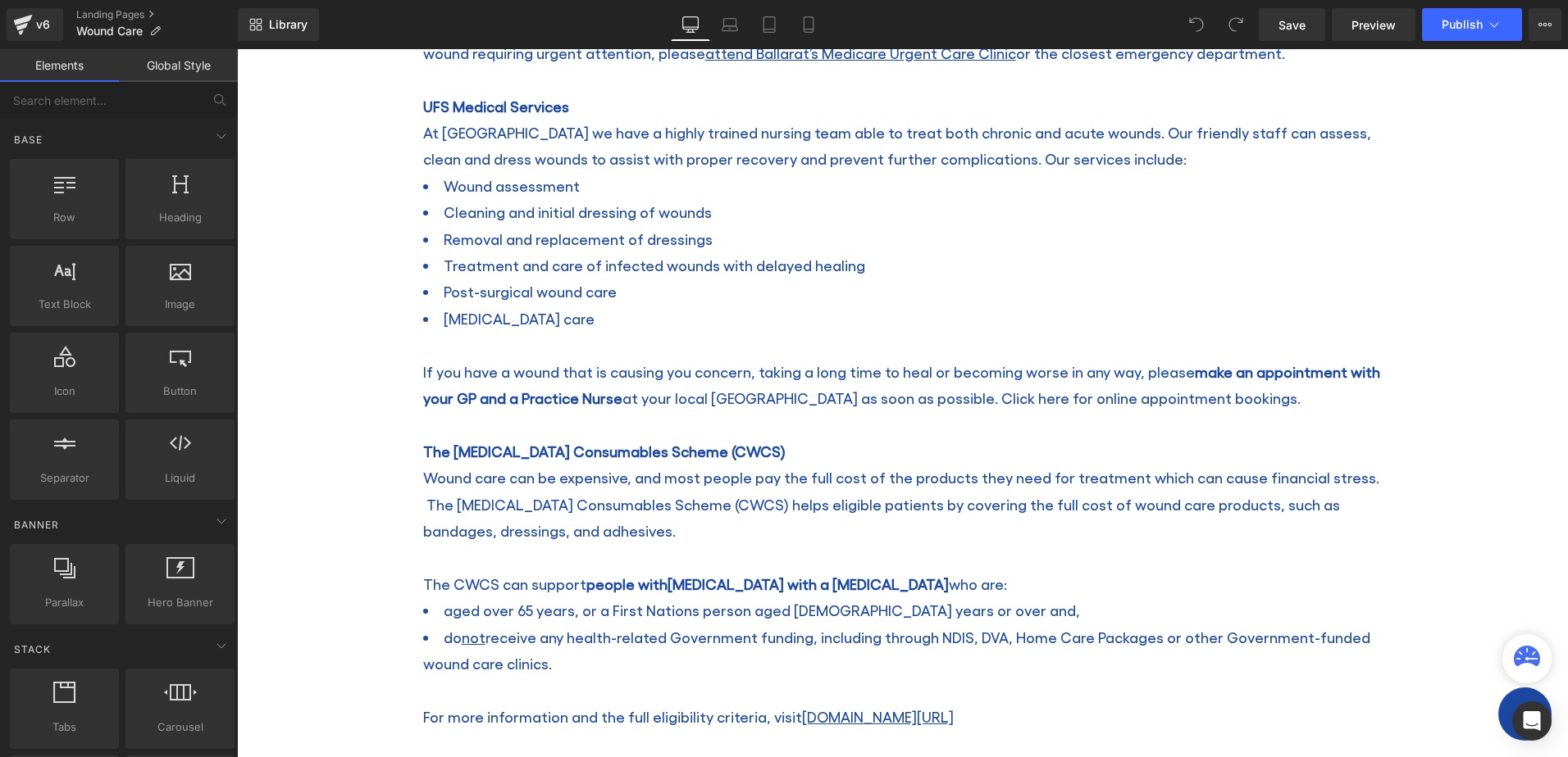
scroll to position [902, 0]
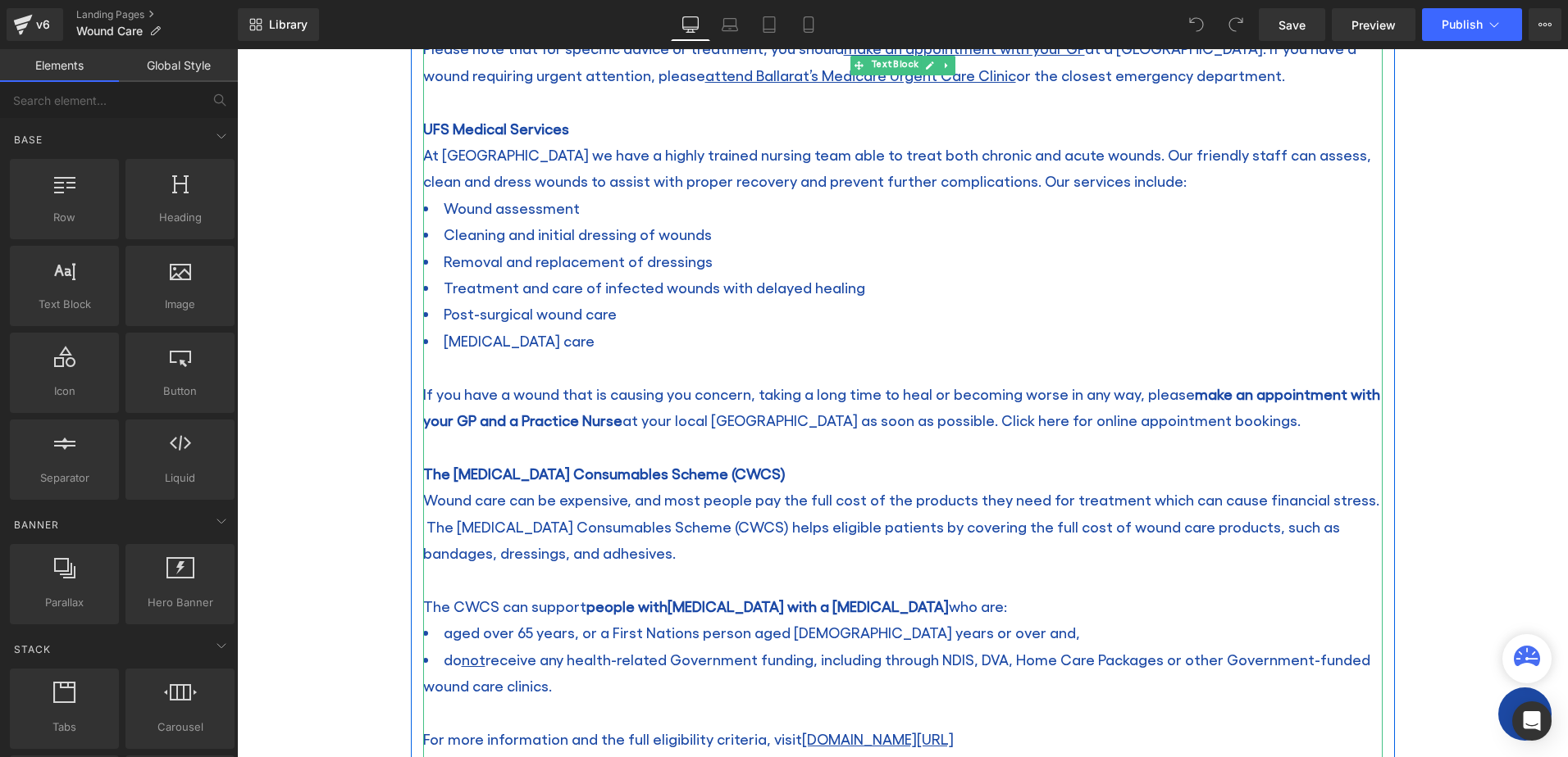
click at [1032, 423] on span "If you have a wound that is causing you concern, taking a long time to heal or …" at bounding box center [901, 407] width 957 height 44
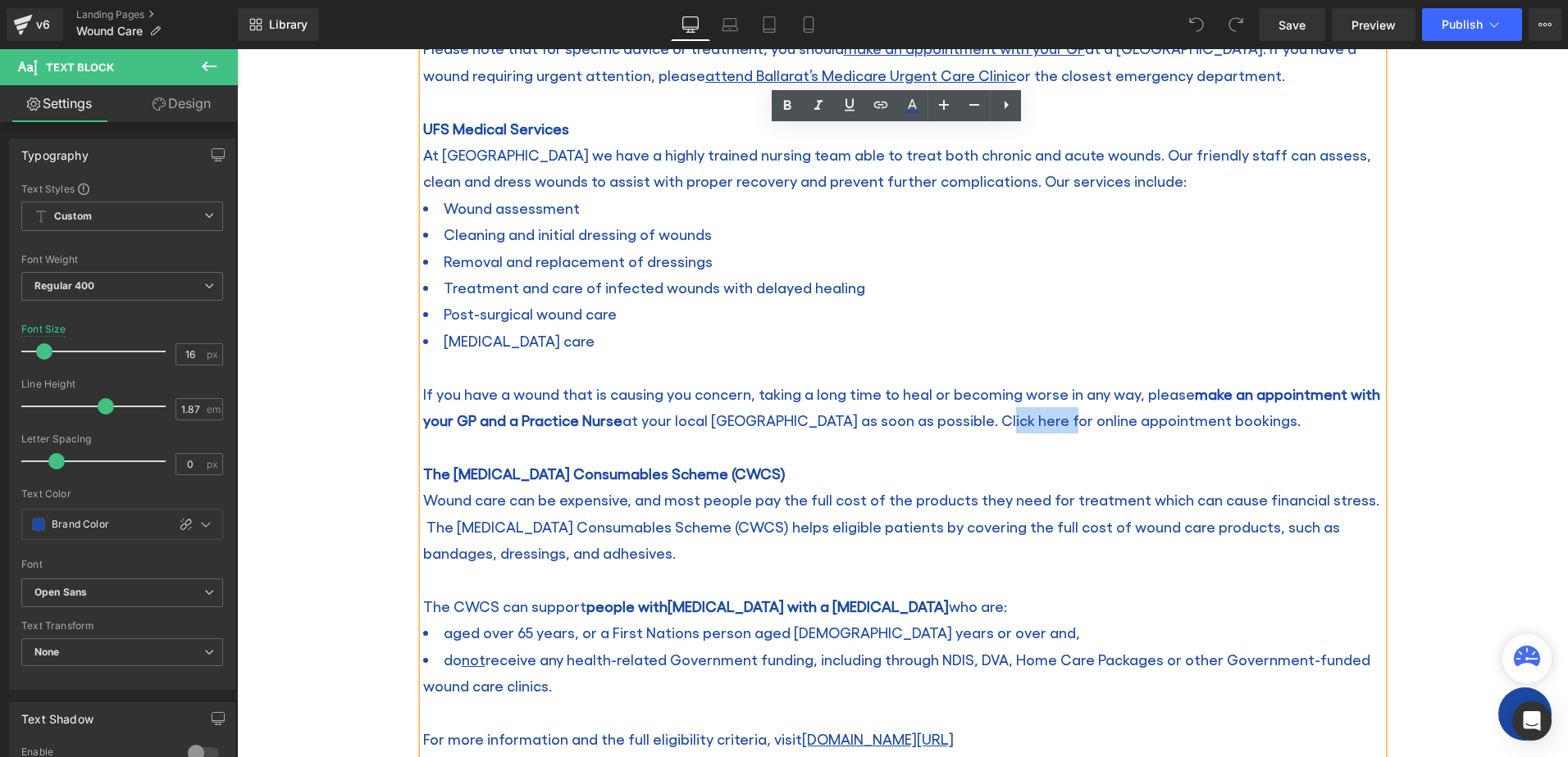
drag, startPoint x: 971, startPoint y: 418, endPoint x: 1036, endPoint y: 422, distance: 65.1
click at [1036, 422] on span "If you have a wound that is causing you concern, taking a long time to heal or …" at bounding box center [901, 407] width 957 height 44
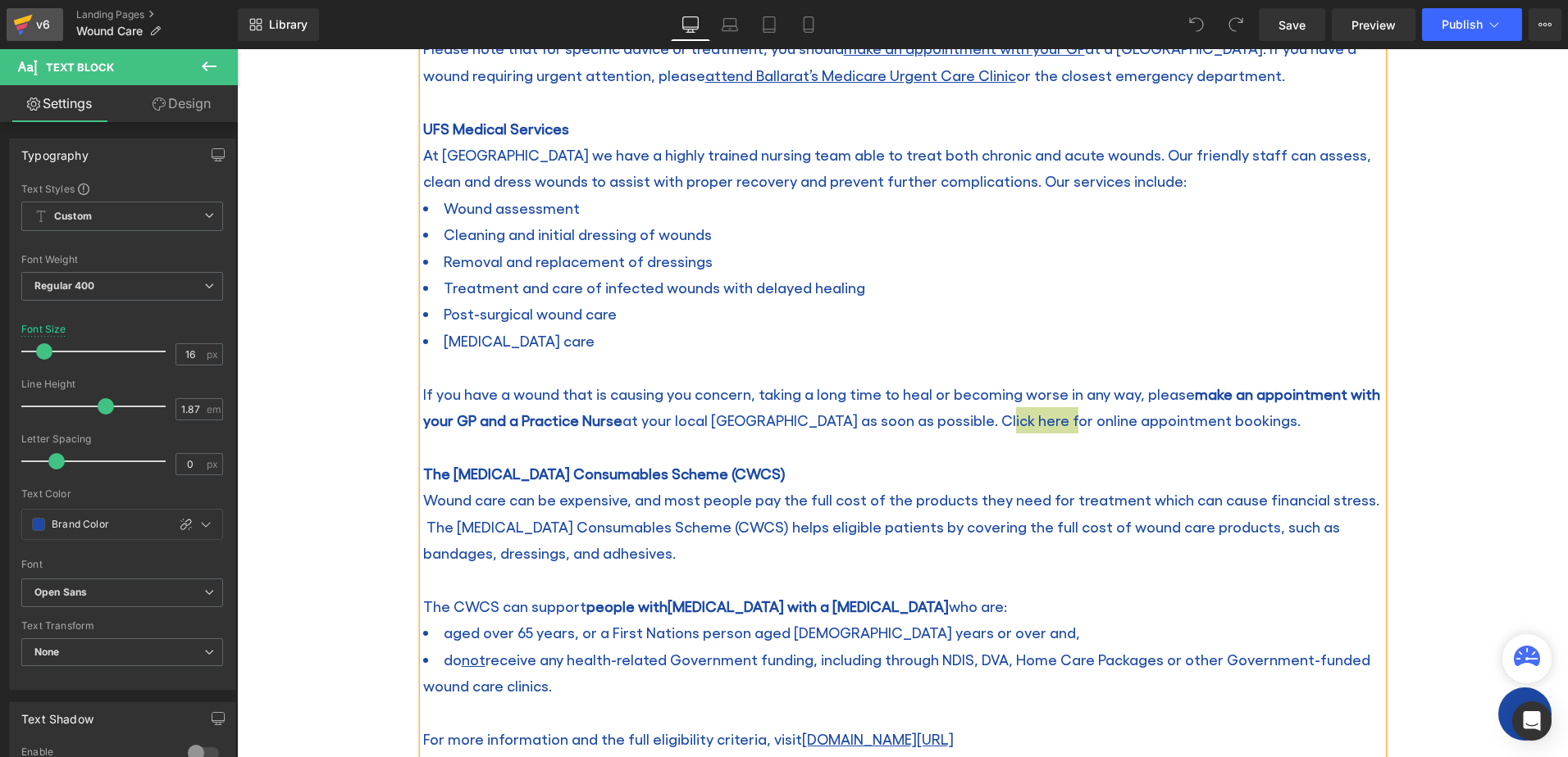
click at [31, 26] on icon at bounding box center [23, 24] width 19 height 41
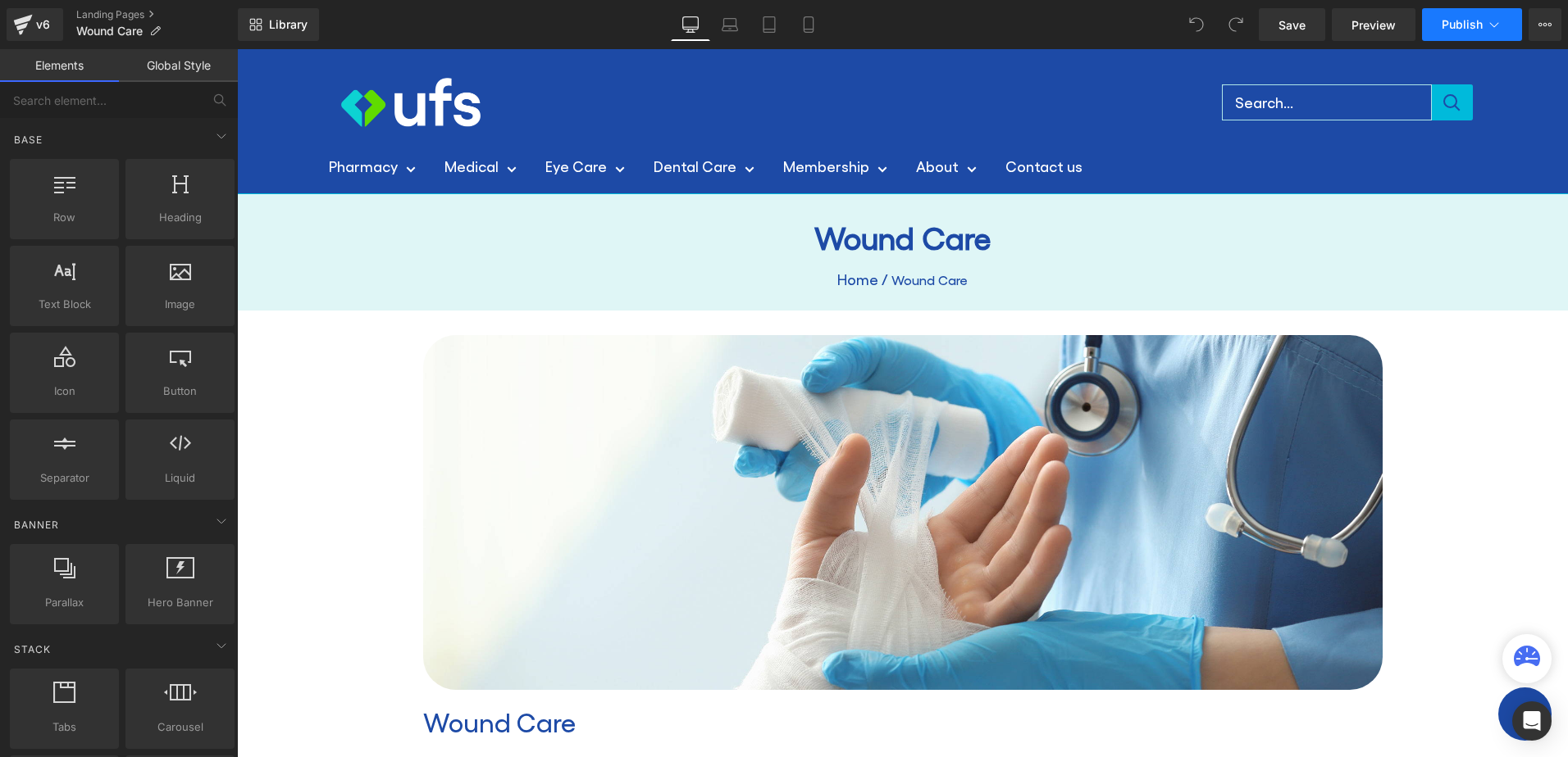
click at [1459, 22] on span "Publish" at bounding box center [1462, 24] width 41 height 13
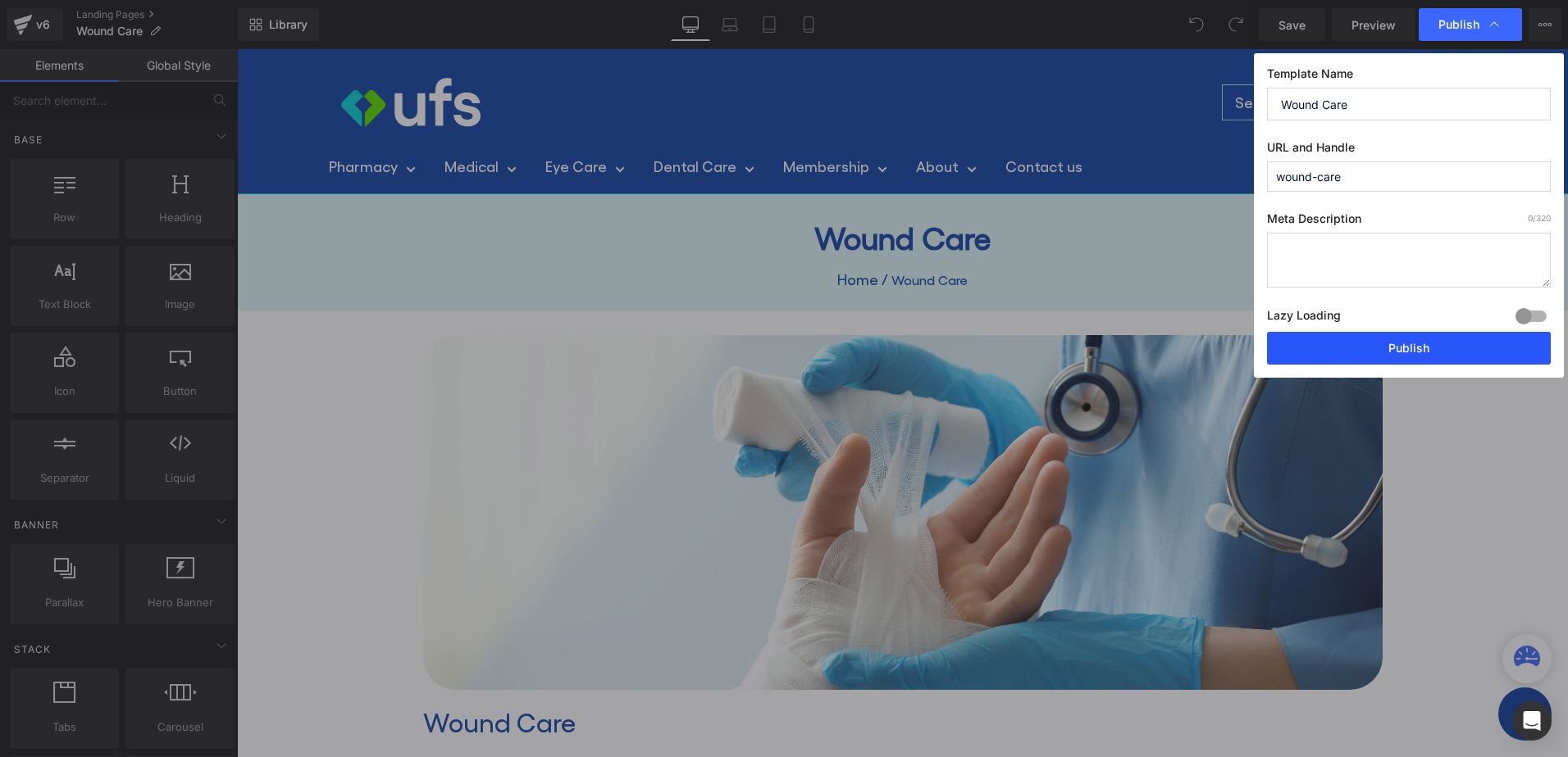
click at [1416, 357] on button "Publish" at bounding box center [1409, 348] width 284 height 33
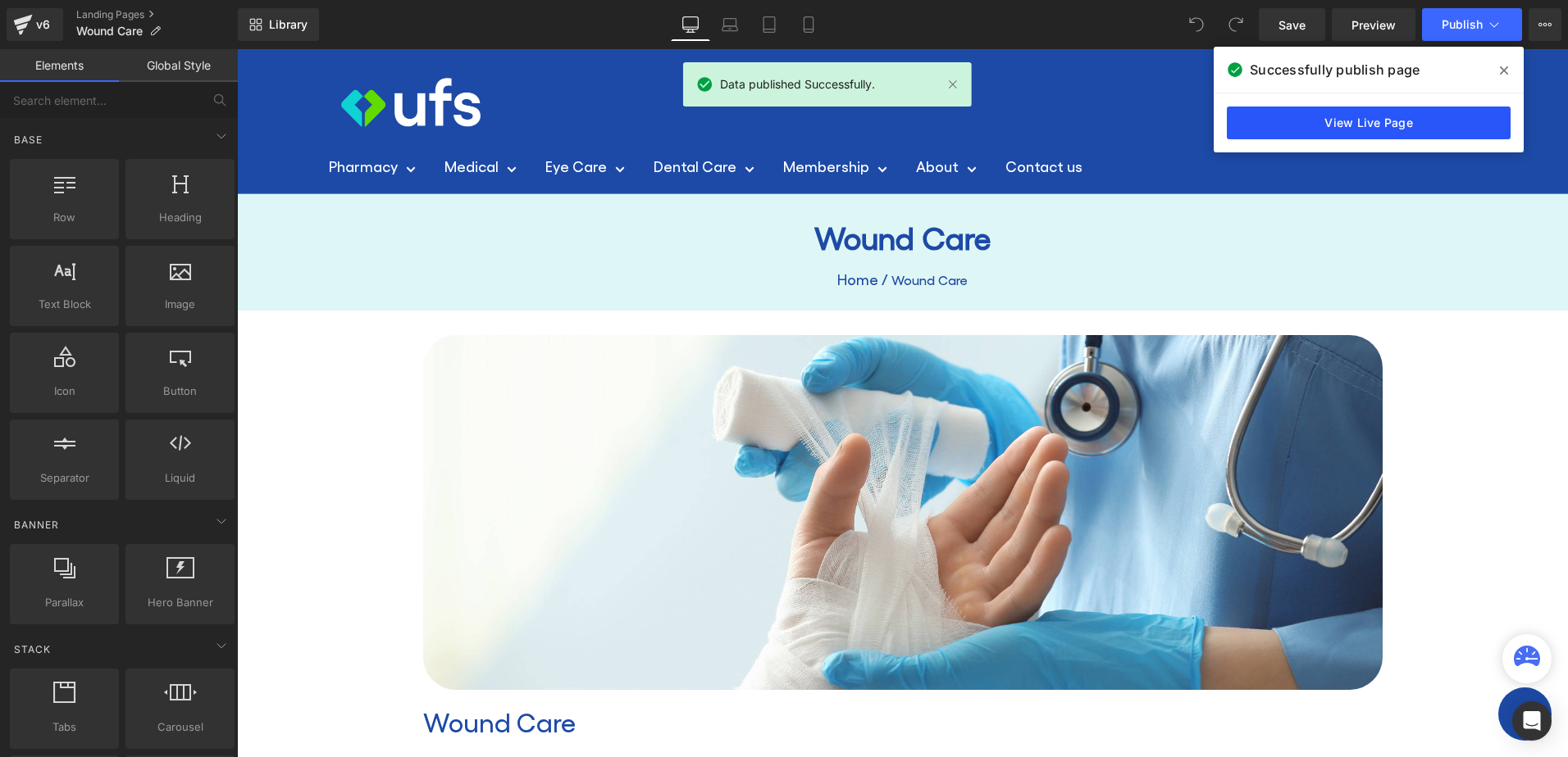
click at [1430, 122] on link "View Live Page" at bounding box center [1369, 123] width 284 height 33
